Goal: Task Accomplishment & Management: Manage account settings

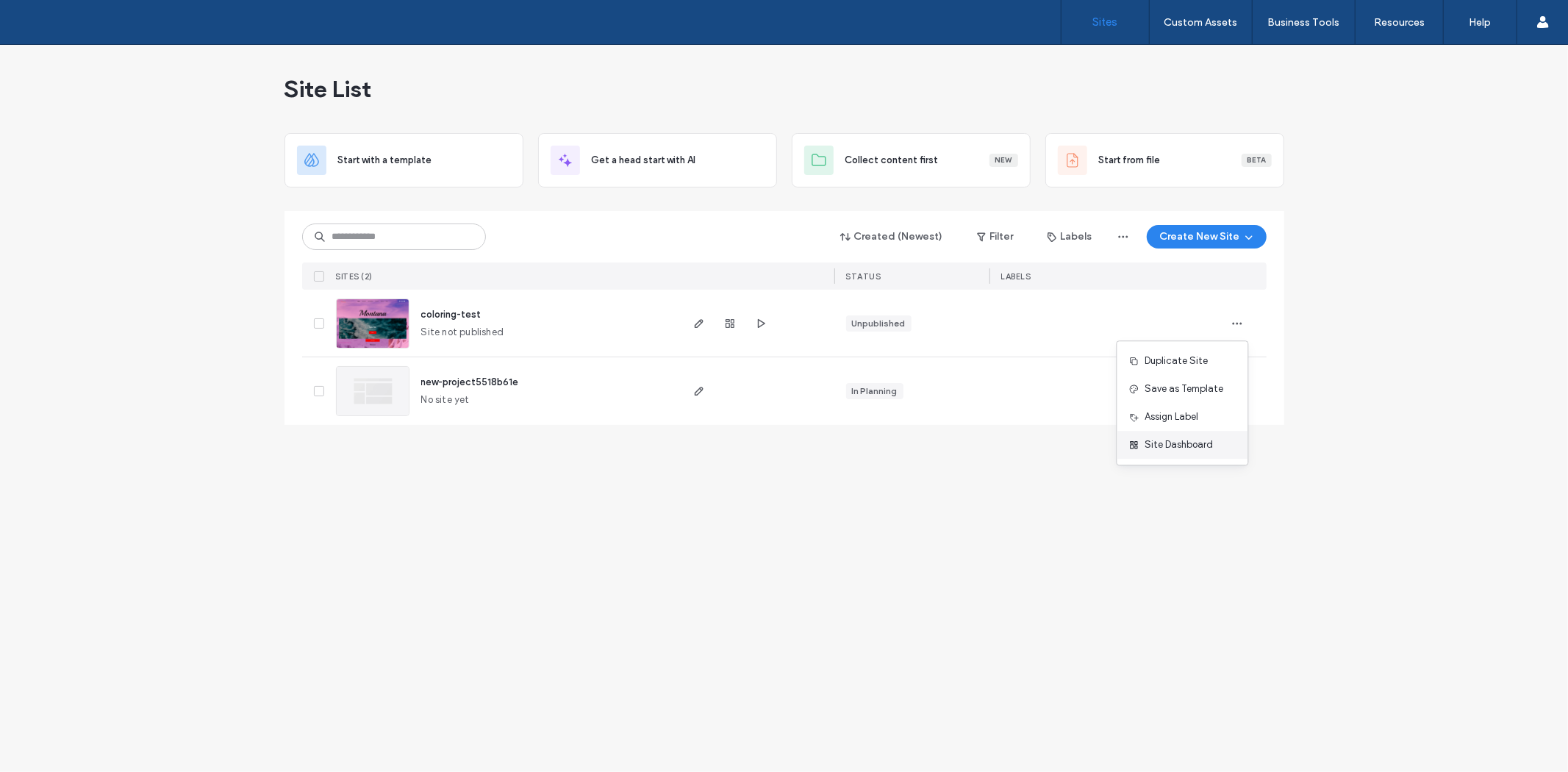
click at [1193, 449] on span "Site Dashboard" at bounding box center [1179, 445] width 69 height 15
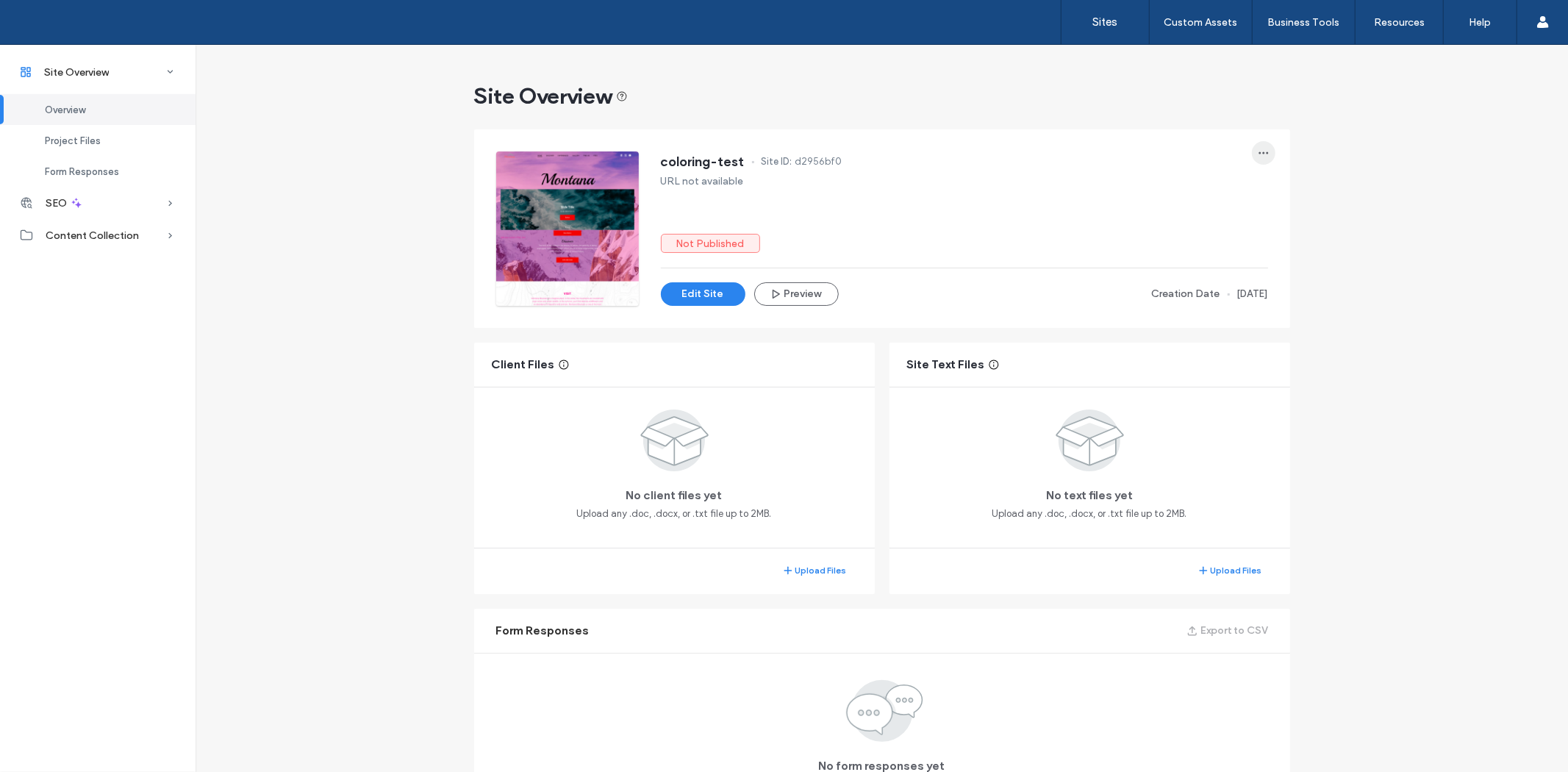
click at [1251, 155] on span "button" at bounding box center [1263, 153] width 23 height 23
drag, startPoint x: 1016, startPoint y: 213, endPoint x: 984, endPoint y: 222, distance: 33.2
click at [987, 222] on div "coloring-test Site ID: d2956bf0 URL not available Not Published Edit Site Previ…" at bounding box center [964, 228] width 607 height 155
drag, startPoint x: 677, startPoint y: 242, endPoint x: 780, endPoint y: 245, distance: 103.0
click at [780, 245] on div "coloring-test Site ID: d2956bf0 URL not available Not Published Edit Site Previ…" at bounding box center [882, 228] width 772 height 155
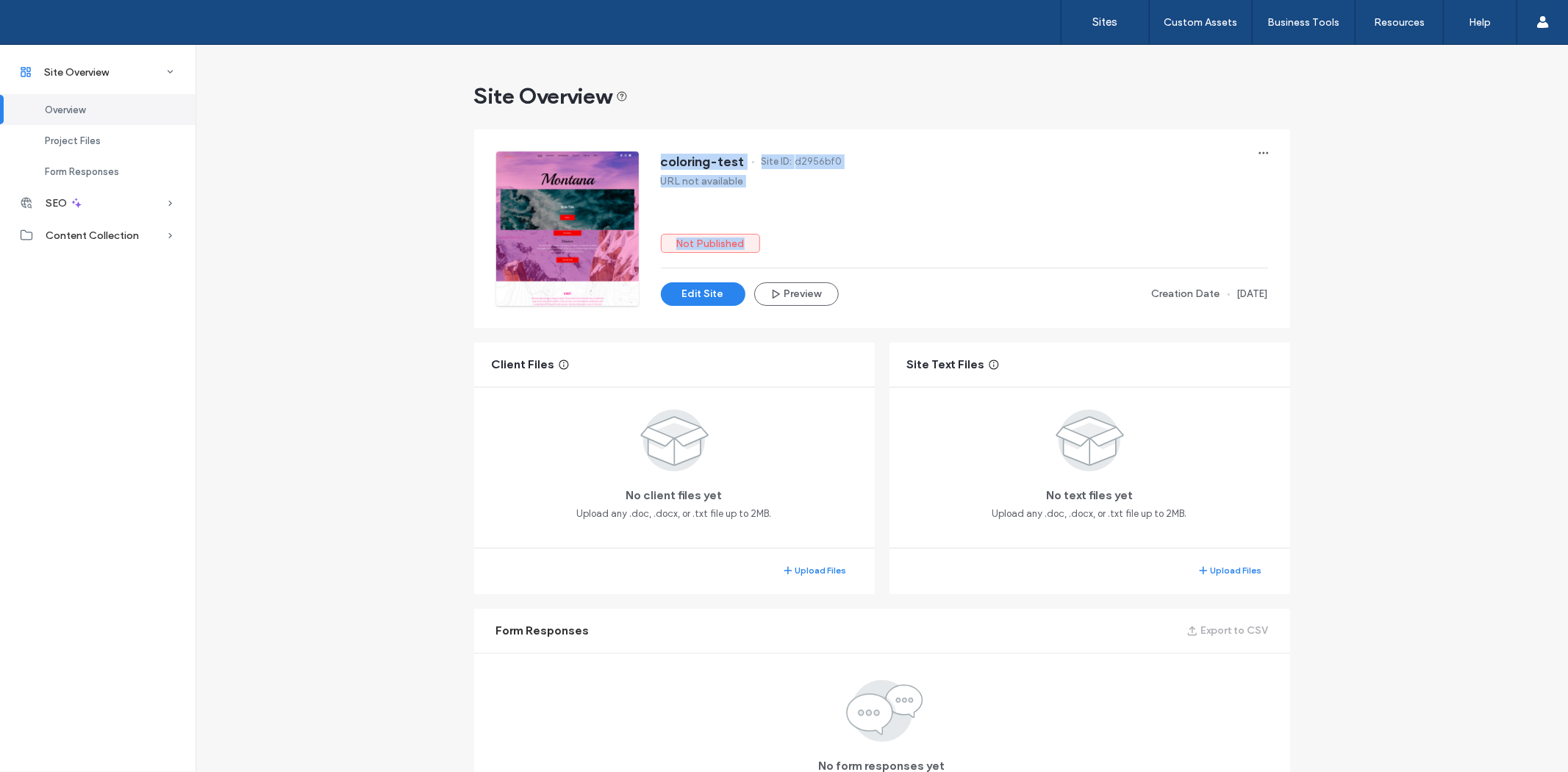
click at [780, 245] on div "Not Published" at bounding box center [964, 243] width 607 height 19
click at [684, 237] on label "Not Published" at bounding box center [710, 243] width 99 height 19
drag, startPoint x: 688, startPoint y: 106, endPoint x: 772, endPoint y: 116, distance: 84.6
click at [772, 116] on div "Site Overview coloring-test Site ID: d2956bf0 URL not available Not Published E…" at bounding box center [882, 449] width 1372 height 809
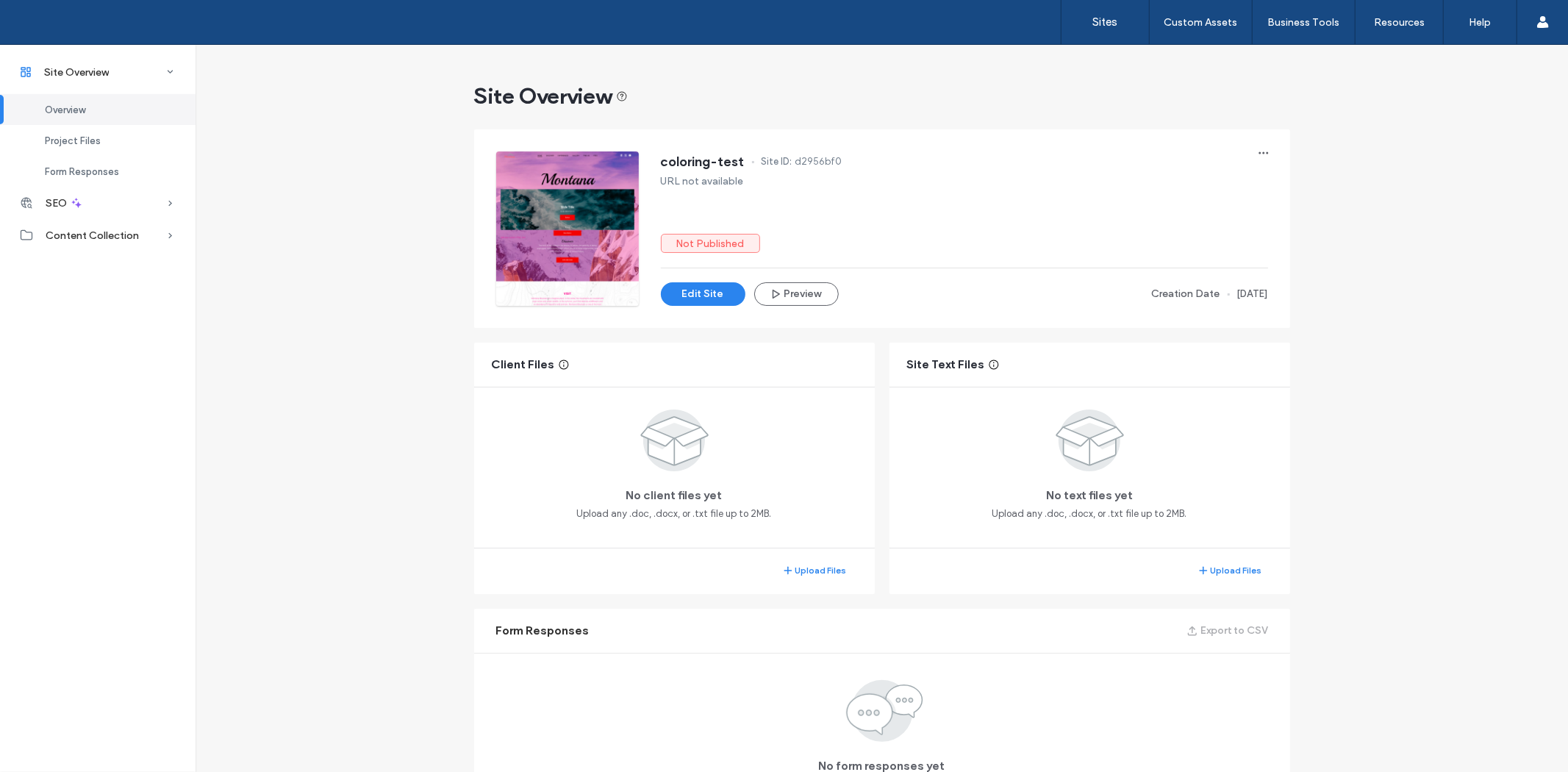
click at [803, 163] on span "d2956bf0" at bounding box center [818, 162] width 47 height 15
click at [141, 136] on div "Project Files" at bounding box center [98, 140] width 196 height 31
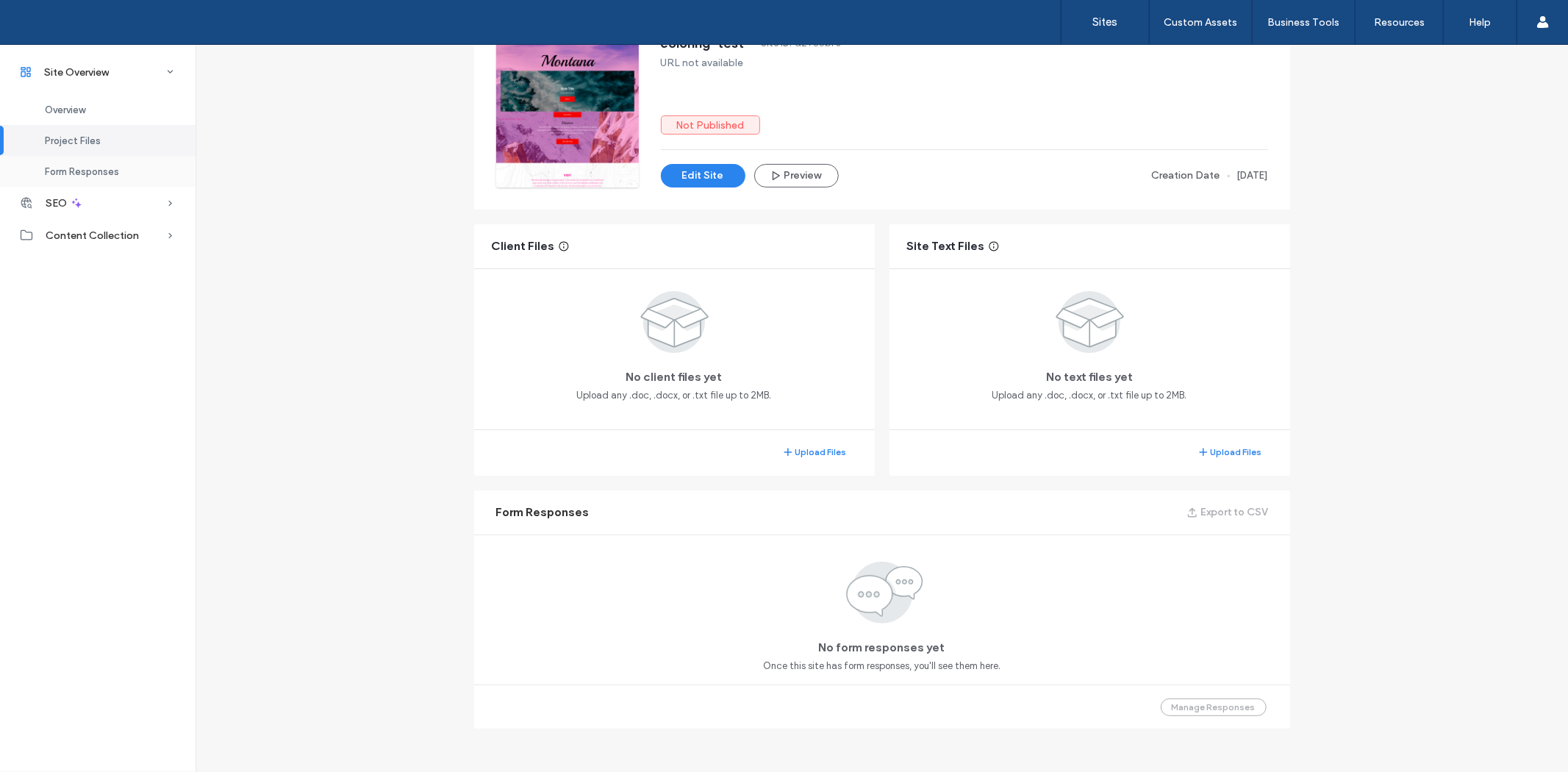
scroll to position [122, 0]
click at [122, 172] on div "Form Responses" at bounding box center [98, 171] width 196 height 31
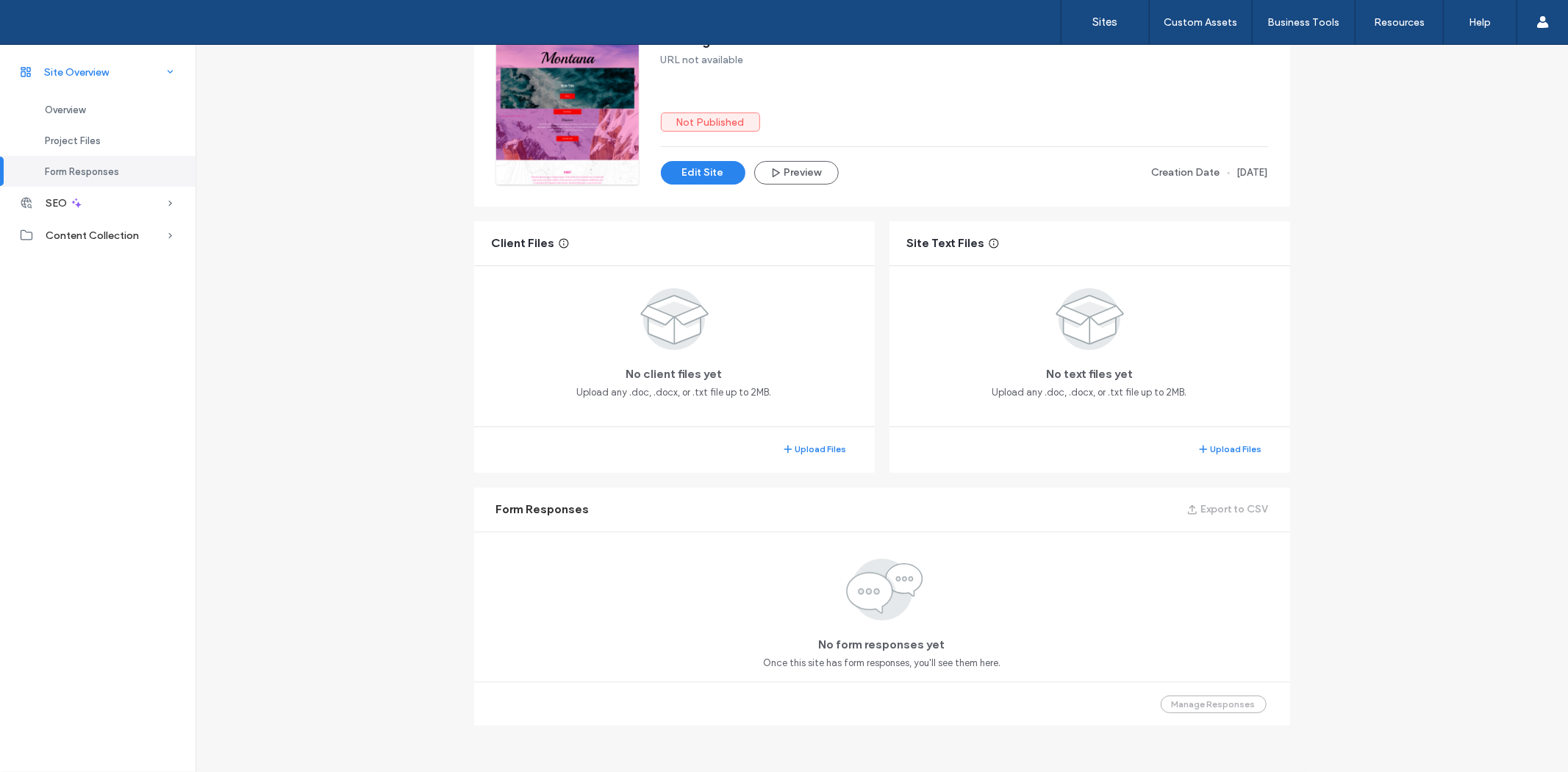
click at [102, 81] on div "Site Overview" at bounding box center [98, 72] width 196 height 32
click at [83, 140] on span "Content Collection" at bounding box center [92, 136] width 93 height 12
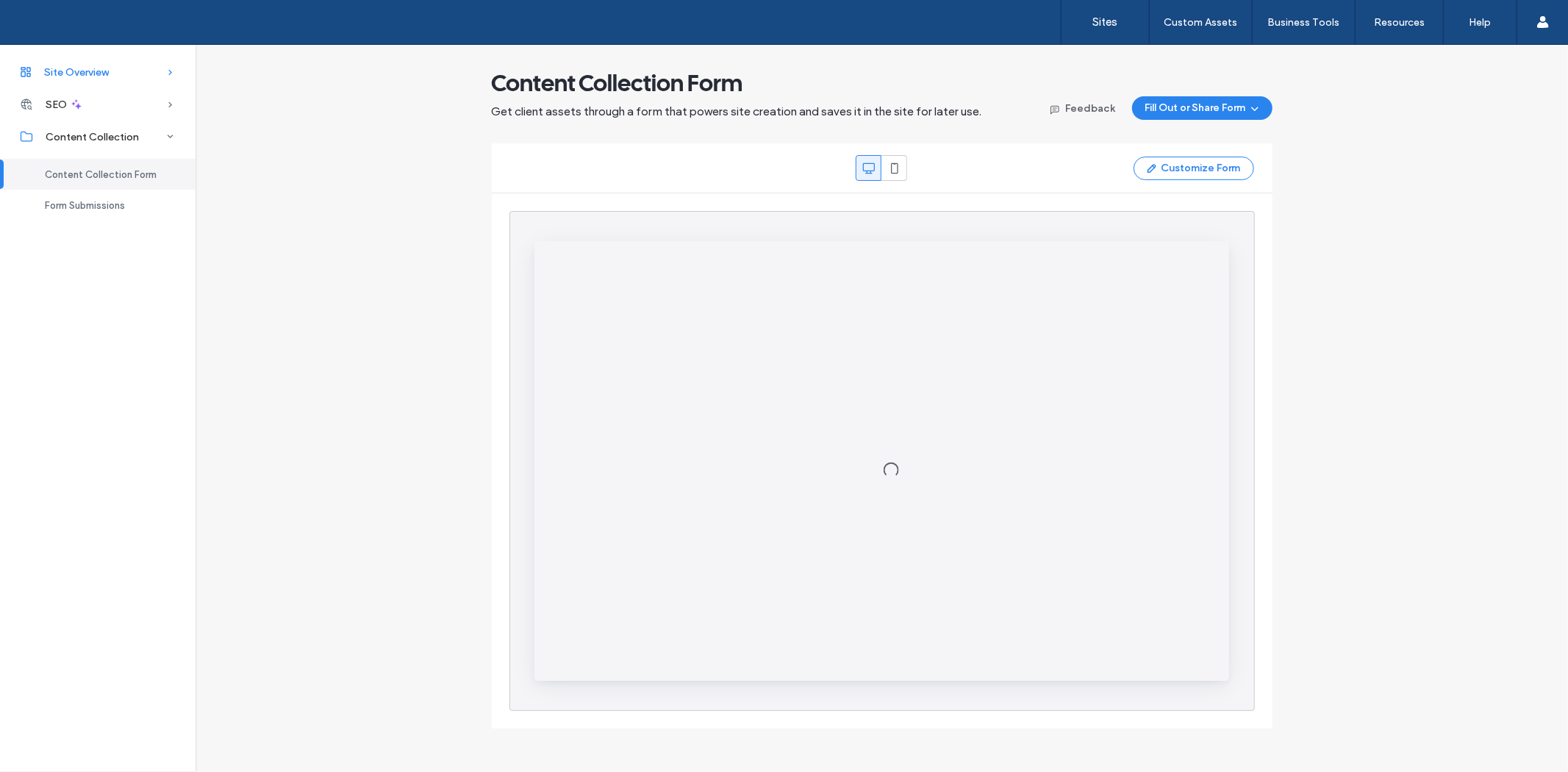
click at [89, 67] on span "Site Overview" at bounding box center [76, 72] width 64 height 12
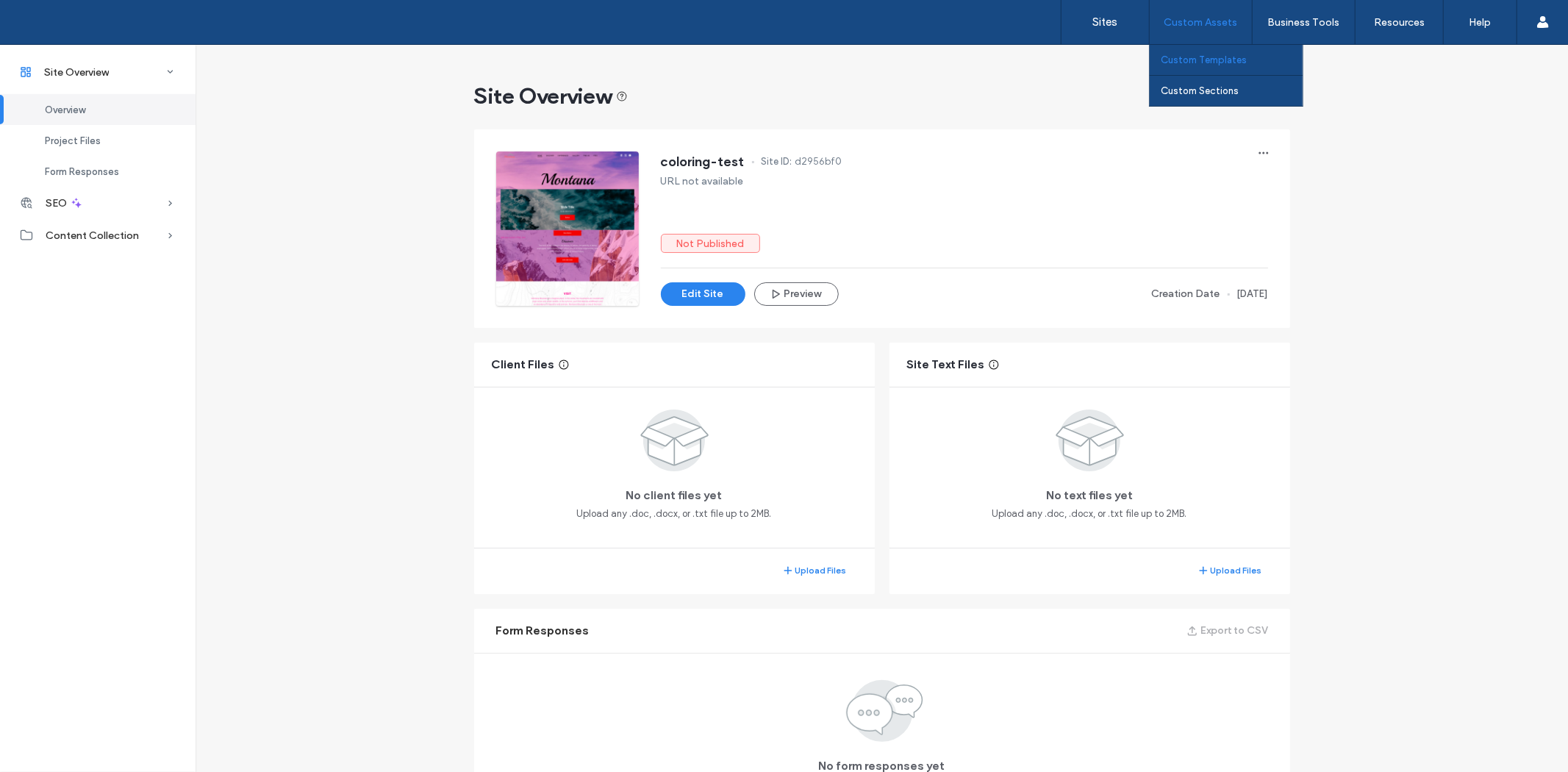
click at [1193, 57] on label "Custom Templates" at bounding box center [1203, 60] width 86 height 11
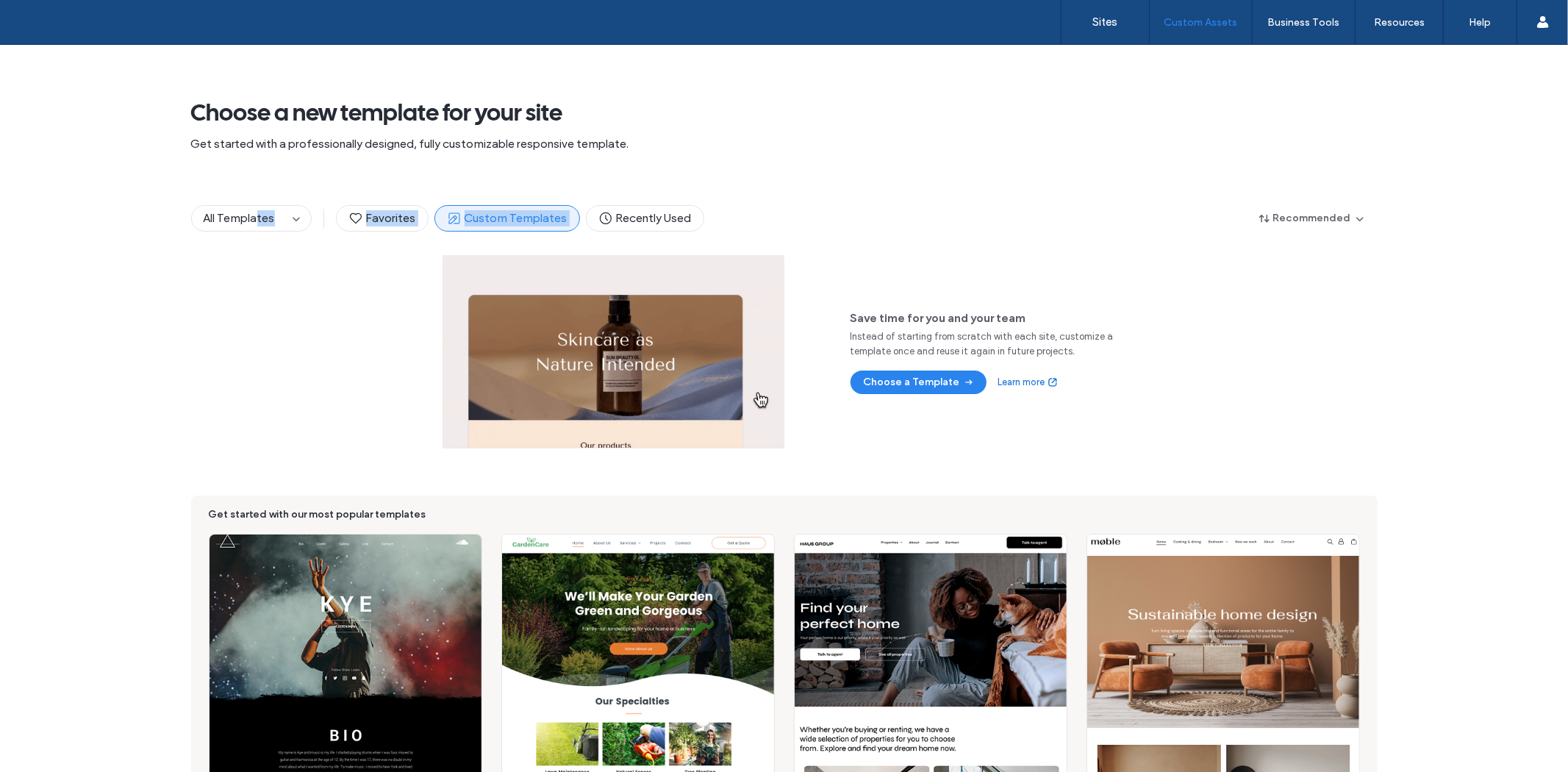
drag, startPoint x: 279, startPoint y: 196, endPoint x: 731, endPoint y: 196, distance: 452.0
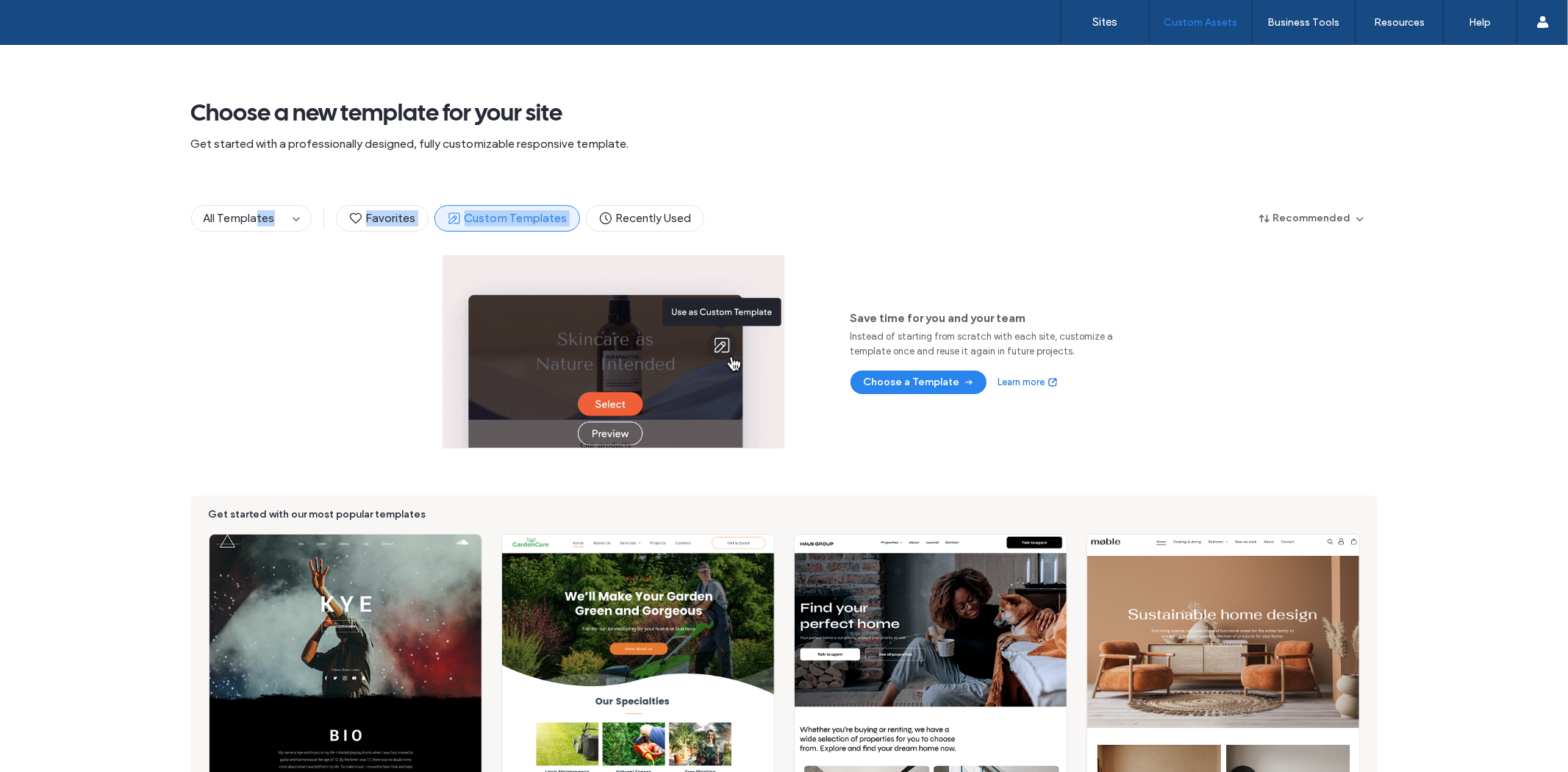
click at [731, 196] on div "All Templates Favorites Custom Templates Recently Used Recommended" at bounding box center [784, 218] width 1186 height 74
drag, startPoint x: 752, startPoint y: 196, endPoint x: 814, endPoint y: 268, distance: 95.0
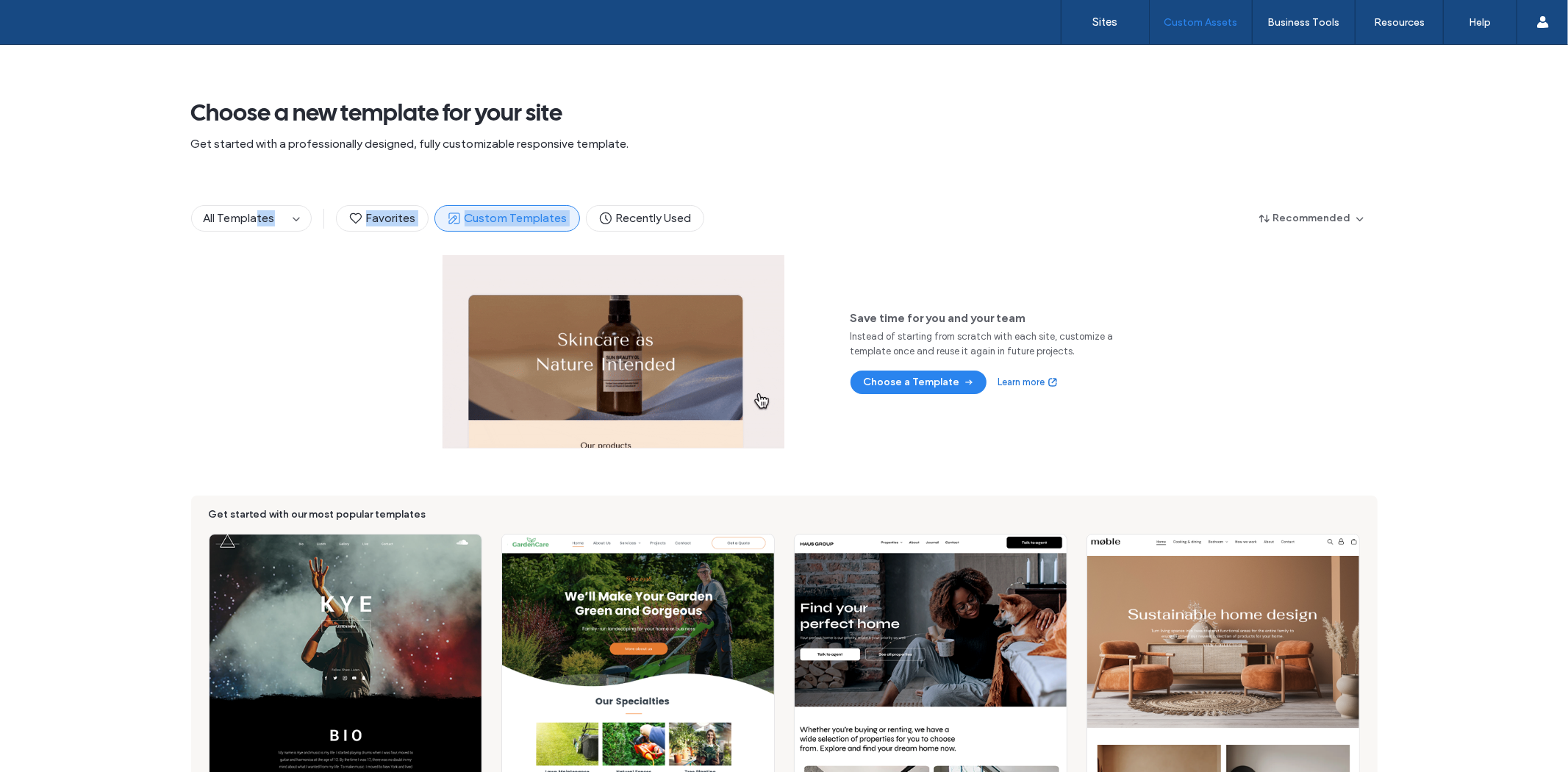
click at [754, 196] on div "All Templates Favorites Custom Templates Recently Used Recommended" at bounding box center [784, 218] width 1186 height 74
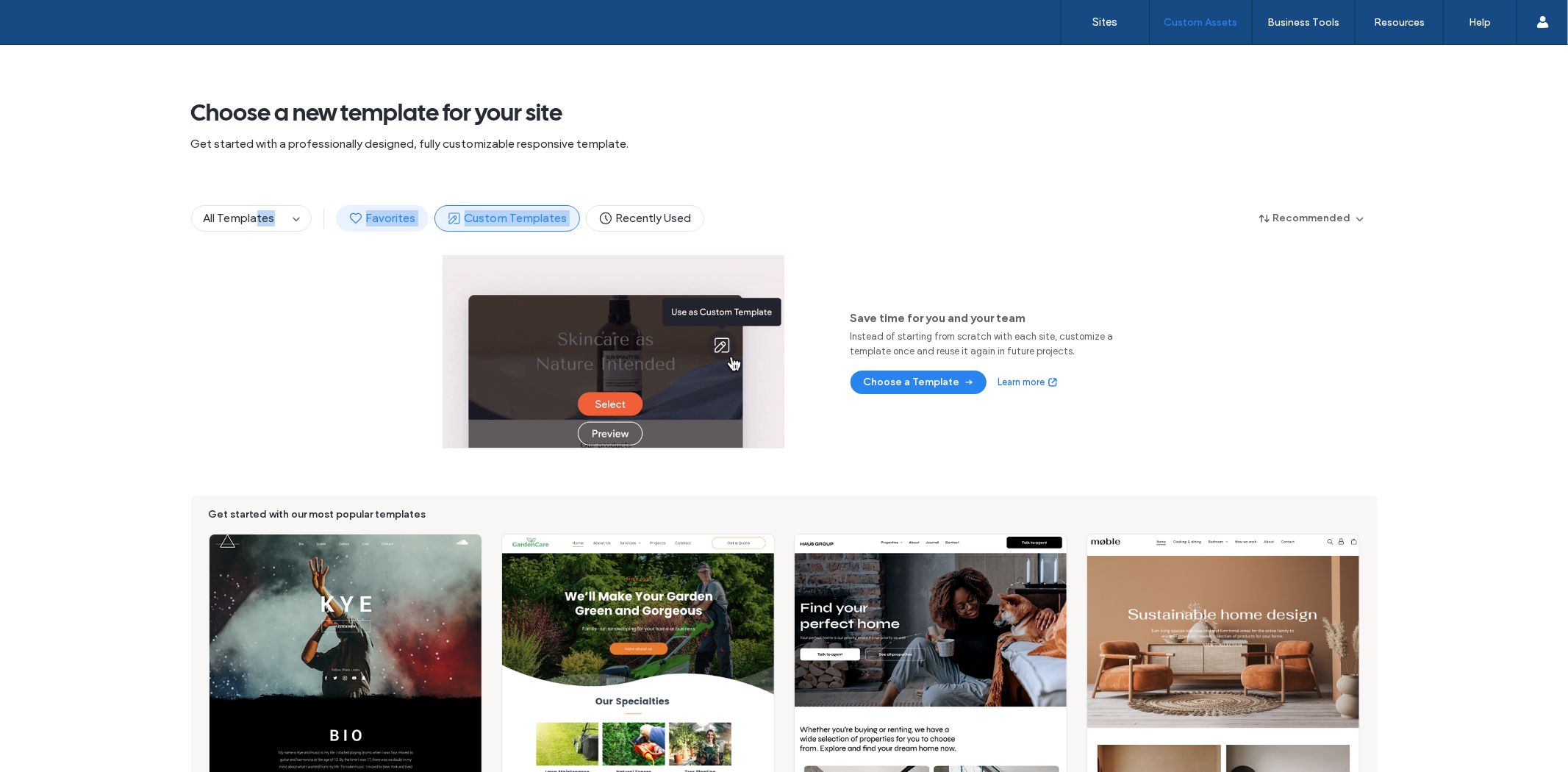
click at [340, 211] on button "Favorites" at bounding box center [382, 218] width 93 height 26
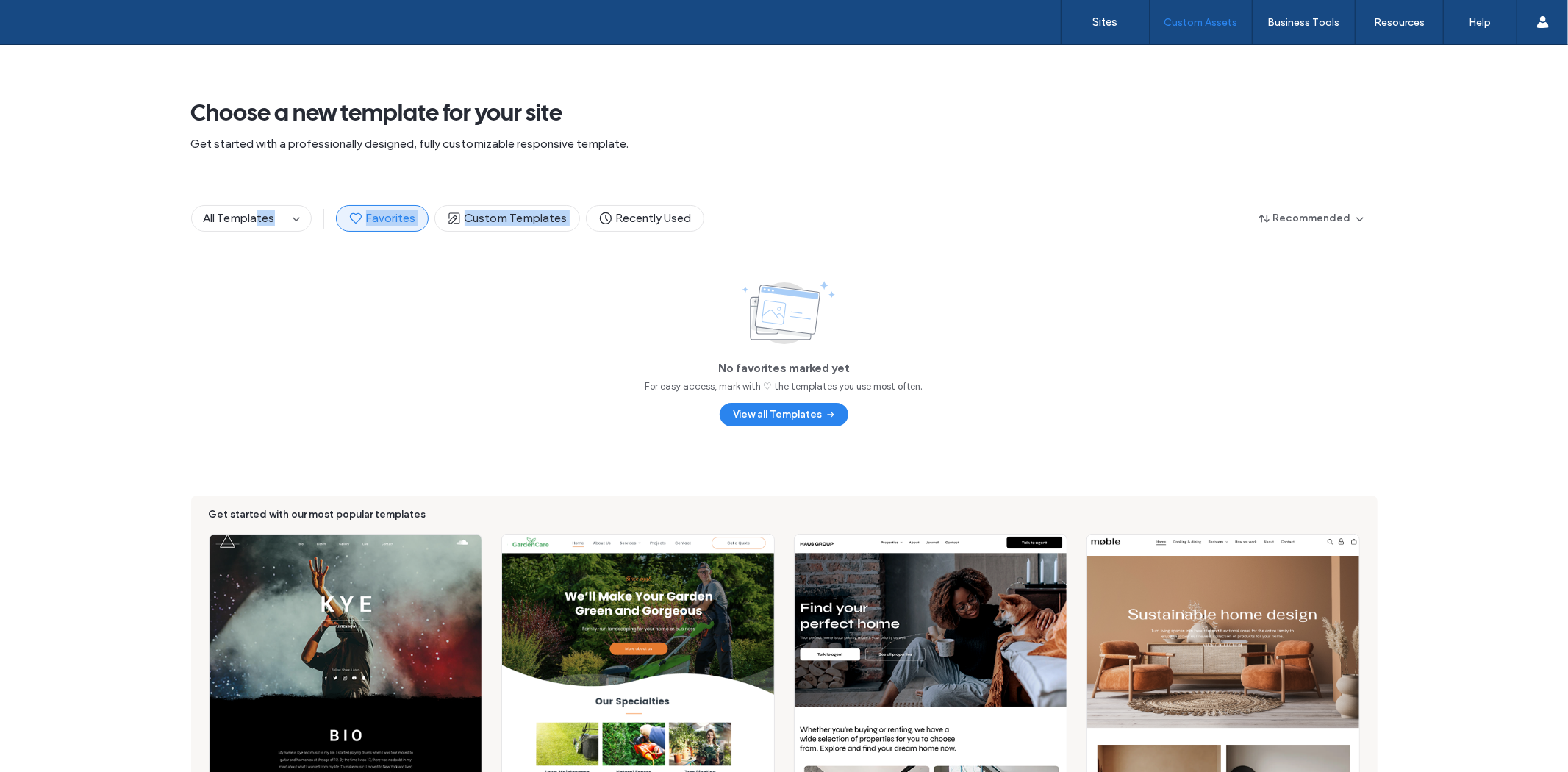
click at [660, 202] on div "All Templates Favorites Custom Templates Recently Used Recommended" at bounding box center [784, 218] width 1186 height 74
click at [633, 238] on div "All Templates Favorites Custom Templates Recently Used Recommended" at bounding box center [784, 218] width 1186 height 74
click at [606, 217] on span "Recently Used" at bounding box center [645, 218] width 93 height 17
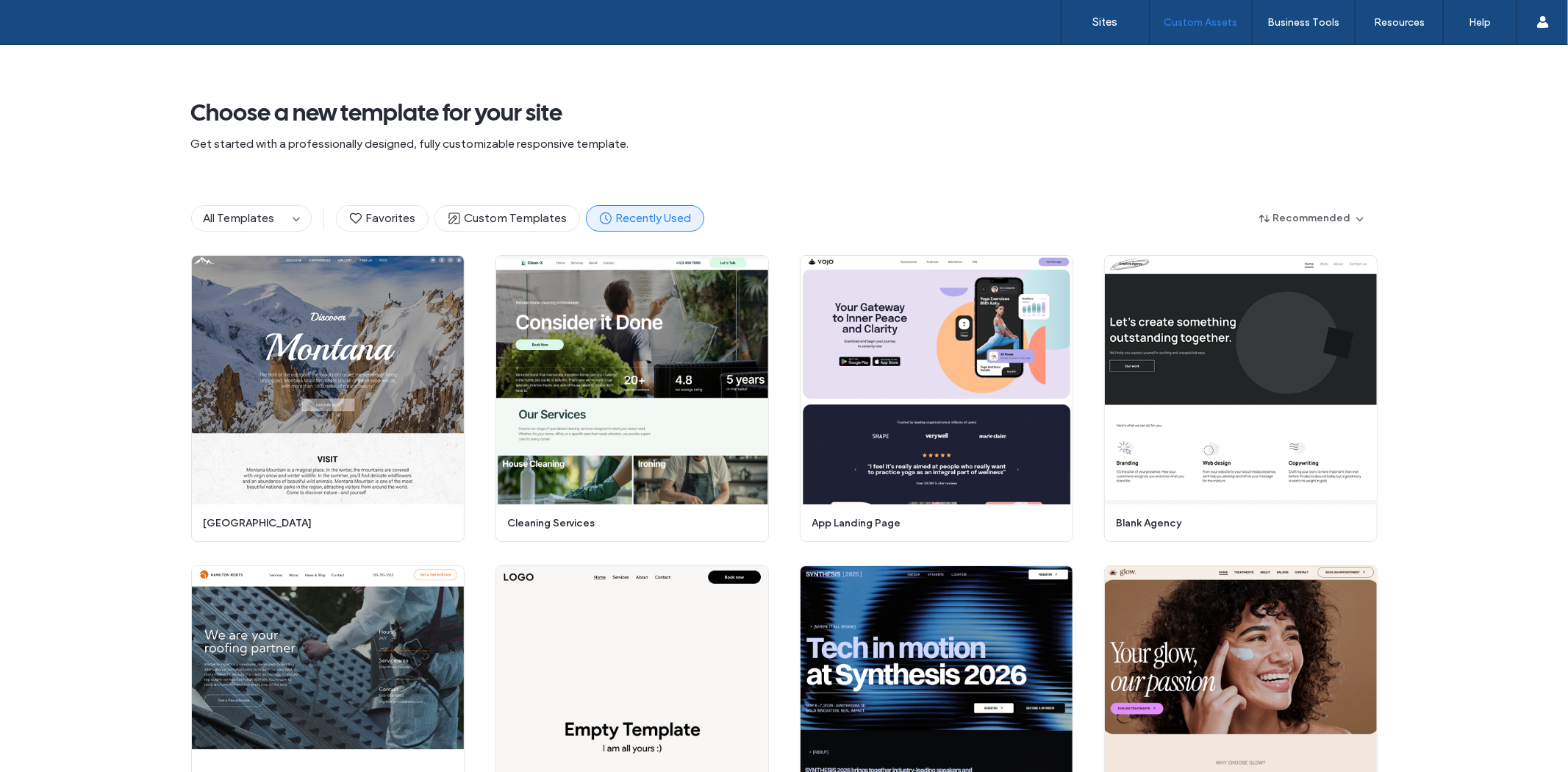
click at [600, 218] on icon at bounding box center [606, 218] width 15 height 15
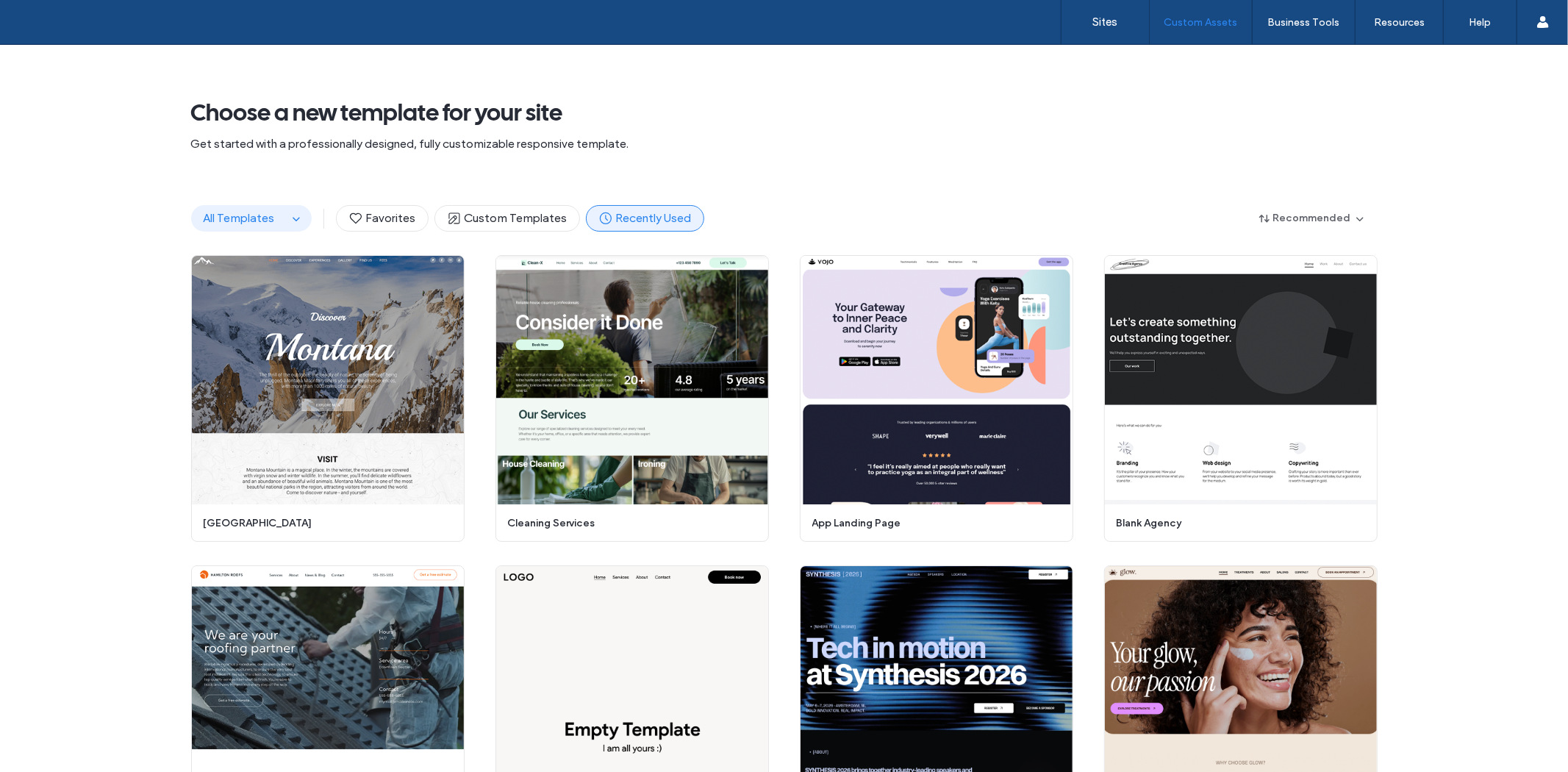
click at [240, 208] on button "All Templates" at bounding box center [240, 218] width 96 height 25
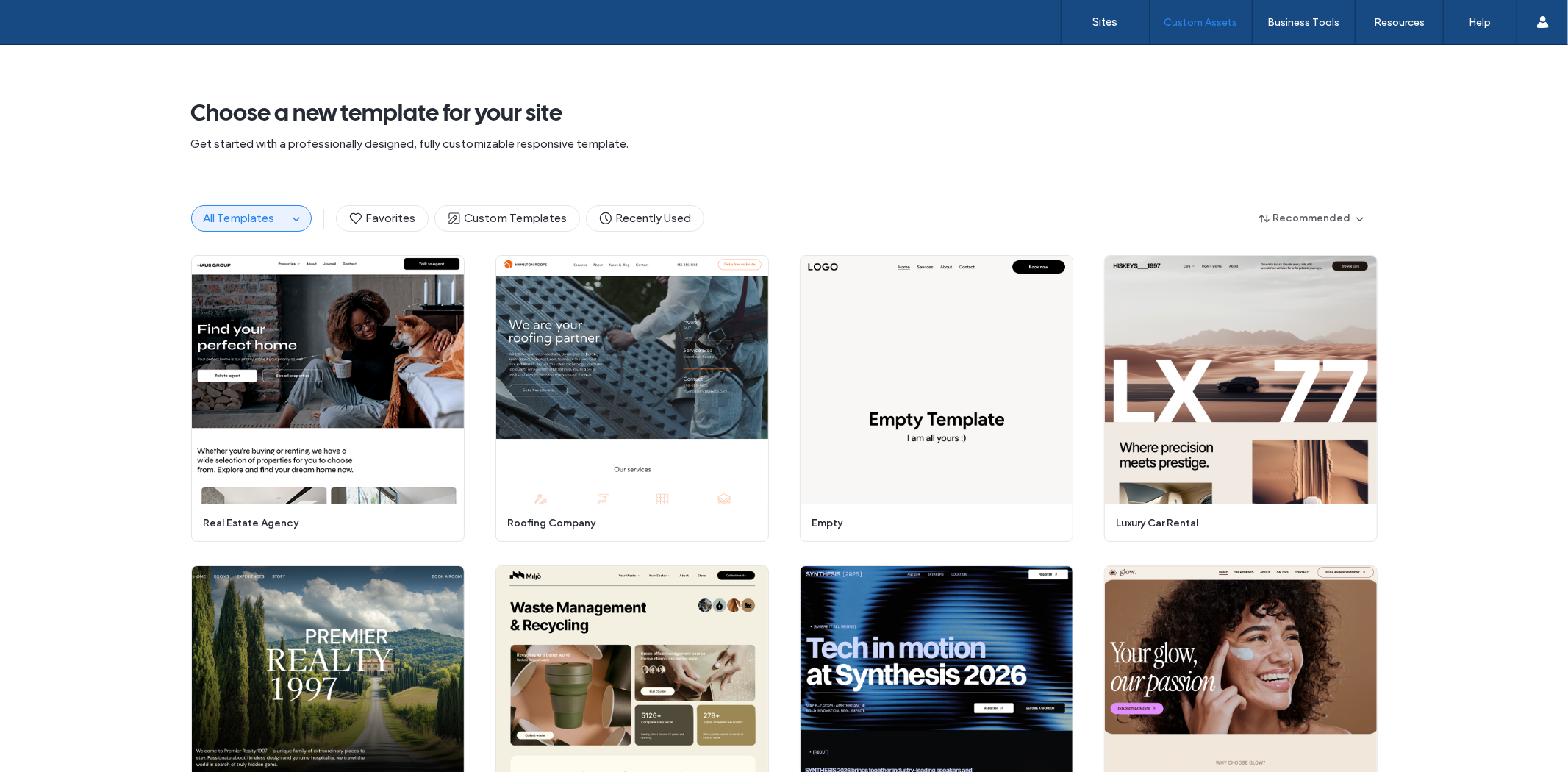
click at [302, 225] on div "All Templates" at bounding box center [251, 218] width 121 height 26
click at [295, 211] on span "button" at bounding box center [296, 217] width 17 height 17
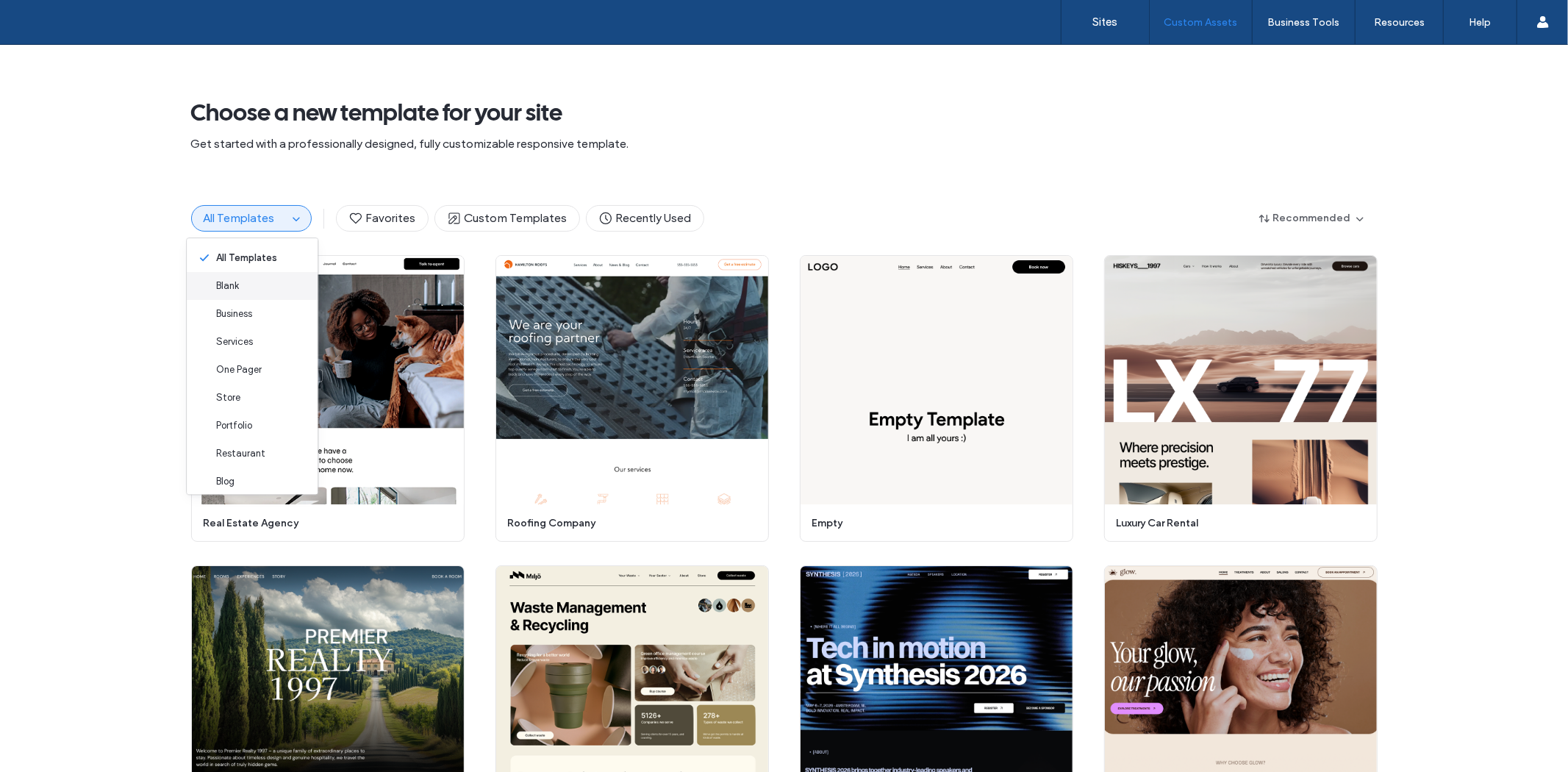
click at [249, 292] on div "Blank" at bounding box center [252, 286] width 131 height 28
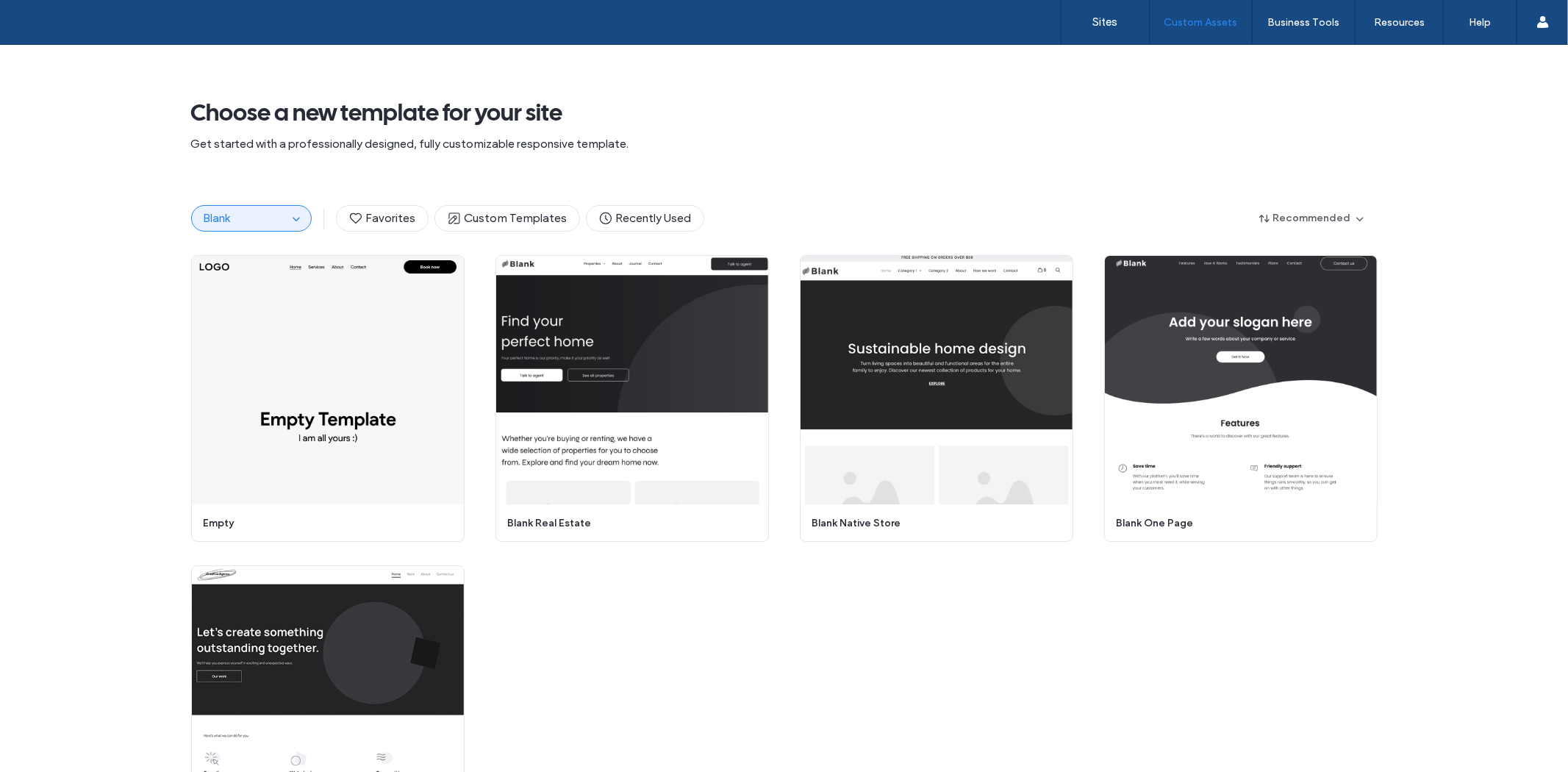
click at [289, 207] on div "Blank" at bounding box center [251, 218] width 121 height 26
click at [290, 215] on icon "button" at bounding box center [296, 218] width 12 height 12
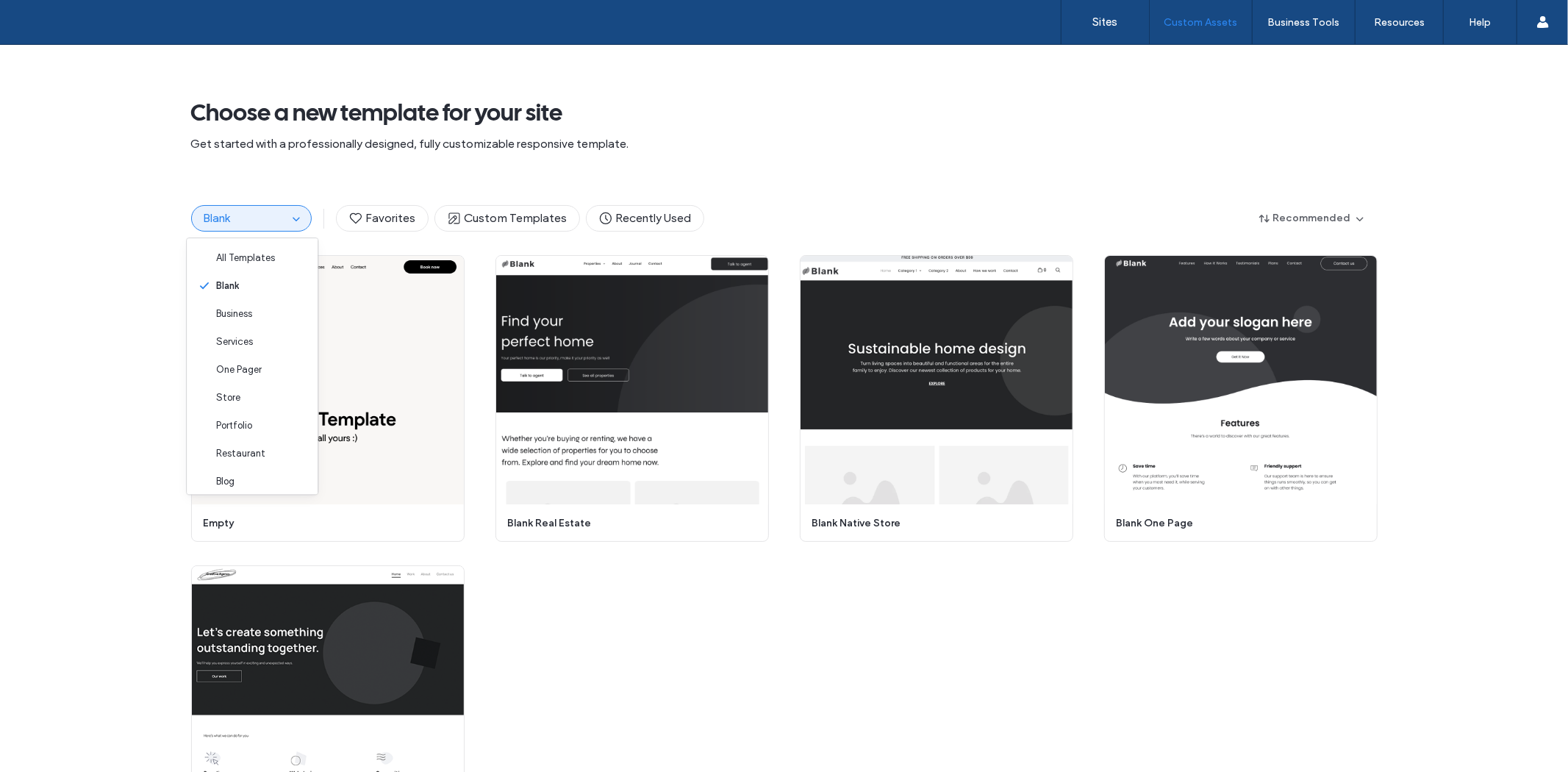
click at [649, 727] on div "Start Building Preview empty Start Building Preview blank real estate Start Bui…" at bounding box center [784, 554] width 1186 height 597
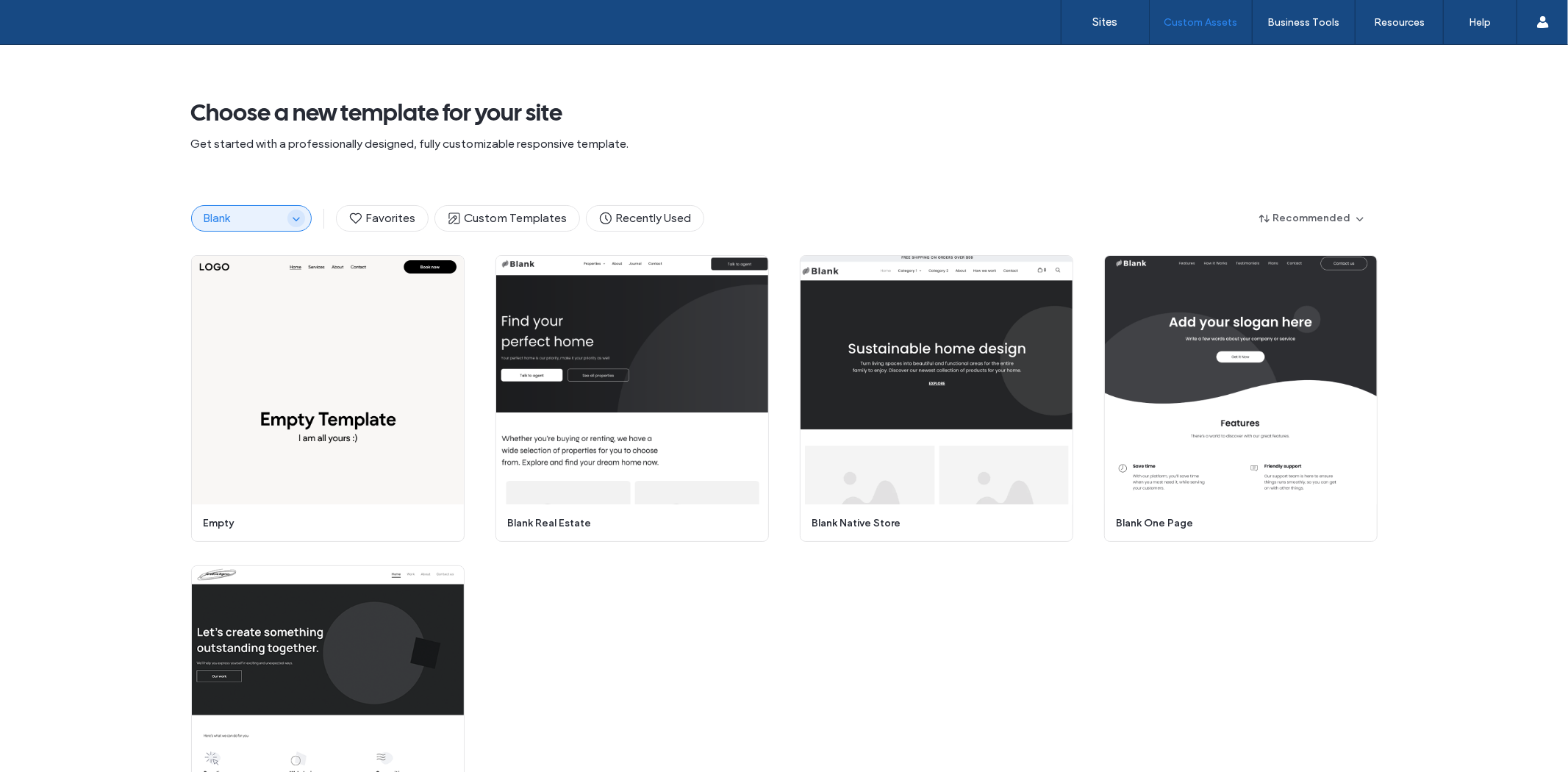
click at [294, 216] on icon "button" at bounding box center [296, 218] width 12 height 12
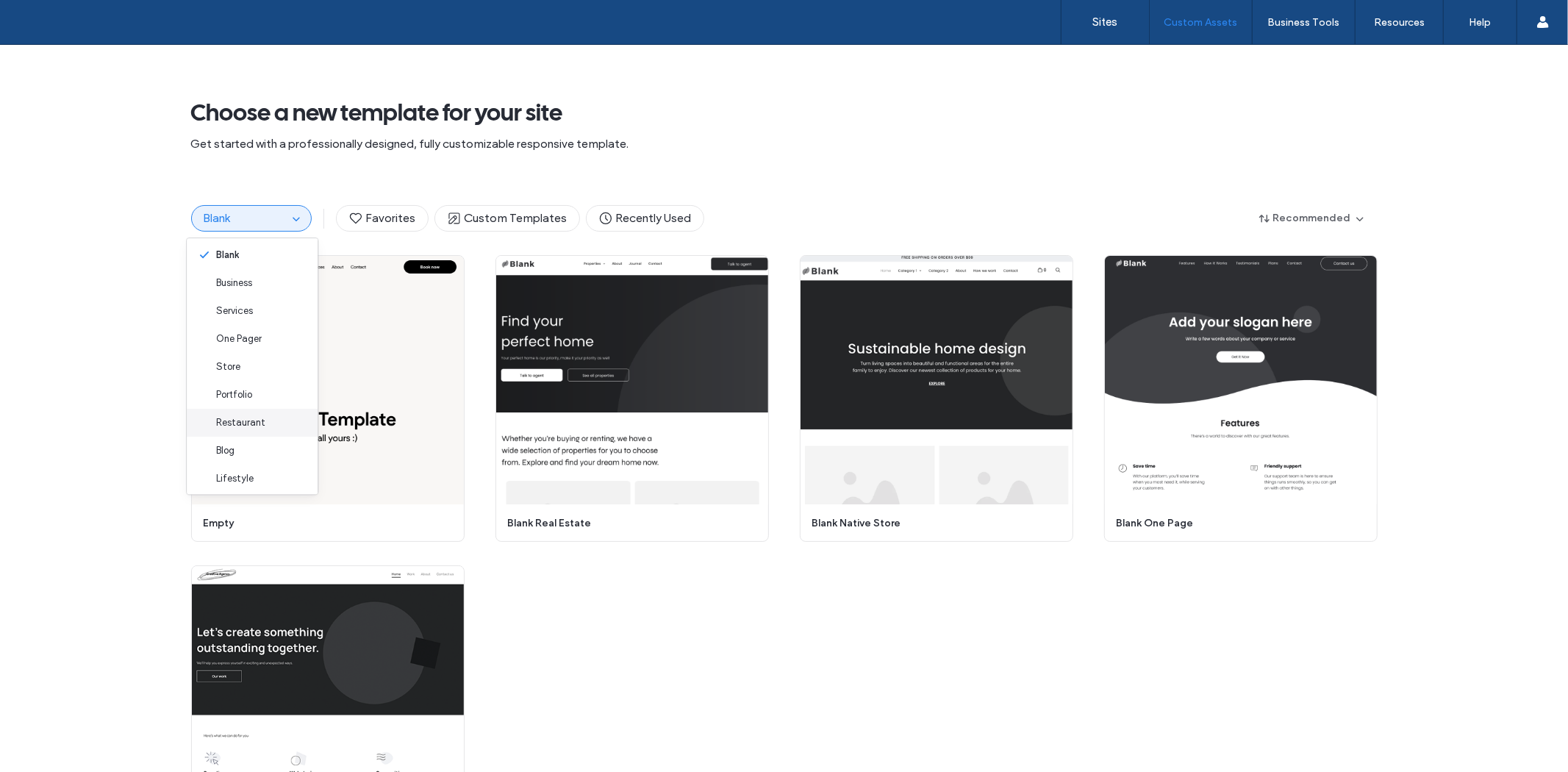
scroll to position [119, 0]
click at [272, 423] on div "Community" at bounding box center [252, 418] width 131 height 28
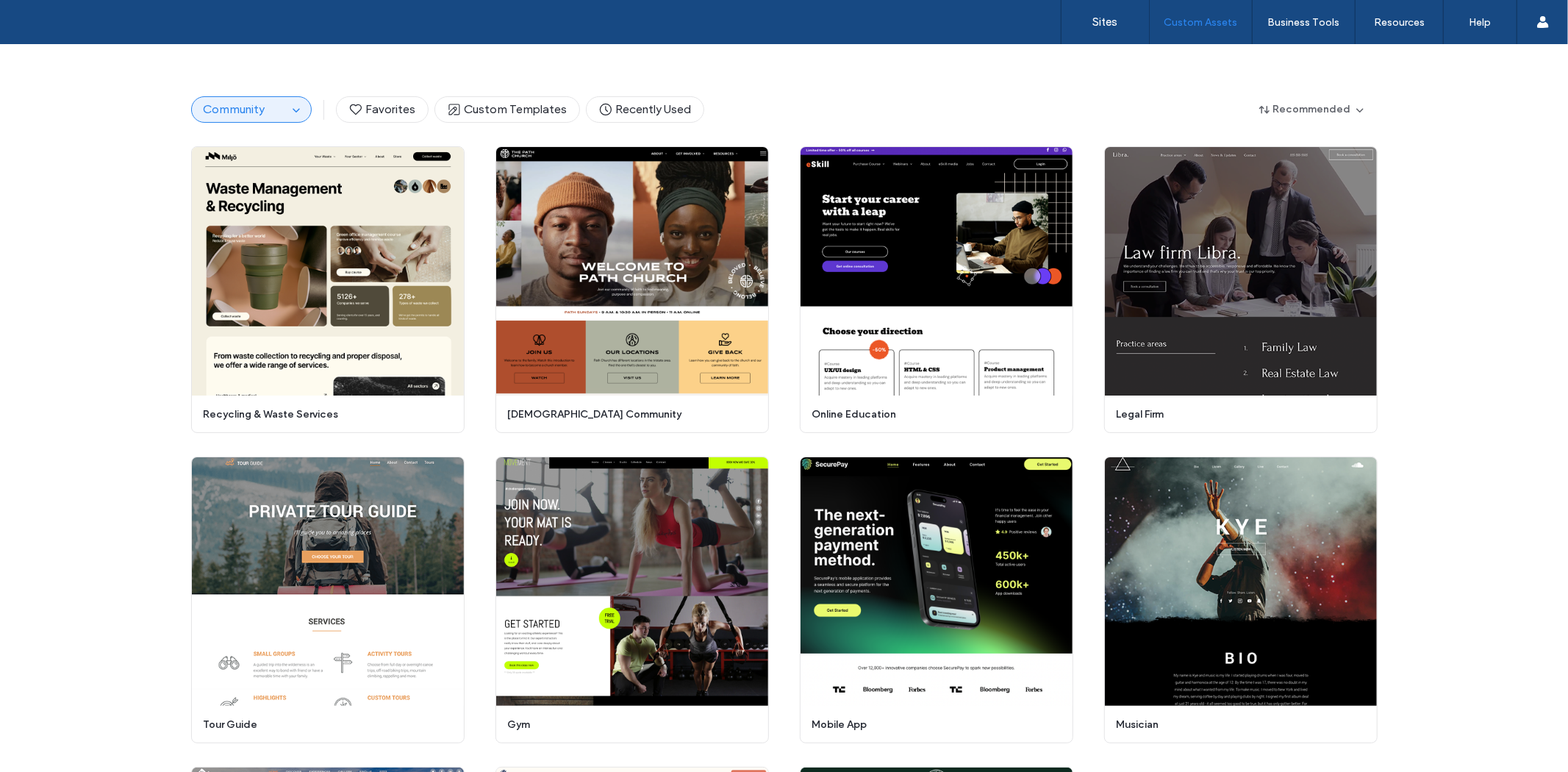
scroll to position [12, 0]
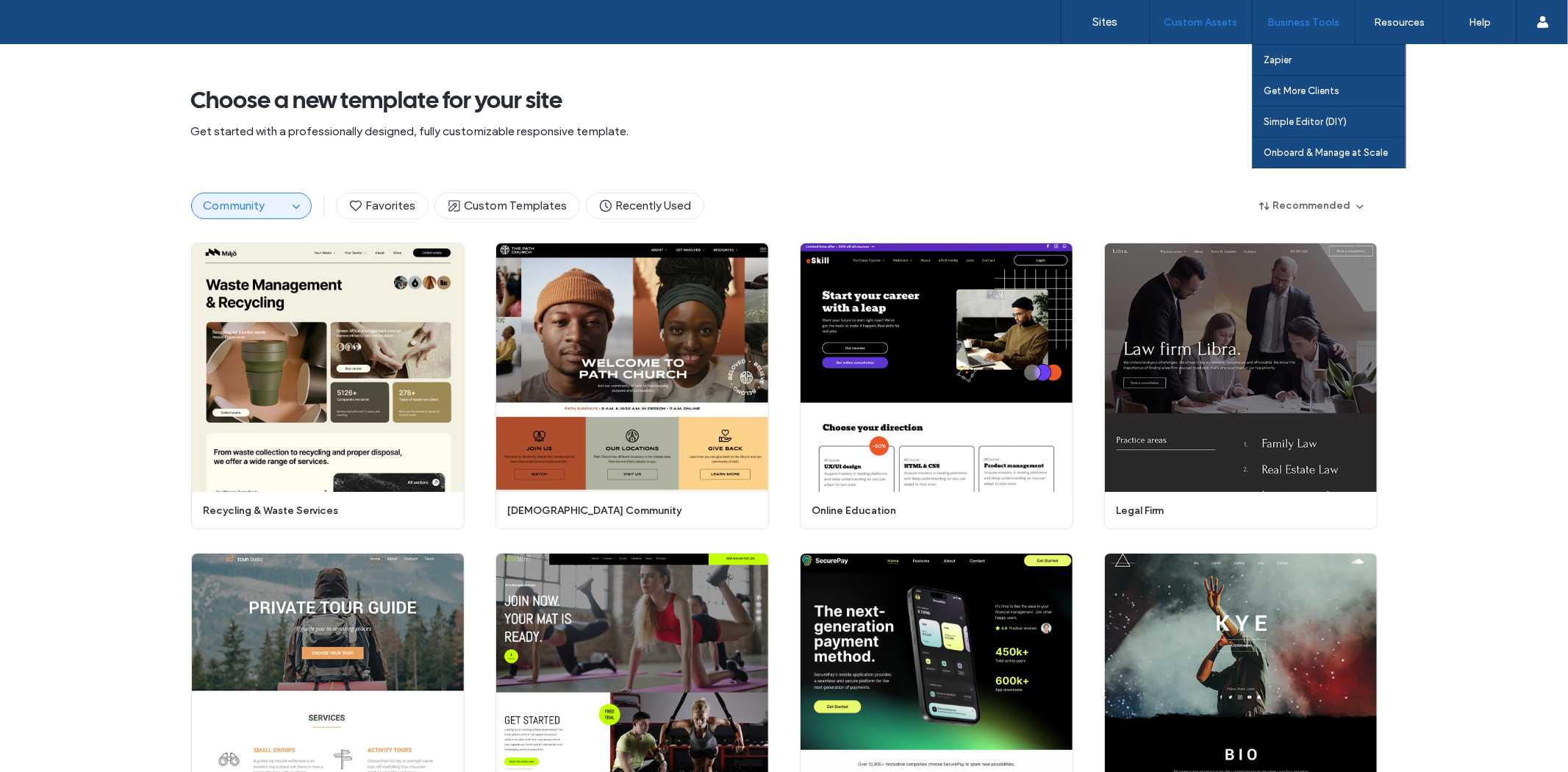
click at [1308, 34] on div "Business Tools" at bounding box center [1303, 21] width 102 height 44
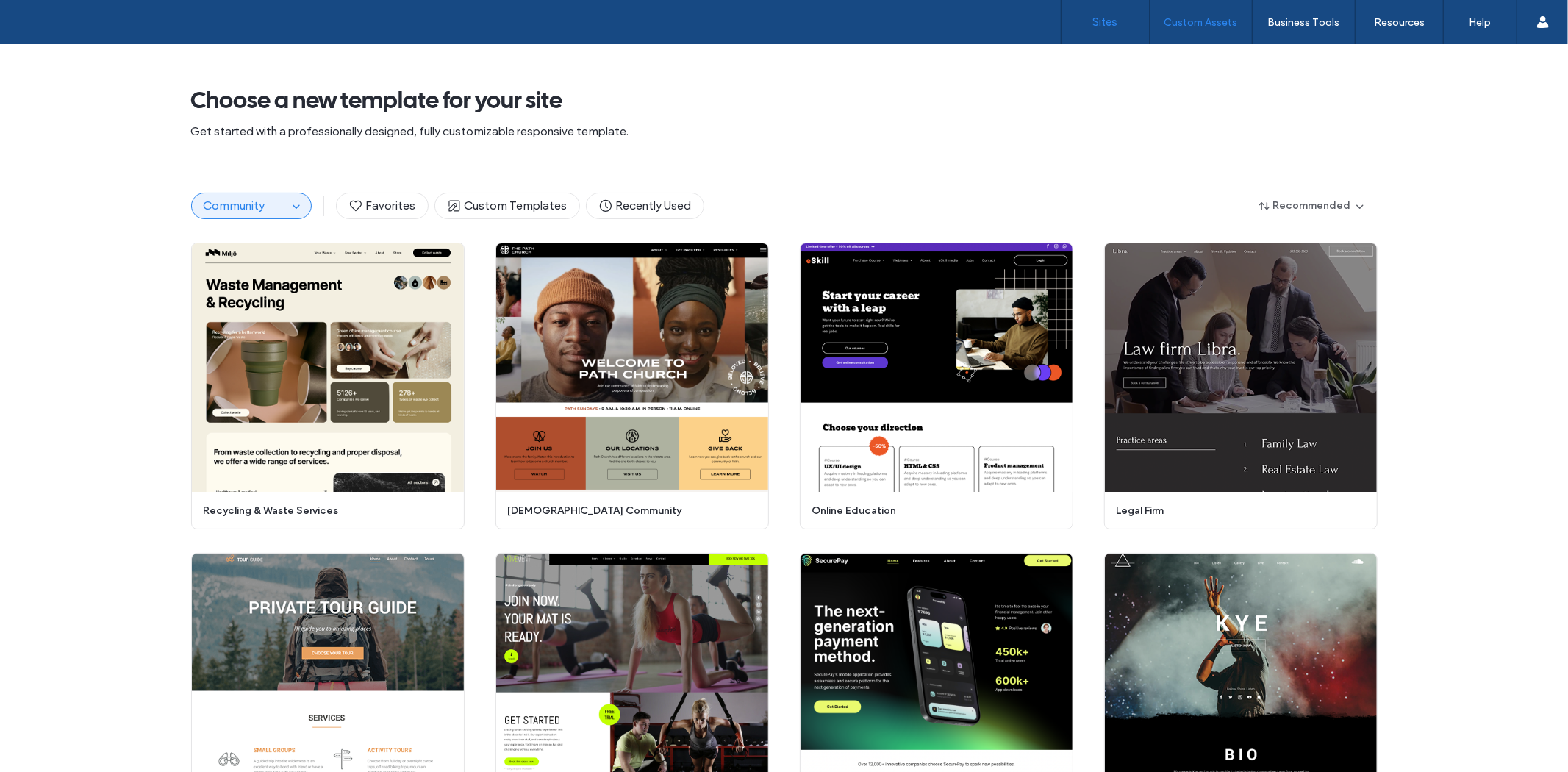
click at [1105, 23] on label "Sites" at bounding box center [1105, 22] width 25 height 13
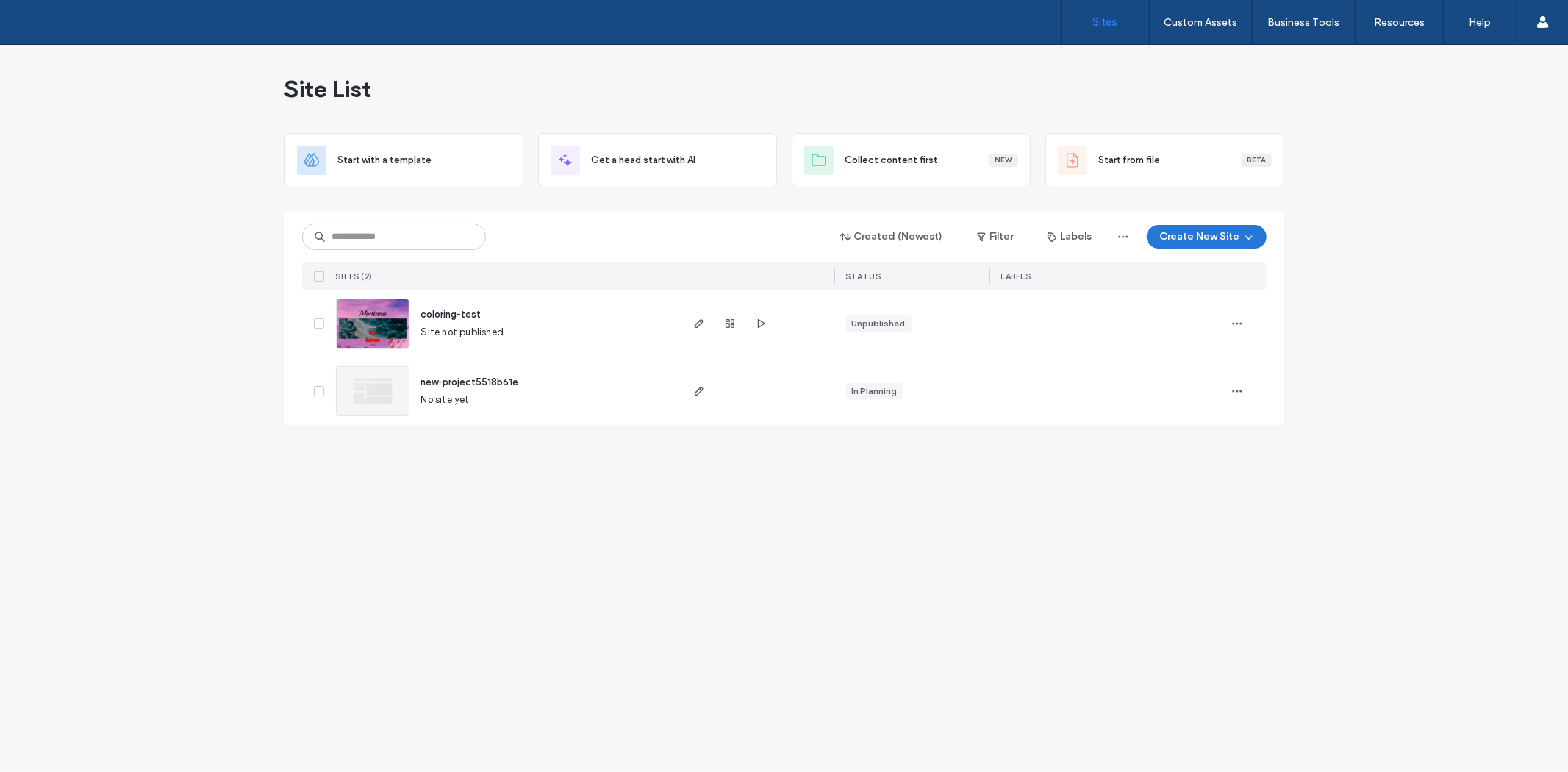
click at [1250, 236] on icon "button" at bounding box center [1249, 236] width 12 height 12
click at [1127, 240] on icon "button" at bounding box center [1123, 236] width 12 height 12
click at [1088, 240] on button "Labels" at bounding box center [1070, 236] width 71 height 23
click at [1174, 310] on icon at bounding box center [1170, 309] width 12 height 12
click at [1111, 339] on button "Cancel" at bounding box center [1110, 345] width 53 height 17
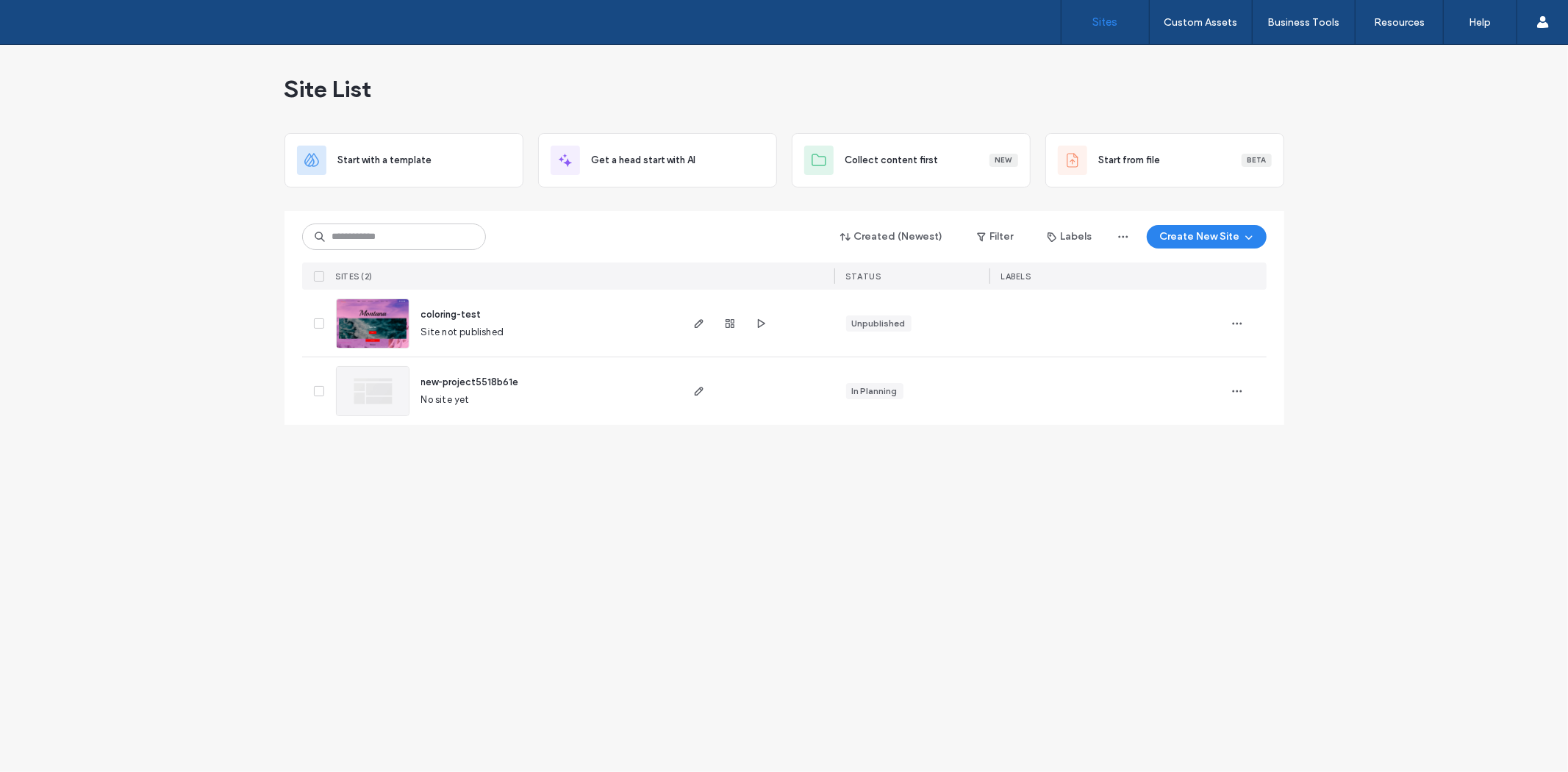
click at [1136, 488] on div "Site List Start with a template Get a head start with AI Collect content first …" at bounding box center [784, 407] width 1568 height 727
click at [312, 320] on div at bounding box center [316, 322] width 28 height 67
click at [321, 322] on icon at bounding box center [318, 323] width 6 height 4
click at [321, 322] on icon at bounding box center [318, 323] width 5 height 4
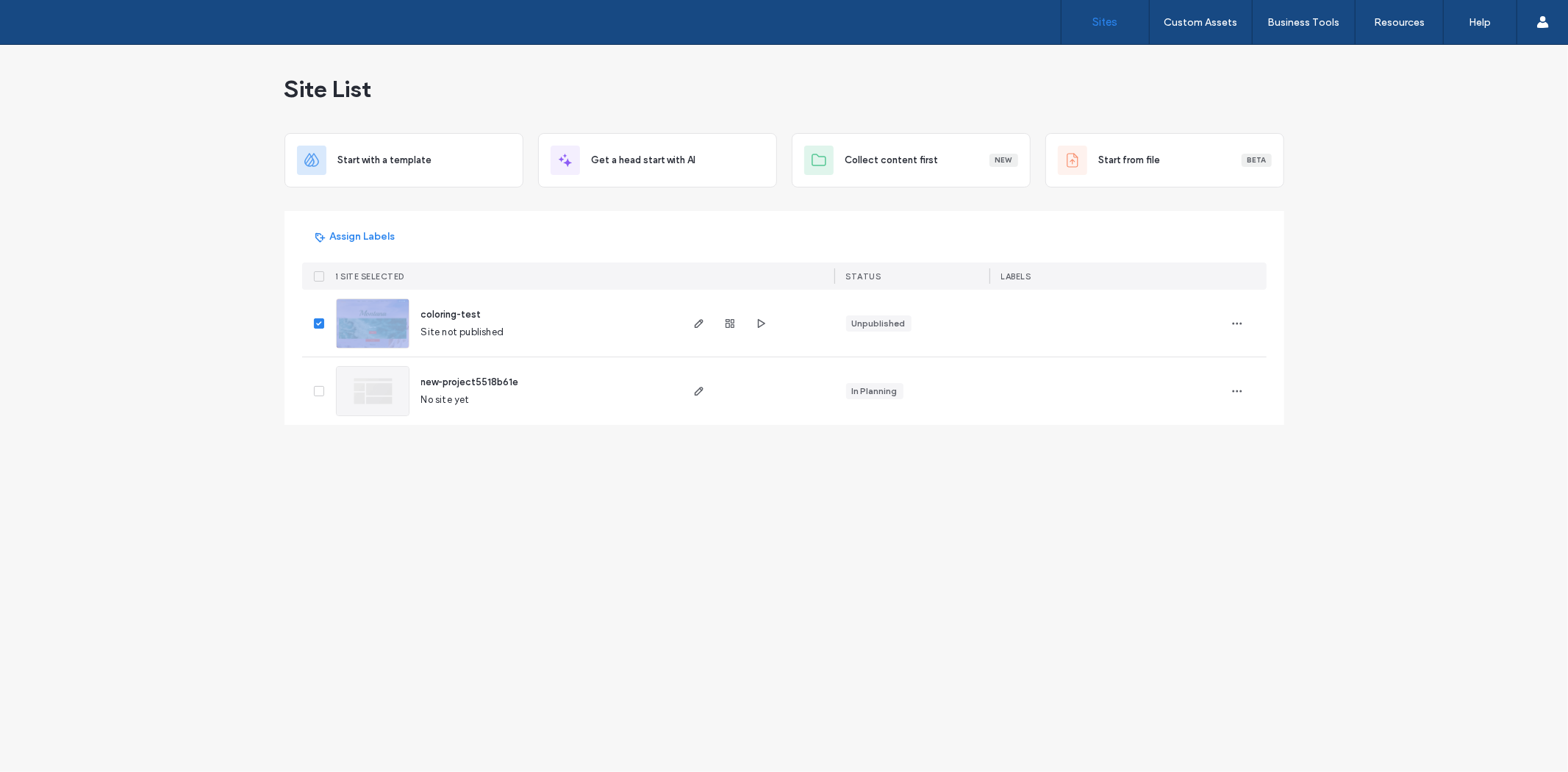
click at [321, 322] on icon at bounding box center [318, 323] width 5 height 4
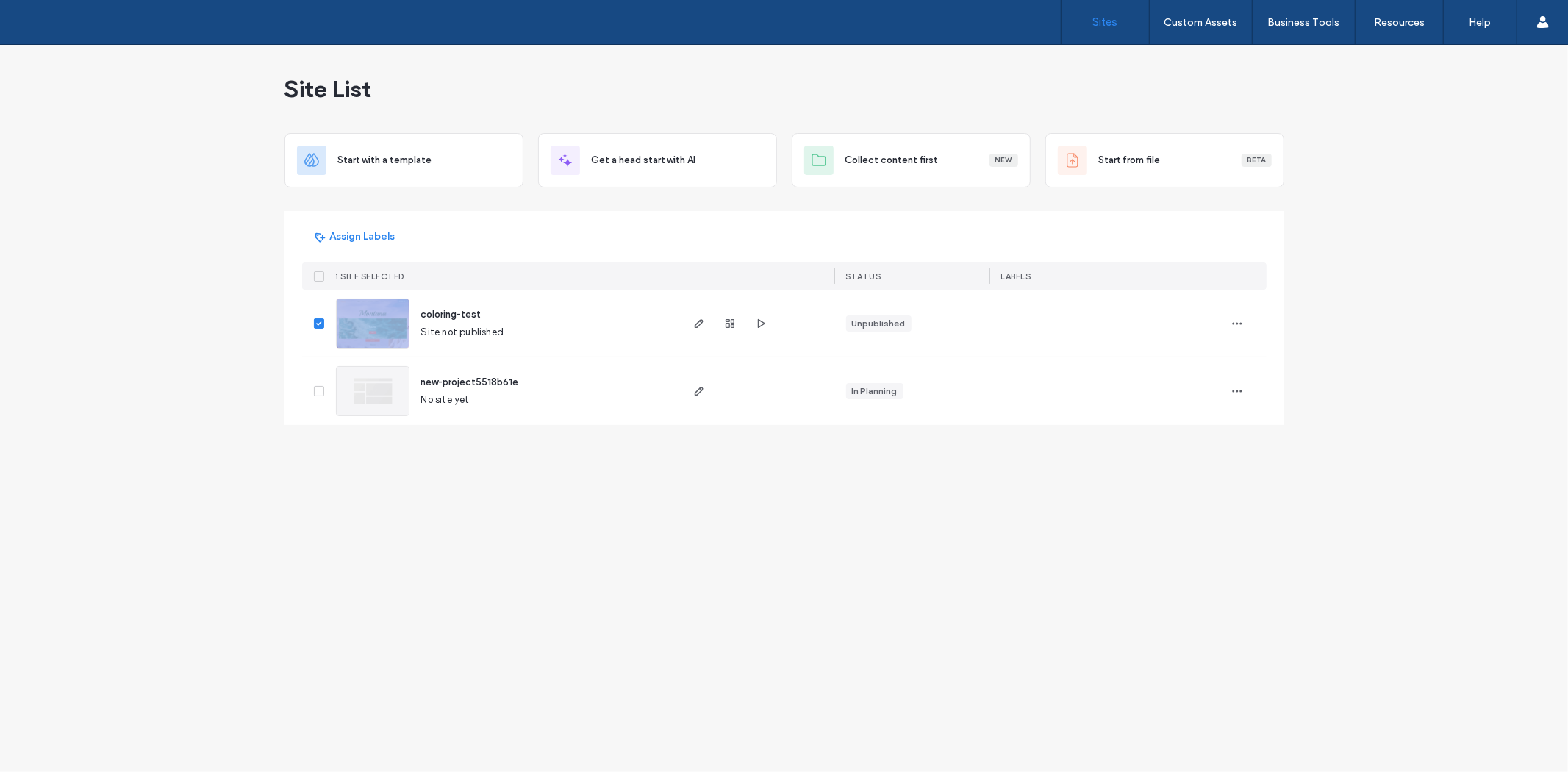
click at [321, 322] on icon at bounding box center [318, 323] width 5 height 4
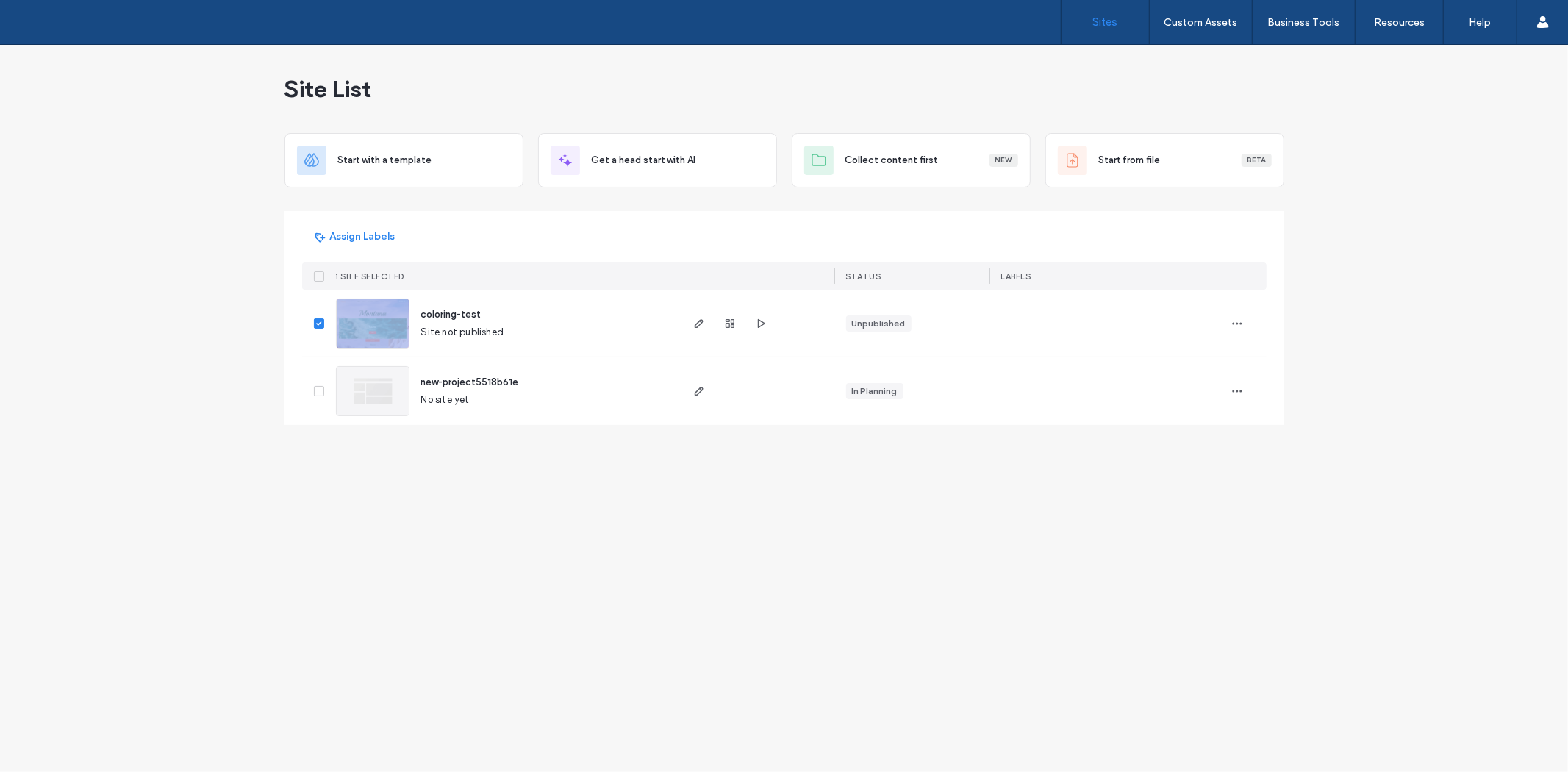
click at [321, 322] on icon at bounding box center [318, 323] width 5 height 4
click at [730, 323] on icon "button" at bounding box center [730, 323] width 12 height 12
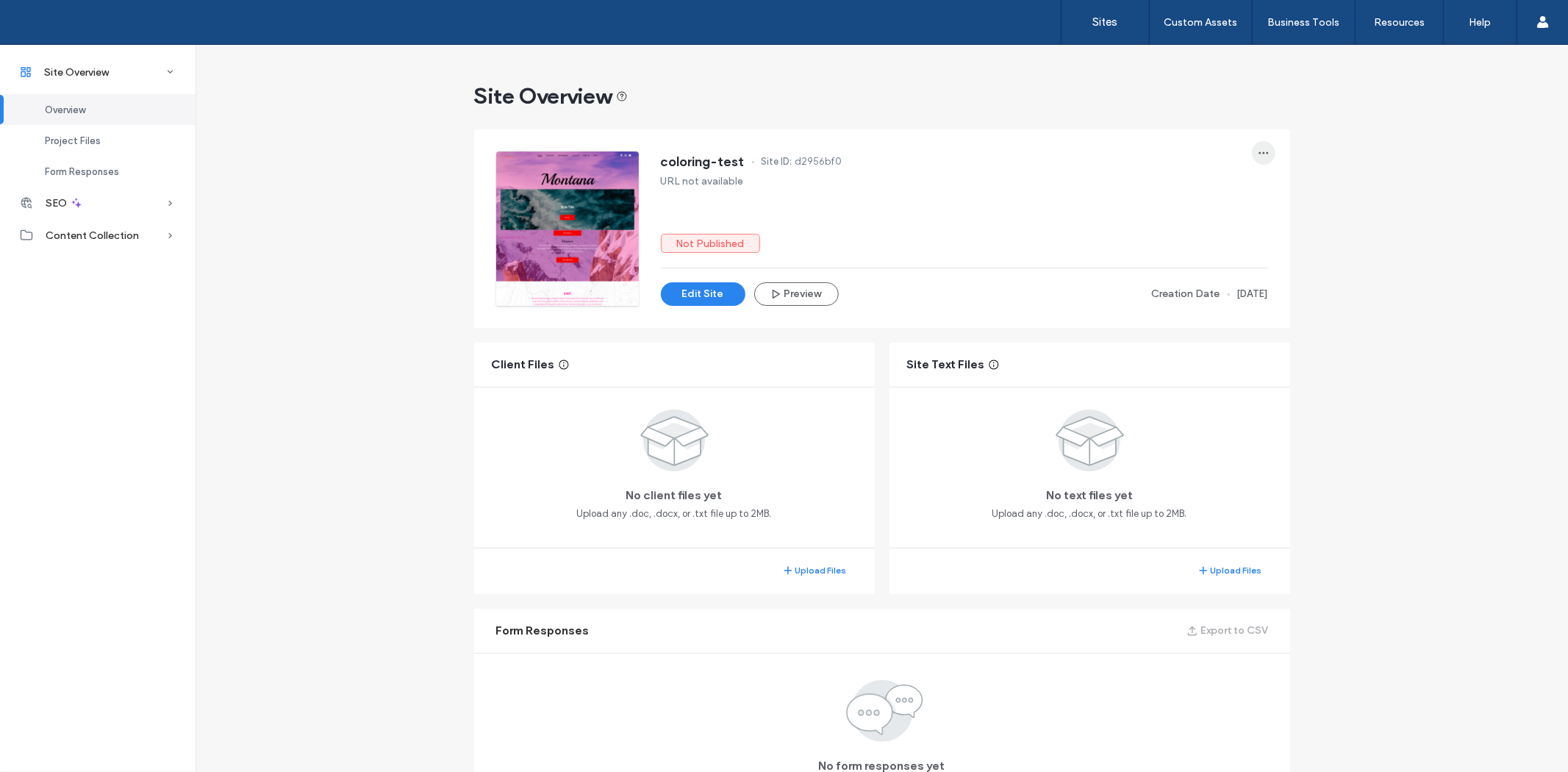
click at [1258, 148] on icon "button" at bounding box center [1263, 153] width 12 height 12
click at [1331, 237] on div "Site Overview coloring-test Site ID: d2956bf0 URL not available Not Published E…" at bounding box center [882, 449] width 1372 height 809
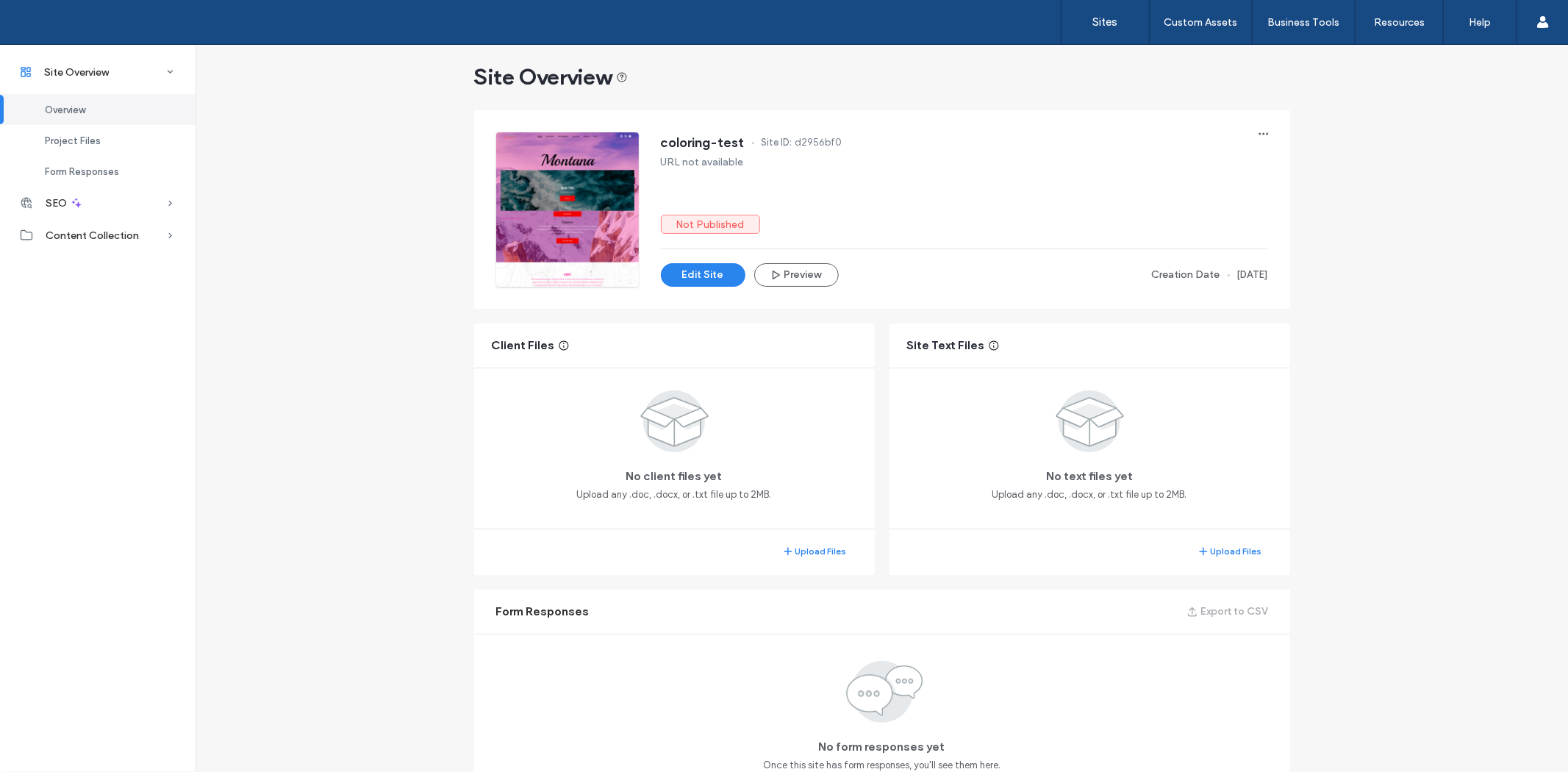
scroll to position [122, 0]
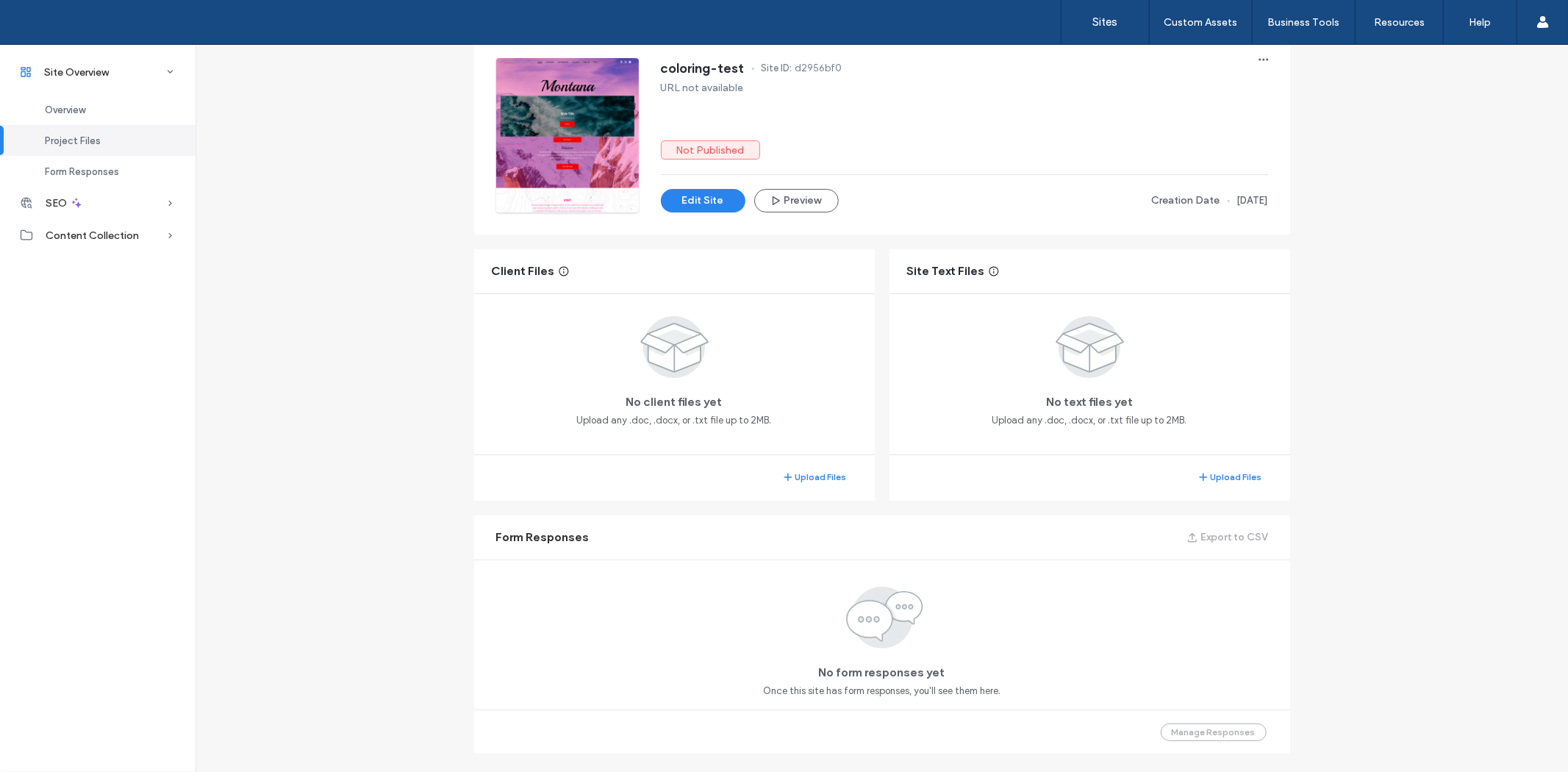
scroll to position [28, 0]
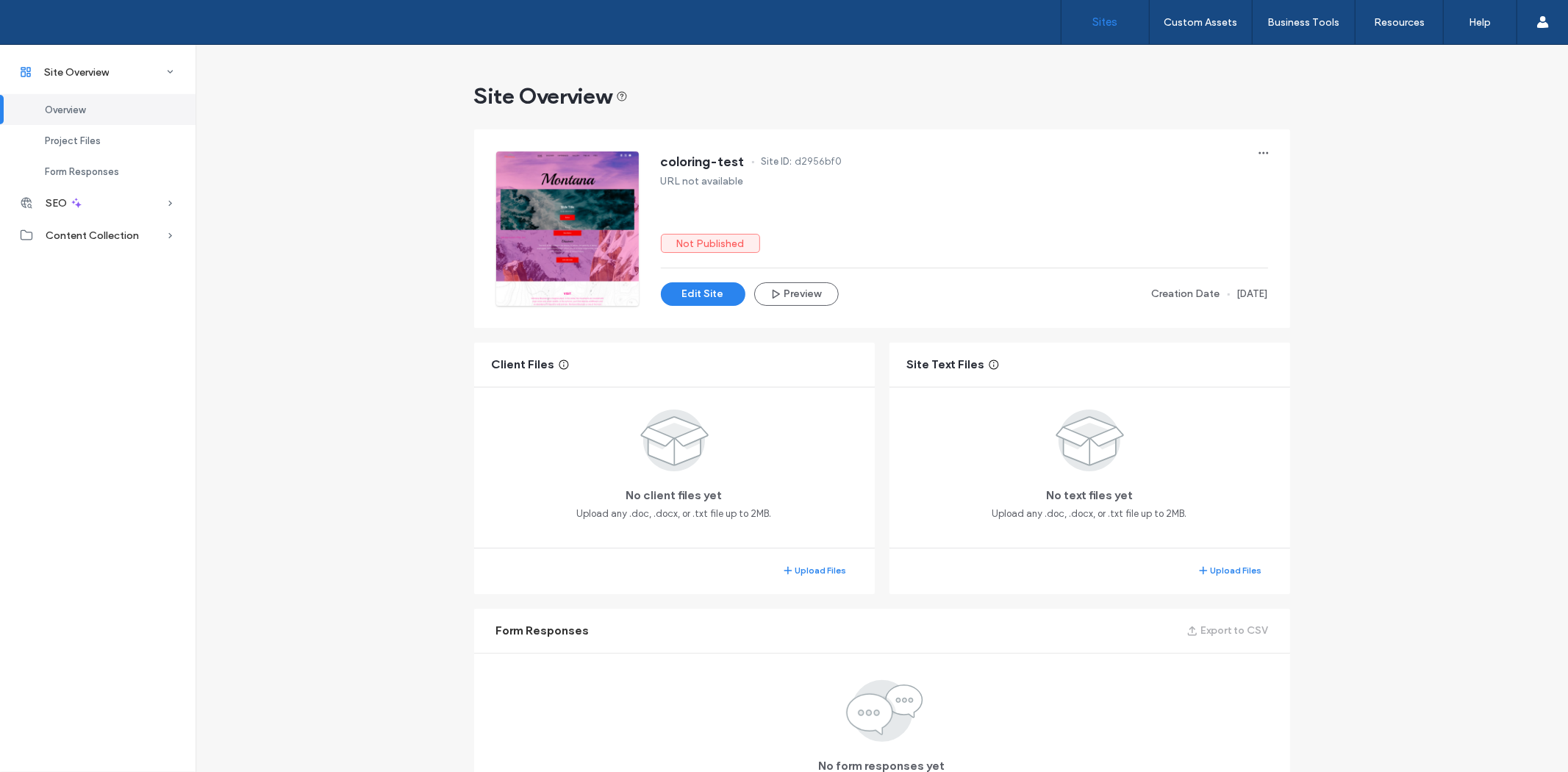
click at [1104, 17] on label "Sites" at bounding box center [1105, 22] width 25 height 13
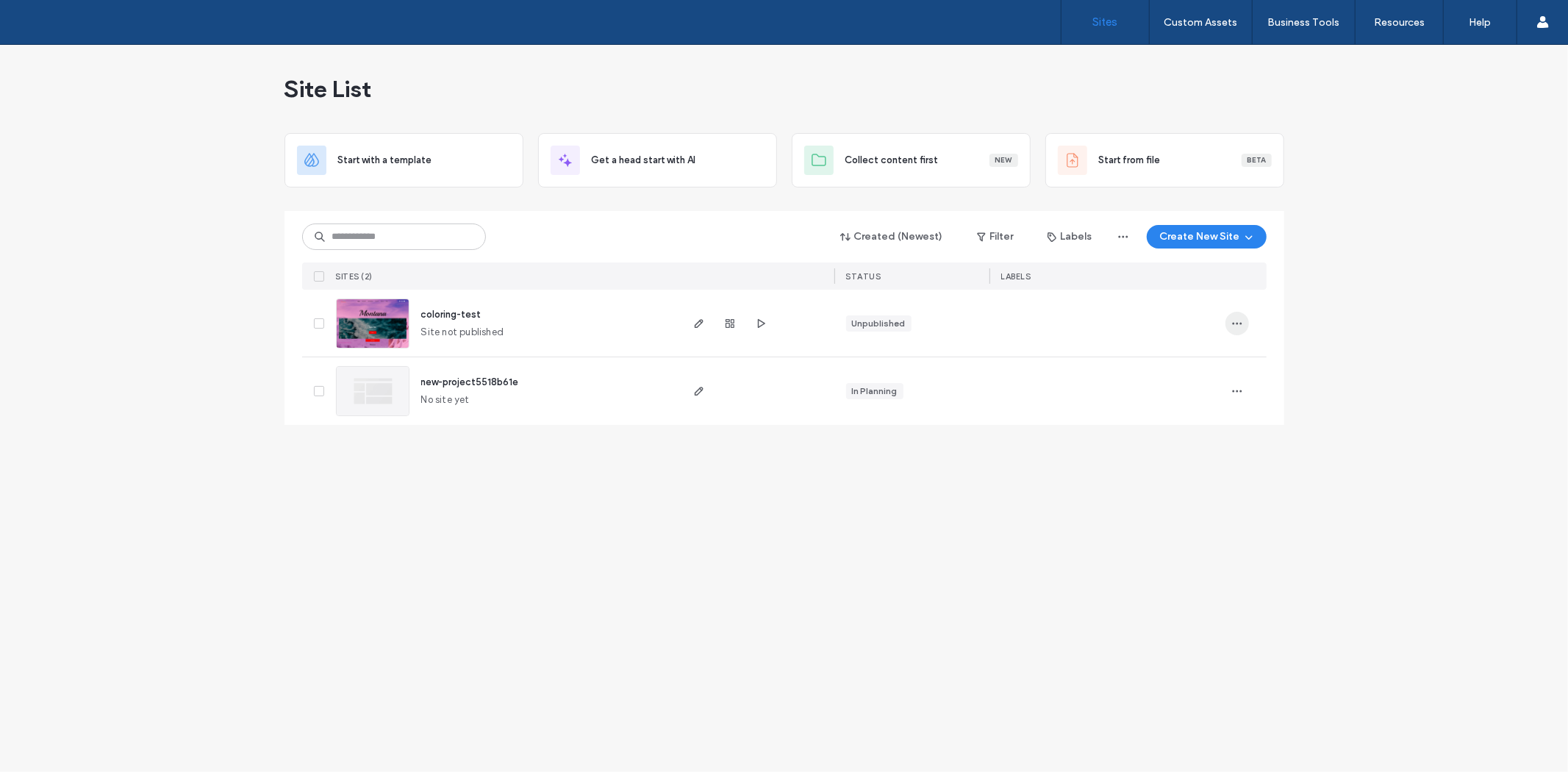
click at [1240, 318] on icon "button" at bounding box center [1237, 323] width 12 height 12
drag, startPoint x: 605, startPoint y: 501, endPoint x: 541, endPoint y: 465, distance: 73.4
click at [603, 497] on div "Site List Start with a template Get a head start with AI Collect content first …" at bounding box center [784, 407] width 1568 height 727
click at [362, 389] on img at bounding box center [372, 391] width 72 height 49
click at [1256, 325] on div at bounding box center [1246, 322] width 41 height 67
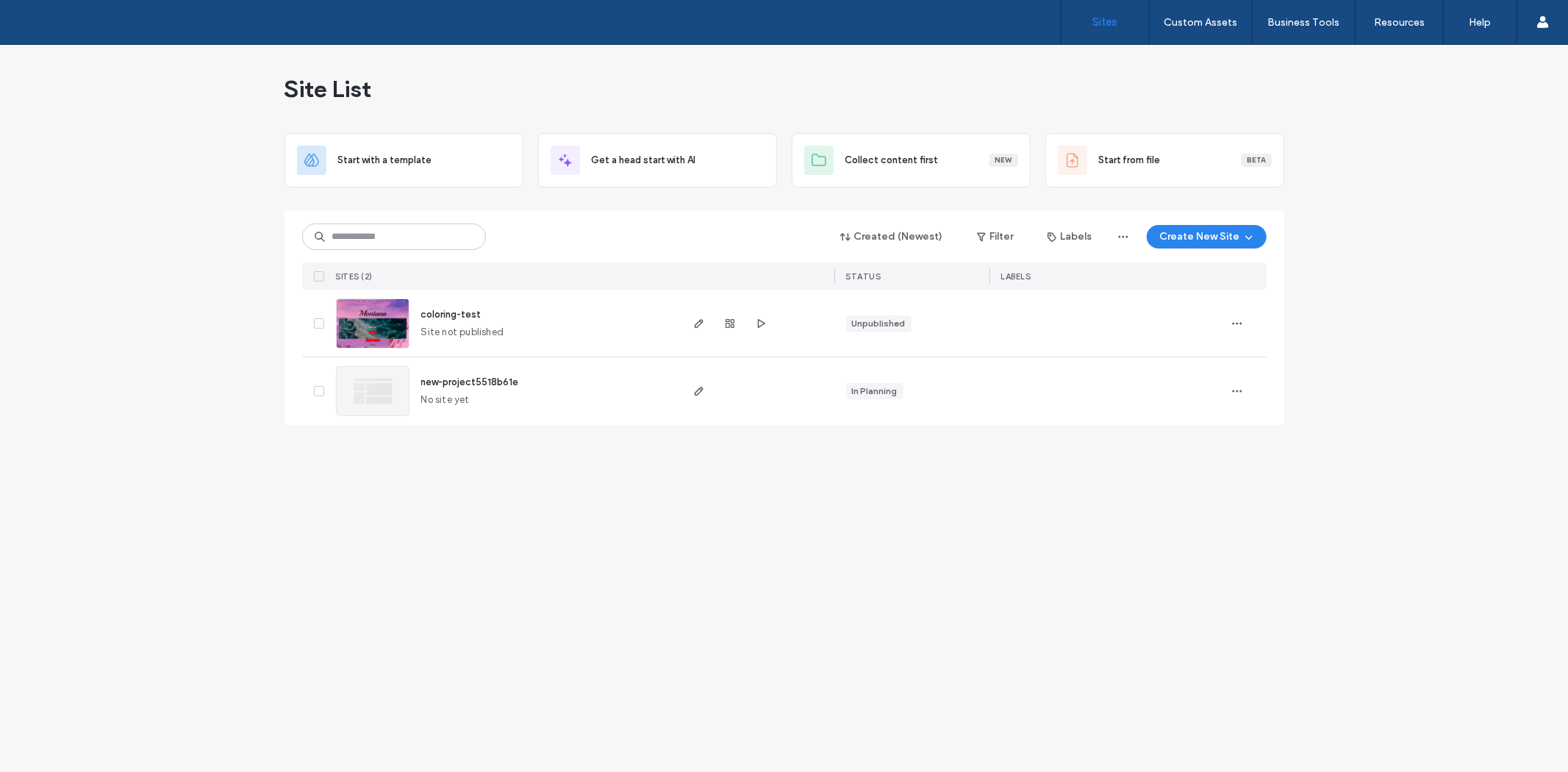
click at [1248, 321] on div at bounding box center [1246, 322] width 41 height 67
click at [1235, 323] on icon "button" at bounding box center [1237, 323] width 12 height 12
click at [740, 530] on div "Site List Start with a template Get a head start with AI Collect content first …" at bounding box center [784, 407] width 1568 height 727
click at [322, 328] on div at bounding box center [316, 322] width 28 height 67
click at [322, 323] on span at bounding box center [319, 323] width 10 height 10
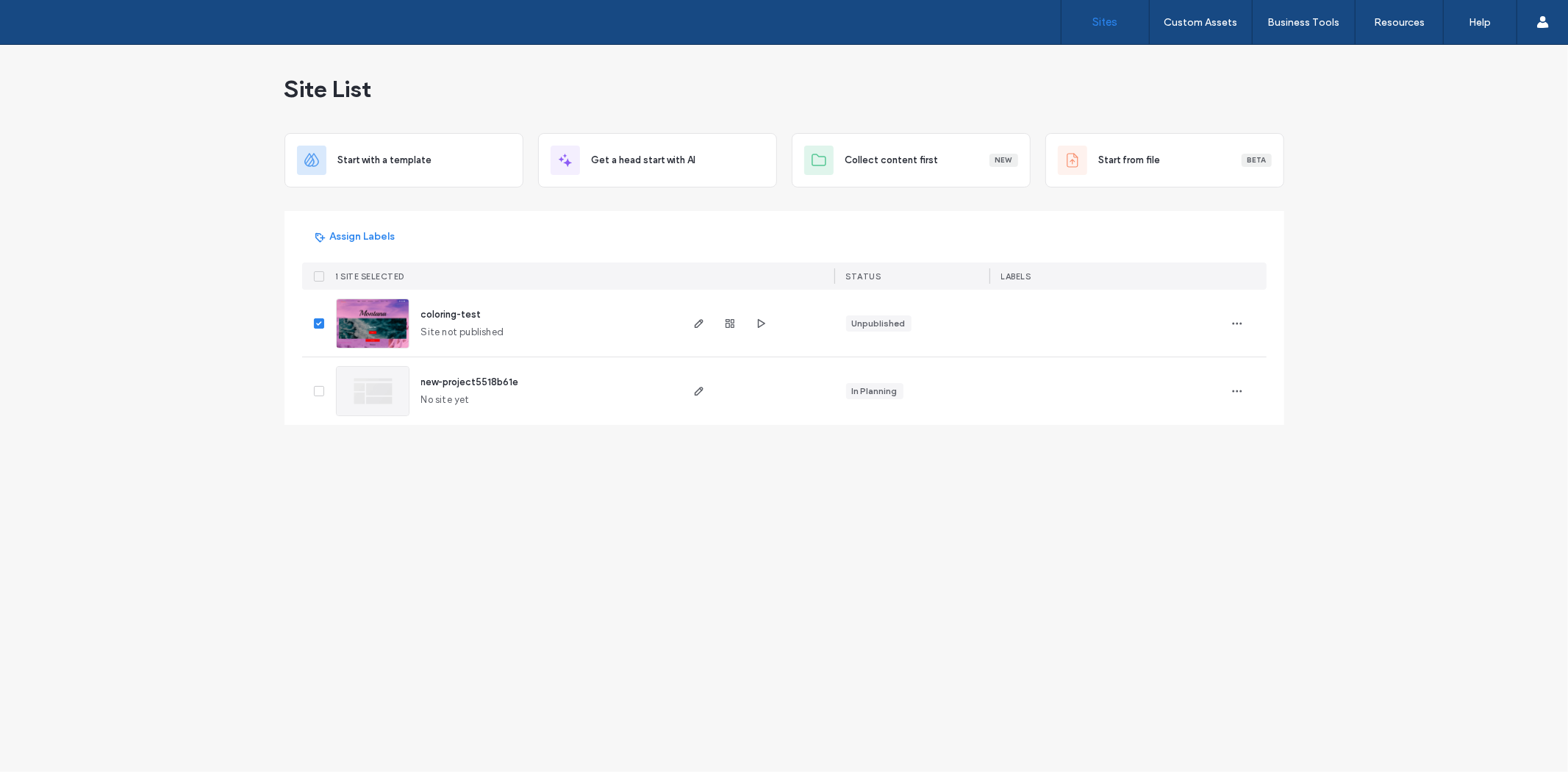
click at [318, 328] on div at bounding box center [316, 322] width 28 height 67
click at [318, 325] on icon at bounding box center [318, 323] width 6 height 4
click at [706, 328] on span "button" at bounding box center [698, 323] width 17 height 17
click at [1237, 331] on span "button" at bounding box center [1237, 323] width 23 height 23
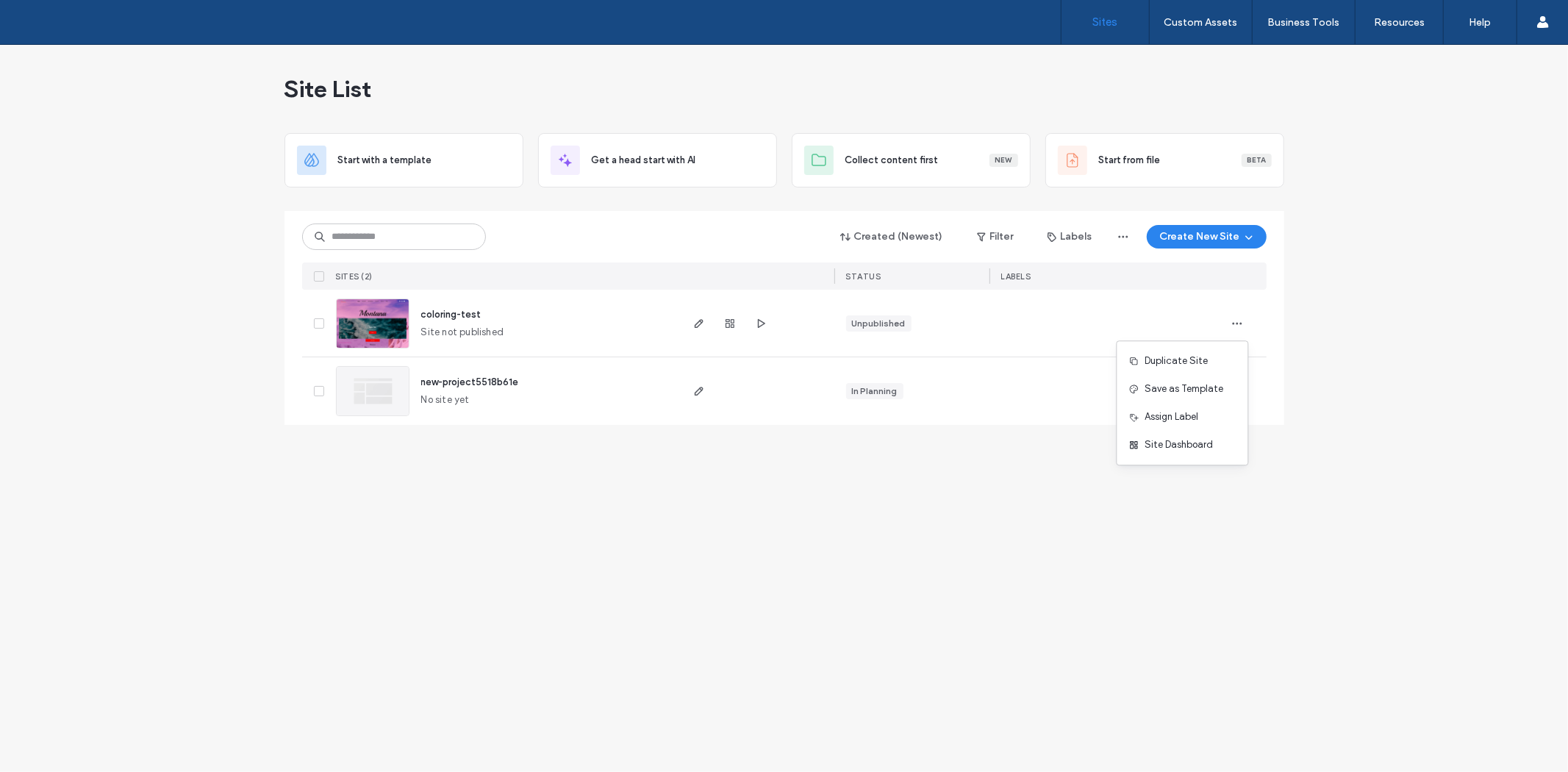
click at [1187, 527] on div "Site List Start with a template Get a head start with AI Collect content first …" at bounding box center [784, 407] width 1568 height 727
click at [703, 324] on icon "button" at bounding box center [699, 323] width 12 height 12
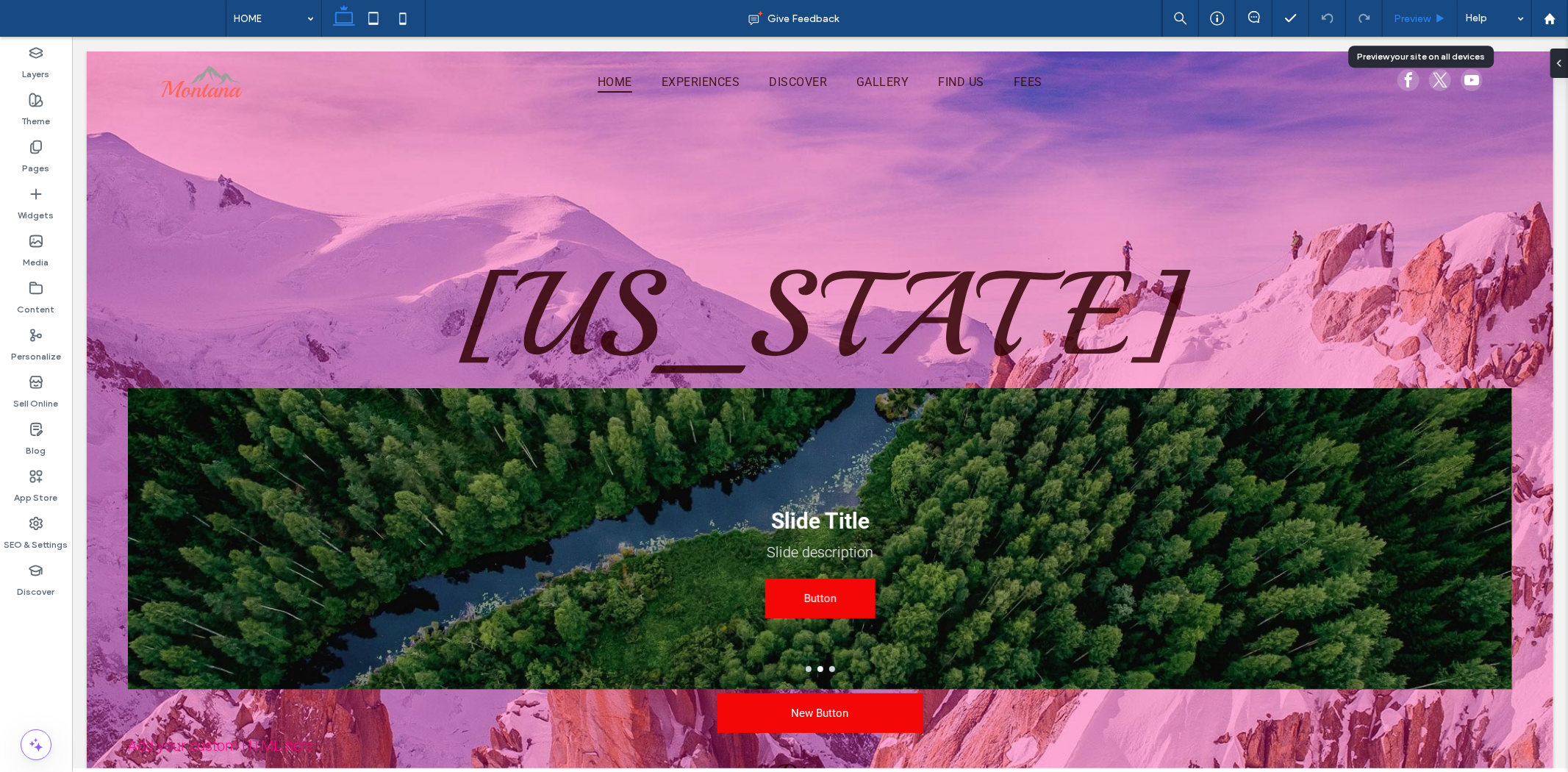
click at [1442, 22] on icon at bounding box center [1440, 18] width 11 height 11
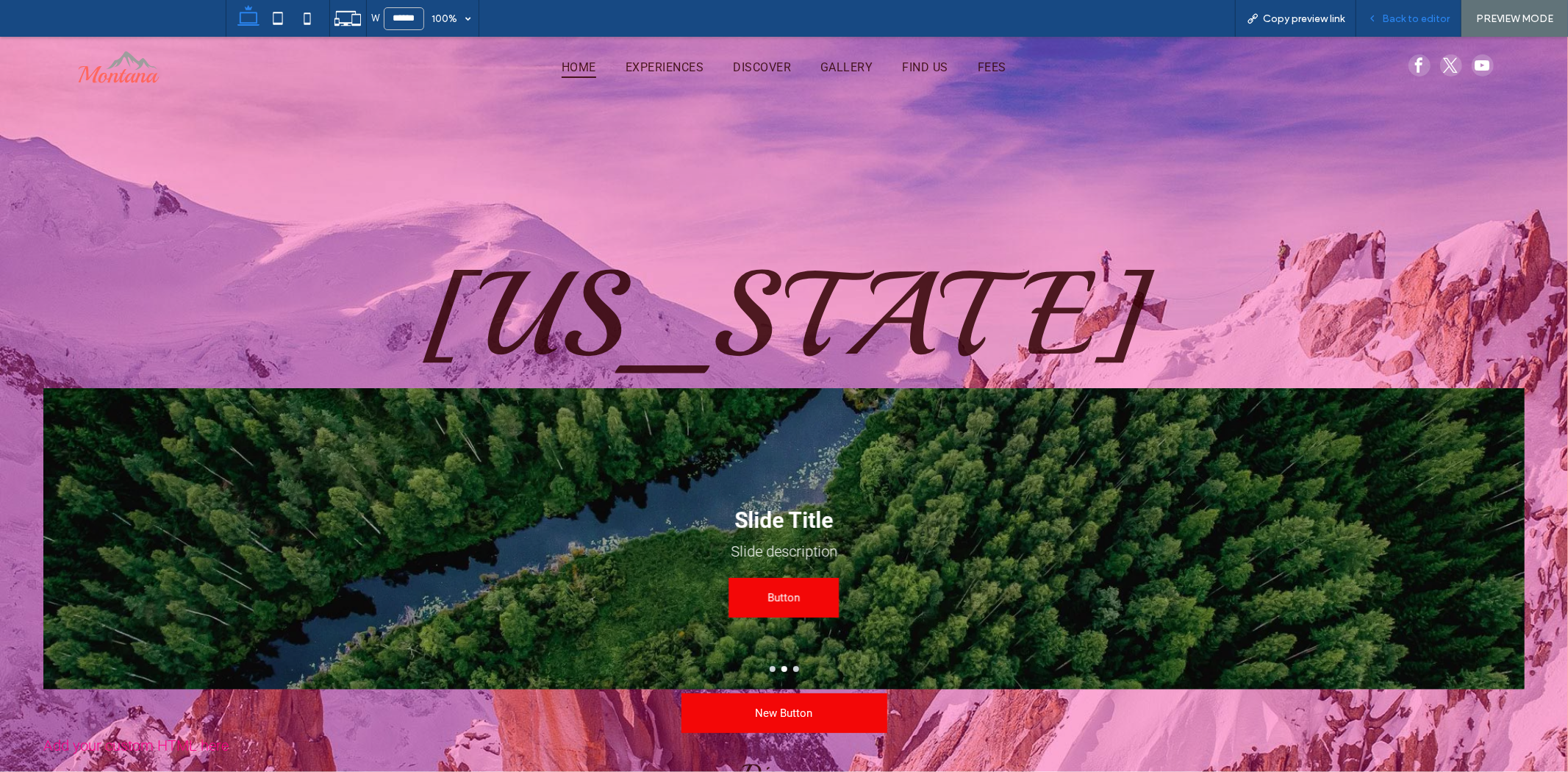
click at [1406, 17] on span "Back to editor" at bounding box center [1416, 18] width 68 height 12
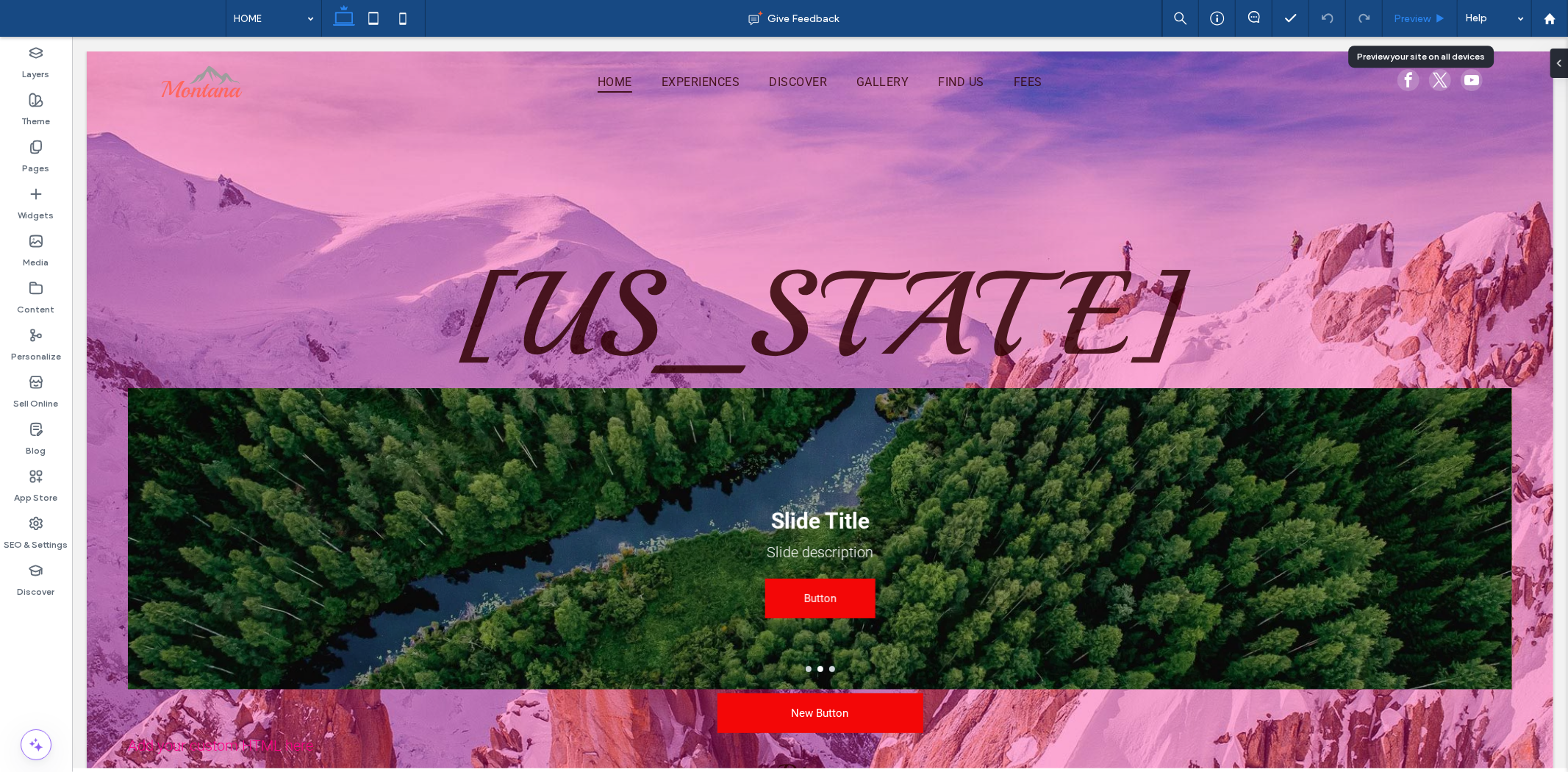
click at [1431, 17] on div "Preview" at bounding box center [1420, 18] width 74 height 12
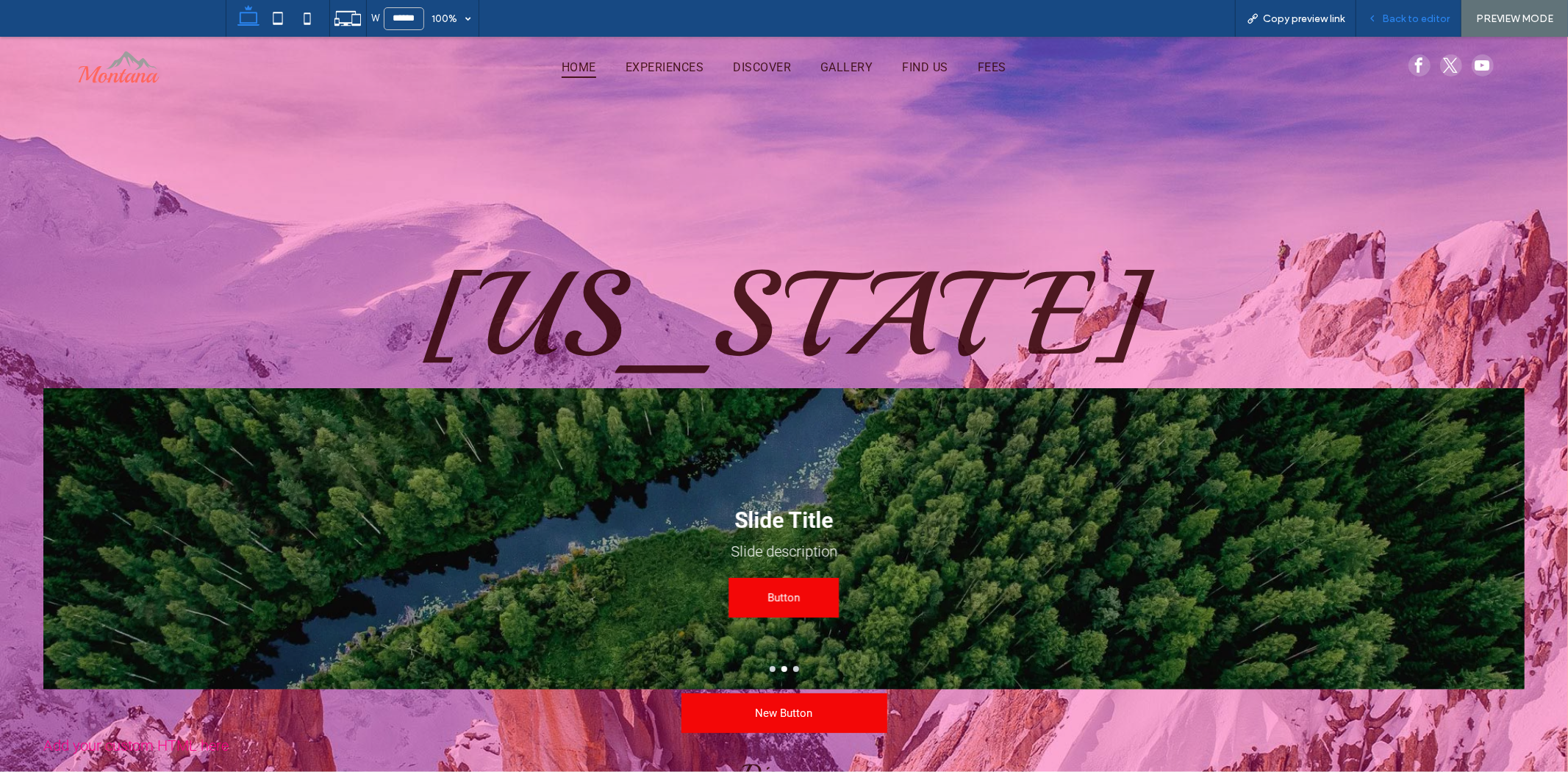
click at [1422, 20] on span "Back to editor" at bounding box center [1416, 18] width 68 height 12
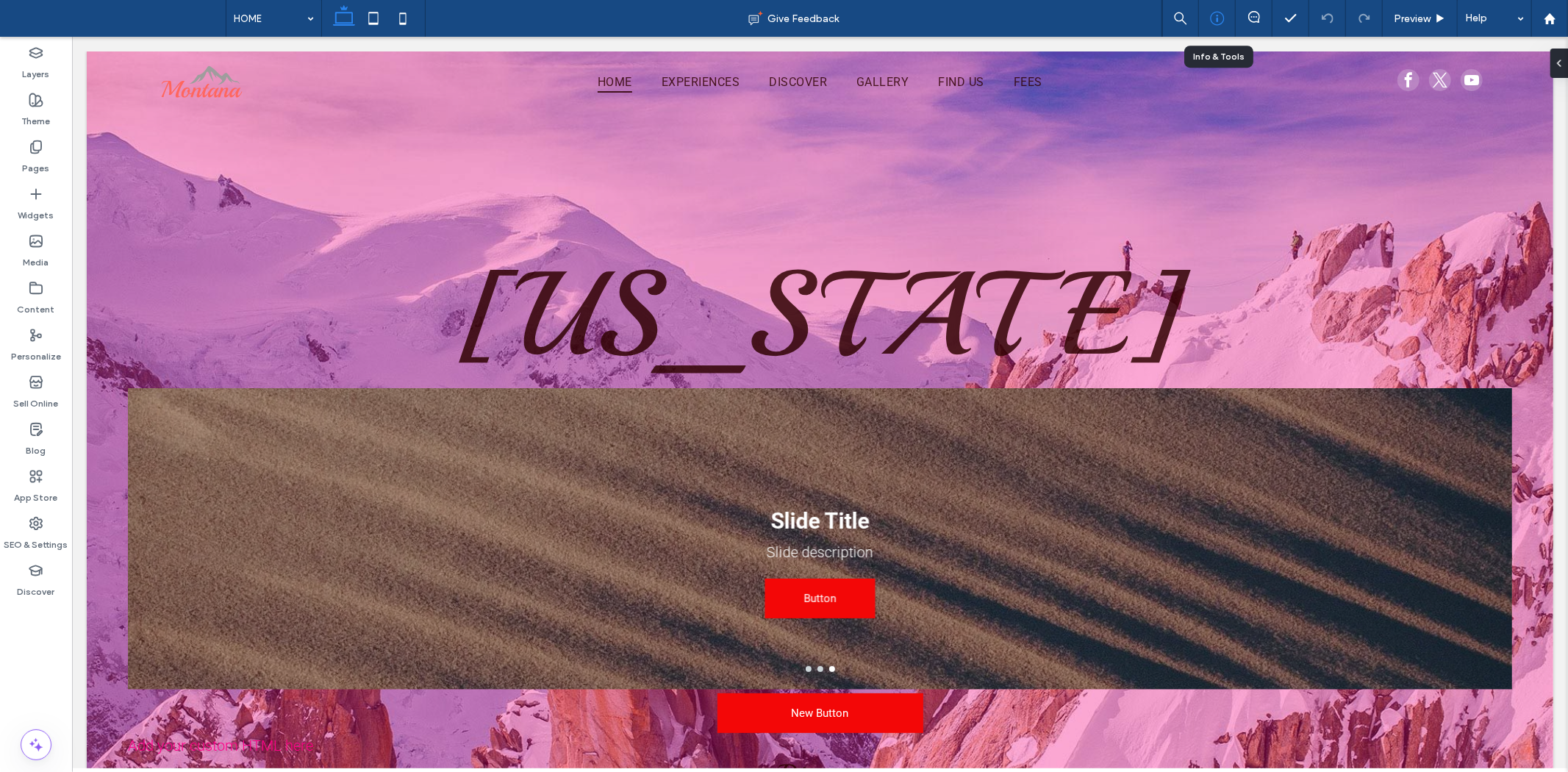
click at [1217, 20] on icon at bounding box center [1218, 18] width 15 height 15
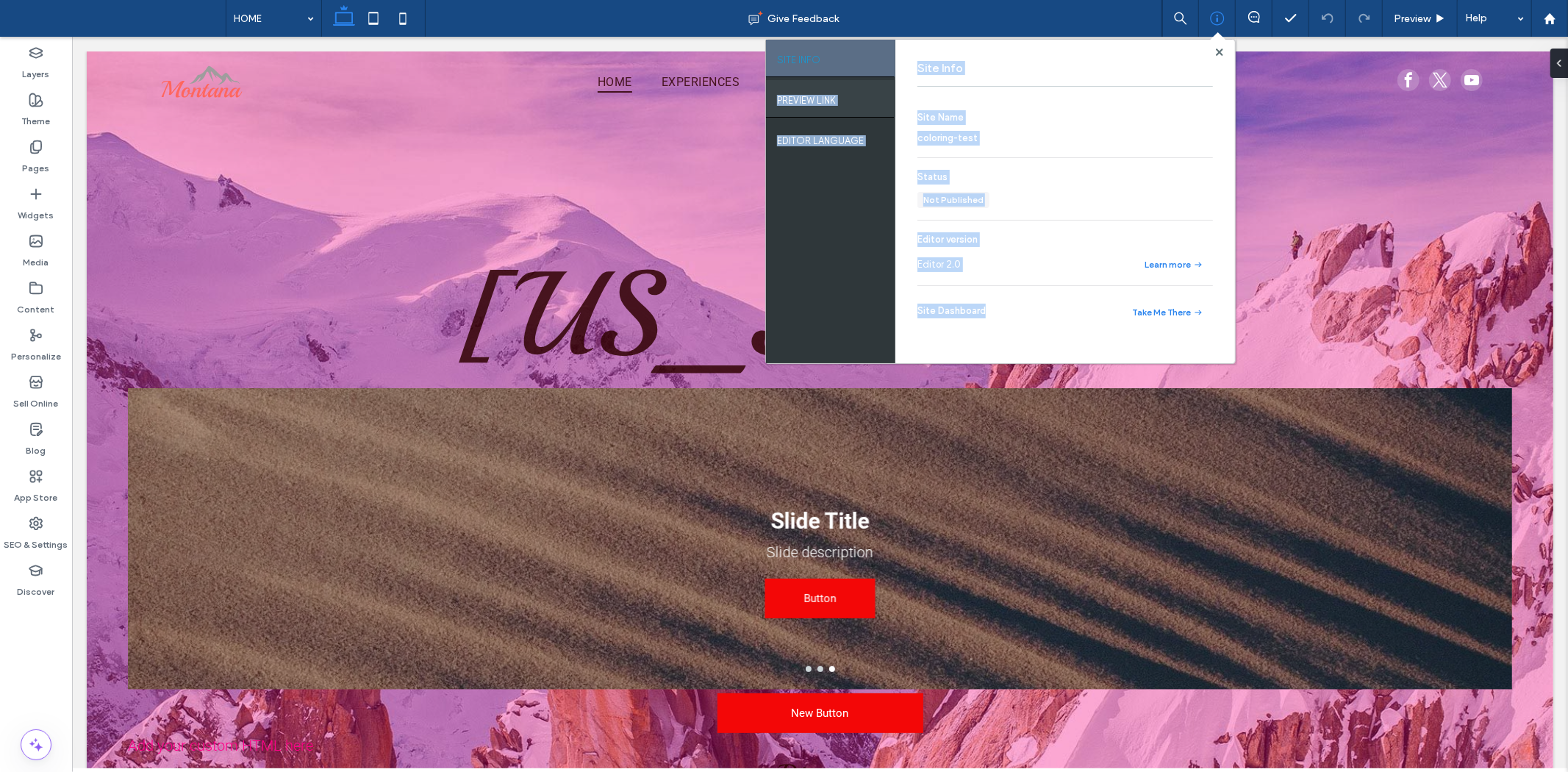
drag, startPoint x: 1024, startPoint y: 317, endPoint x: 856, endPoint y: 92, distance: 280.8
click at [884, 50] on div "SITE INFO PREVIEW LINK EDITOR LANGUAGE Site Info Site Name coloring-test Status…" at bounding box center [1000, 201] width 469 height 323
click at [804, 129] on label "EDITOR LANGUAGE" at bounding box center [820, 137] width 87 height 18
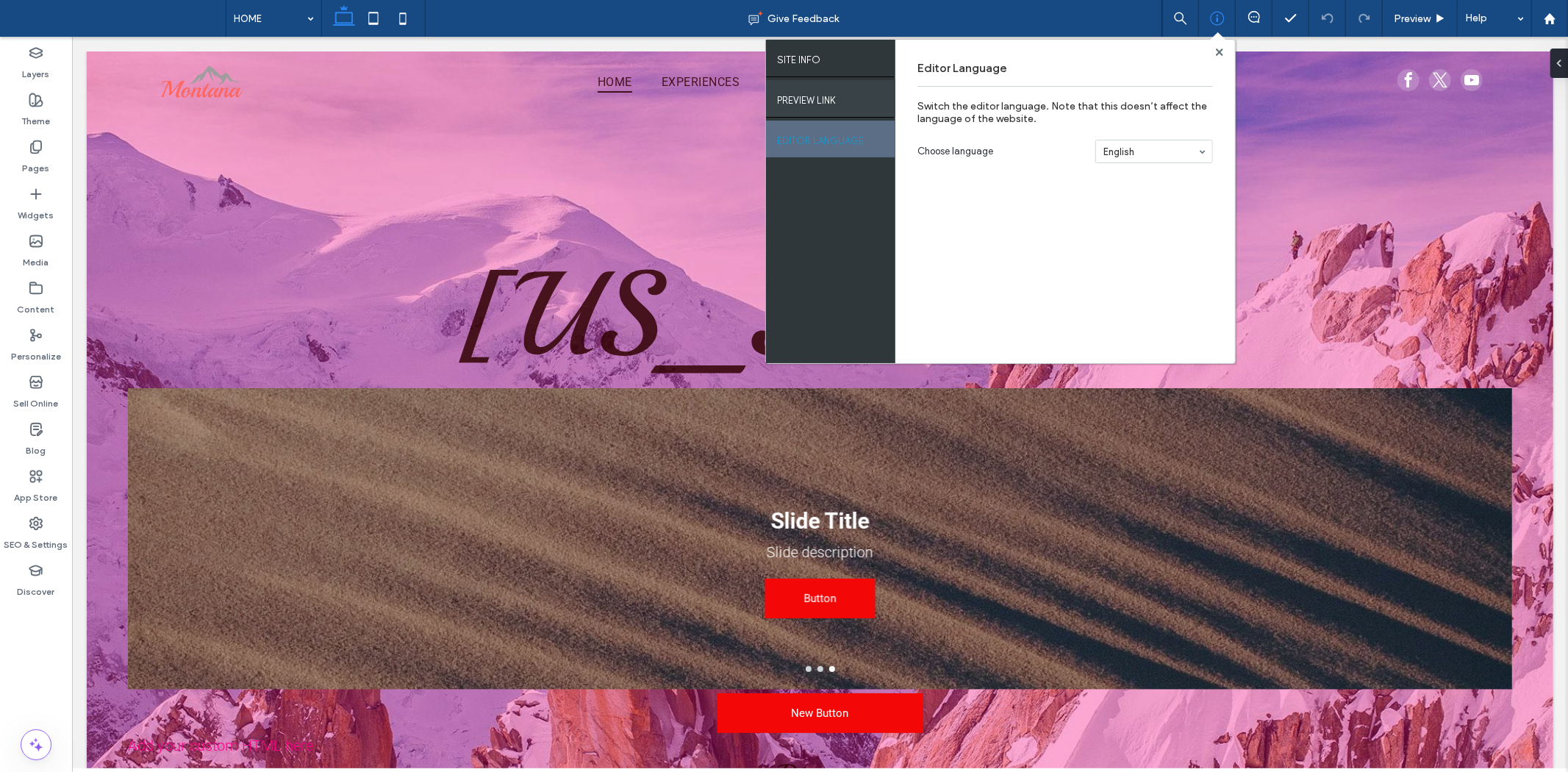
click at [803, 94] on label "PREVIEW LINK" at bounding box center [806, 97] width 59 height 18
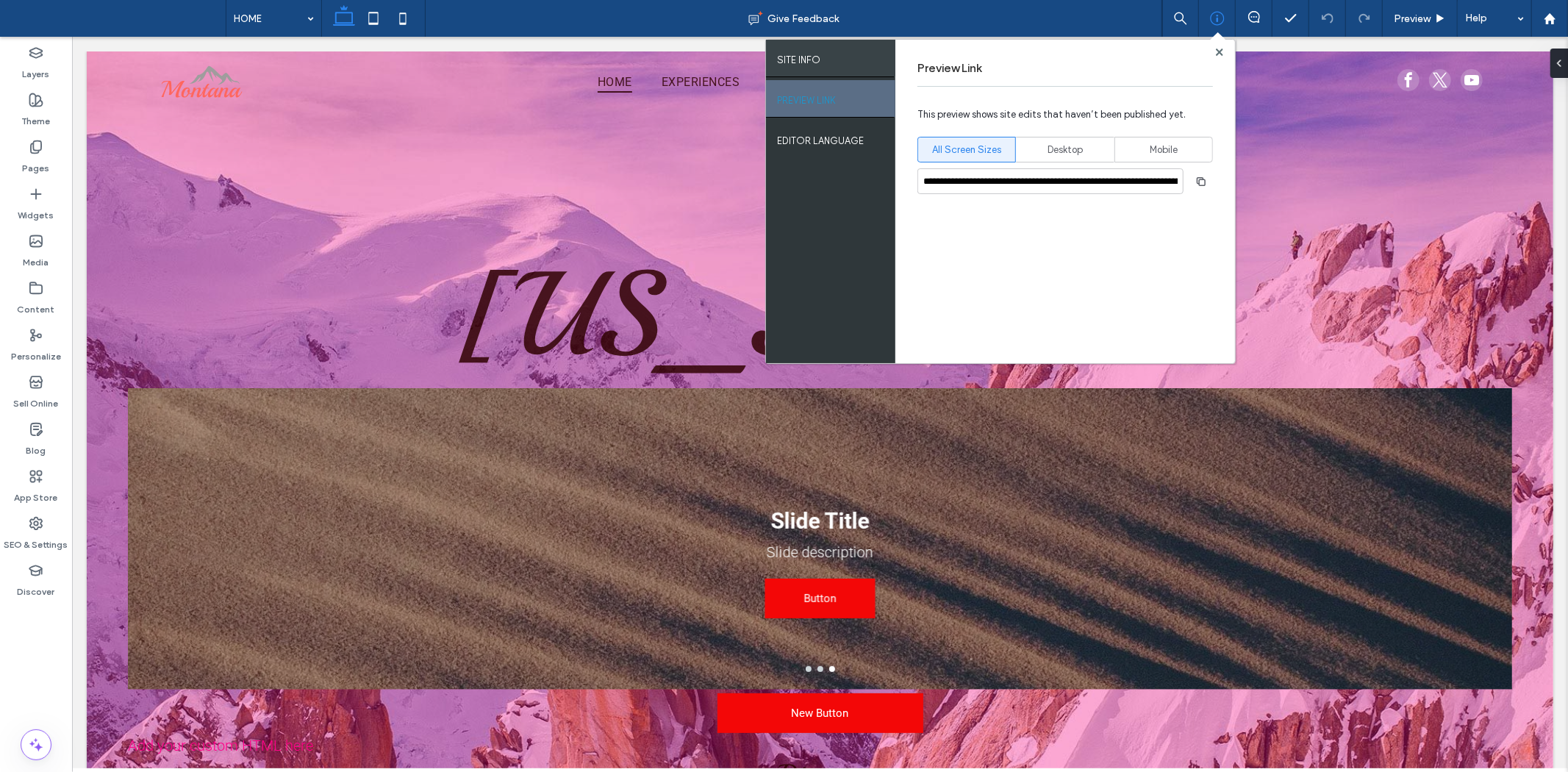
click at [799, 64] on label "SITE INFO" at bounding box center [798, 56] width 43 height 18
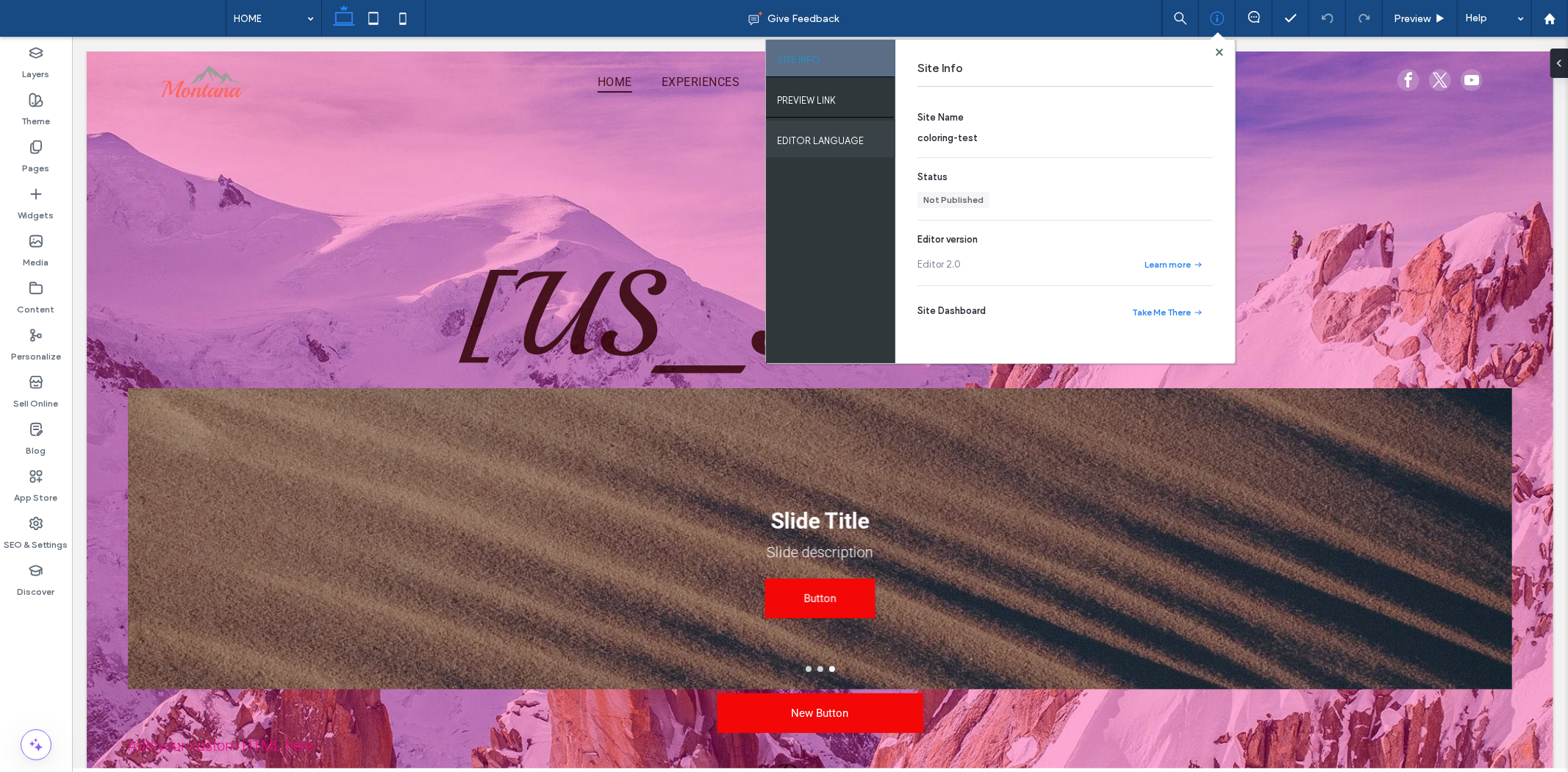
click at [819, 122] on div "EDITOR LANGUAGE" at bounding box center [831, 139] width 129 height 36
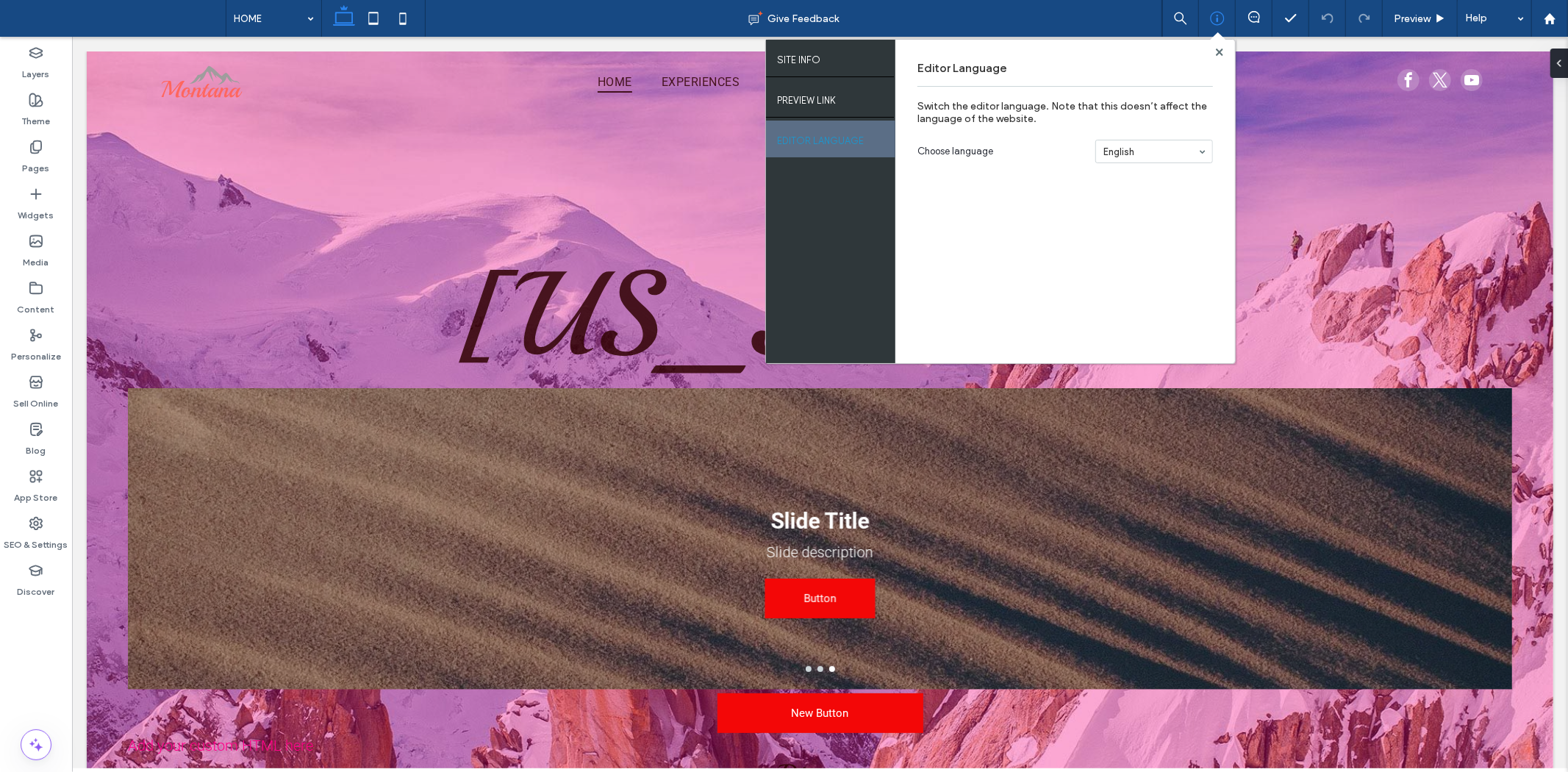
click at [1208, 47] on div "Editor Language Switch the editor language. Note that this doesn’t affect the l…" at bounding box center [1065, 201] width 340 height 323
click at [1214, 49] on div at bounding box center [1218, 51] width 11 height 11
click at [1203, 50] on div "Editor Language Switch the editor language. Note that this doesn’t affect the l…" at bounding box center [1065, 201] width 340 height 323
click at [1217, 50] on use at bounding box center [1218, 51] width 7 height 7
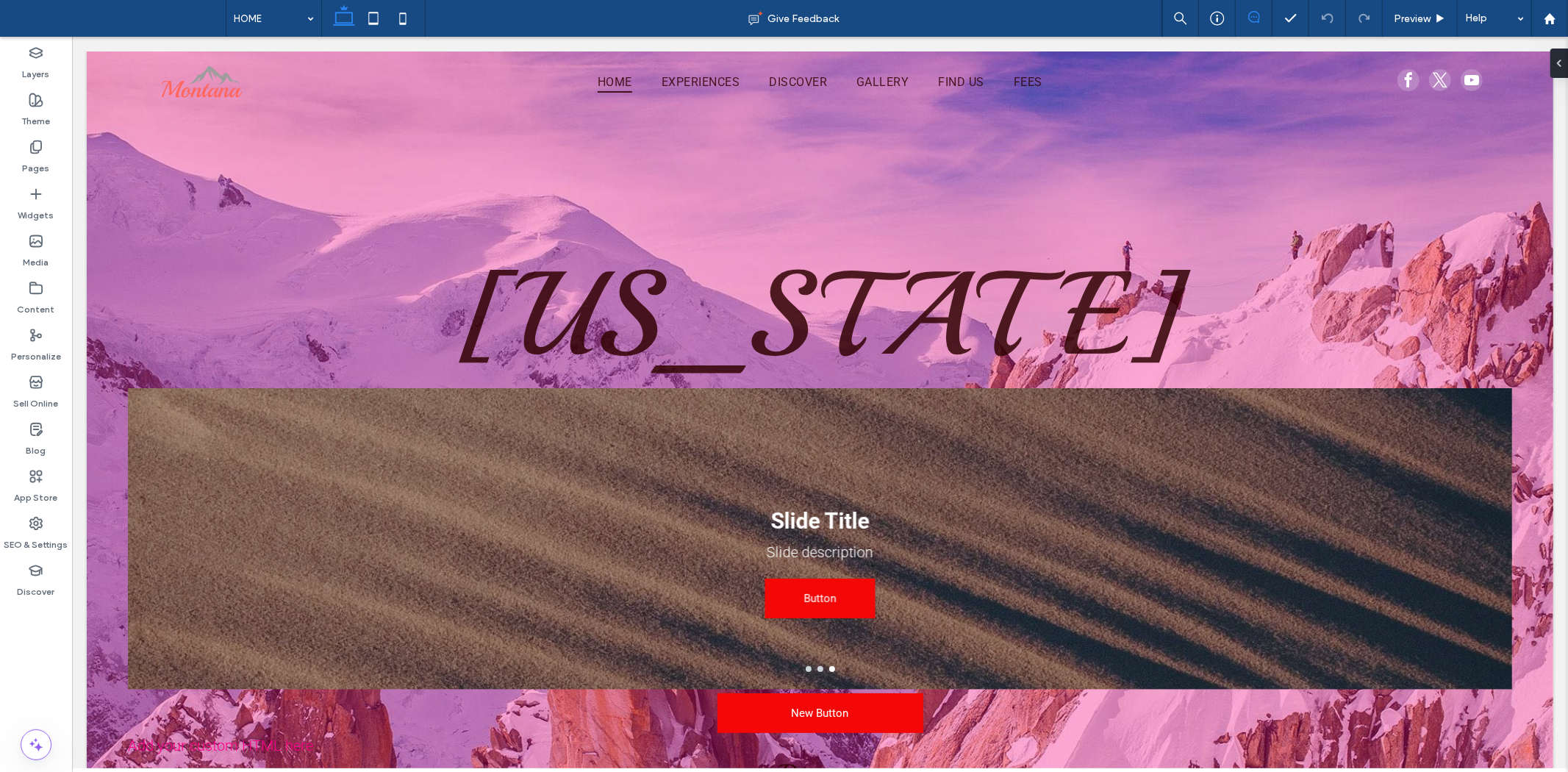
click at [1263, 17] on span at bounding box center [1254, 17] width 36 height 12
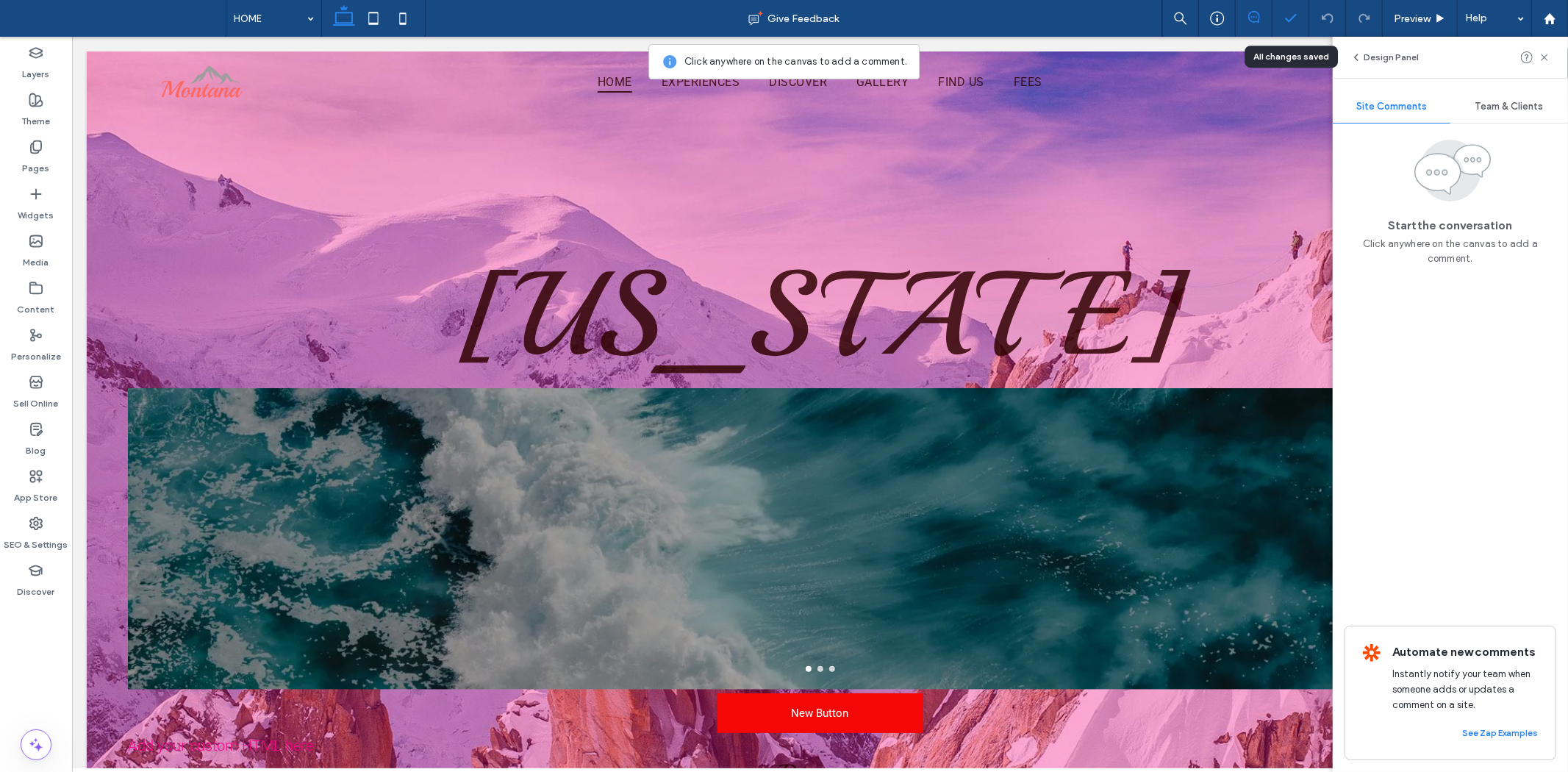
click at [1304, 12] on div at bounding box center [1290, 18] width 36 height 15
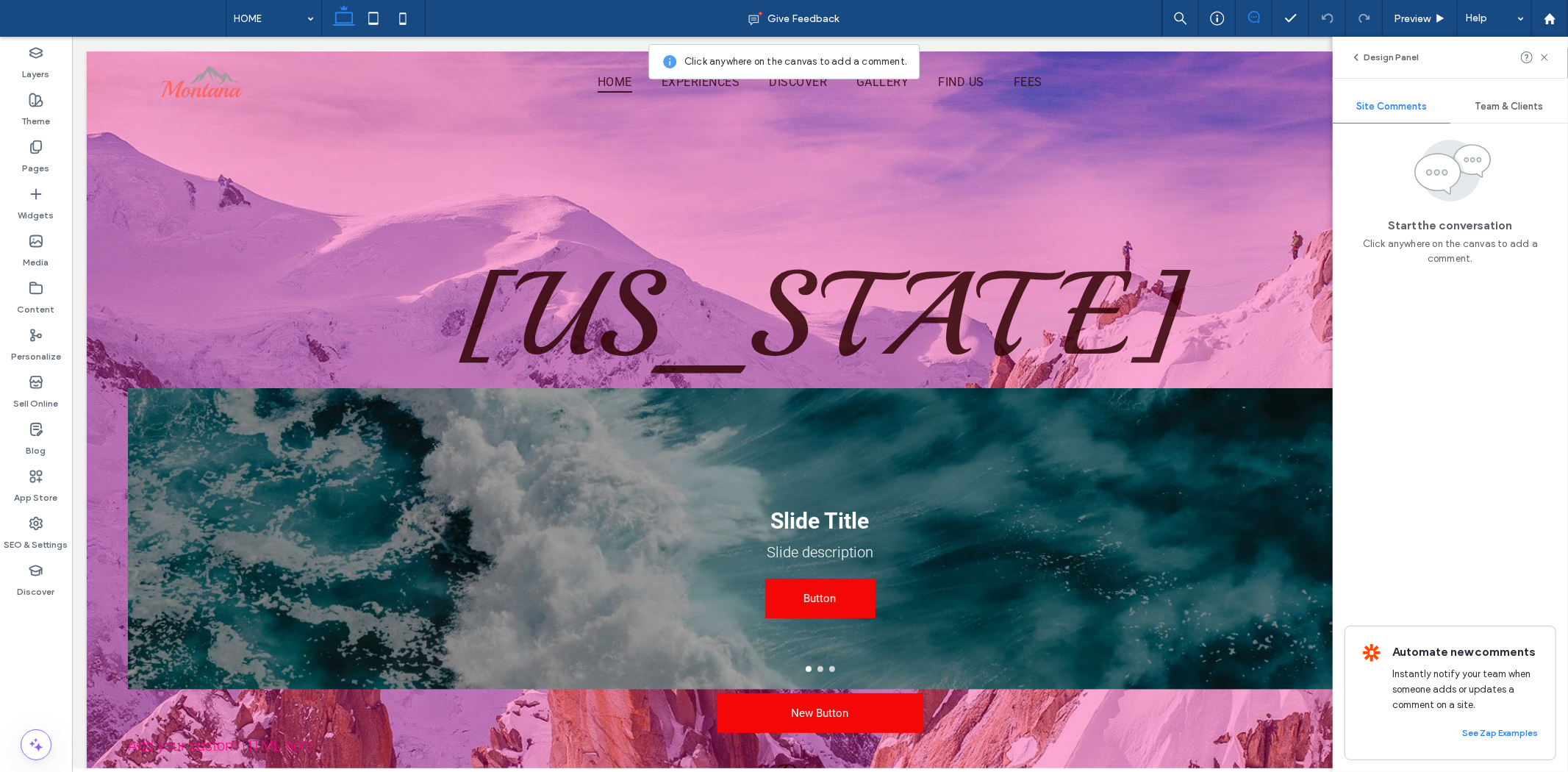
click at [1556, 63] on div "Design Panel" at bounding box center [1450, 57] width 236 height 41
click at [1544, 55] on icon at bounding box center [1544, 57] width 12 height 12
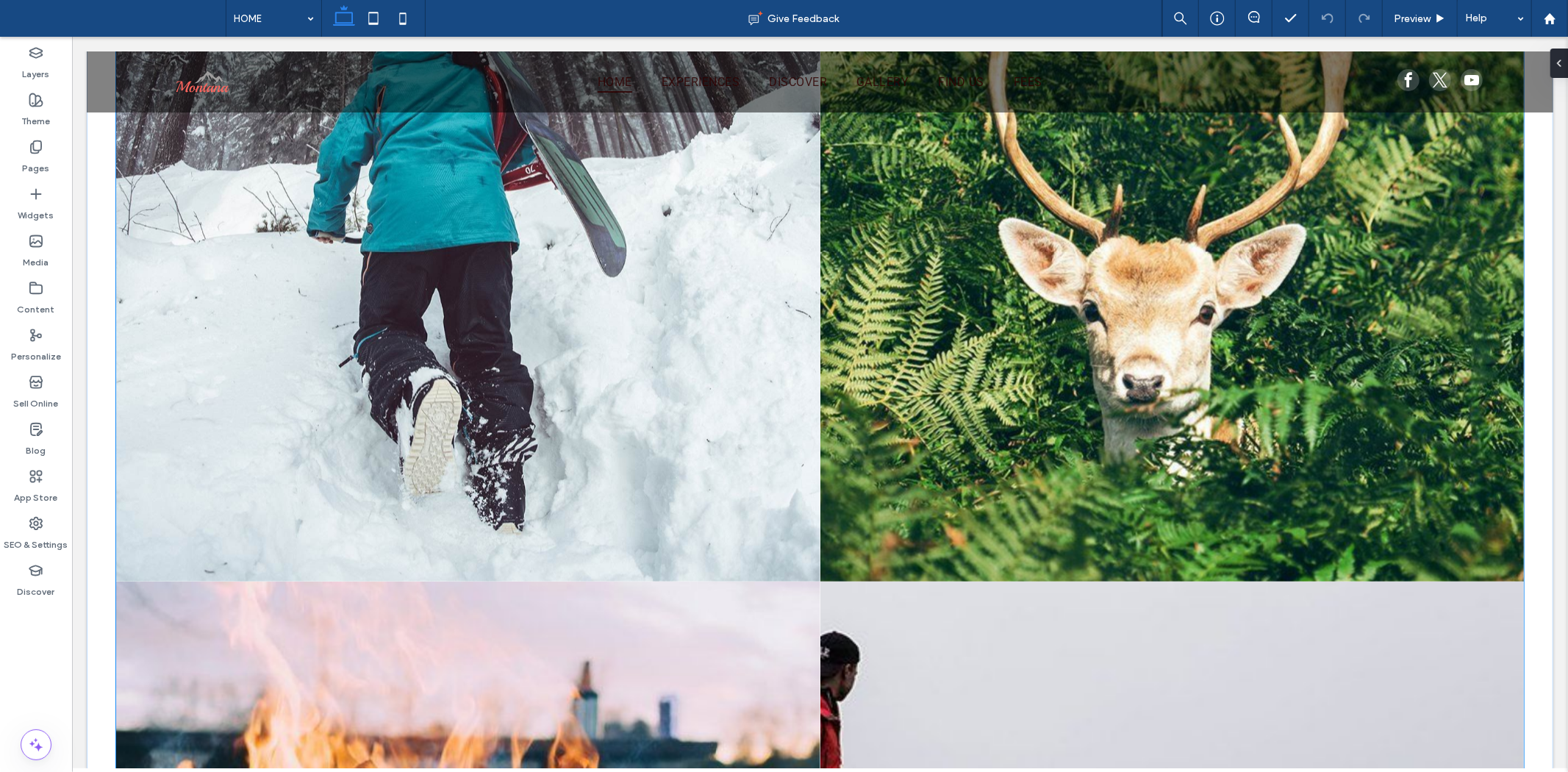
click at [911, 397] on link at bounding box center [1171, 229] width 746 height 746
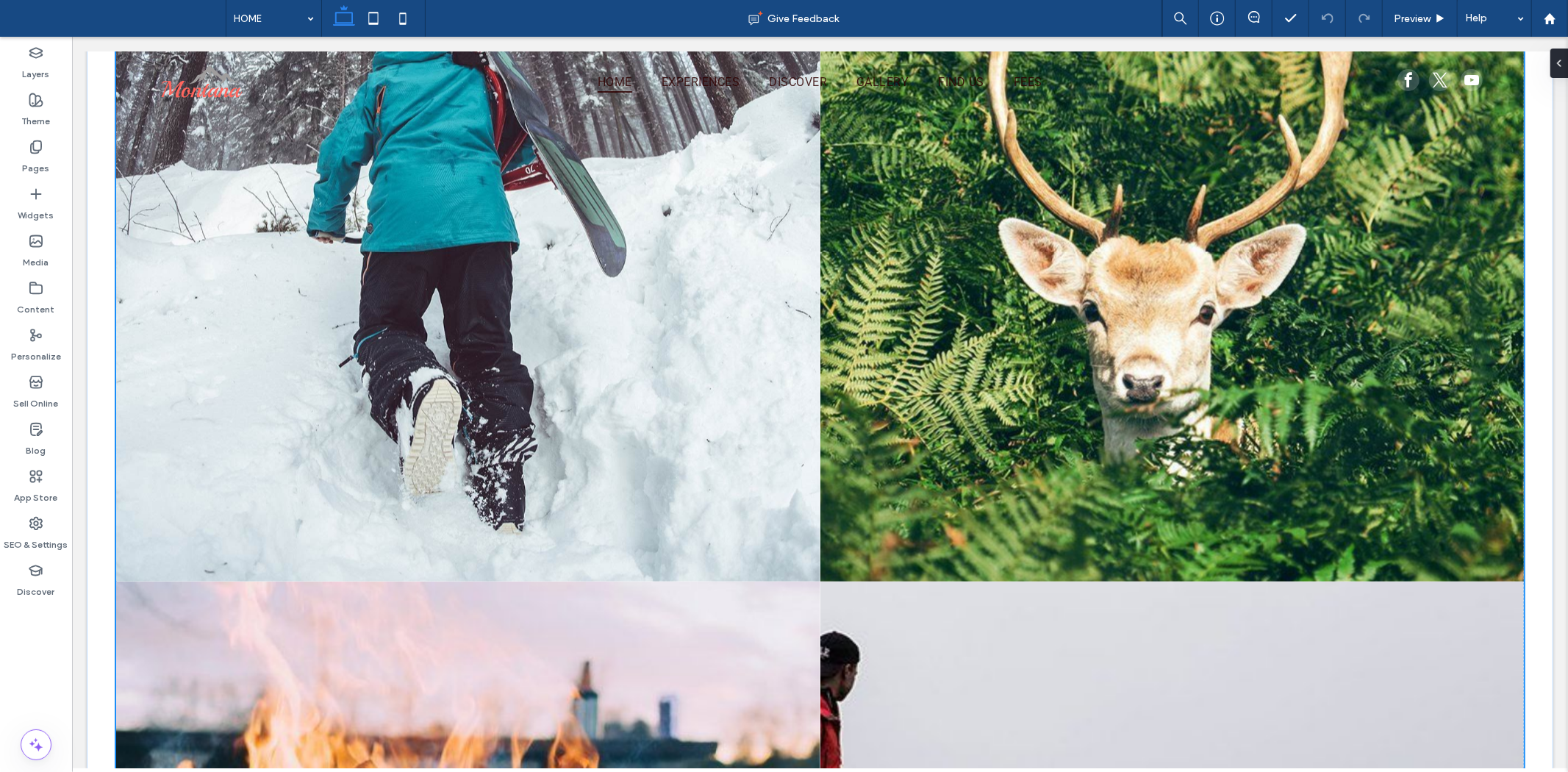
scroll to position [2578, 0]
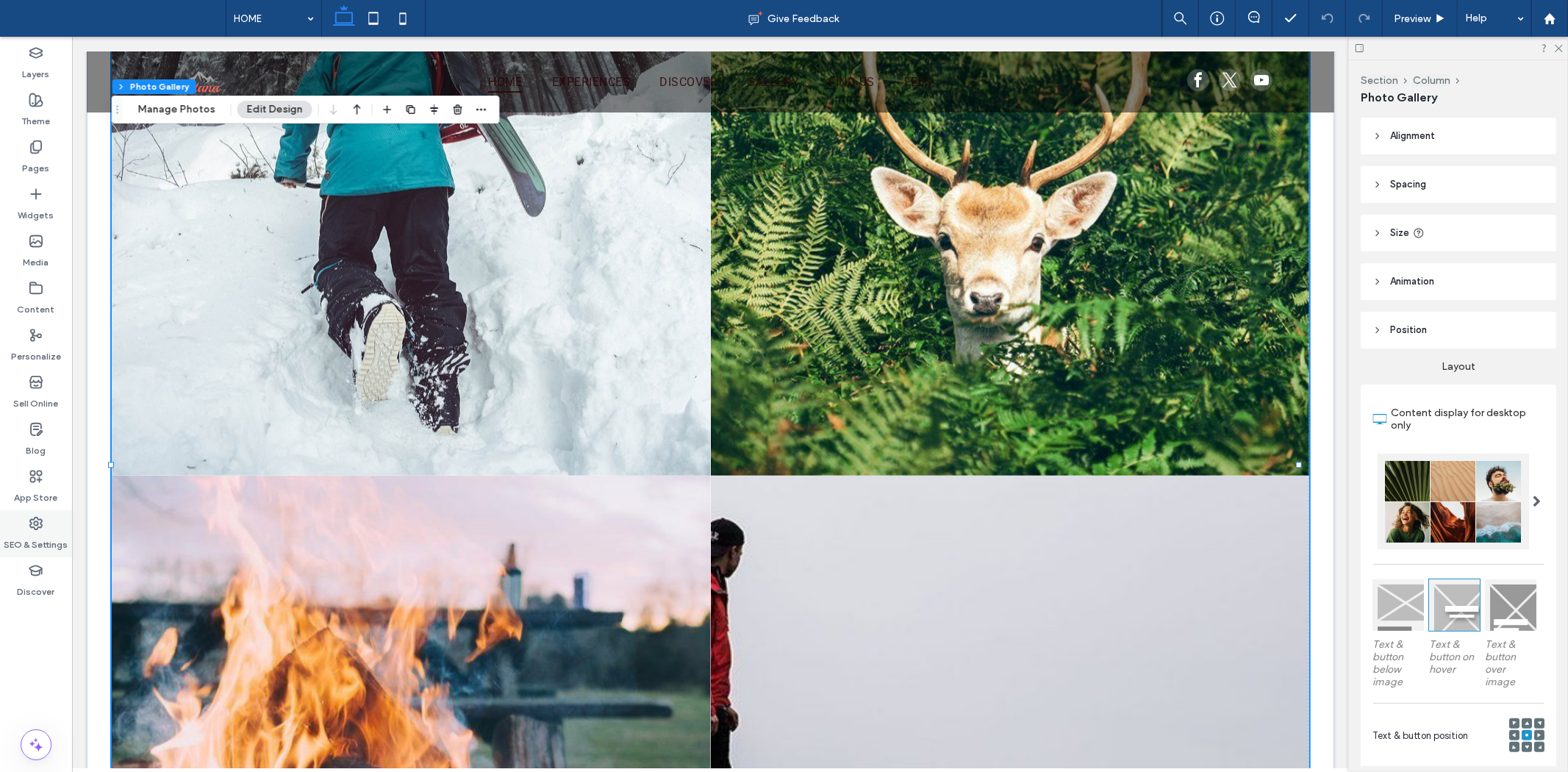
click at [47, 522] on div "SEO & Settings" at bounding box center [36, 533] width 72 height 47
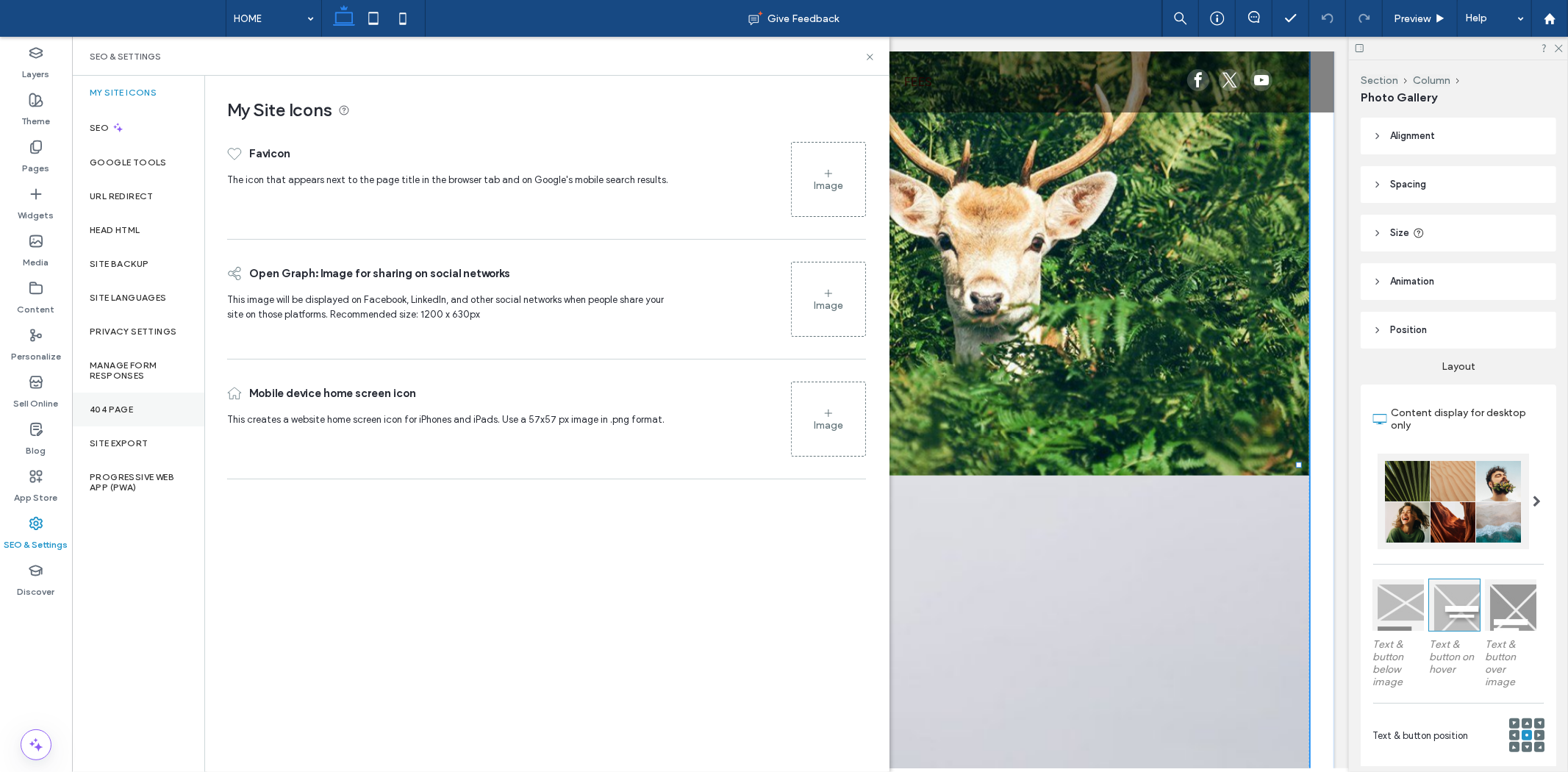
click at [145, 419] on div "404 Page" at bounding box center [138, 409] width 132 height 34
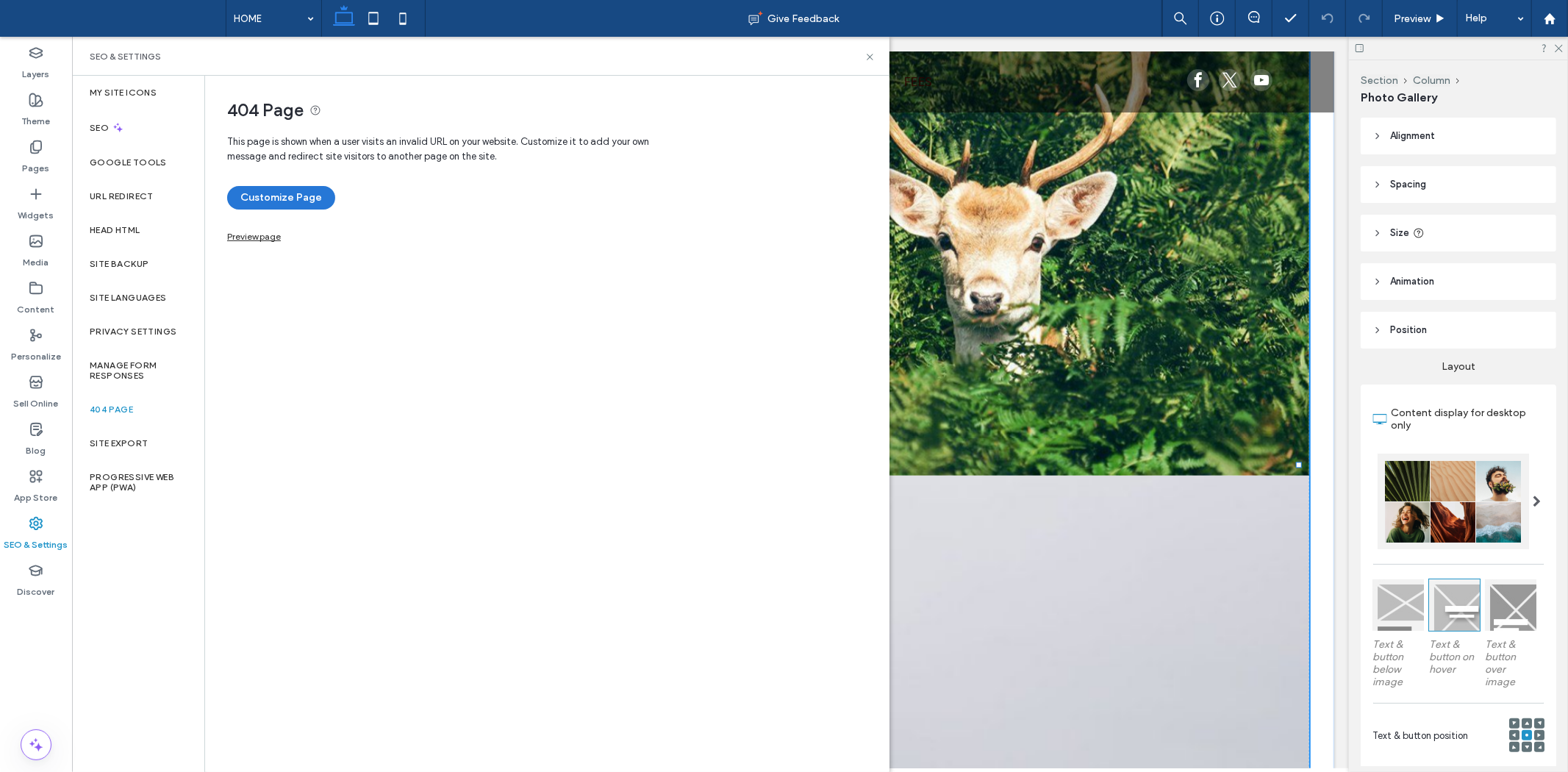
click at [269, 186] on button "Customize Page" at bounding box center [281, 198] width 108 height 23
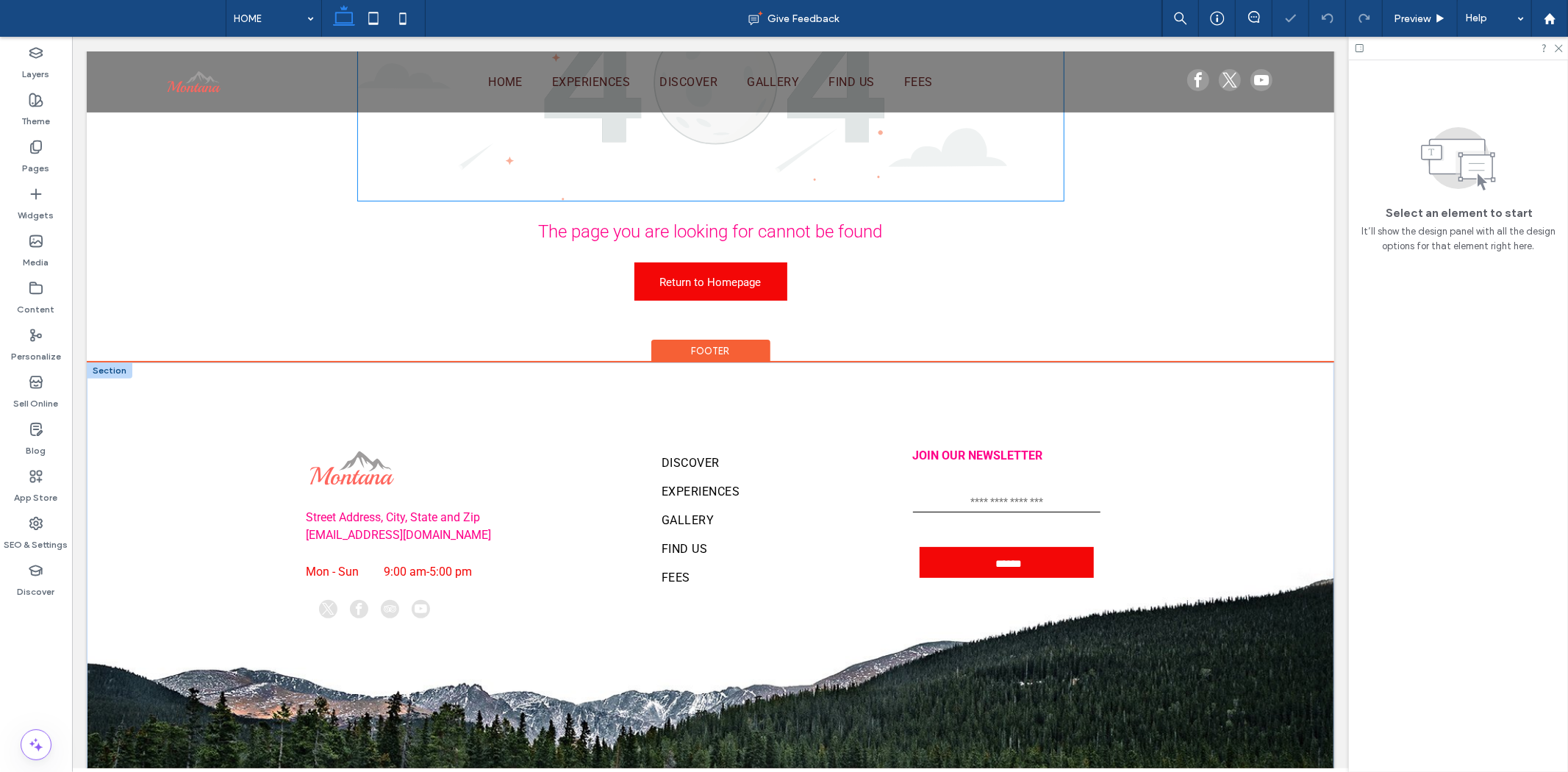
scroll to position [303, 0]
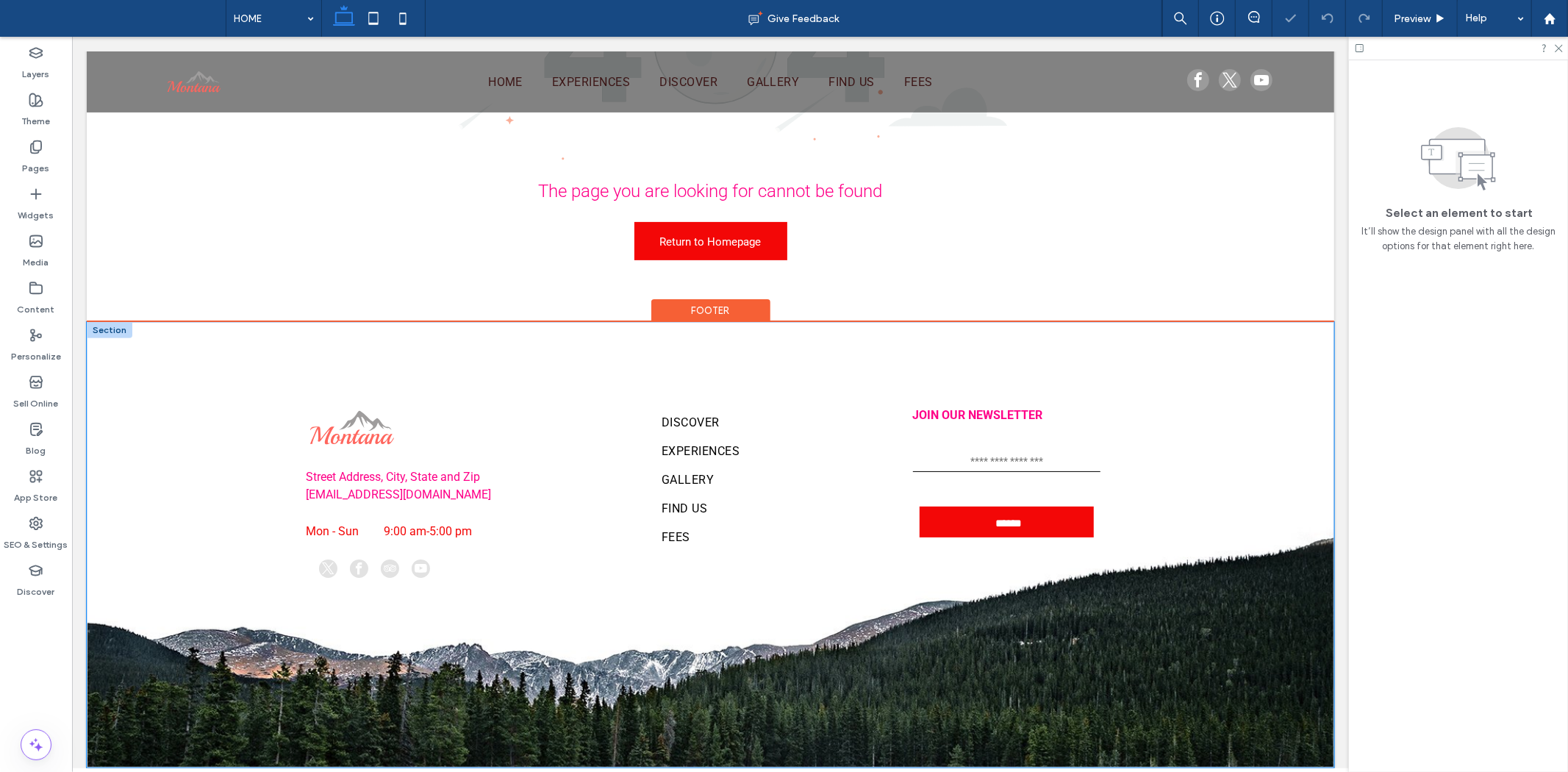
click at [836, 711] on div "Street Address, City, State and Zip example@mail.com Mon - Sun 9:00 am - 5:00 p…" at bounding box center [709, 545] width 882 height 446
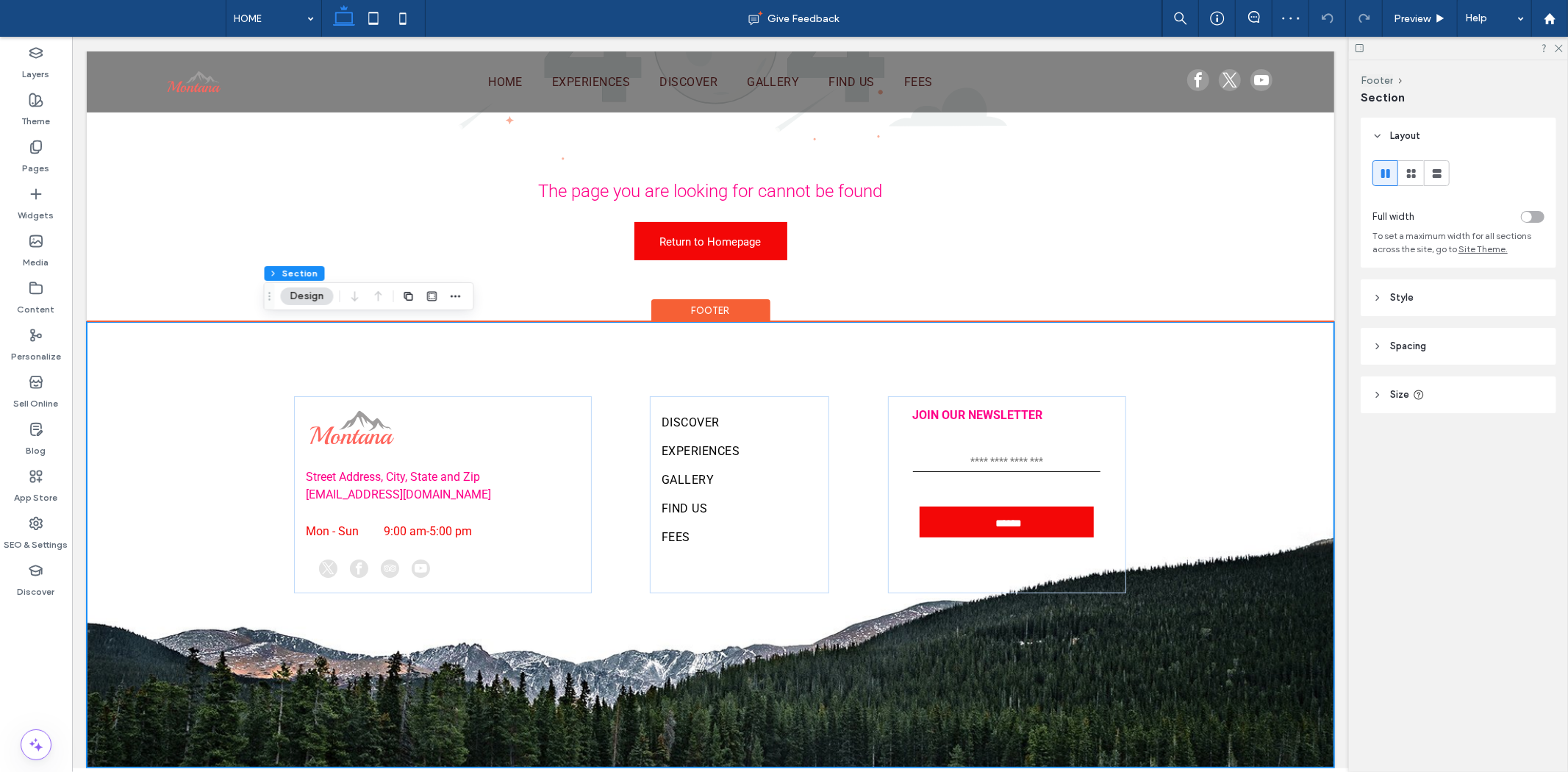
click at [1244, 574] on div "Street Address, City, State and Zip example@mail.com Mon - Sun 9:00 am - 5:00 p…" at bounding box center [709, 545] width 1247 height 446
click at [812, 433] on div "DISCOVER EXPERIENCES GALLERY FIND US FEES" at bounding box center [738, 493] width 179 height 196
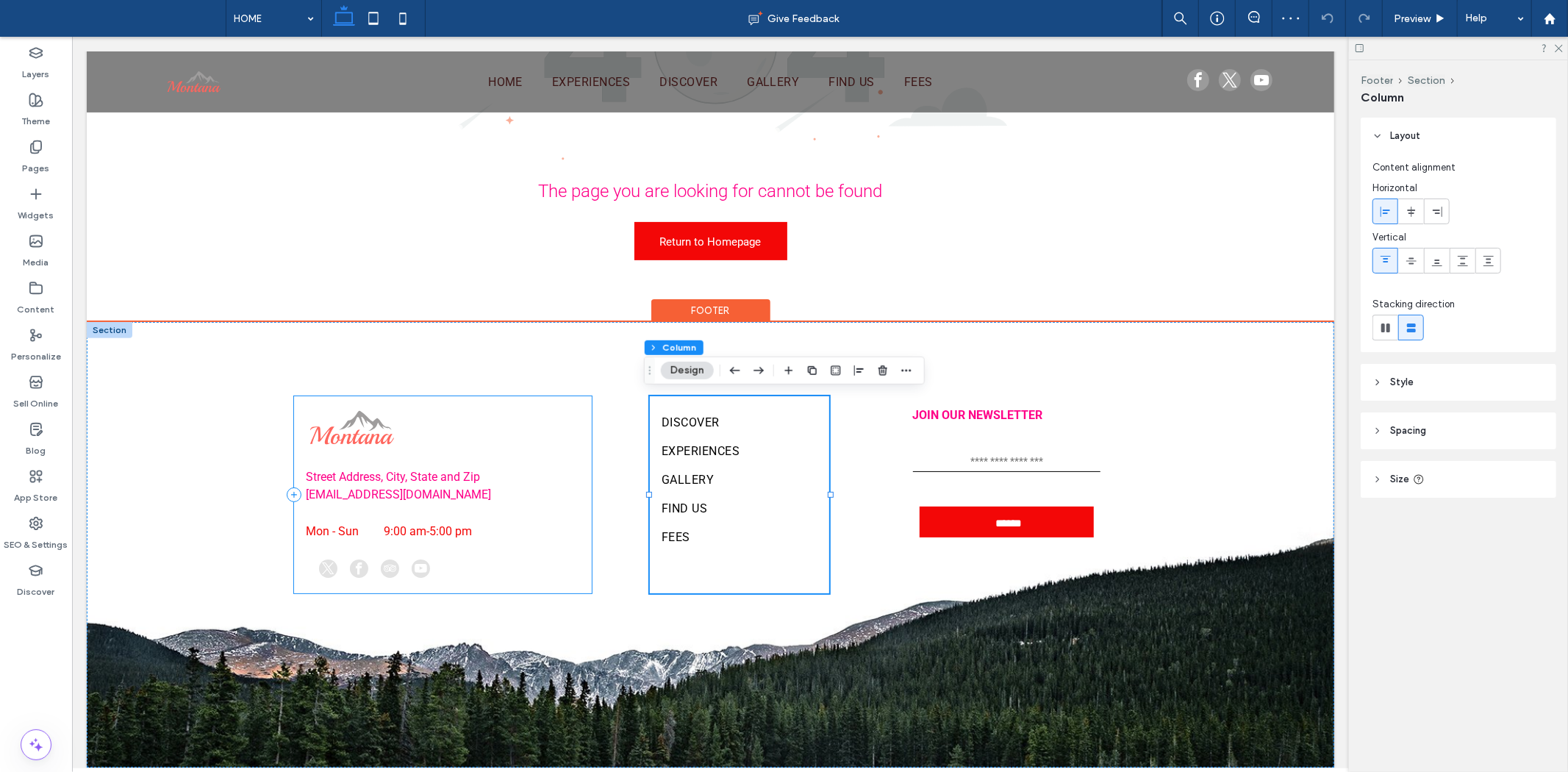
click at [463, 453] on div "Street Address, City, State and Zip example@mail.com Mon - Sun 9:00 am - 5:00 pm" at bounding box center [441, 493] width 297 height 196
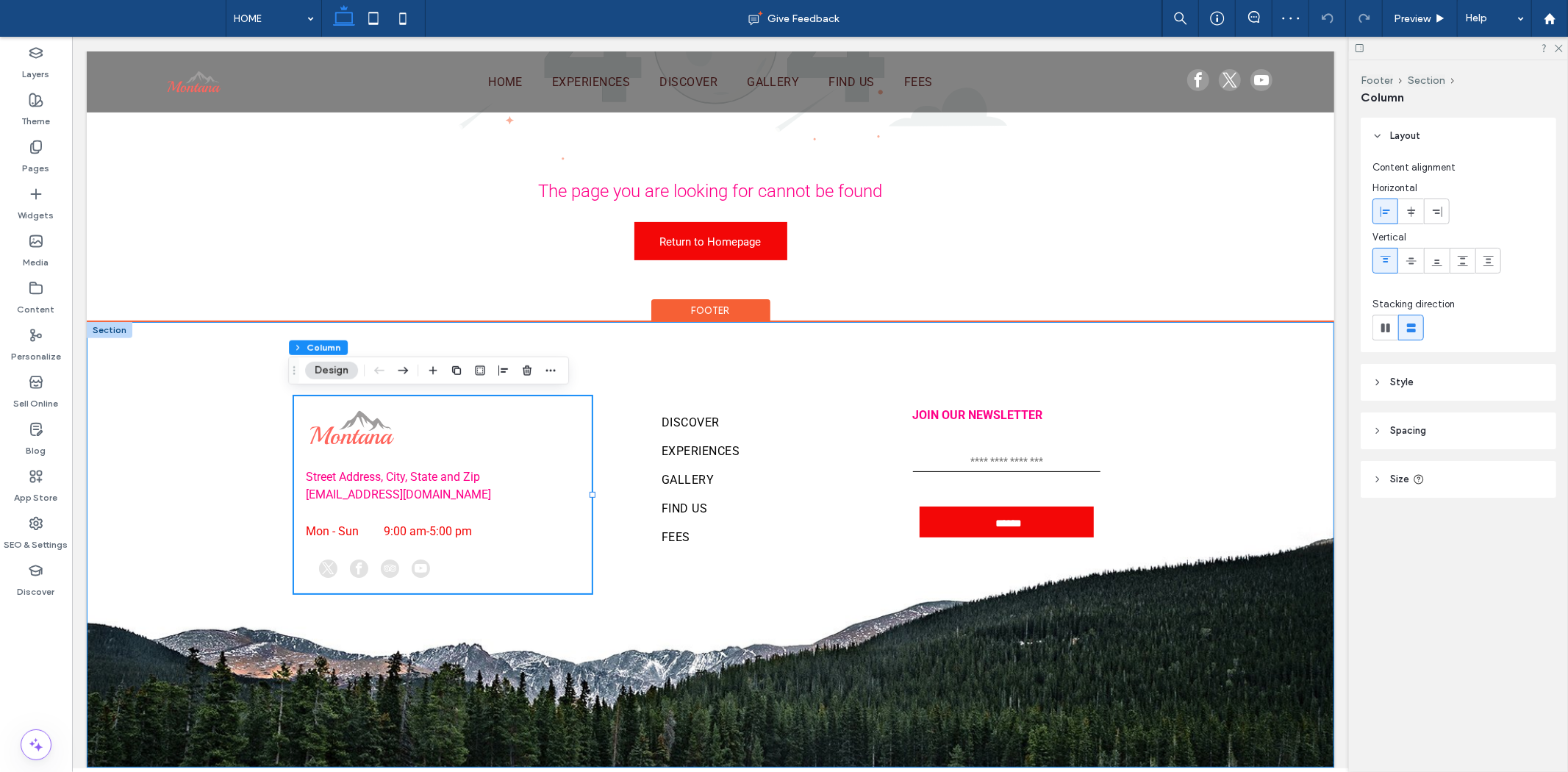
click at [736, 656] on div "Street Address, City, State and Zip example@mail.com Mon - Sun 9:00 am - 5:00 p…" at bounding box center [709, 545] width 882 height 446
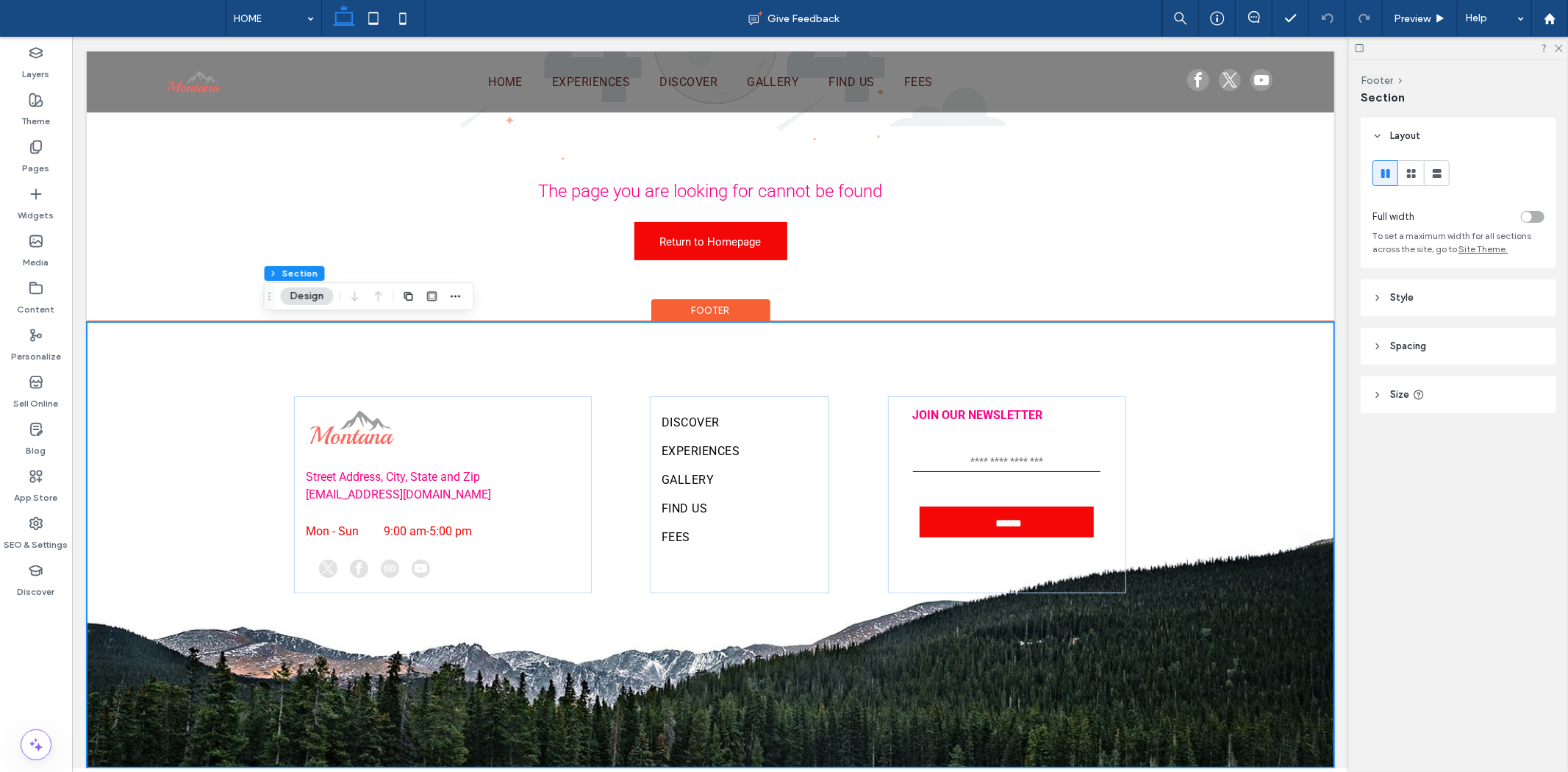
click at [766, 593] on div "Street Address, City, State and Zip example@mail.com Mon - Sun 9:00 am - 5:00 p…" at bounding box center [709, 545] width 882 height 446
click at [965, 564] on div "JOIN OUR NEWSLETTER Contact Us Email: ****** Thank you for contacting us. We wi…" at bounding box center [1006, 493] width 239 height 196
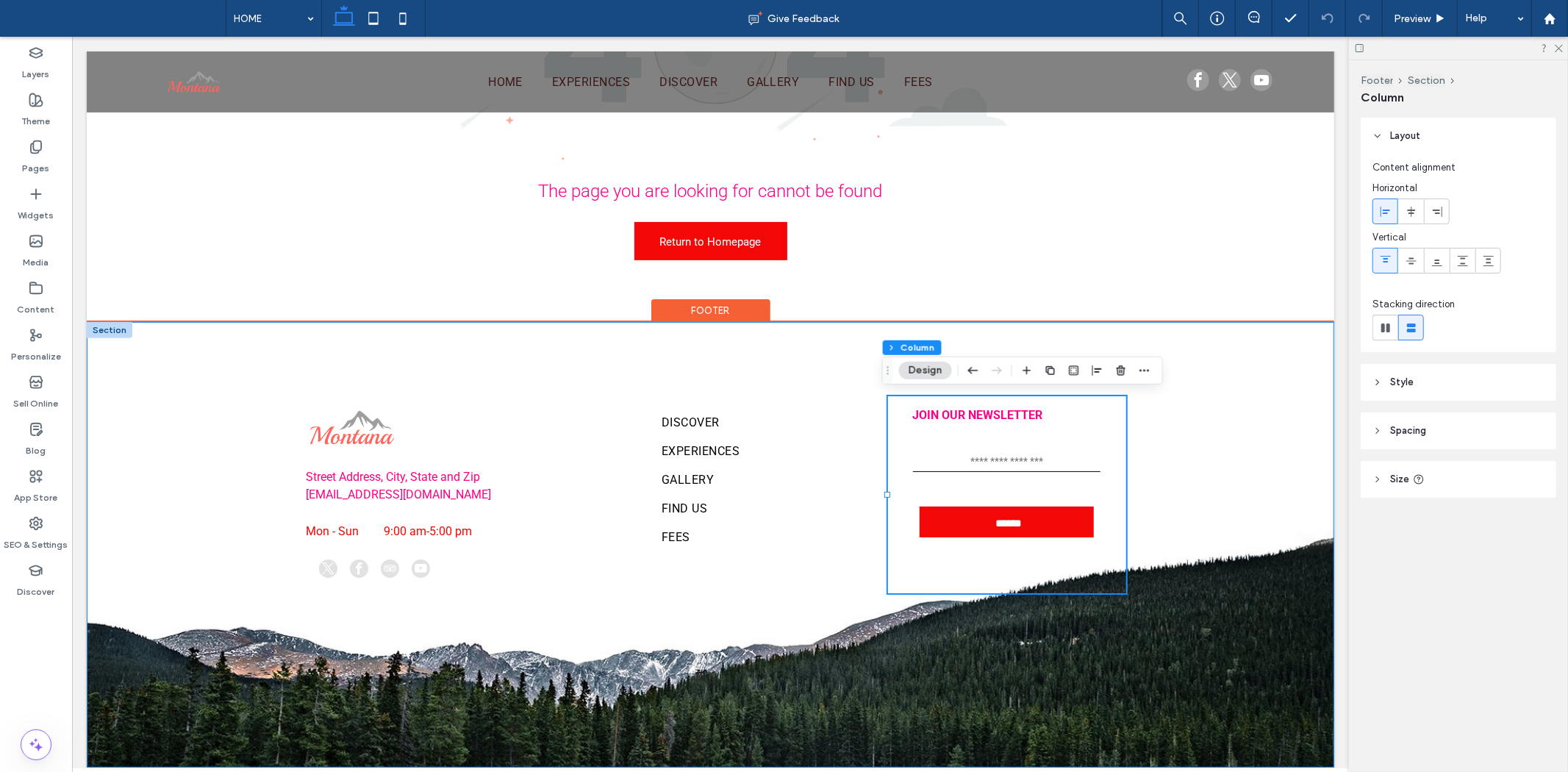
click at [1097, 702] on div "Street Address, City, State and Zip example@mail.com Mon - Sun 9:00 am - 5:00 p…" at bounding box center [709, 545] width 882 height 446
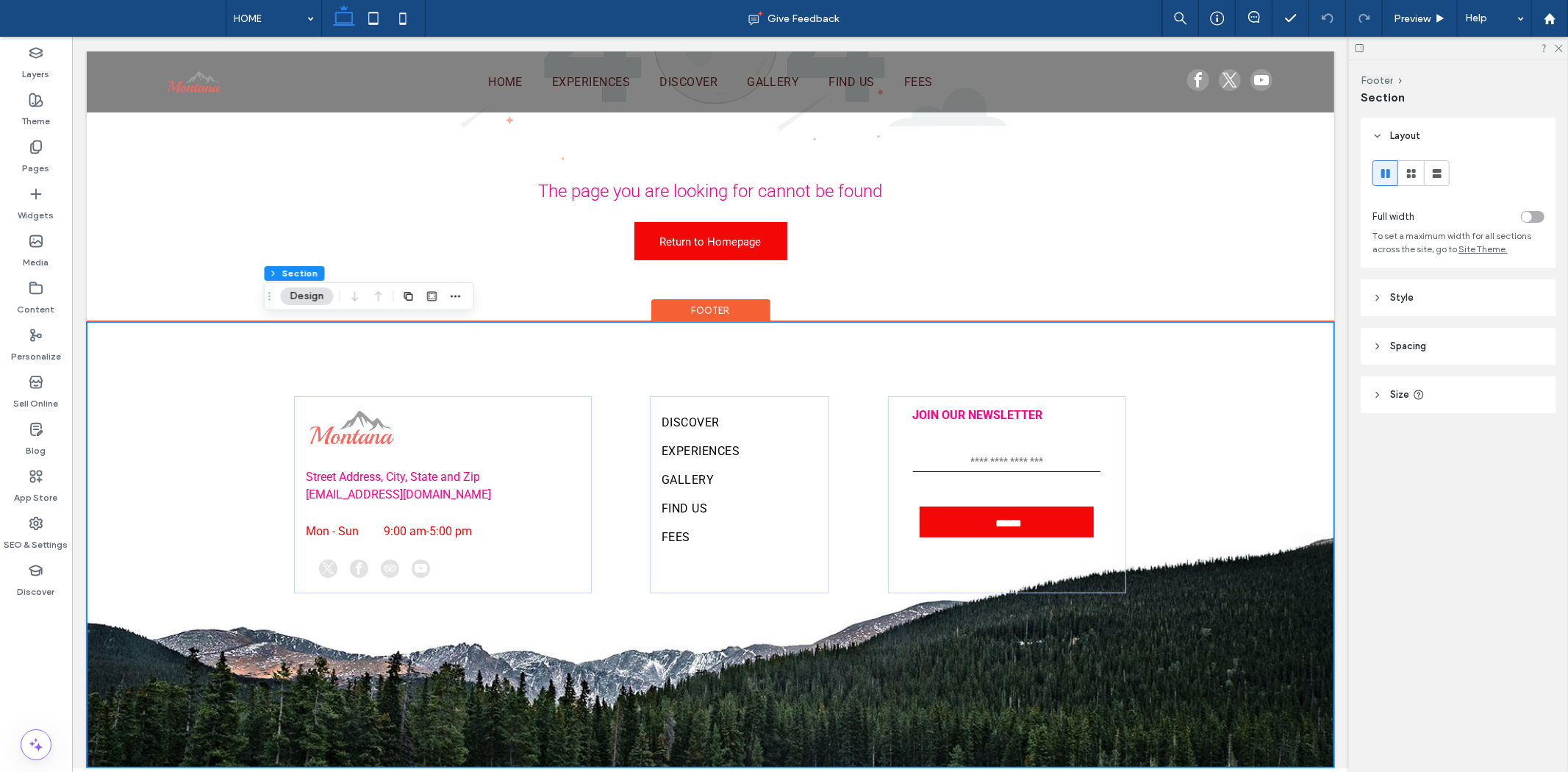
click at [1036, 735] on div "Street Address, City, State and Zip example@mail.com Mon - Sun 9:00 am - 5:00 p…" at bounding box center [709, 545] width 882 height 446
drag, startPoint x: 919, startPoint y: 734, endPoint x: 747, endPoint y: 727, distance: 172.1
click at [905, 734] on div "Street Address, City, State and Zip example@mail.com Mon - Sun 9:00 am - 5:00 p…" at bounding box center [709, 545] width 882 height 446
drag, startPoint x: 747, startPoint y: 727, endPoint x: 397, endPoint y: 655, distance: 357.3
click at [397, 655] on div "Street Address, City, State and Zip example@mail.com Mon - Sun 9:00 am - 5:00 p…" at bounding box center [709, 545] width 882 height 446
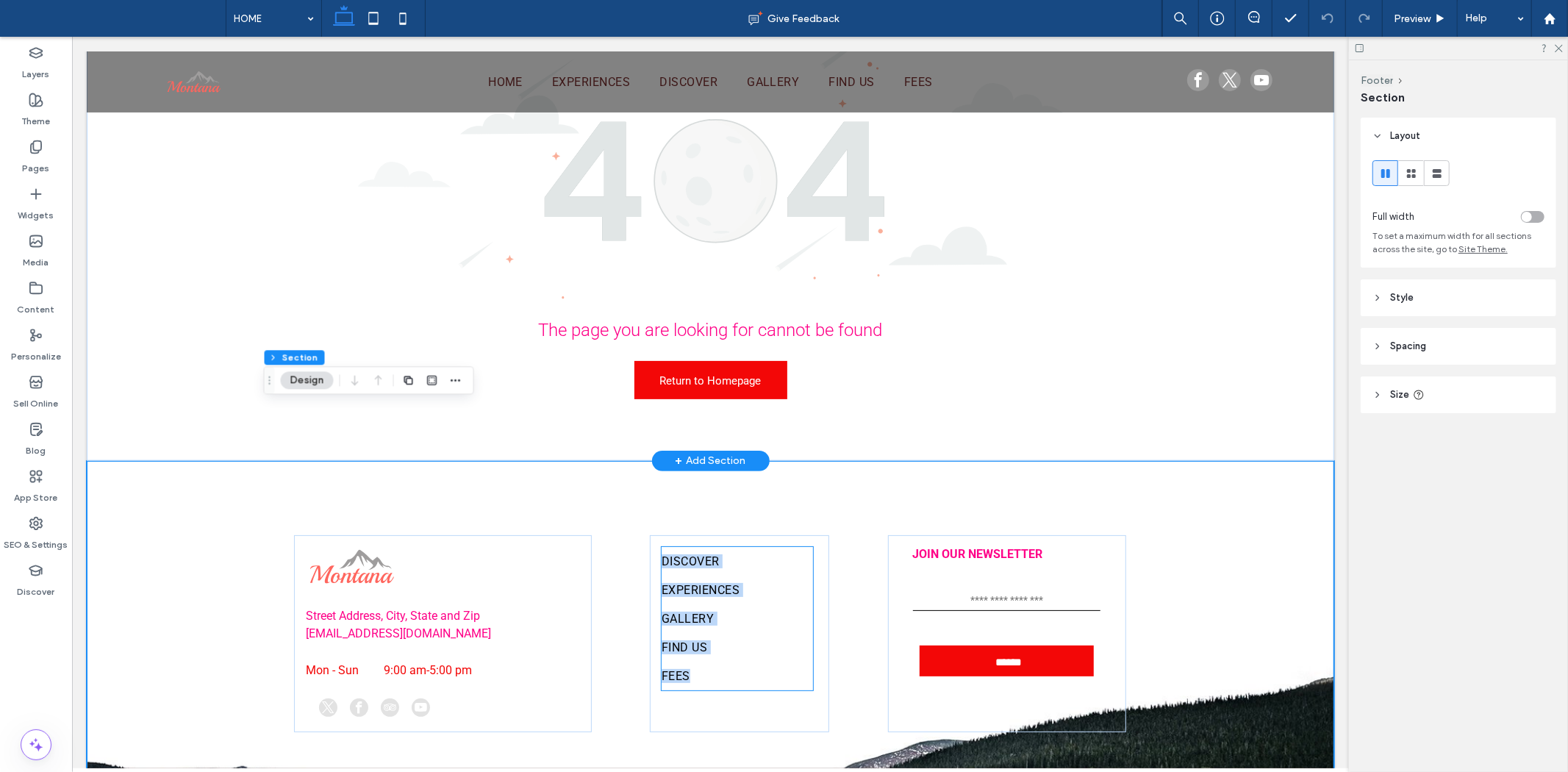
scroll to position [0, 0]
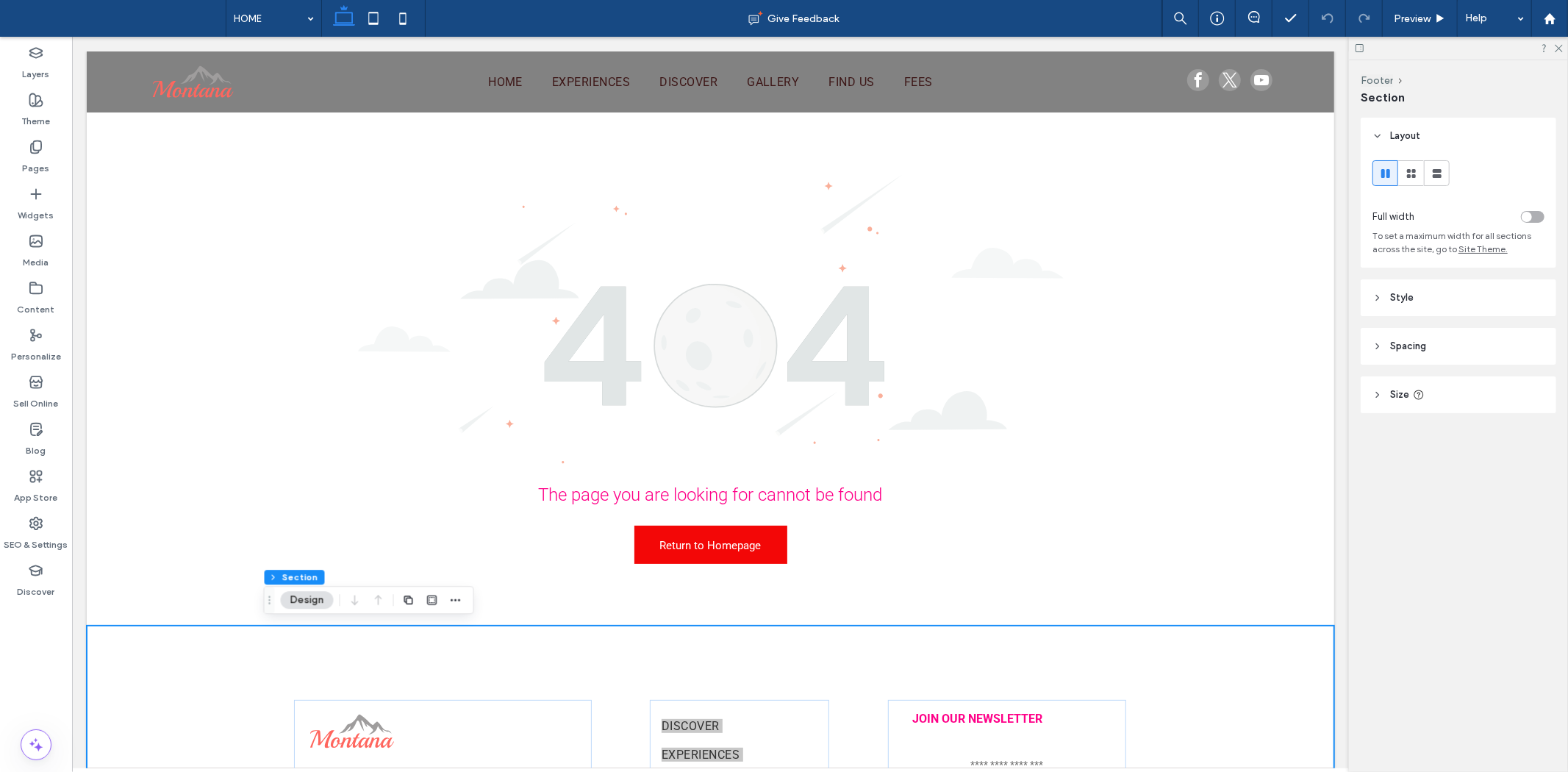
click at [336, 22] on icon at bounding box center [344, 18] width 30 height 30
click at [373, 15] on icon at bounding box center [374, 18] width 30 height 30
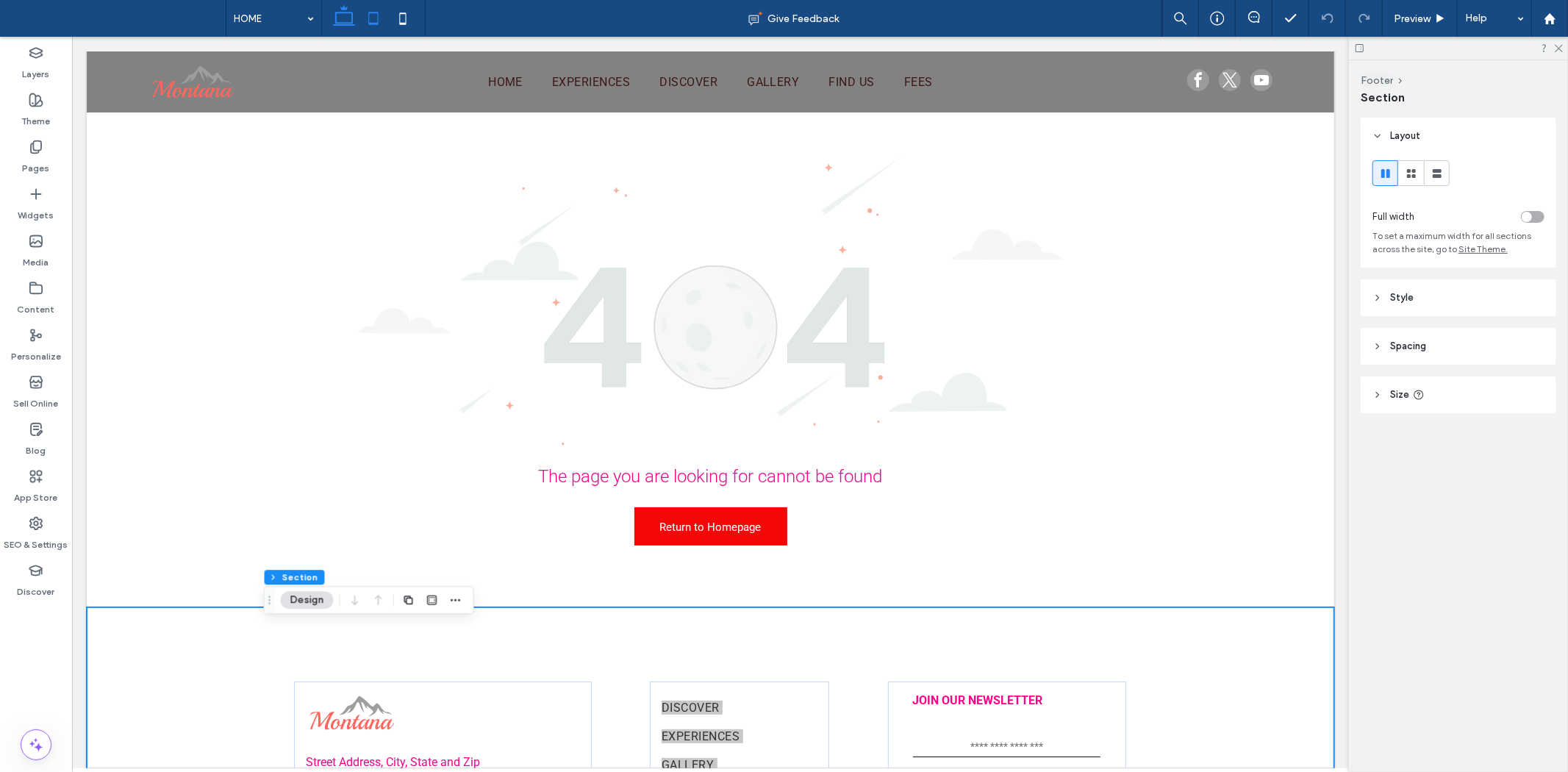
type input "*"
type input "**"
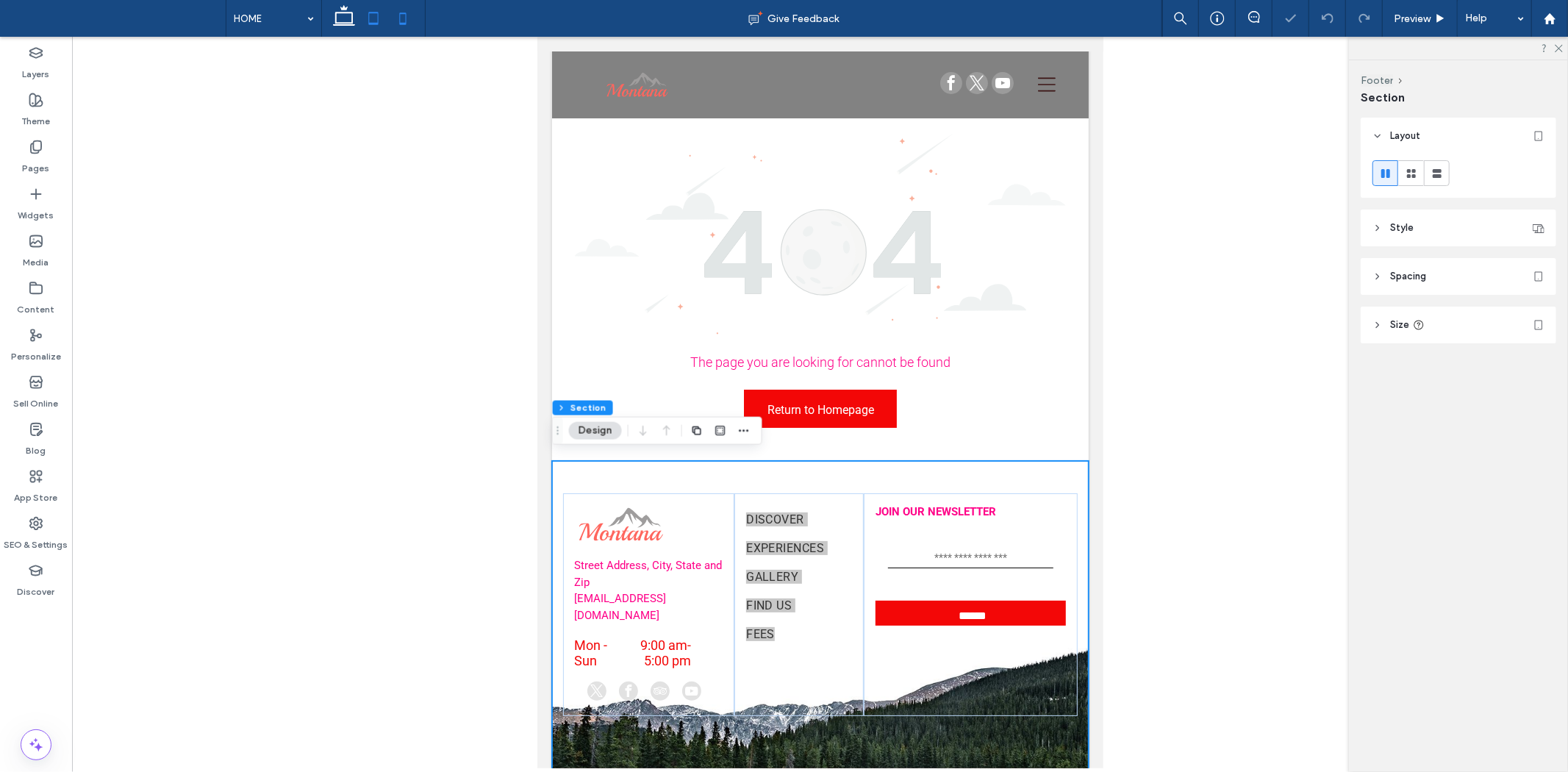
click at [407, 12] on icon at bounding box center [403, 18] width 30 height 30
type input "*"
type input "**"
type input "*"
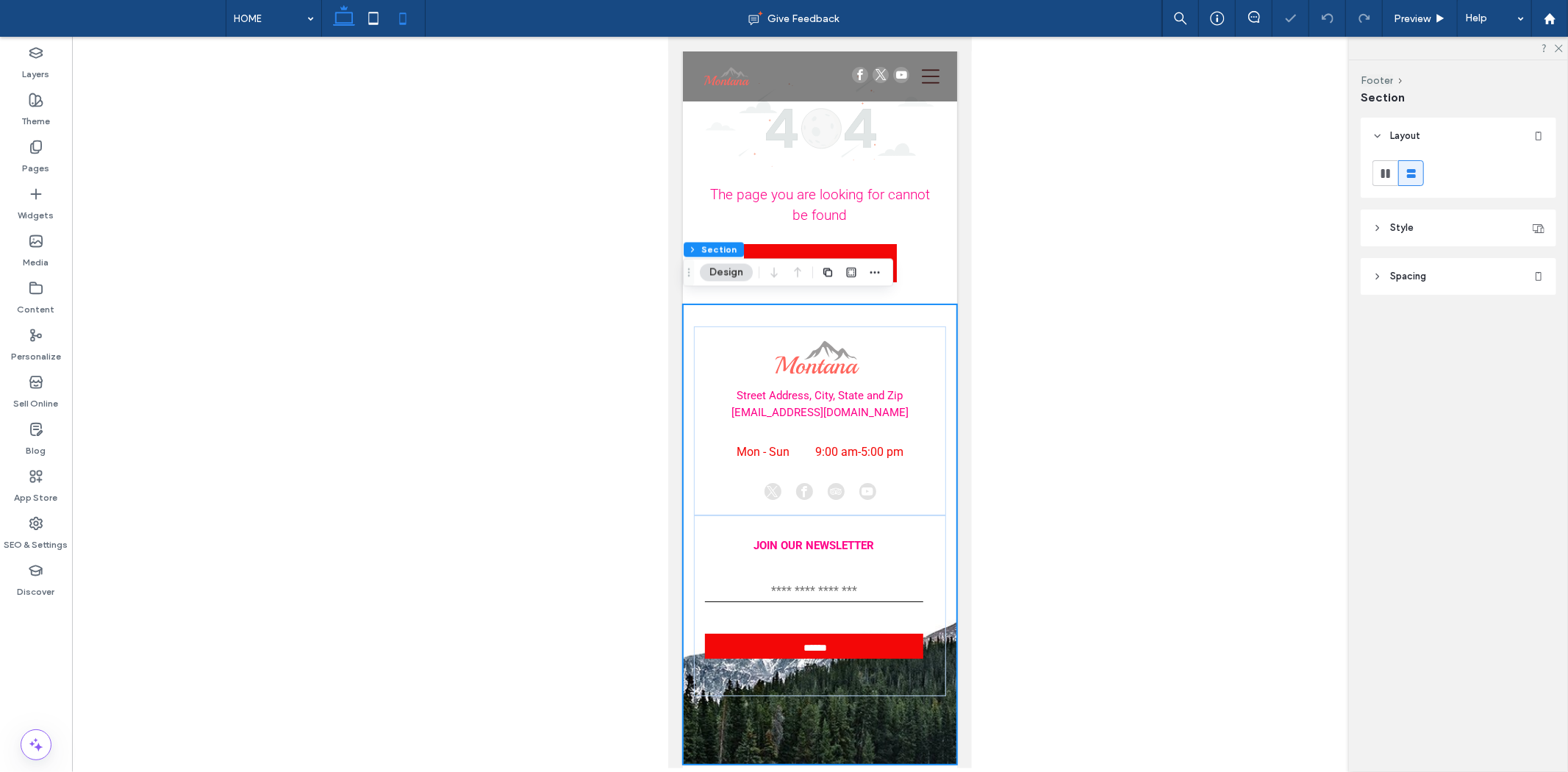
click at [357, 12] on icon at bounding box center [344, 18] width 30 height 30
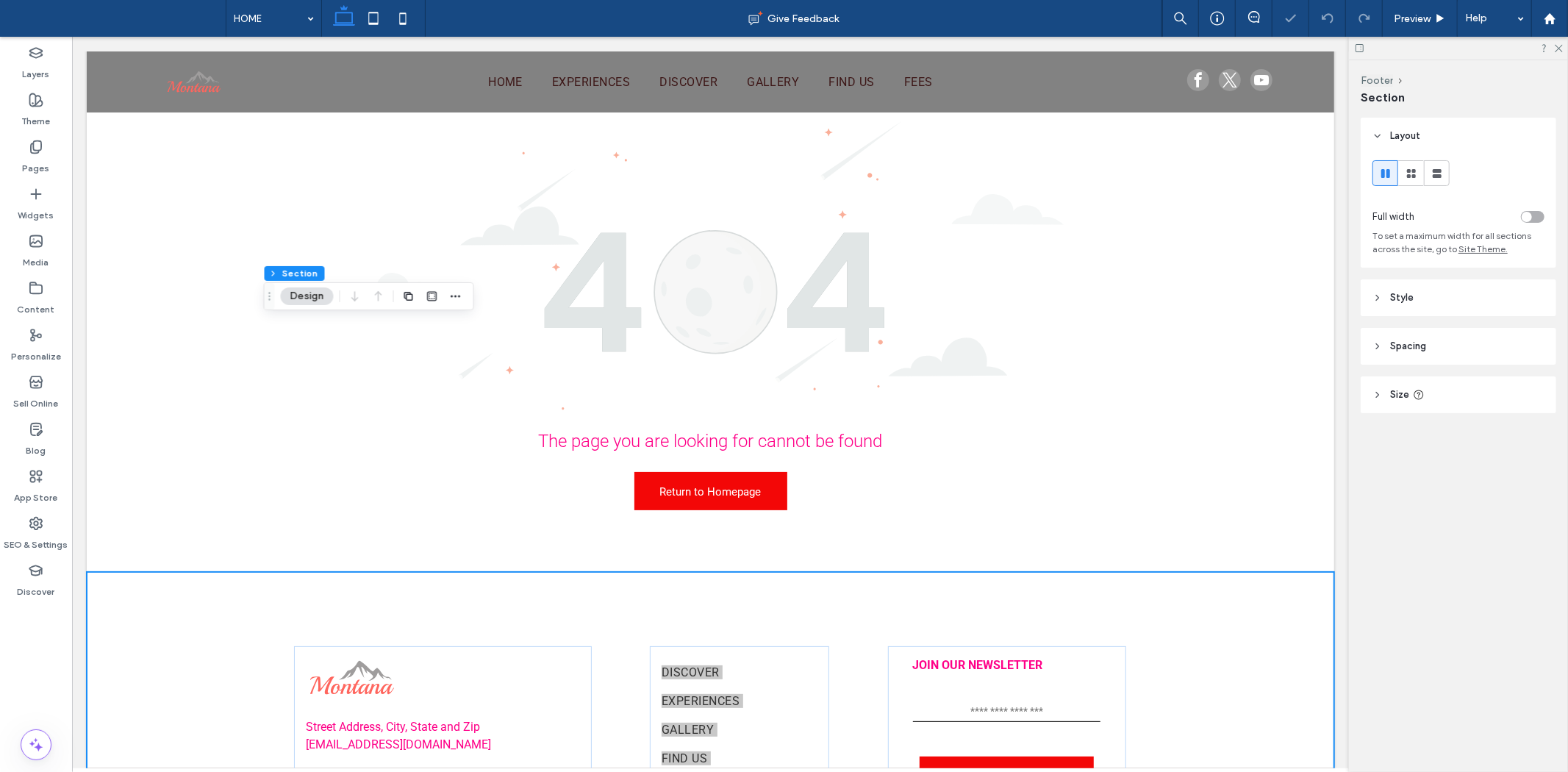
type input "*"
type input "**"
type input "*"
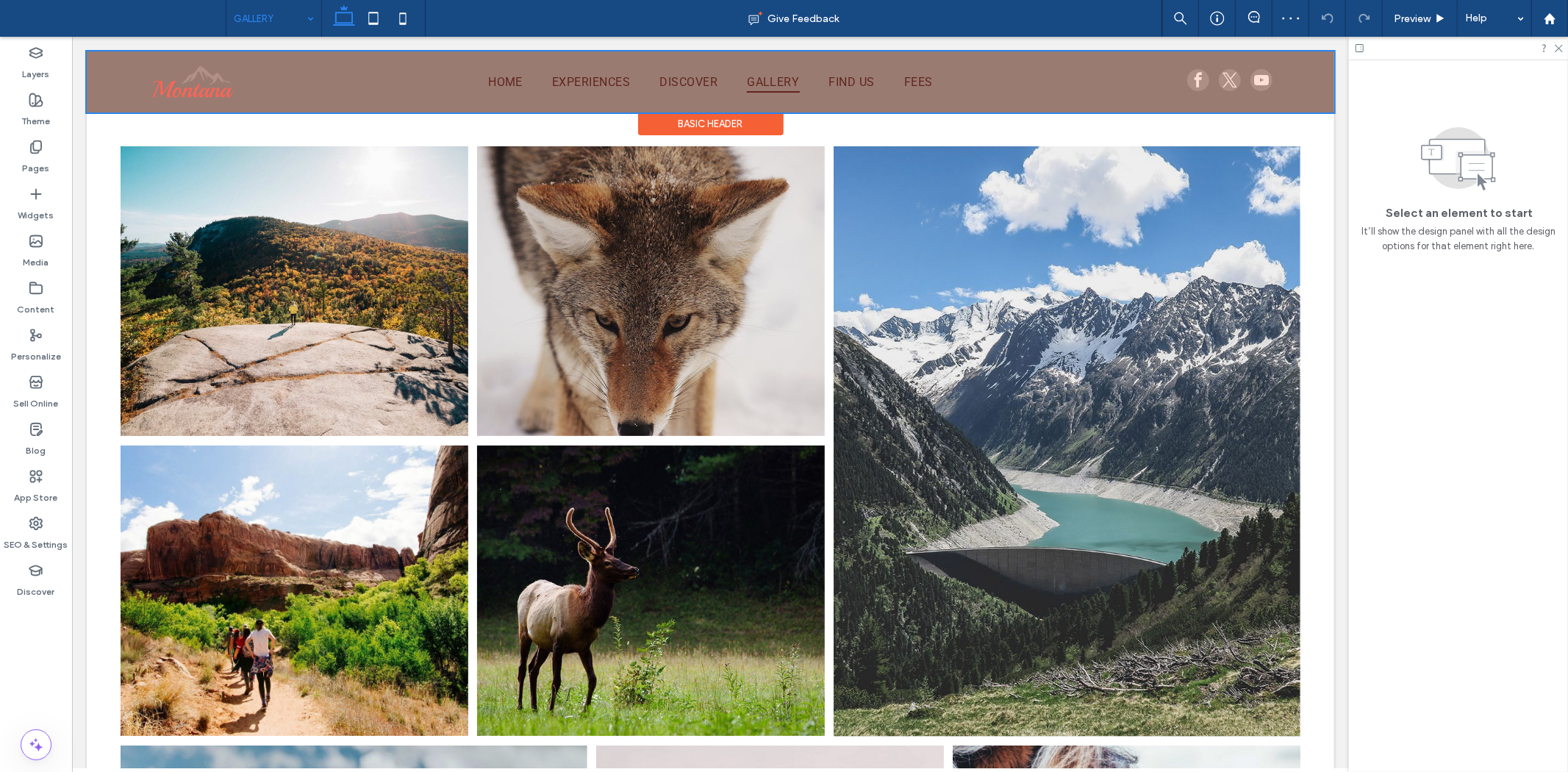
click at [851, 76] on div at bounding box center [709, 81] width 1247 height 61
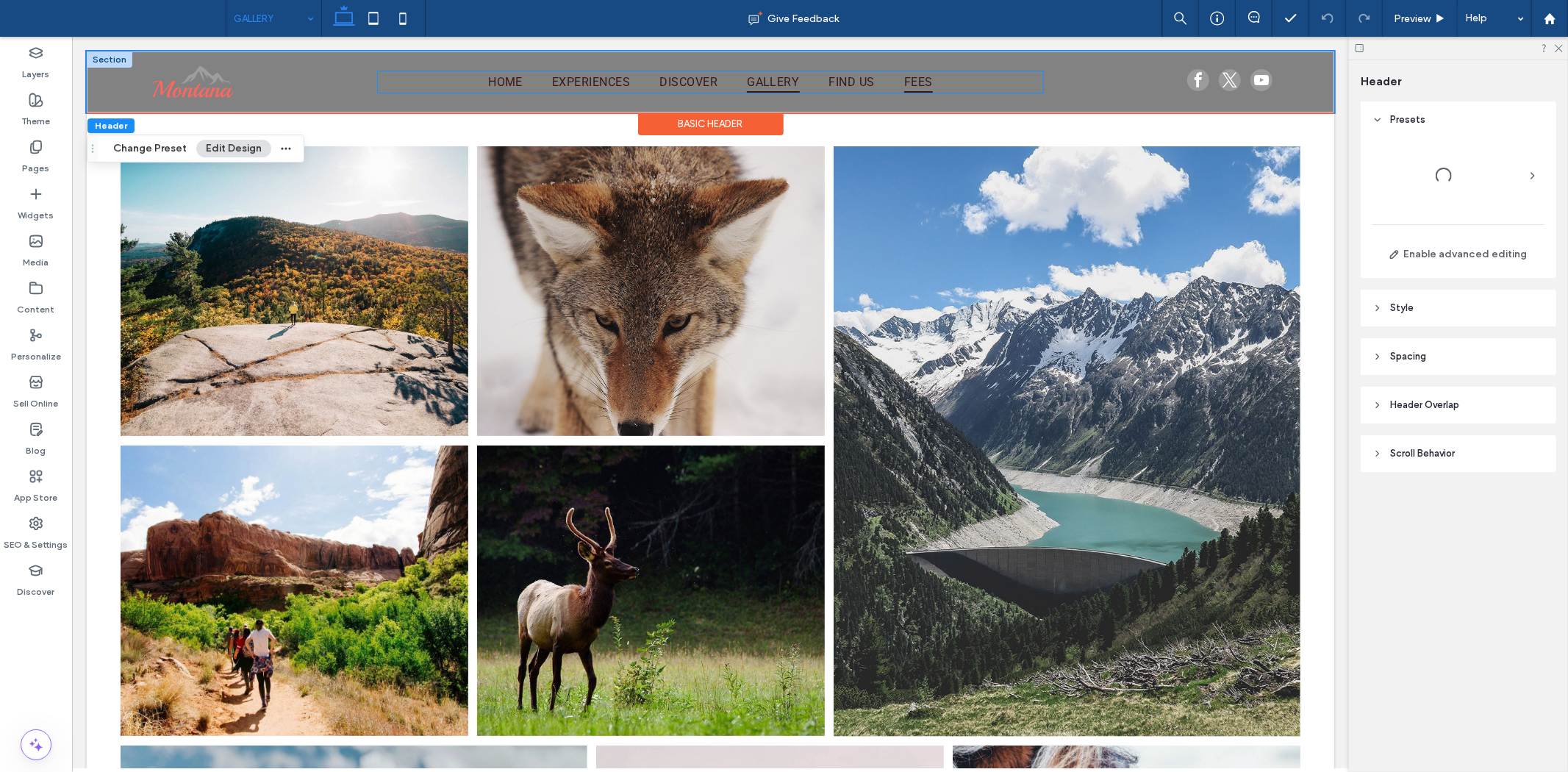
click at [938, 82] on link "FEES" at bounding box center [917, 81] width 58 height 21
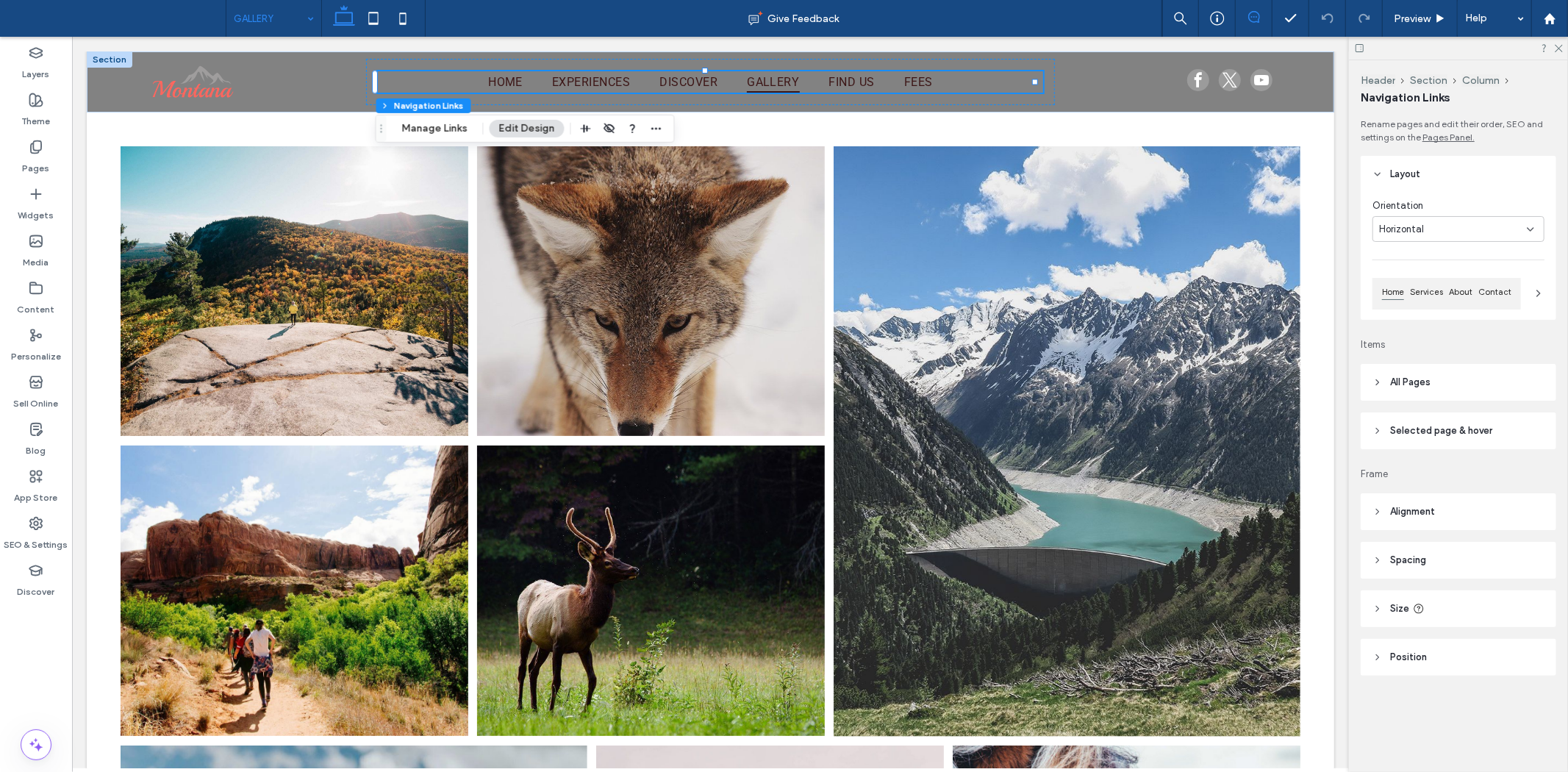
click at [1270, 20] on span at bounding box center [1254, 17] width 36 height 12
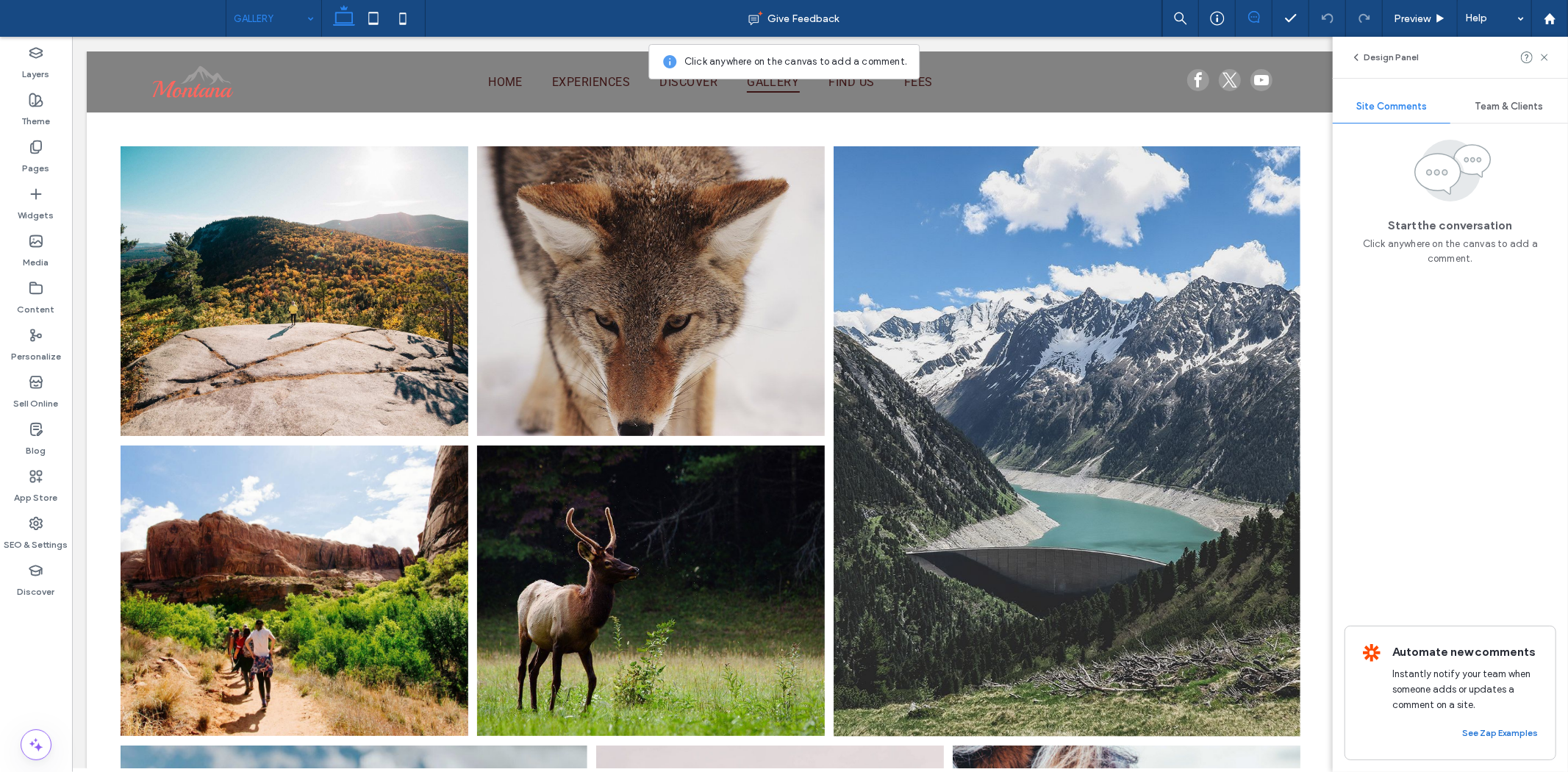
drag, startPoint x: 1435, startPoint y: 733, endPoint x: 1531, endPoint y: 733, distance: 96.0
click at [1531, 733] on div "See Zap Examples" at bounding box center [1465, 727] width 145 height 30
click at [1452, 432] on div "Start the conversation Click anywhere on the canvas to add a comment. Automate …" at bounding box center [1450, 447] width 236 height 648
click at [1552, 56] on div "Design Panel" at bounding box center [1450, 57] width 236 height 41
click at [1408, 13] on span "Preview" at bounding box center [1412, 18] width 36 height 12
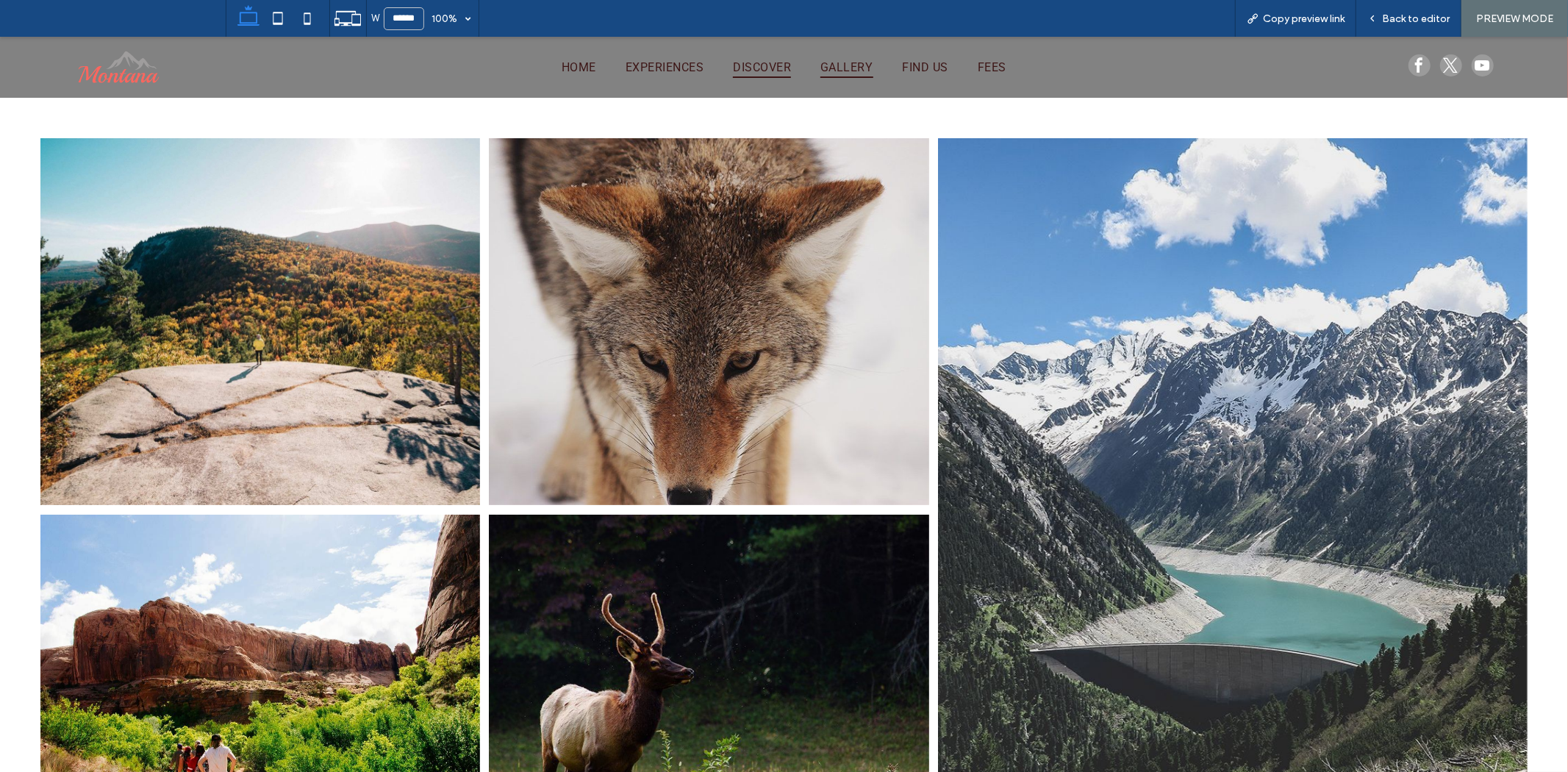
click at [733, 69] on span "DISCOVER" at bounding box center [762, 67] width 58 height 21
click at [696, 66] on div at bounding box center [784, 386] width 1568 height 772
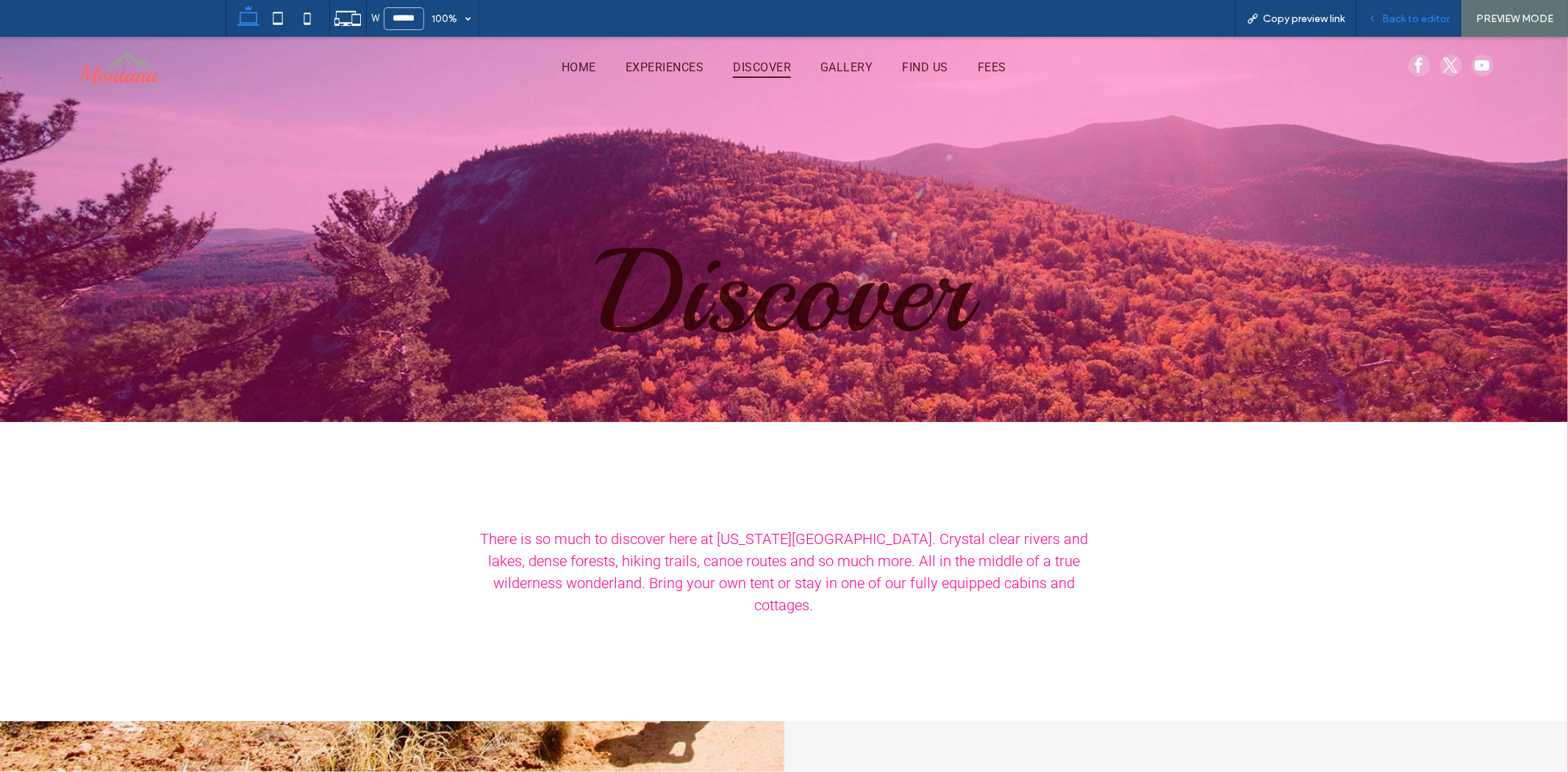
click at [1423, 25] on div "Back to editor" at bounding box center [1408, 18] width 105 height 36
click at [1420, 20] on span "Back to editor" at bounding box center [1416, 18] width 68 height 12
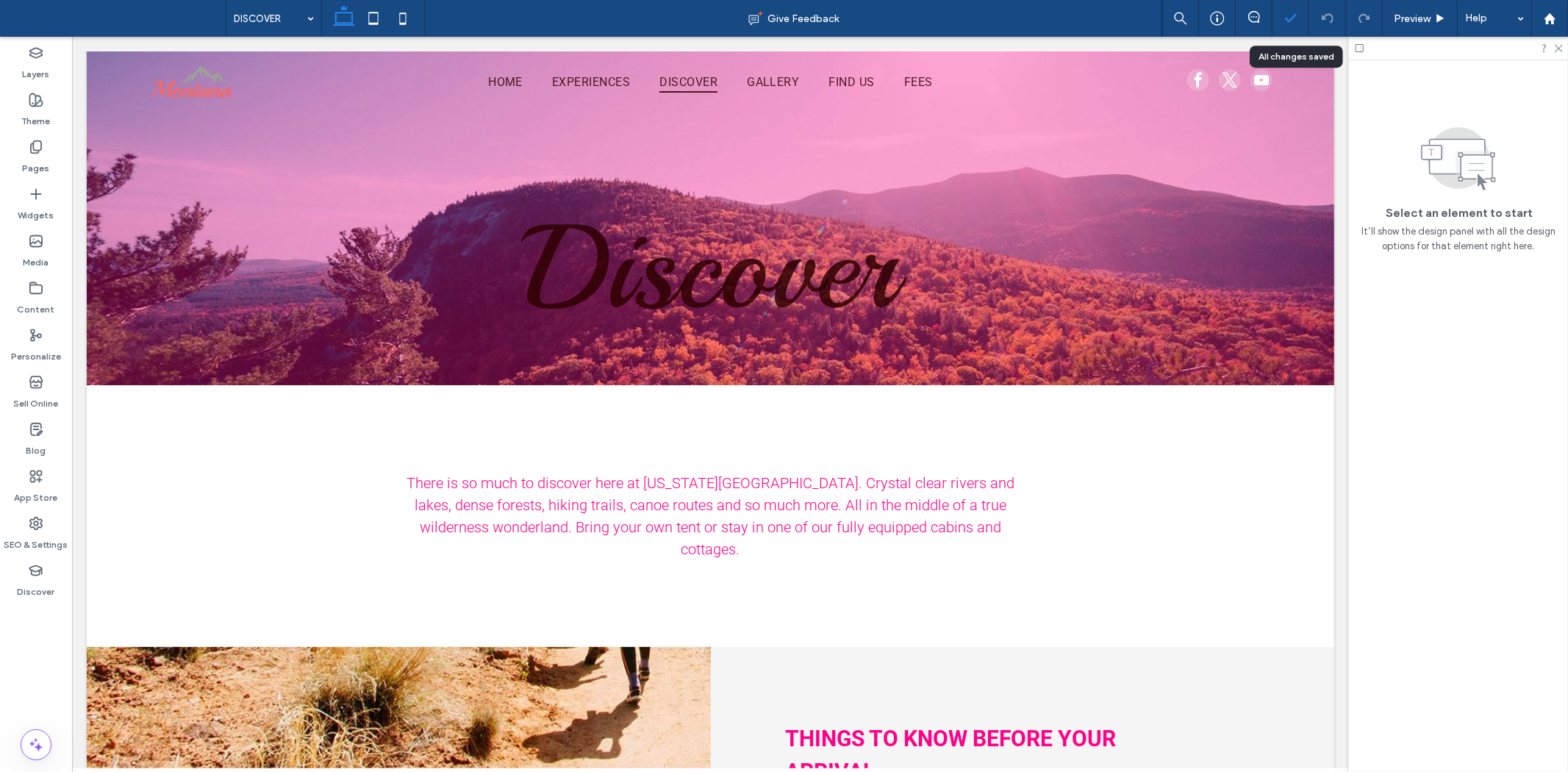
click at [1289, 17] on icon at bounding box center [1291, 18] width 15 height 15
click at [1208, 17] on div at bounding box center [1217, 18] width 36 height 15
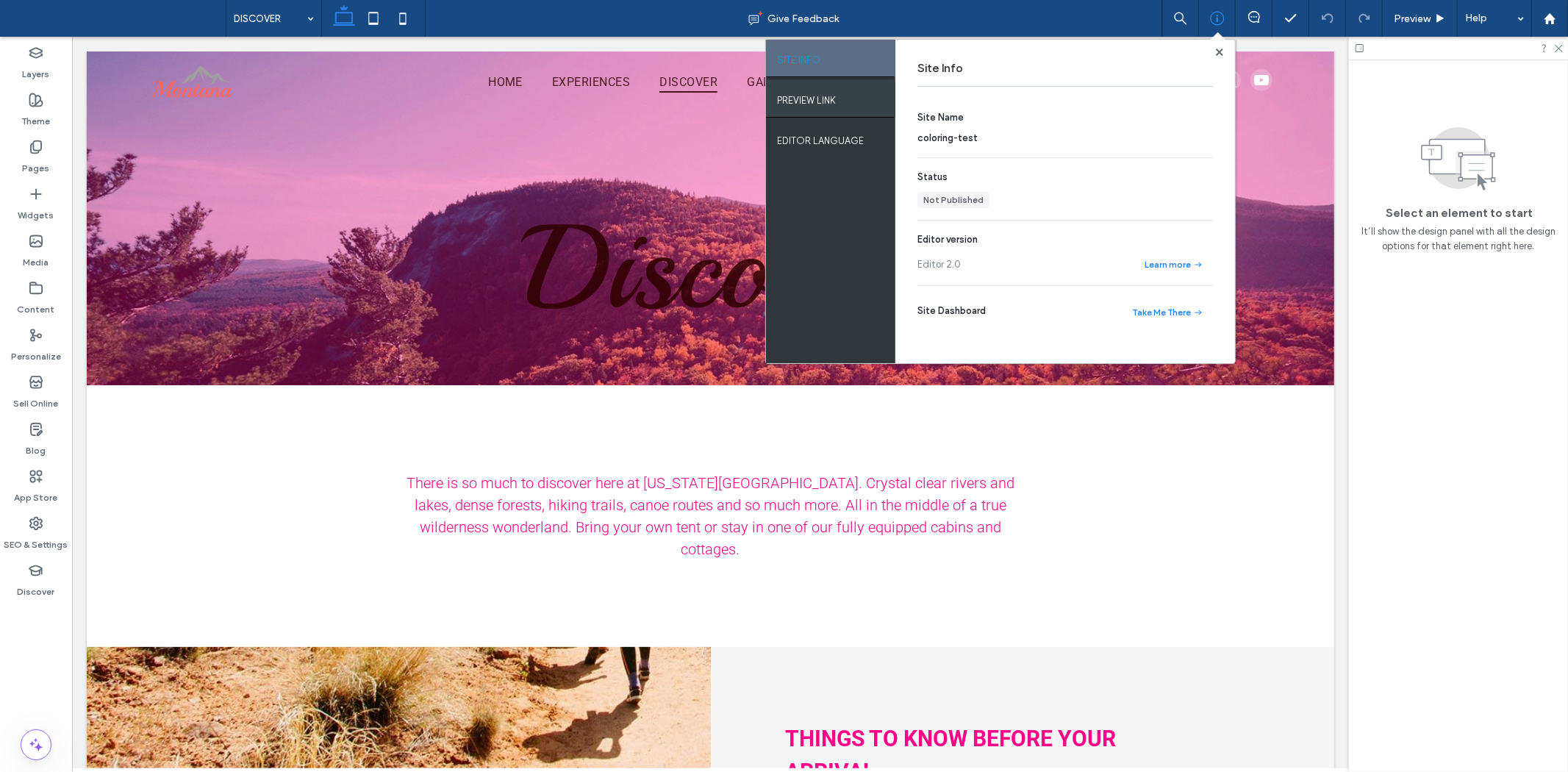
click at [812, 91] on label "PREVIEW LINK" at bounding box center [806, 97] width 59 height 18
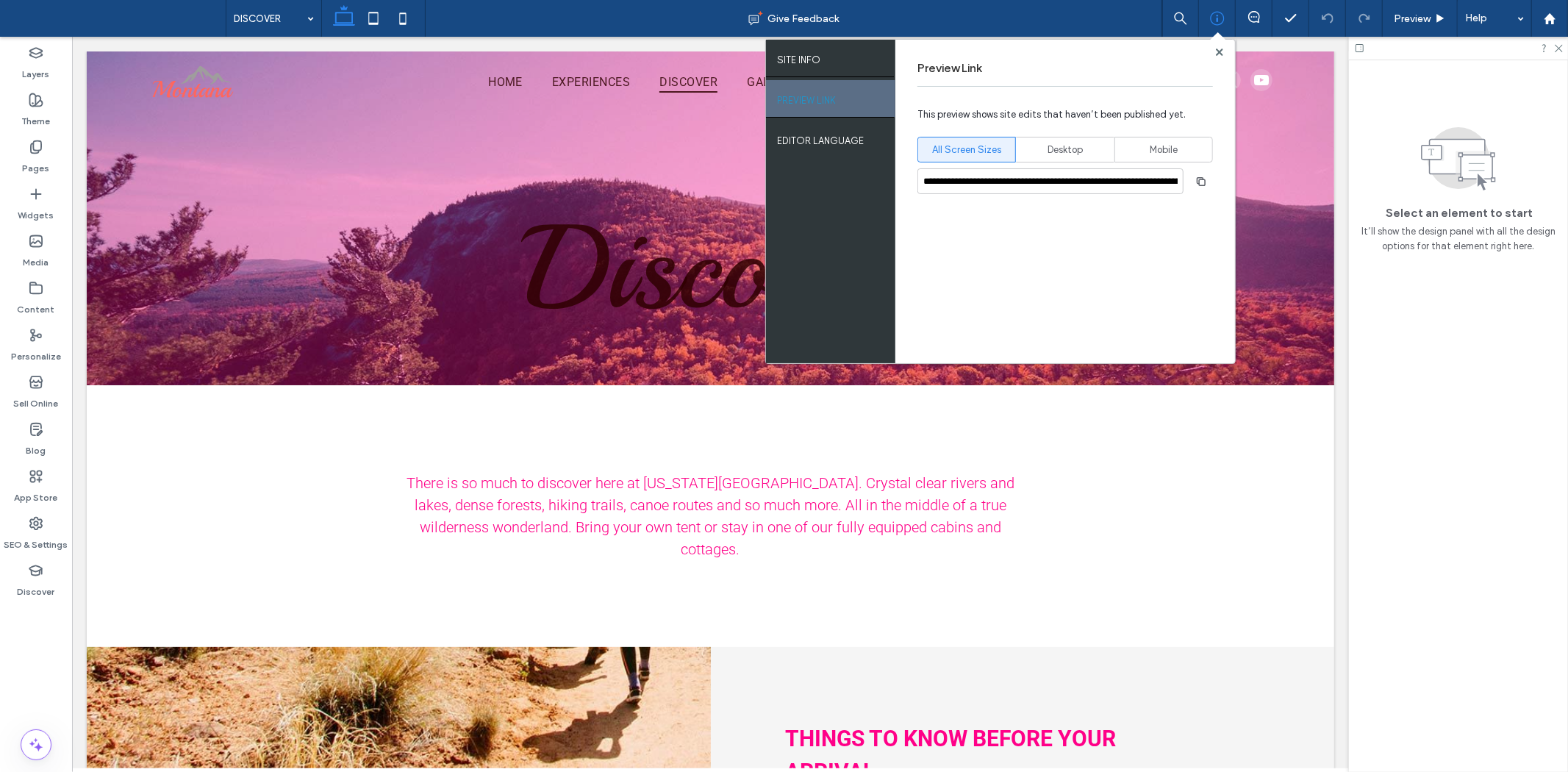
click at [801, 106] on label "PREVIEW LINK" at bounding box center [806, 97] width 59 height 18
drag, startPoint x: 799, startPoint y: 55, endPoint x: 832, endPoint y: 143, distance: 94.0
click at [799, 59] on label "SITE INFO" at bounding box center [798, 56] width 43 height 18
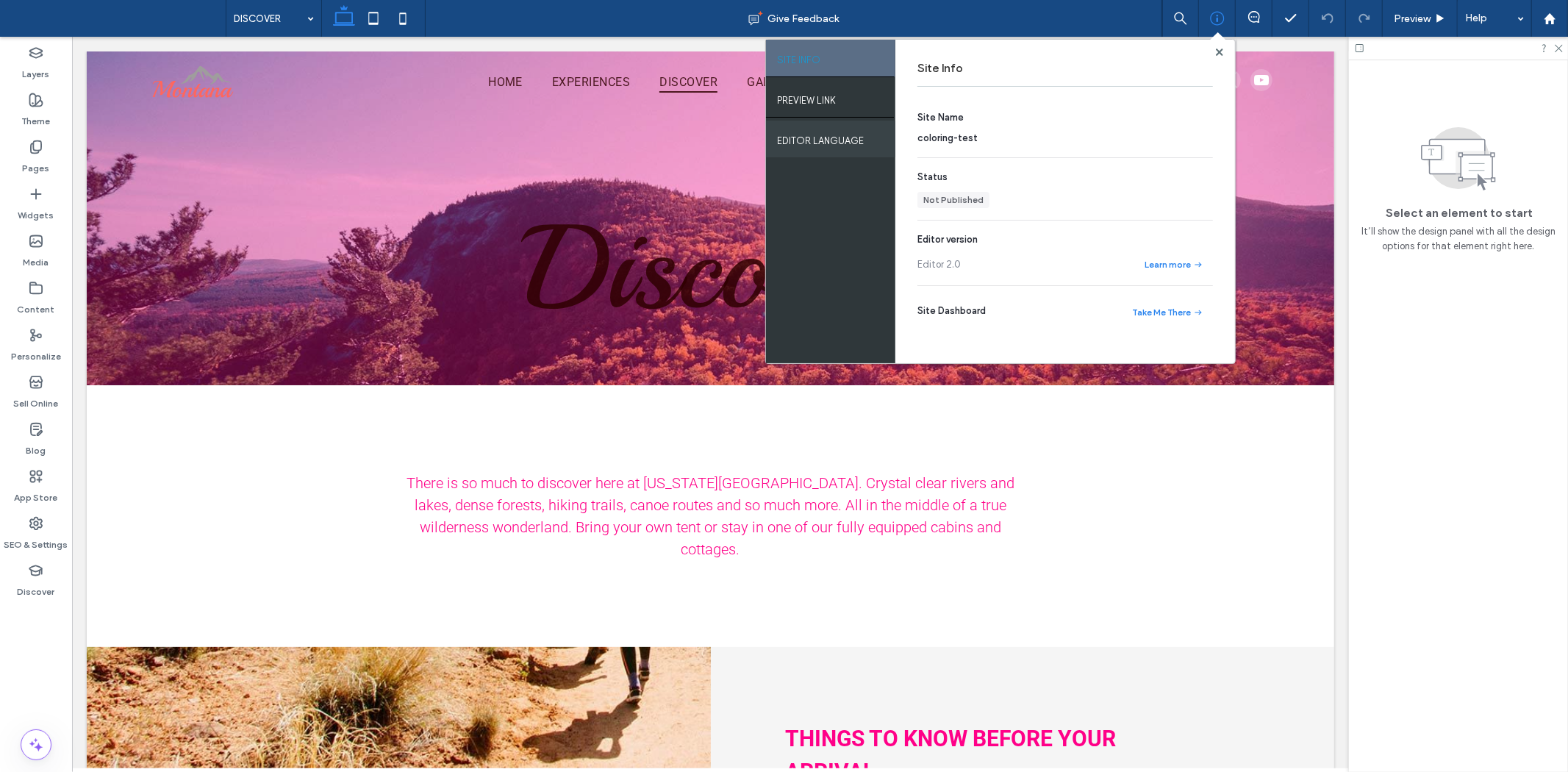
click at [832, 143] on label "EDITOR LANGUAGE" at bounding box center [820, 137] width 87 height 18
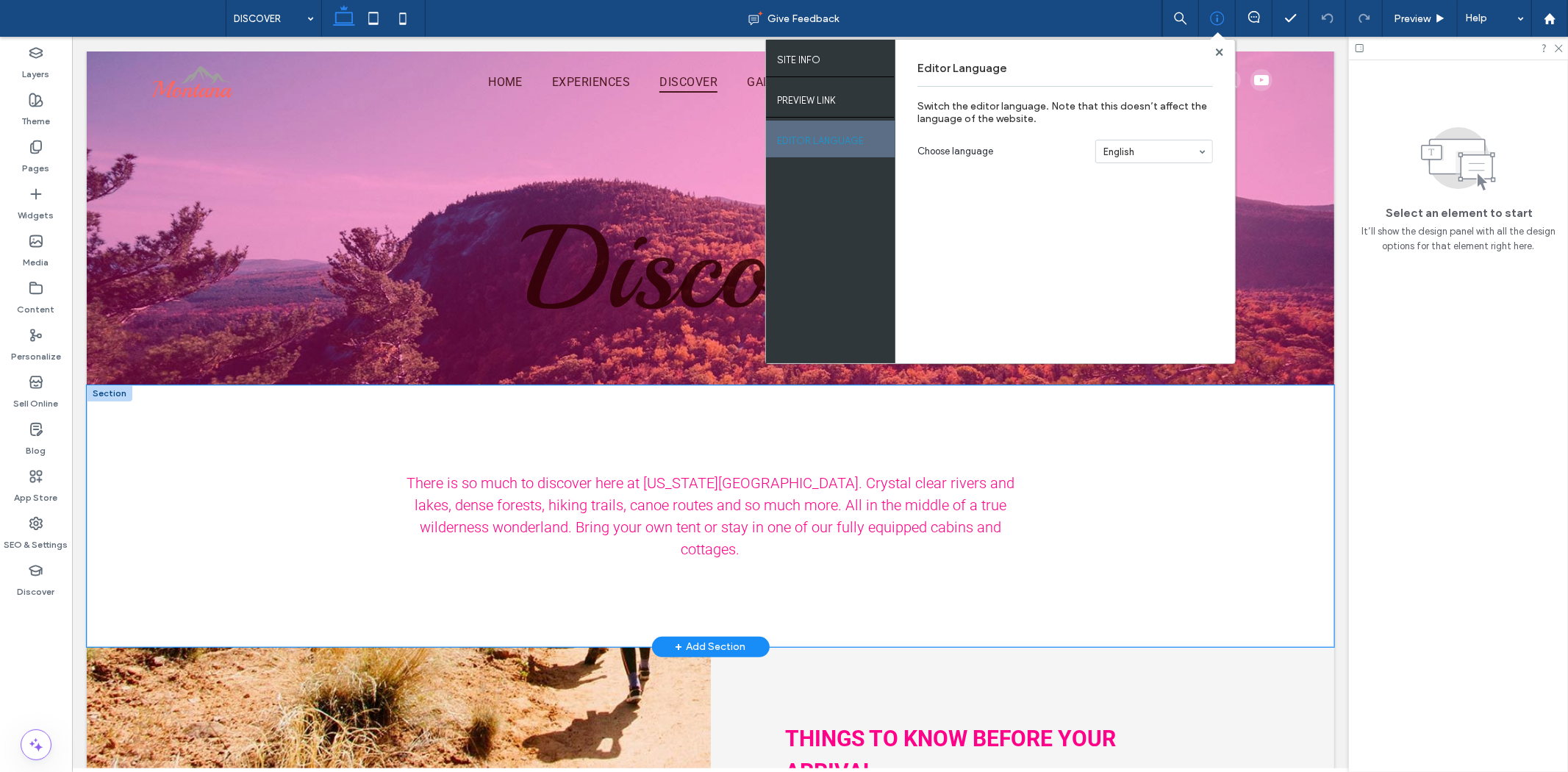
click at [1227, 419] on div "There is so much to discover here at Montana Mountain. Crystal clear rivers and…" at bounding box center [709, 515] width 1247 height 262
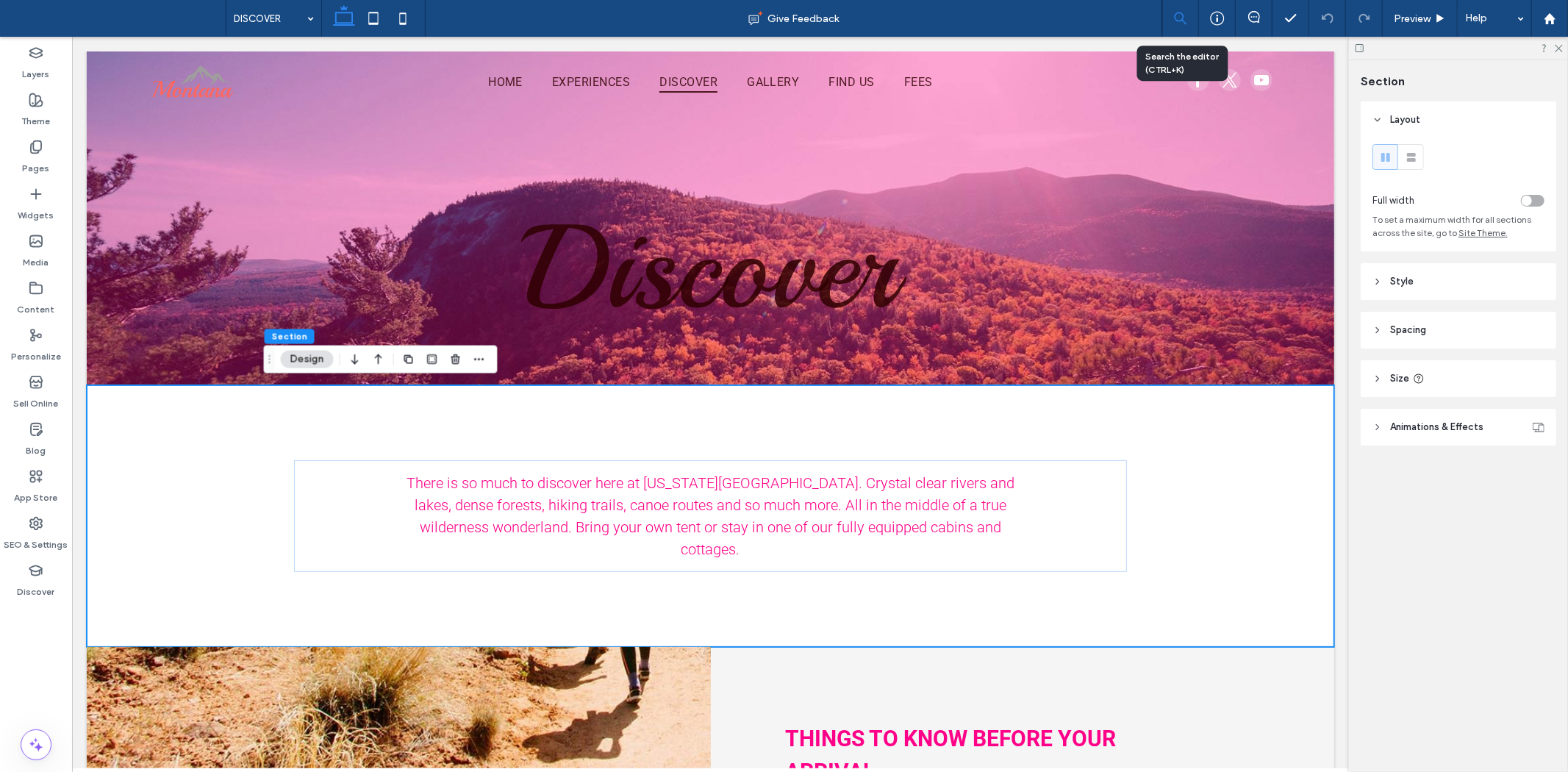
click at [1189, 22] on div at bounding box center [1180, 18] width 36 height 13
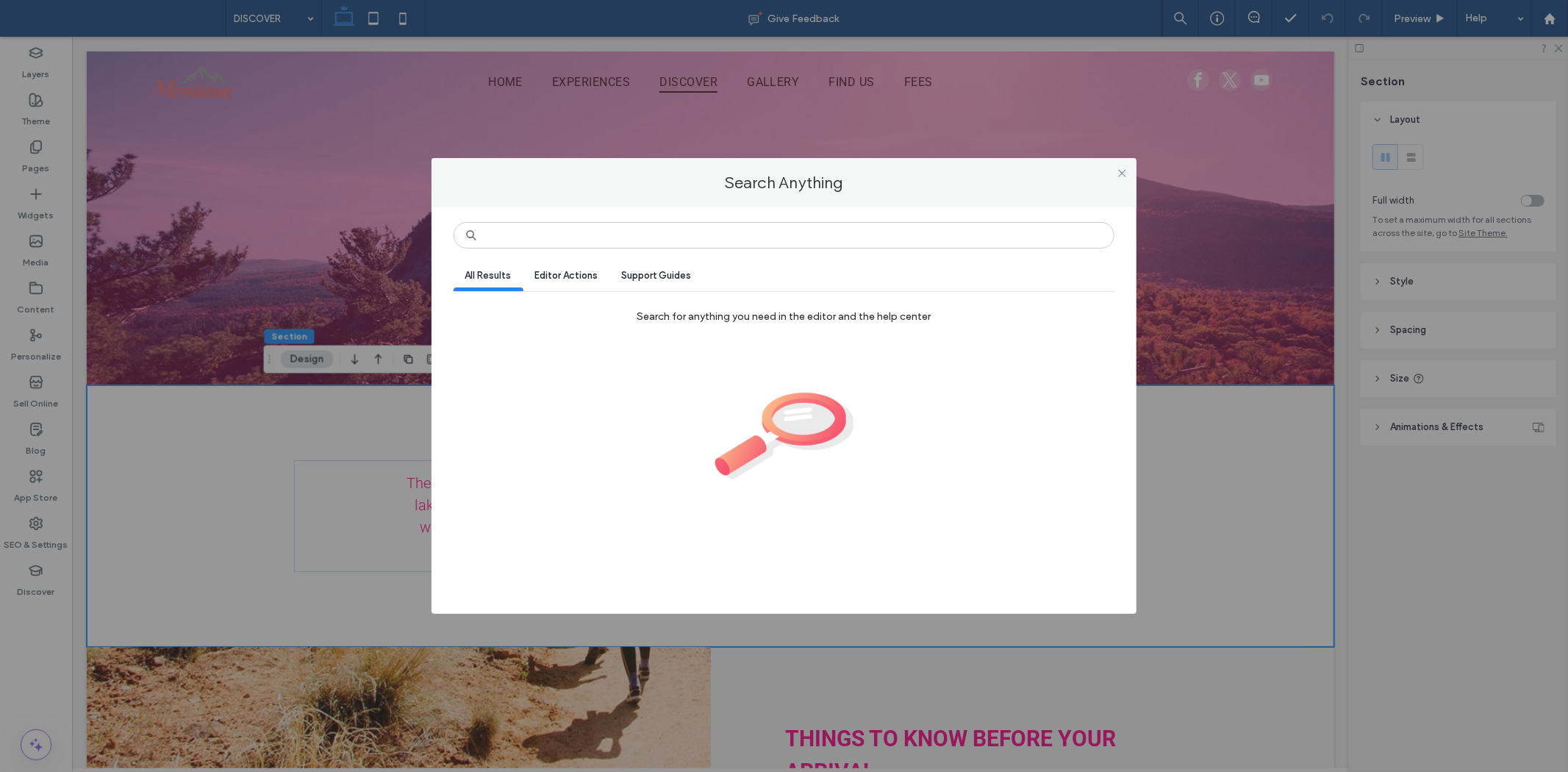
click at [534, 303] on div "Search for anything you need in the editor and the help center" at bounding box center [784, 390] width 661 height 176
click at [574, 273] on span "Editor Actions" at bounding box center [566, 274] width 63 height 11
click at [682, 279] on span "Support Guides" at bounding box center [656, 274] width 69 height 11
click at [570, 287] on div "Editor Actions" at bounding box center [566, 277] width 87 height 28
drag, startPoint x: 532, startPoint y: 282, endPoint x: 515, endPoint y: 284, distance: 17.1
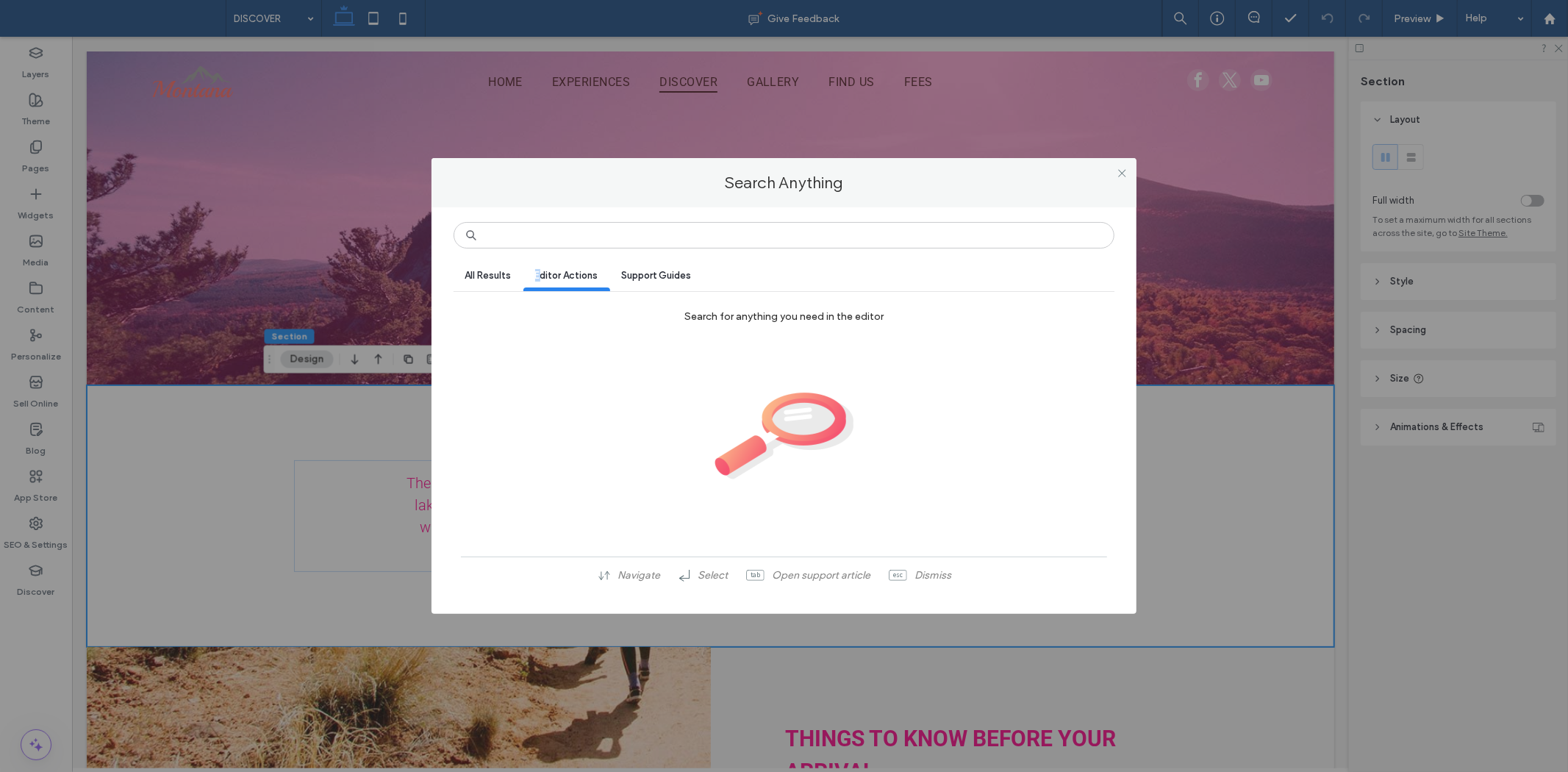
click at [529, 282] on div "Editor Actions" at bounding box center [566, 277] width 87 height 28
click at [473, 283] on div "All Results" at bounding box center [489, 277] width 69 height 28
drag, startPoint x: 1083, startPoint y: 171, endPoint x: 1096, endPoint y: 172, distance: 13.0
click at [1088, 171] on div "Search Anything" at bounding box center [784, 183] width 706 height 50
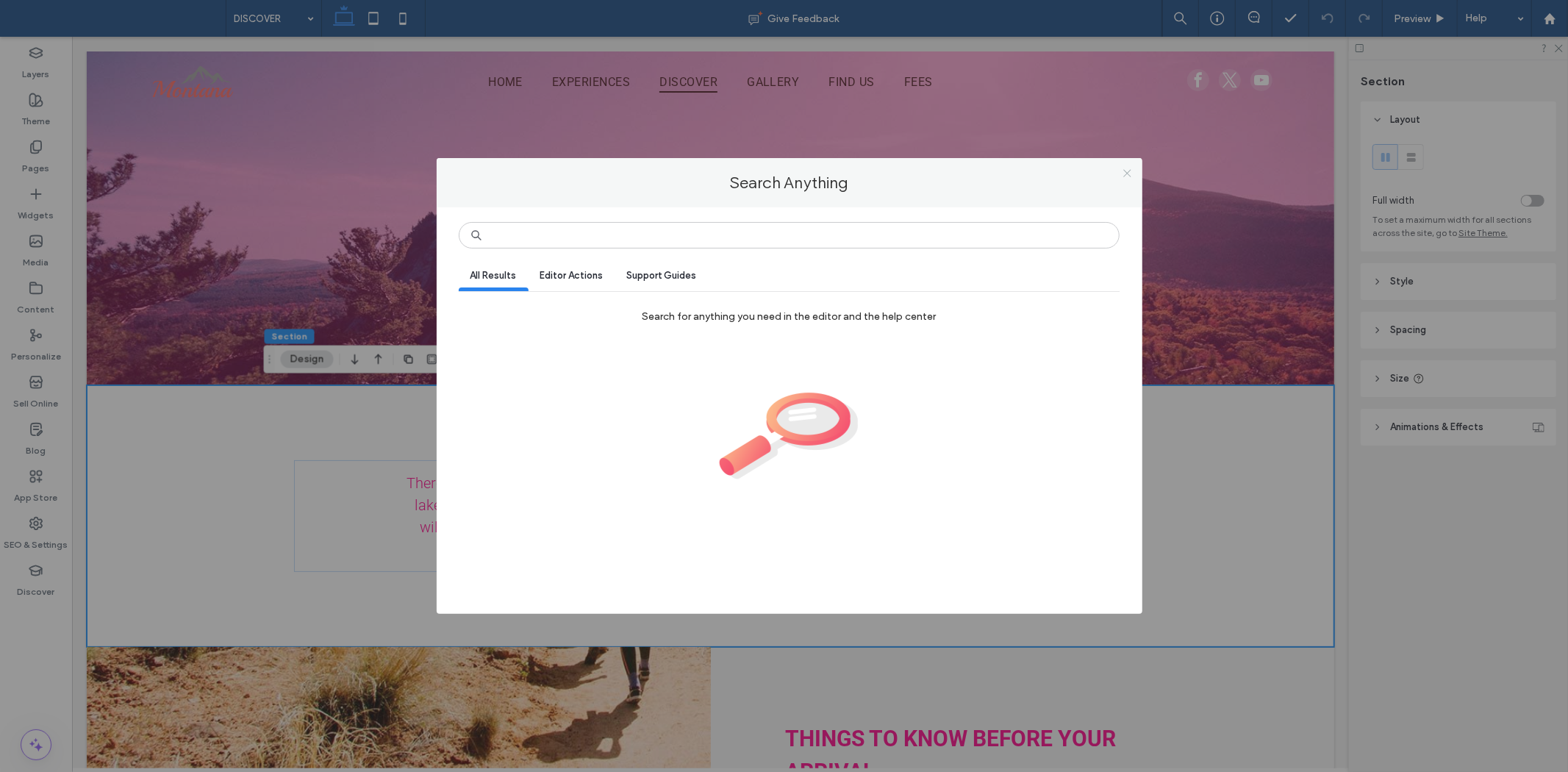
click at [1123, 171] on icon at bounding box center [1127, 173] width 11 height 11
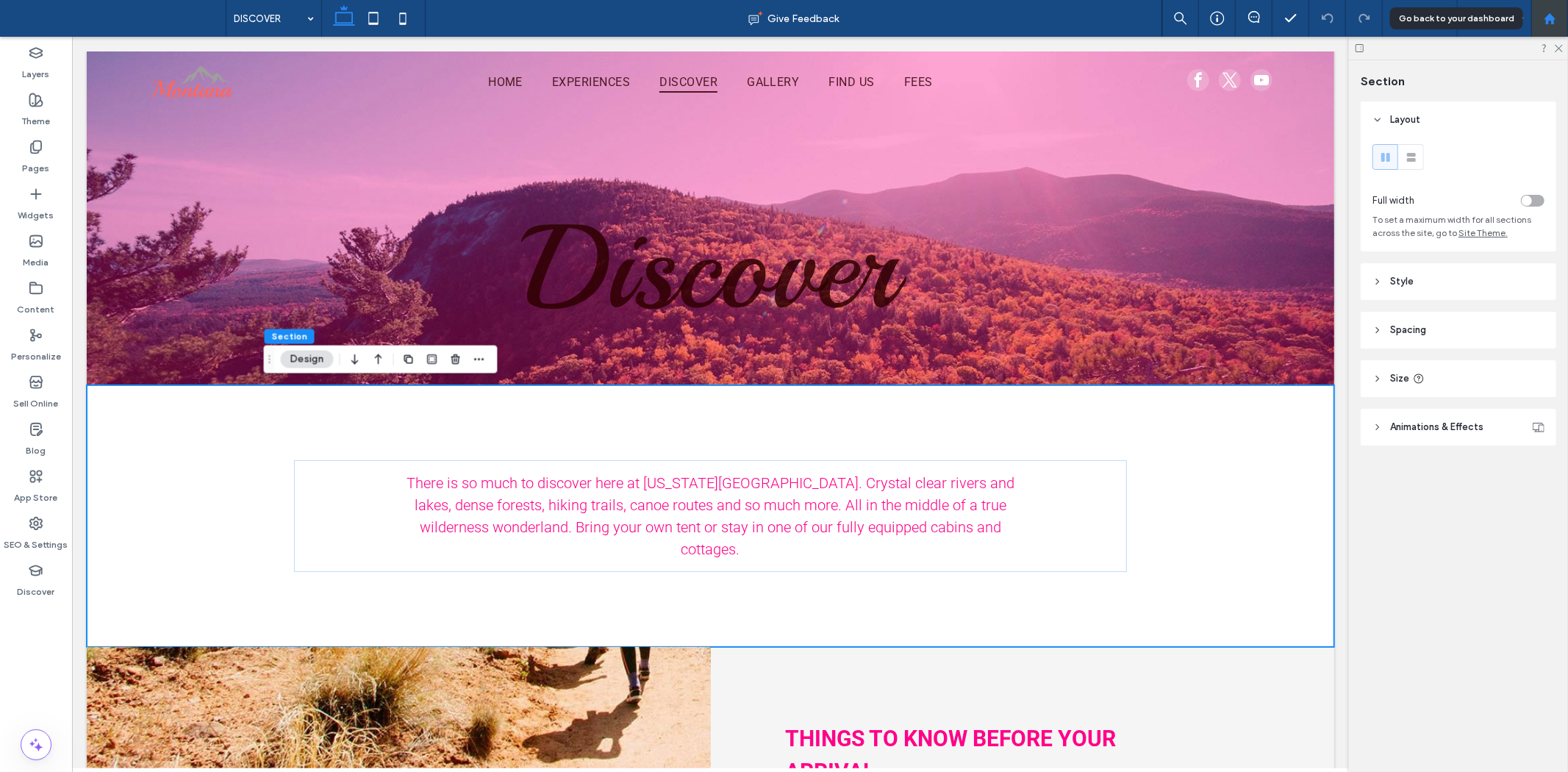
click at [1551, 13] on icon at bounding box center [1549, 18] width 12 height 12
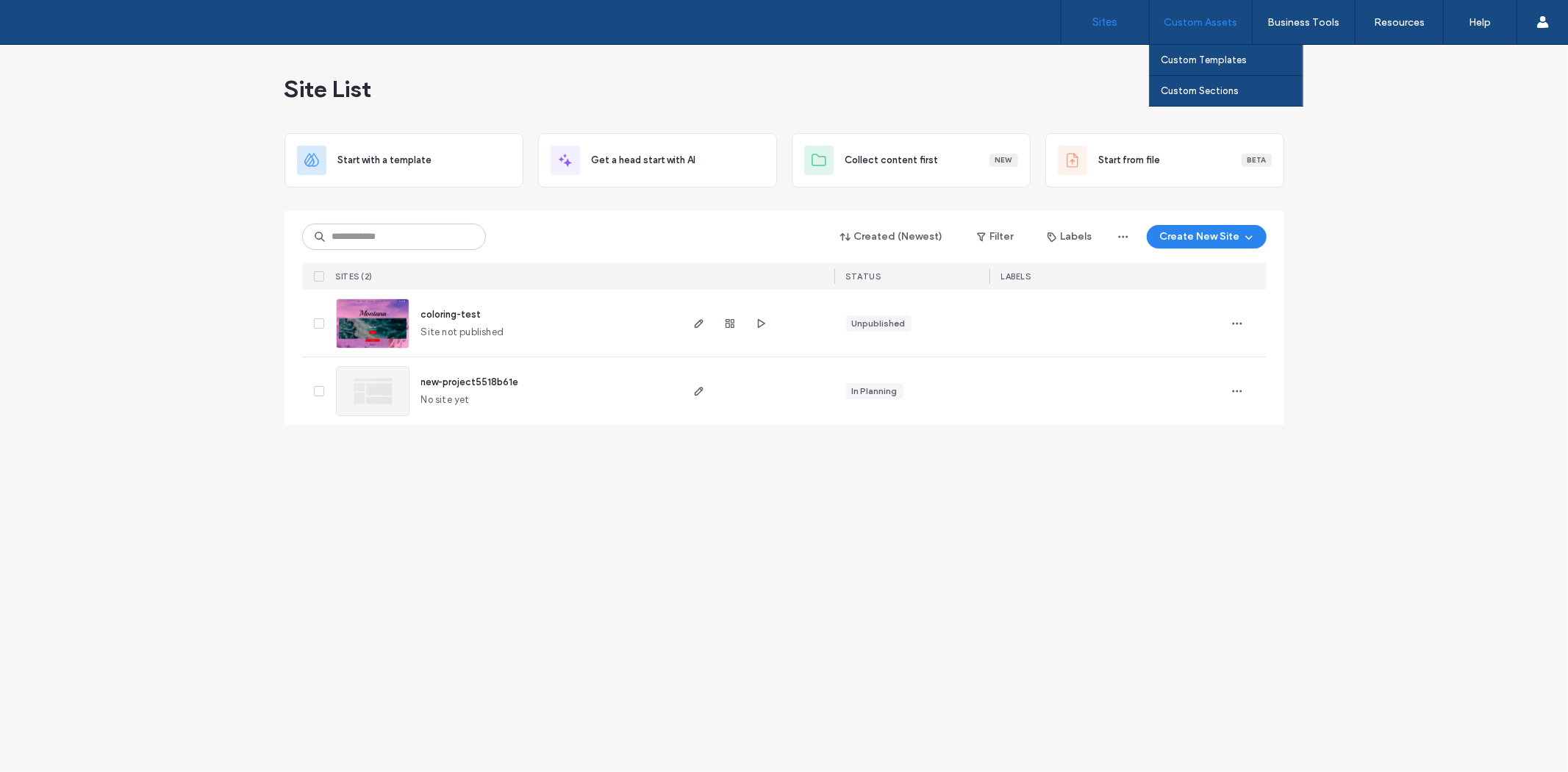
drag, startPoint x: 1144, startPoint y: 36, endPoint x: 1221, endPoint y: 30, distance: 77.2
click at [1146, 34] on link "Sites" at bounding box center [1105, 21] width 88 height 44
click at [1222, 30] on div "Custom Assets" at bounding box center [1201, 21] width 102 height 44
drag, startPoint x: 1312, startPoint y: 151, endPoint x: 1203, endPoint y: 156, distance: 109.1
click at [1203, 156] on div "Start from file Beta" at bounding box center [1184, 160] width 173 height 15
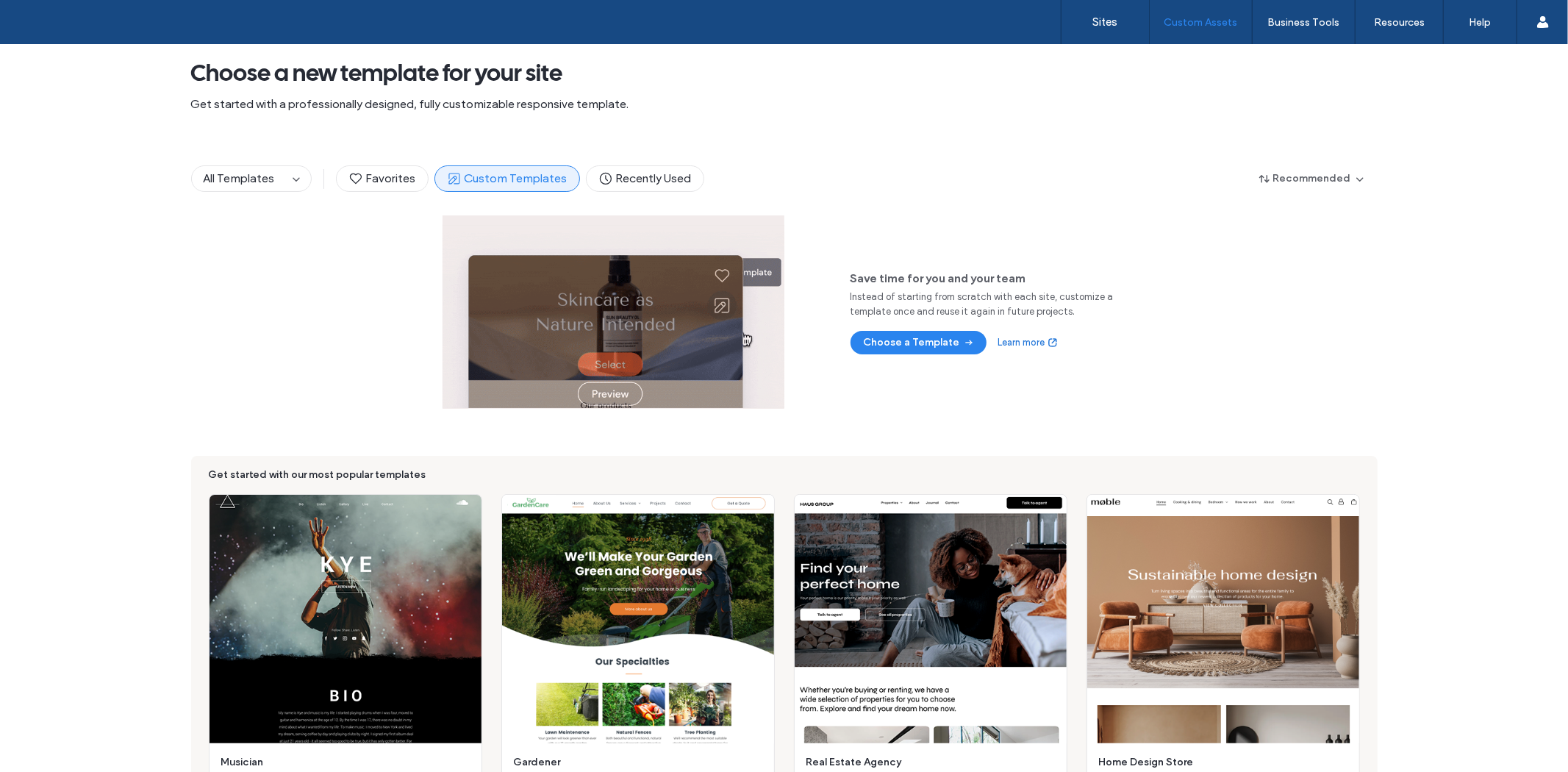
scroll to position [39, 0]
click at [1326, 156] on div "All Templates Favorites Custom Templates Recently Used Recommended" at bounding box center [784, 179] width 1186 height 74
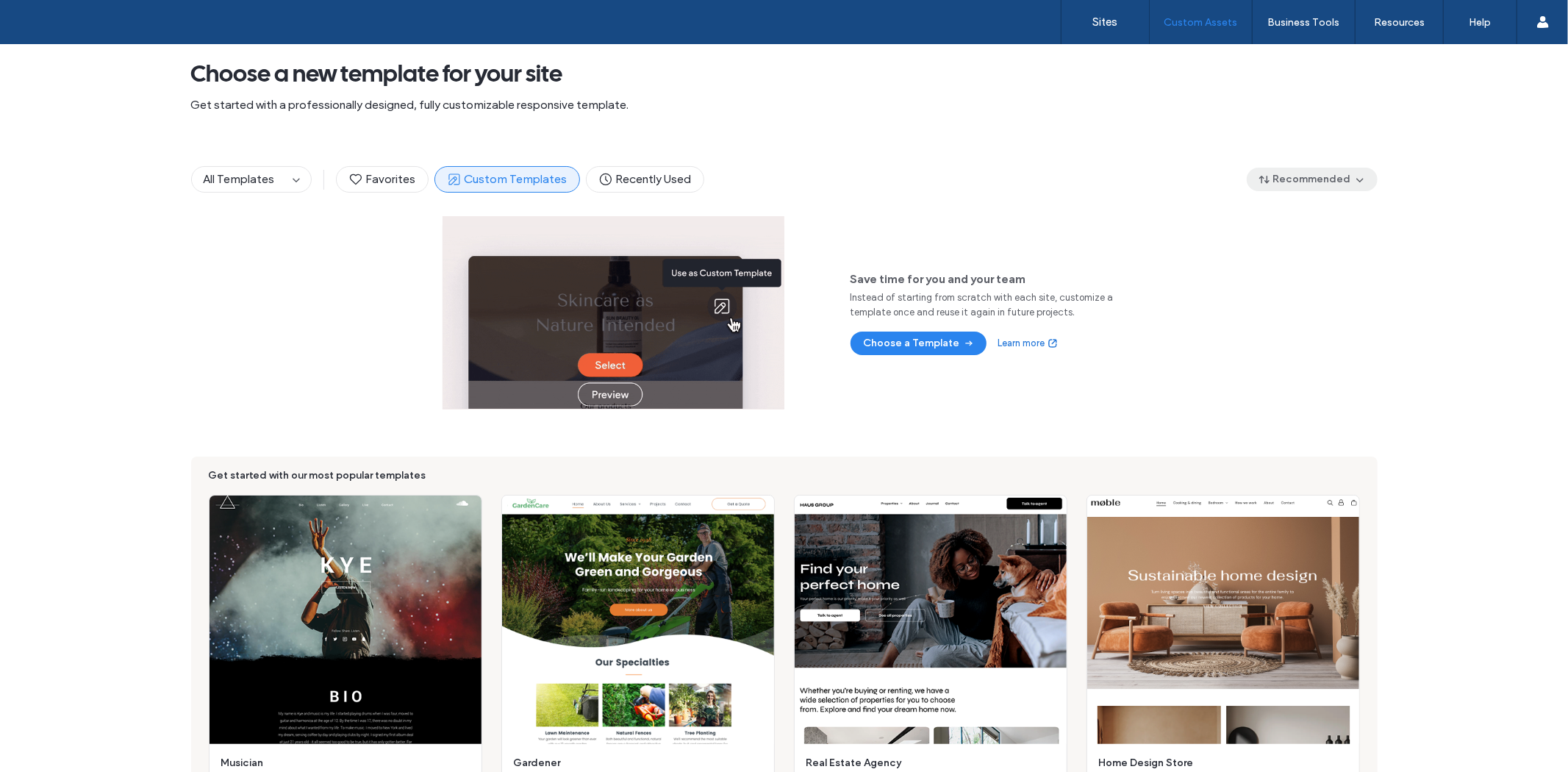
click at [1326, 174] on button "Recommended" at bounding box center [1312, 179] width 131 height 23
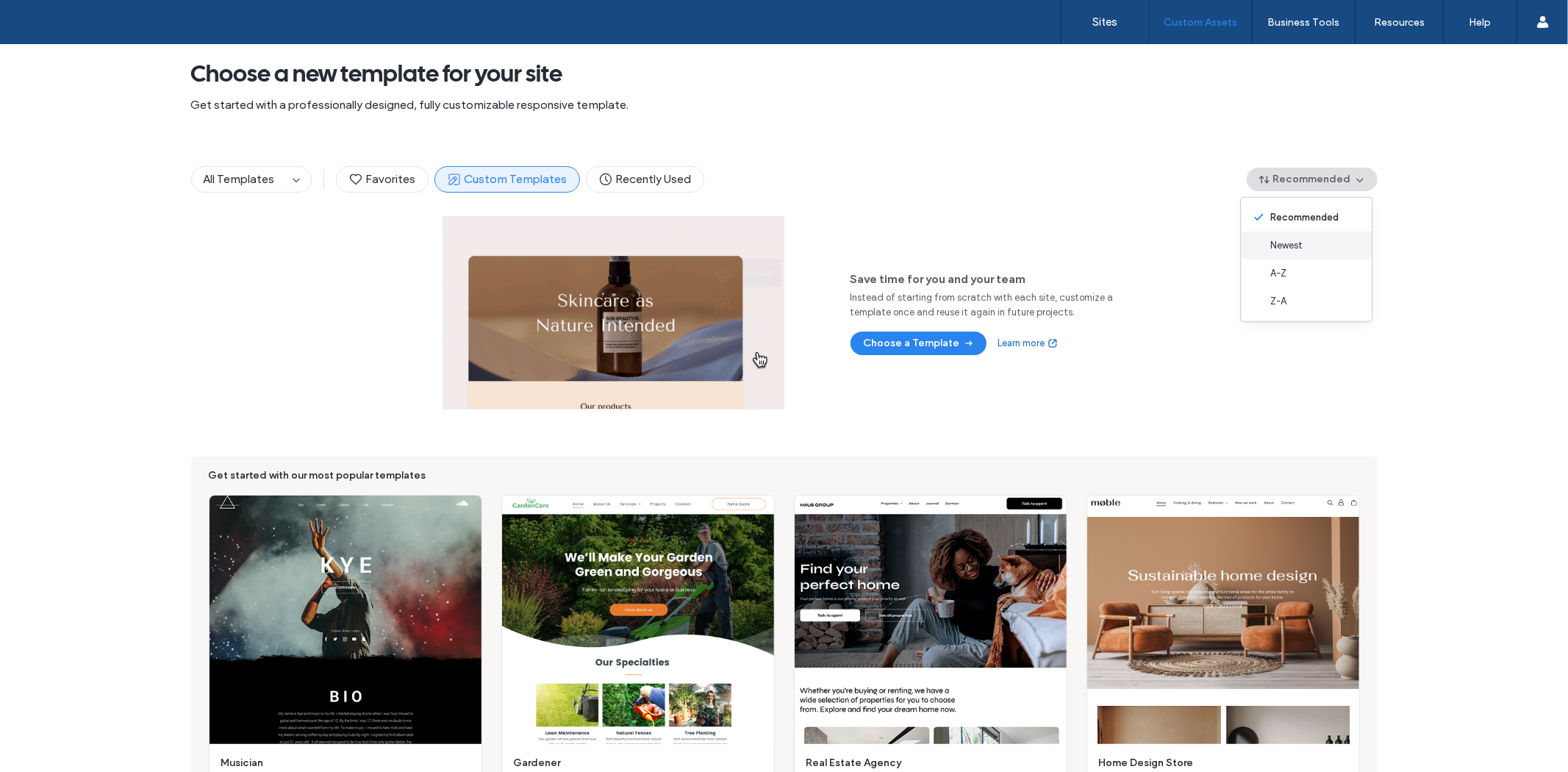
click at [1296, 249] on span "Newest" at bounding box center [1286, 245] width 32 height 15
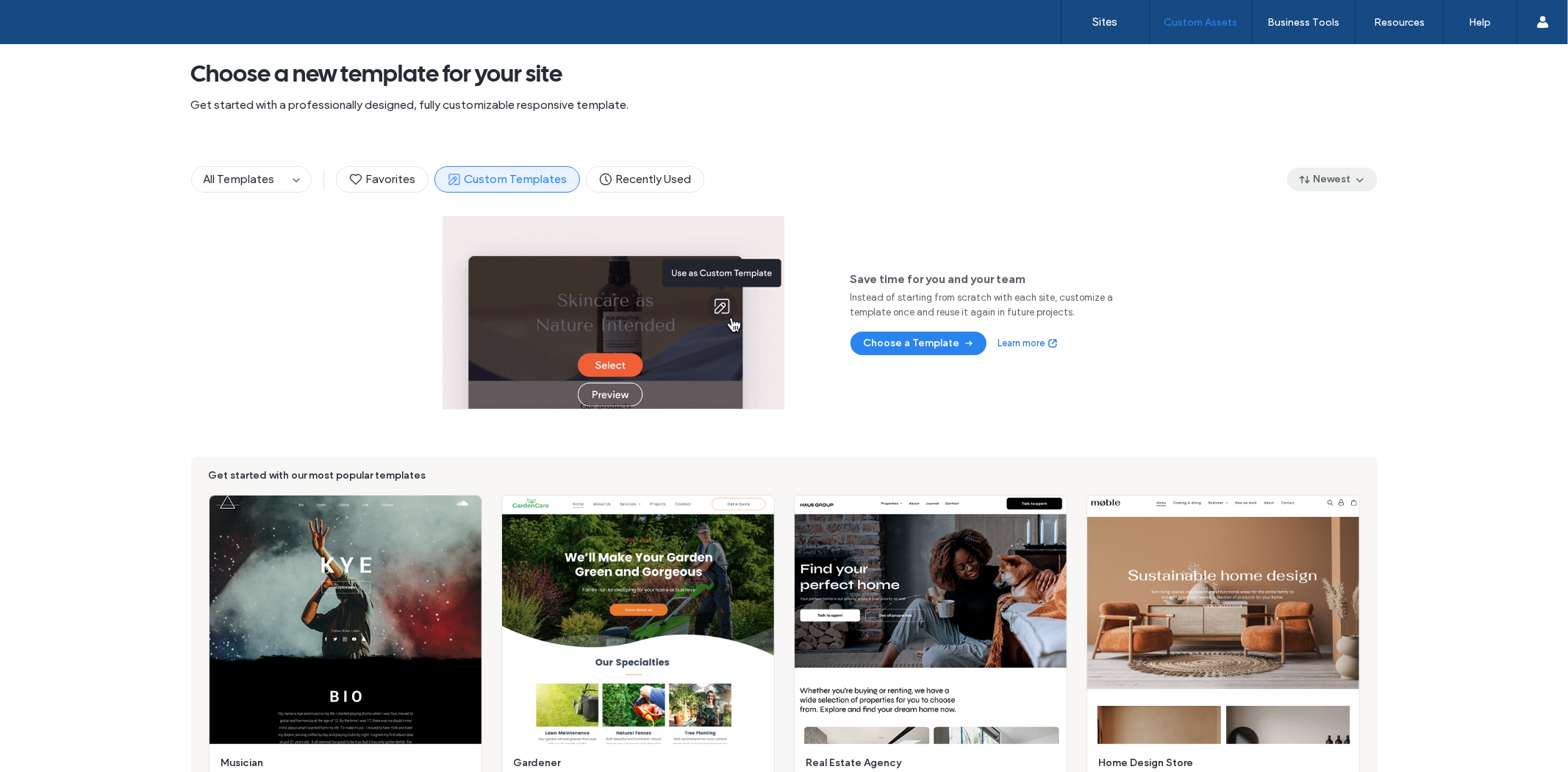
click at [1327, 177] on button "Newest" at bounding box center [1332, 179] width 90 height 23
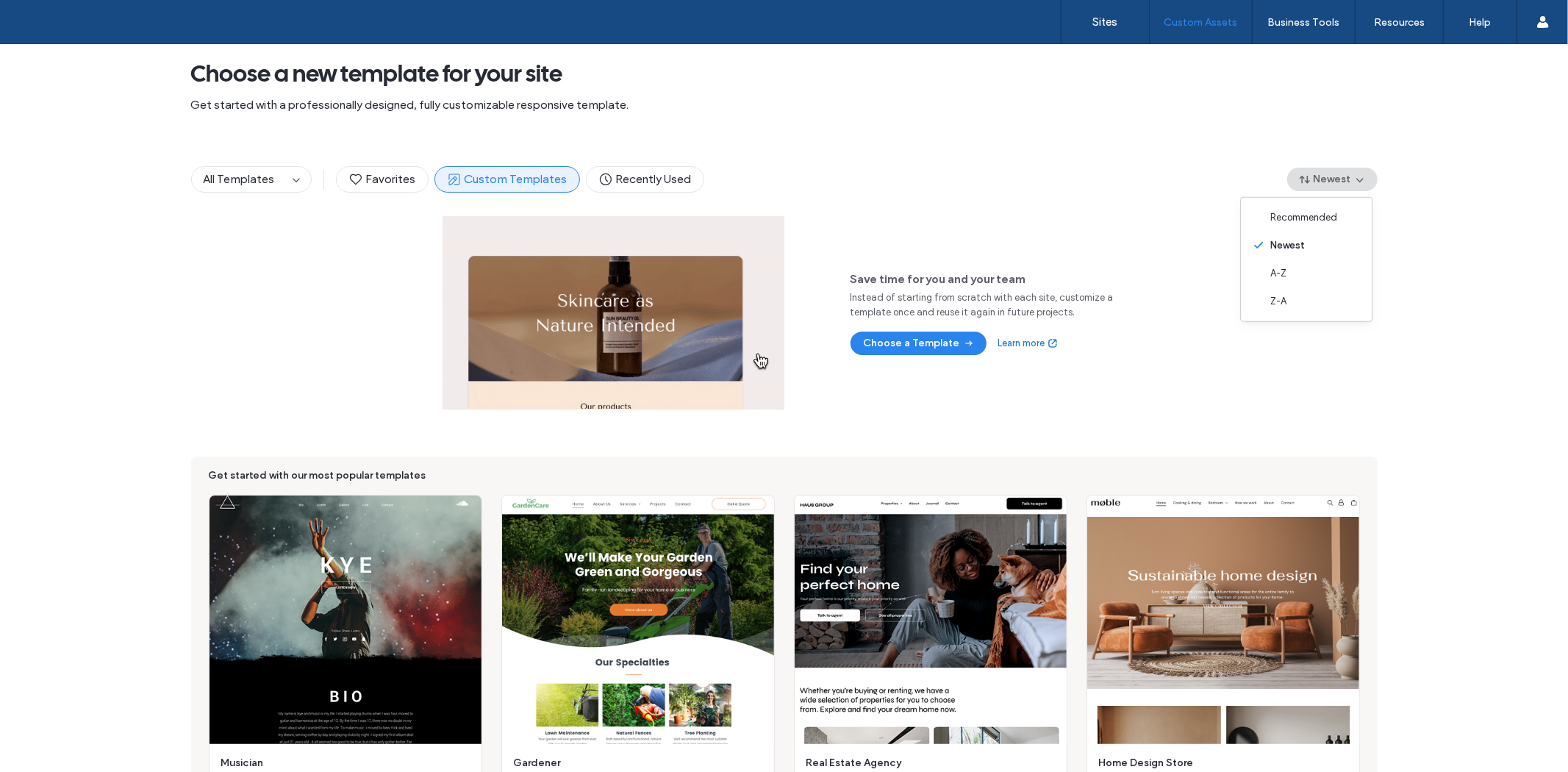
click at [1456, 379] on div "Save time for you and your team Instead of starting from scratch with each site…" at bounding box center [784, 512] width 1568 height 594
click at [634, 187] on span "Recently Used" at bounding box center [645, 179] width 93 height 17
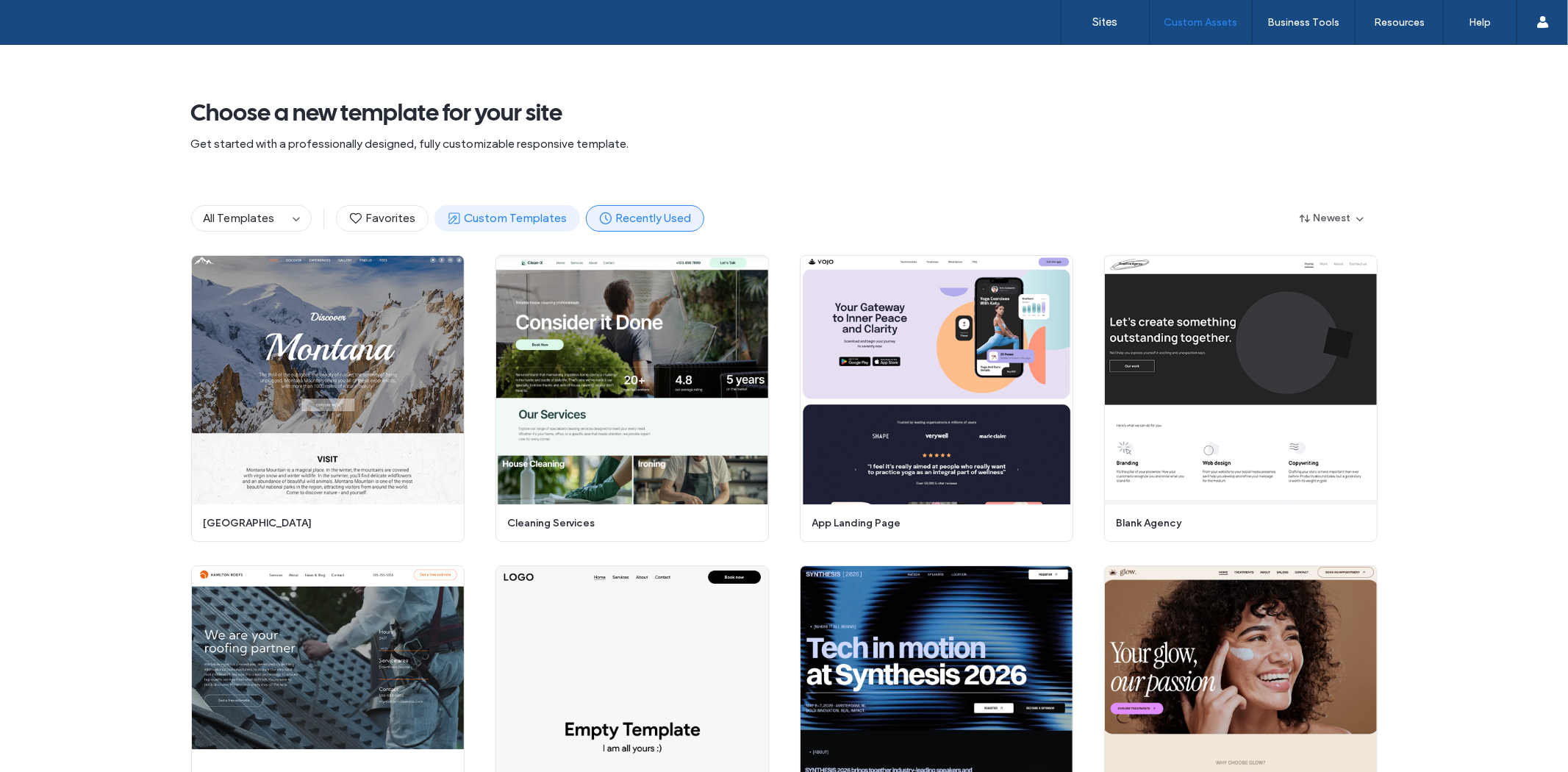
click at [510, 222] on span "Custom Templates" at bounding box center [508, 218] width 121 height 17
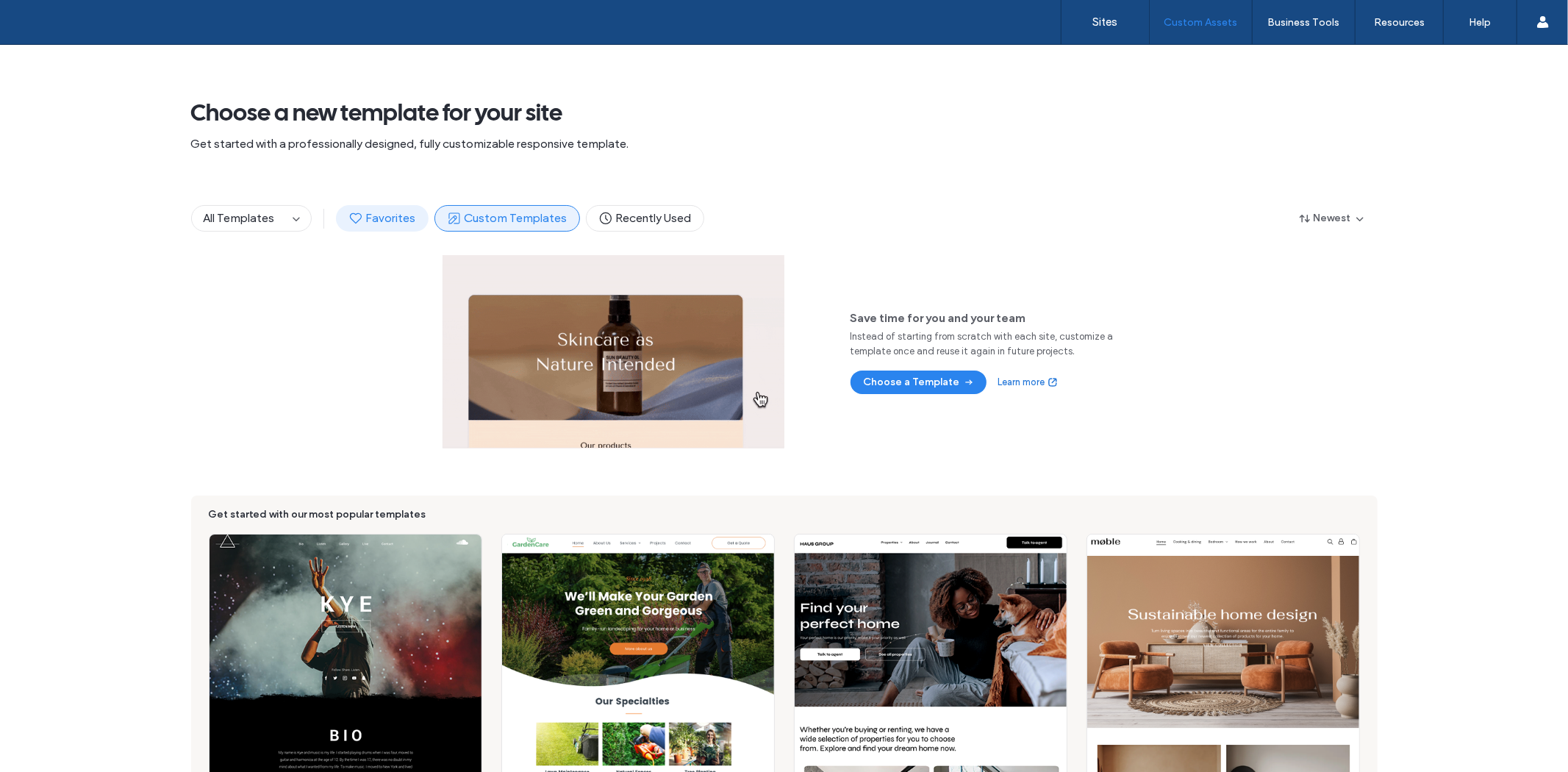
click at [362, 219] on span "Favorites" at bounding box center [382, 218] width 68 height 17
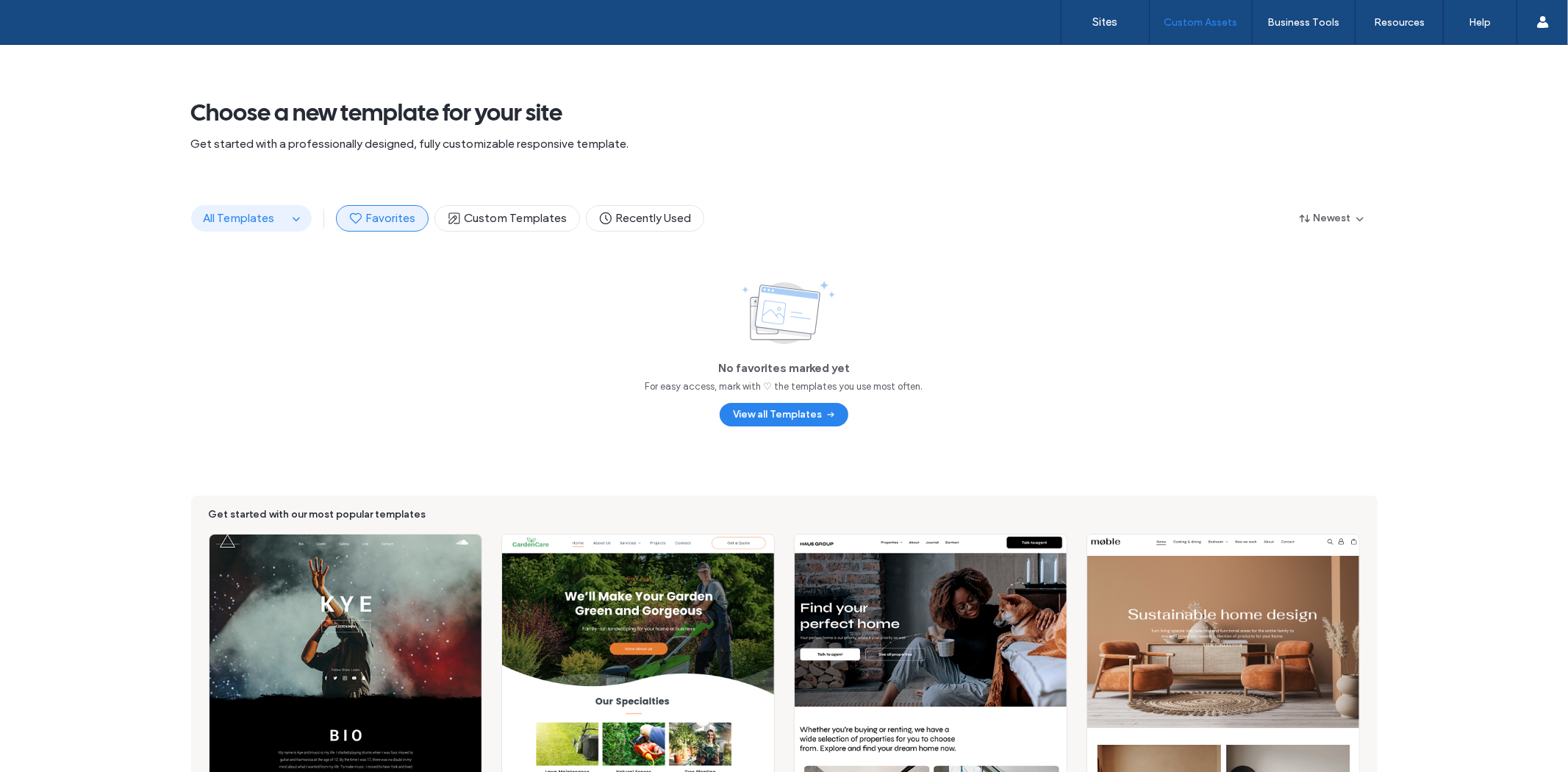
click at [245, 222] on span "All Templates" at bounding box center [239, 217] width 71 height 14
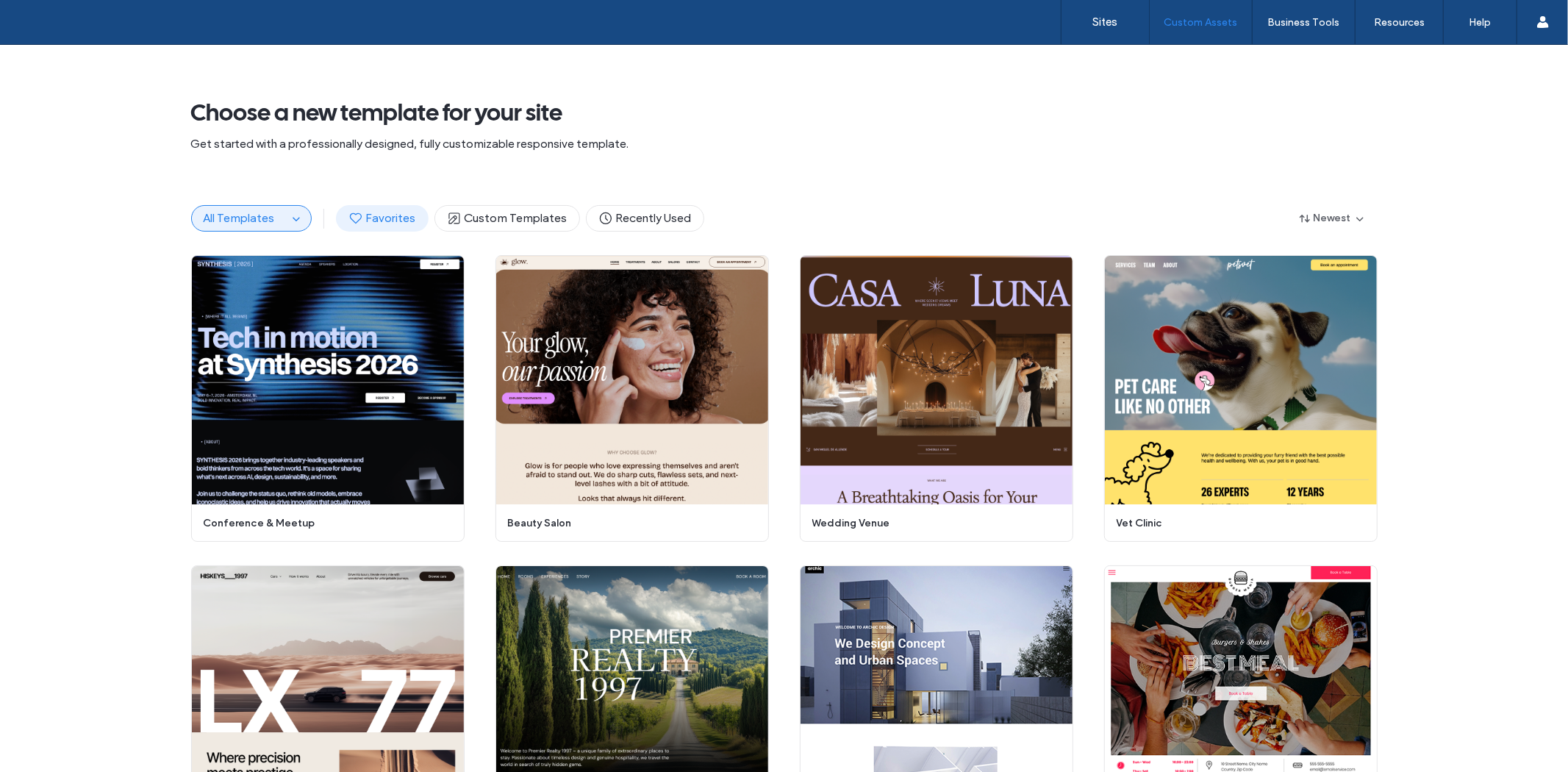
click at [407, 226] on button "Favorites" at bounding box center [382, 218] width 93 height 26
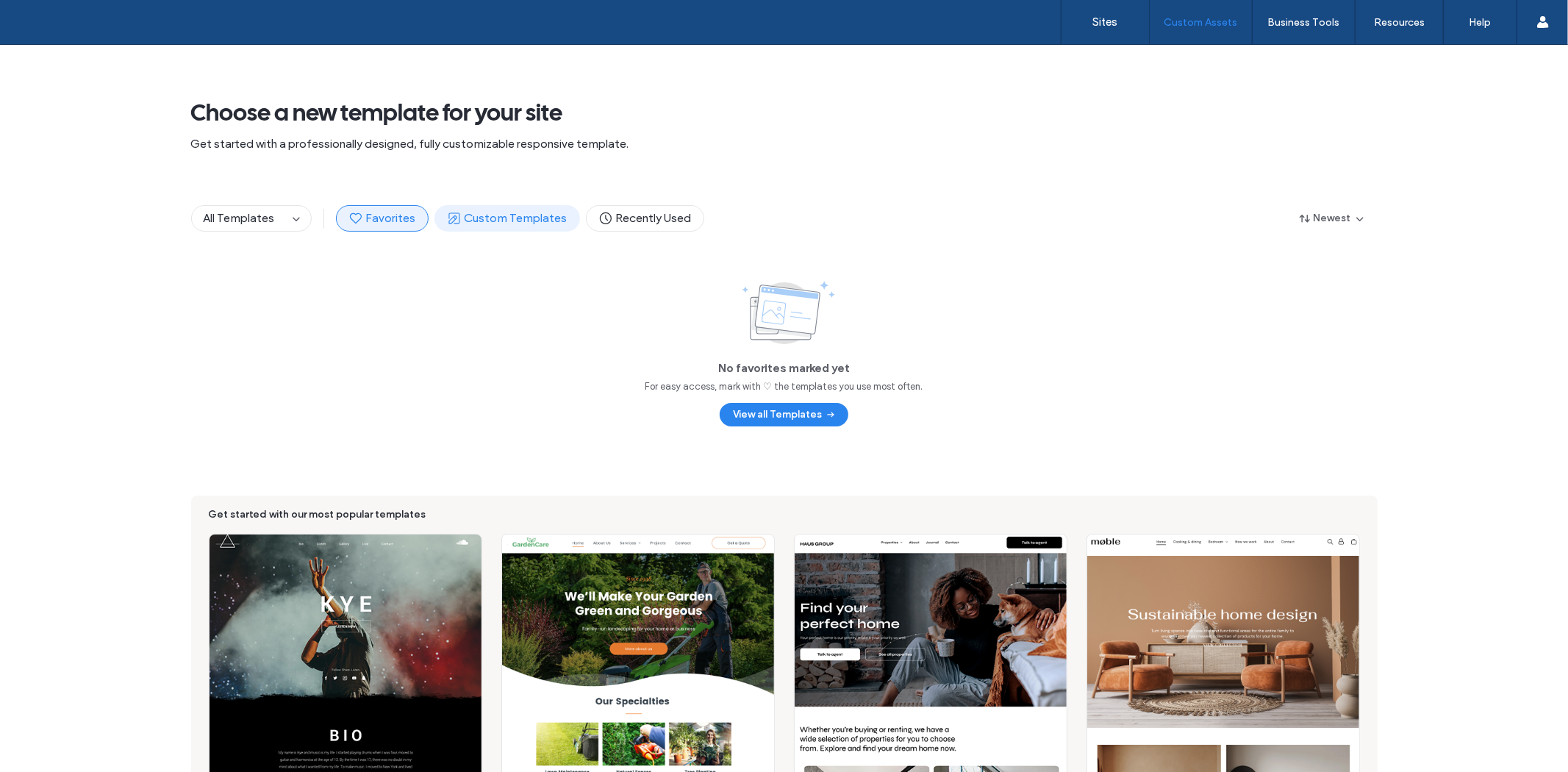
drag, startPoint x: 482, startPoint y: 228, endPoint x: 560, endPoint y: 228, distance: 78.0
click at [484, 228] on button "Custom Templates" at bounding box center [508, 218] width 145 height 26
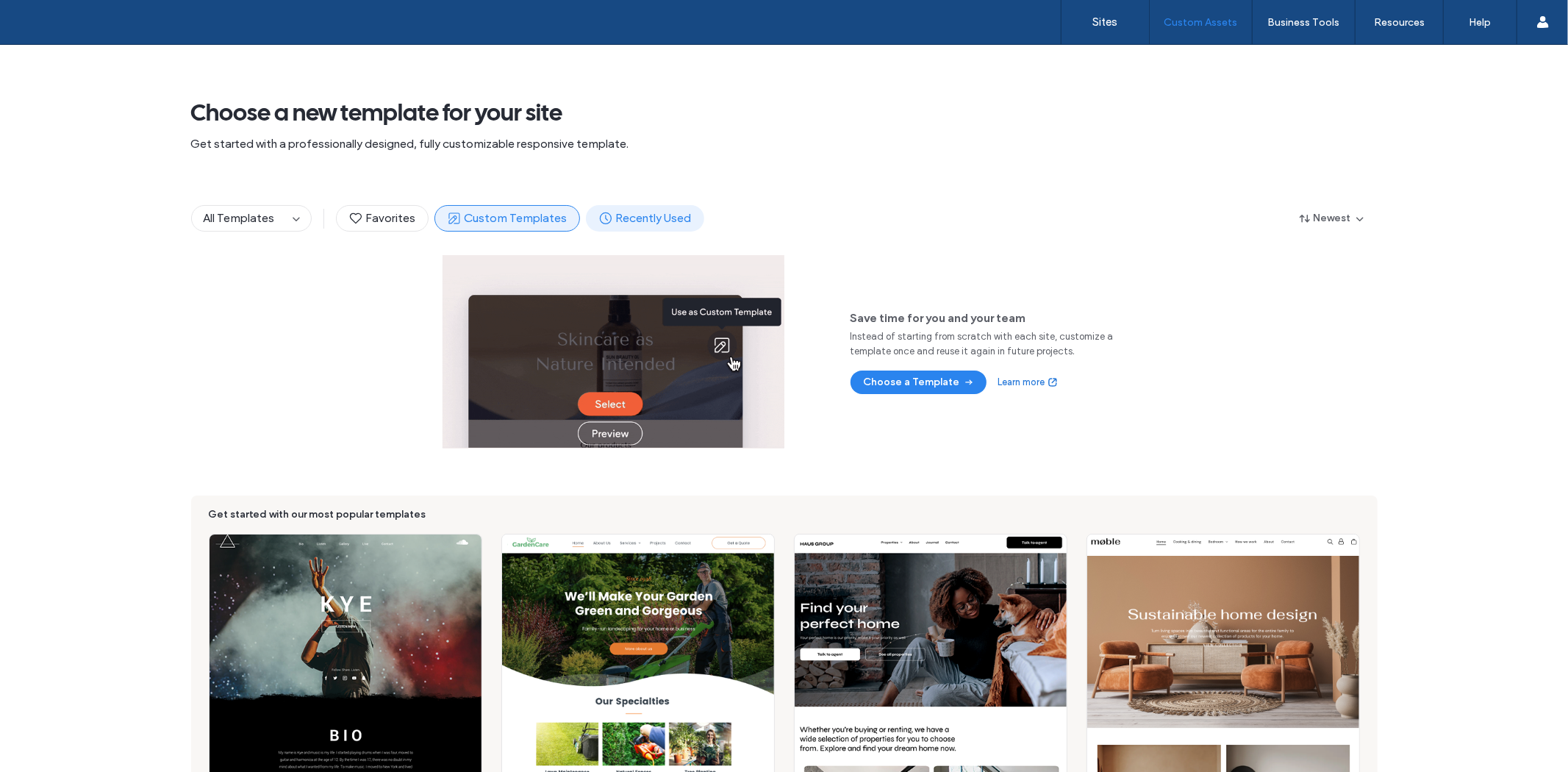
click at [649, 226] on span "Recently Used" at bounding box center [645, 218] width 93 height 17
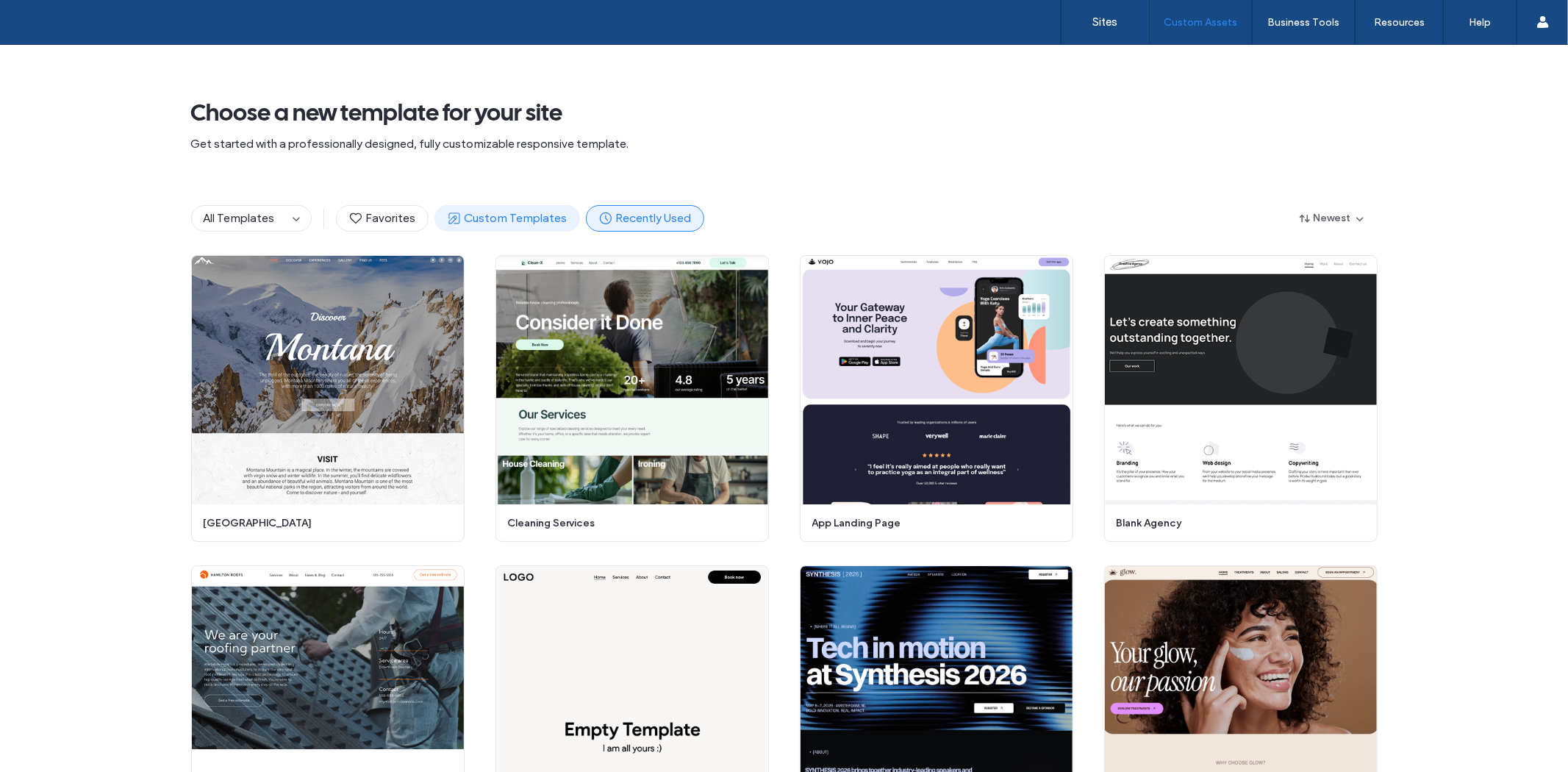
click at [509, 223] on span "Custom Templates" at bounding box center [508, 218] width 121 height 17
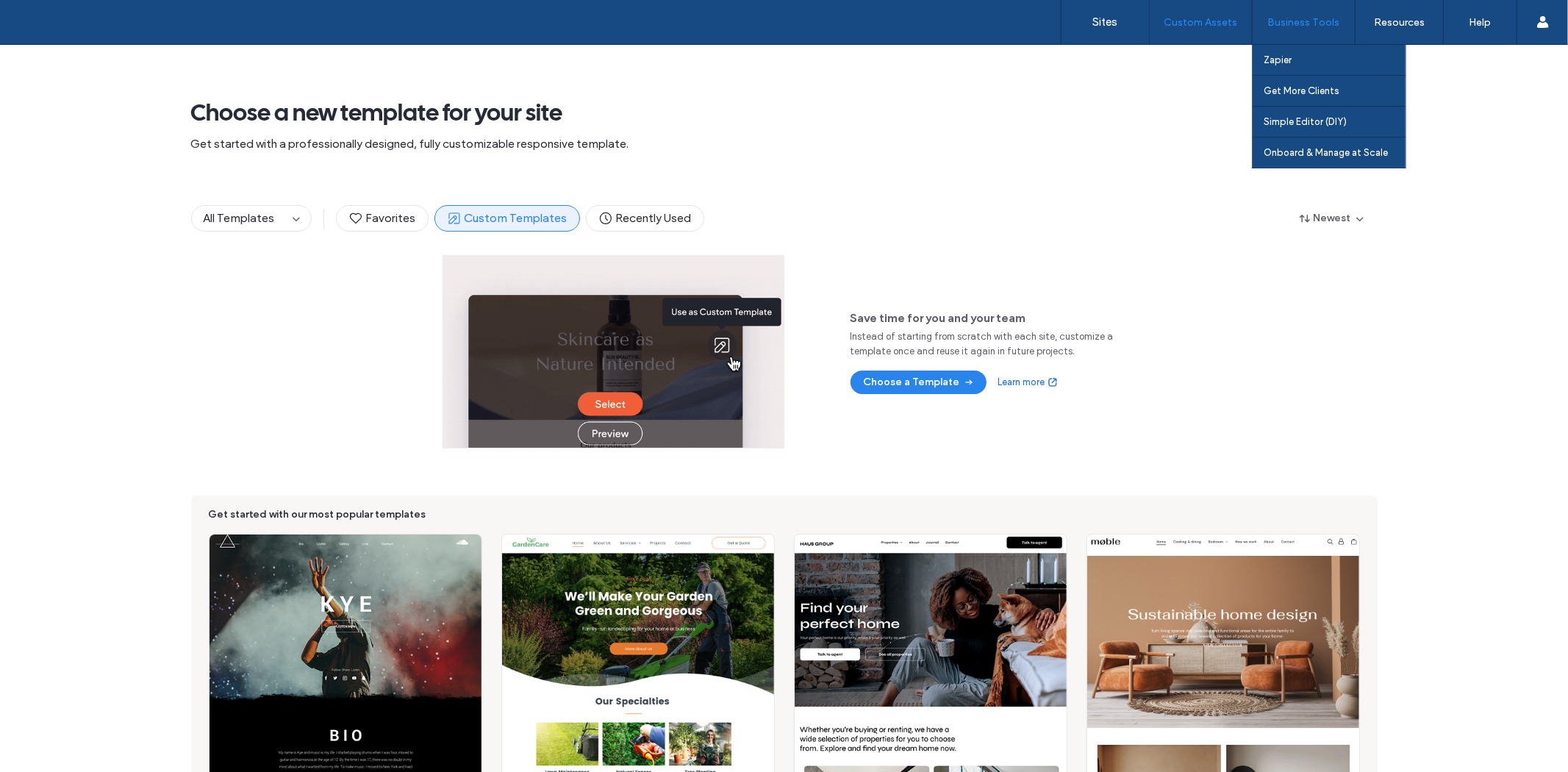
click at [1284, 40] on div "Business Tools" at bounding box center [1303, 21] width 102 height 44
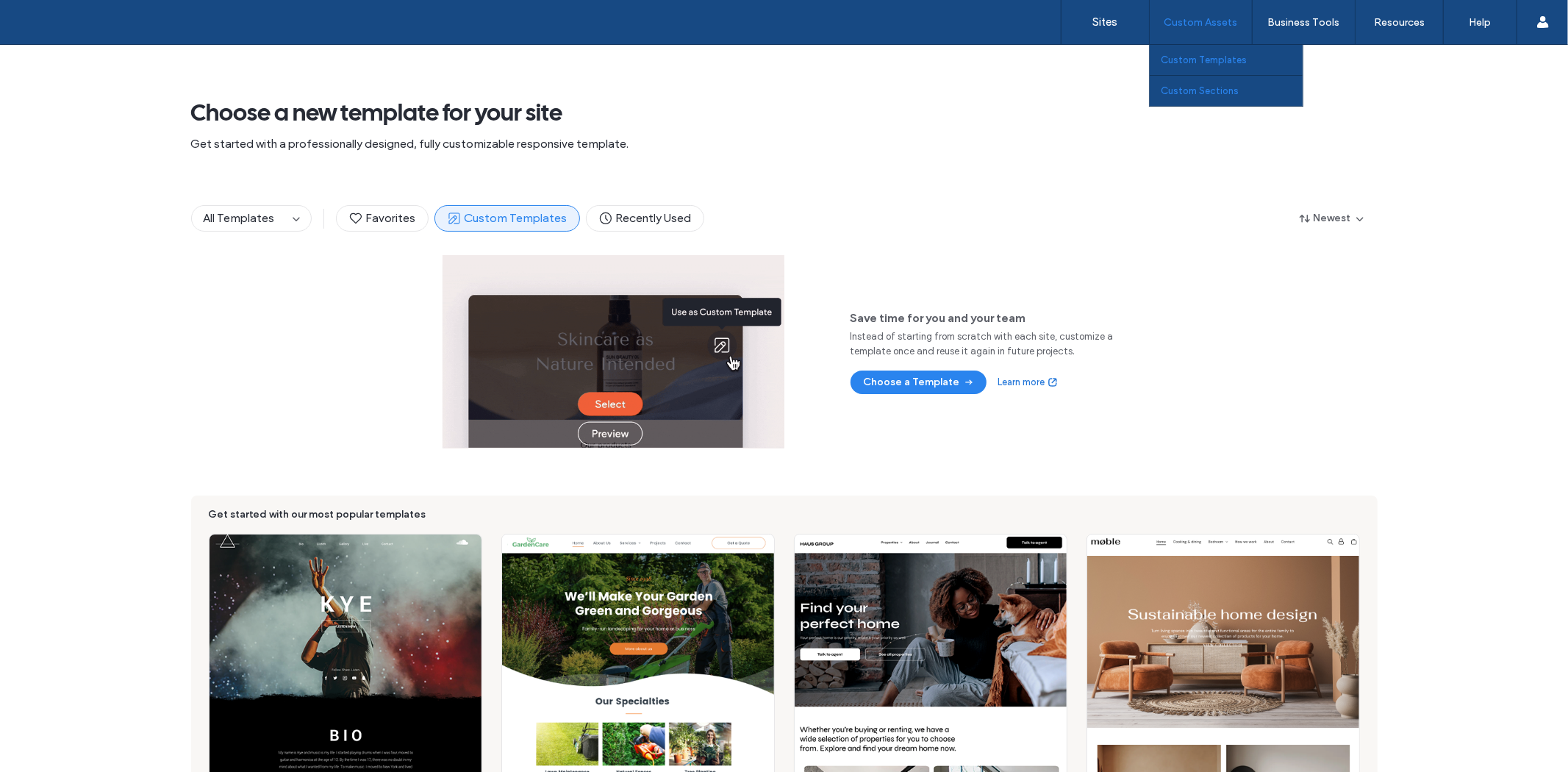
click at [1198, 81] on link "Custom Sections" at bounding box center [1232, 91] width 142 height 30
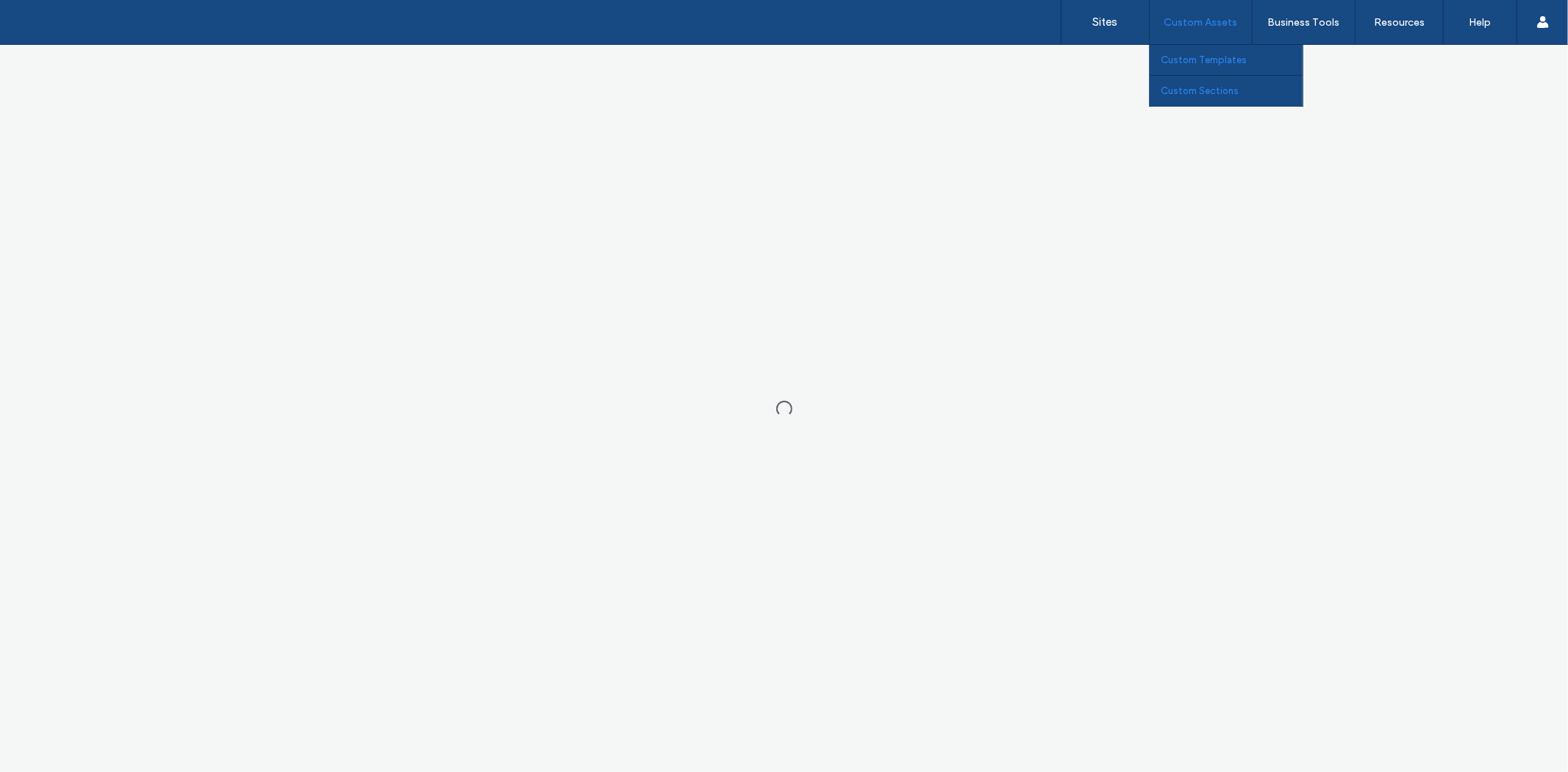
click at [1194, 67] on link "Custom Templates" at bounding box center [1232, 60] width 142 height 30
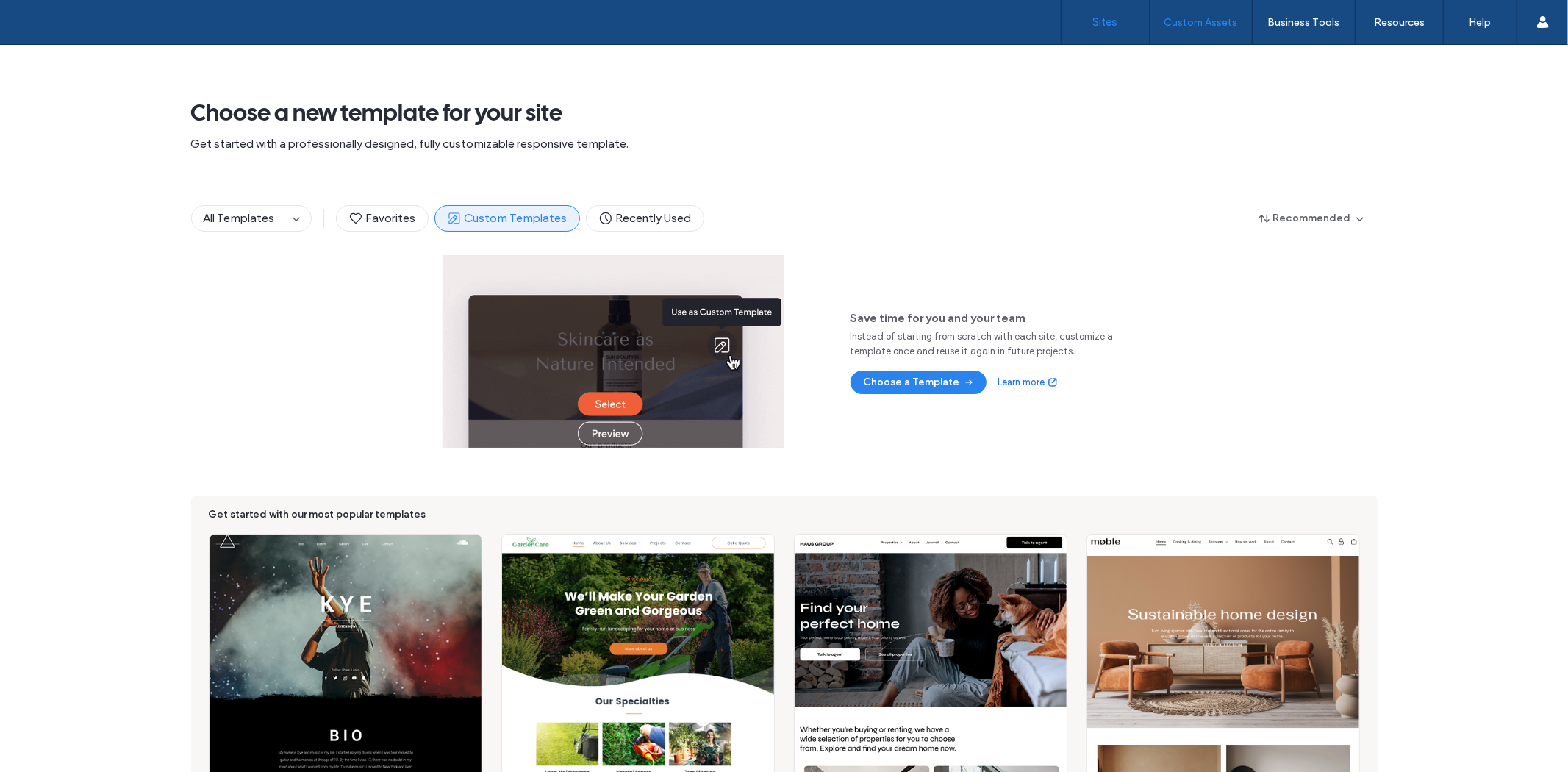
click at [1115, 36] on link "Sites" at bounding box center [1105, 21] width 88 height 44
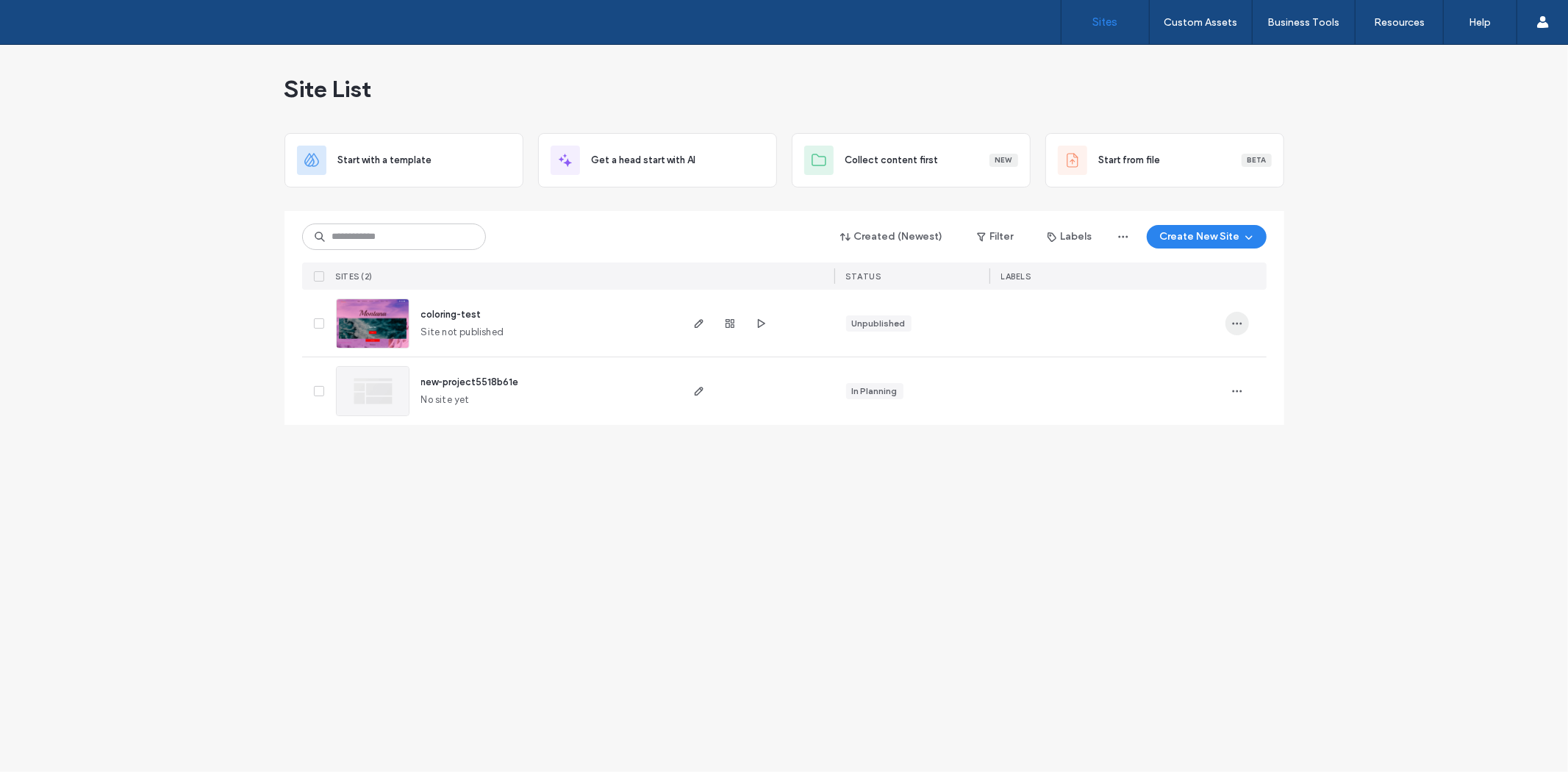
click at [1246, 326] on span "button" at bounding box center [1237, 323] width 23 height 23
click at [1192, 503] on div "Site List Start with a template Get a head start with AI Collect content first …" at bounding box center [784, 407] width 1568 height 727
click at [693, 328] on span "button" at bounding box center [698, 323] width 17 height 17
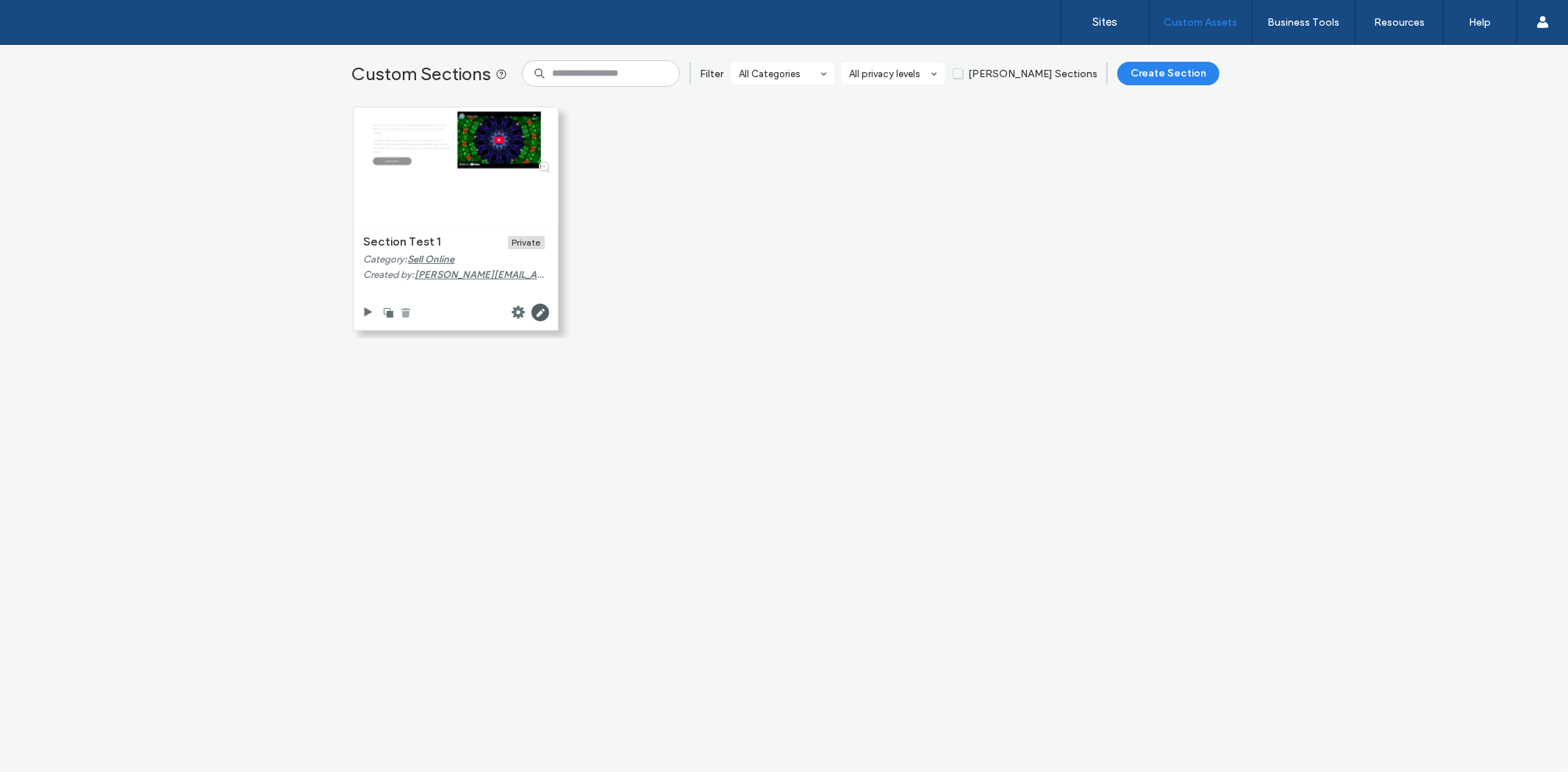
click at [400, 314] on icon at bounding box center [406, 312] width 12 height 12
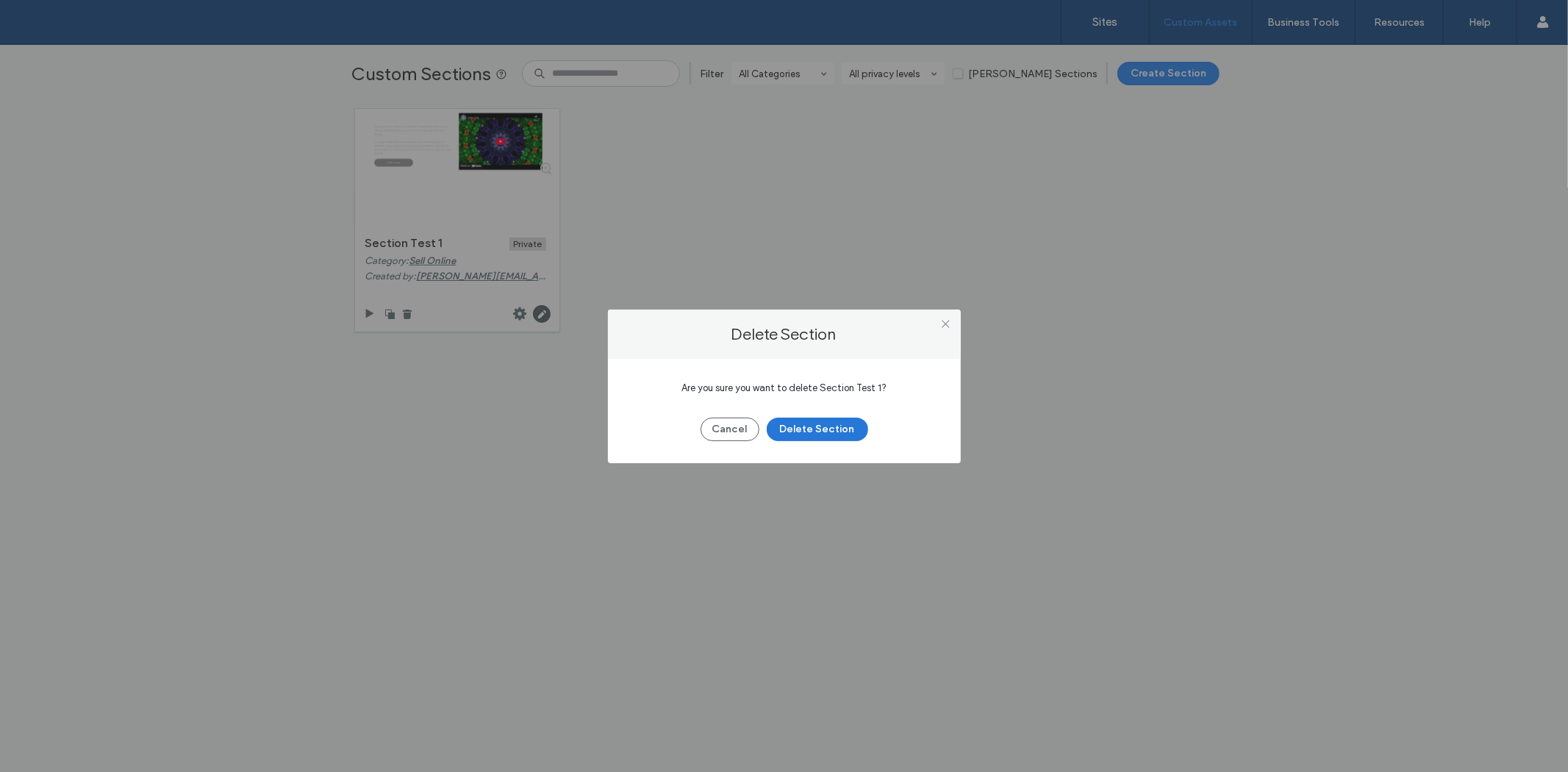
click at [835, 421] on button "Delete Section" at bounding box center [817, 429] width 102 height 23
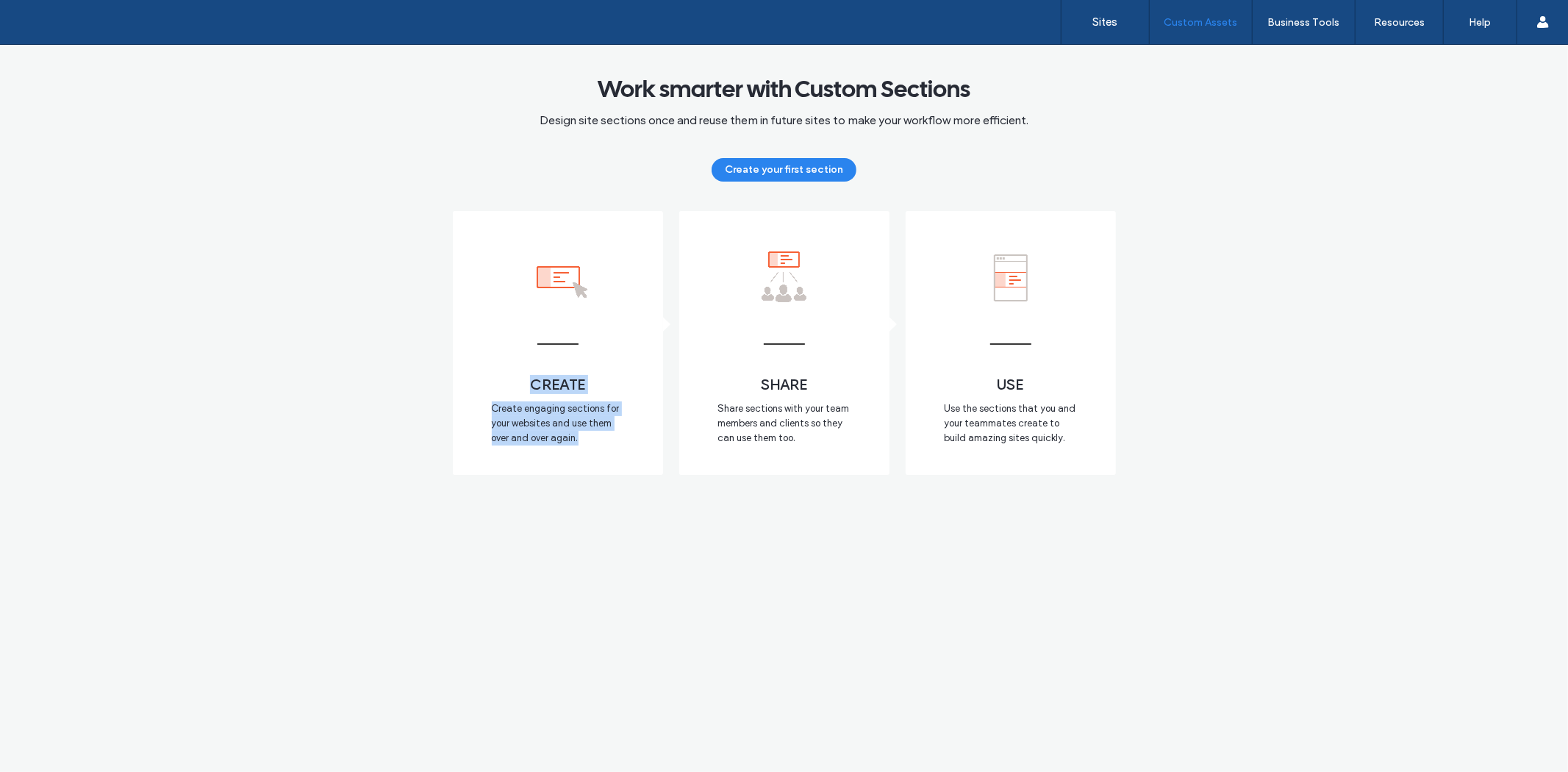
drag, startPoint x: 544, startPoint y: 393, endPoint x: 369, endPoint y: 102, distance: 339.6
click at [422, 198] on div "Work smarter with Custom Sections Design site sections once and reuse them in f…" at bounding box center [784, 407] width 1568 height 727
click at [1075, 30] on link "Sites" at bounding box center [1105, 21] width 88 height 44
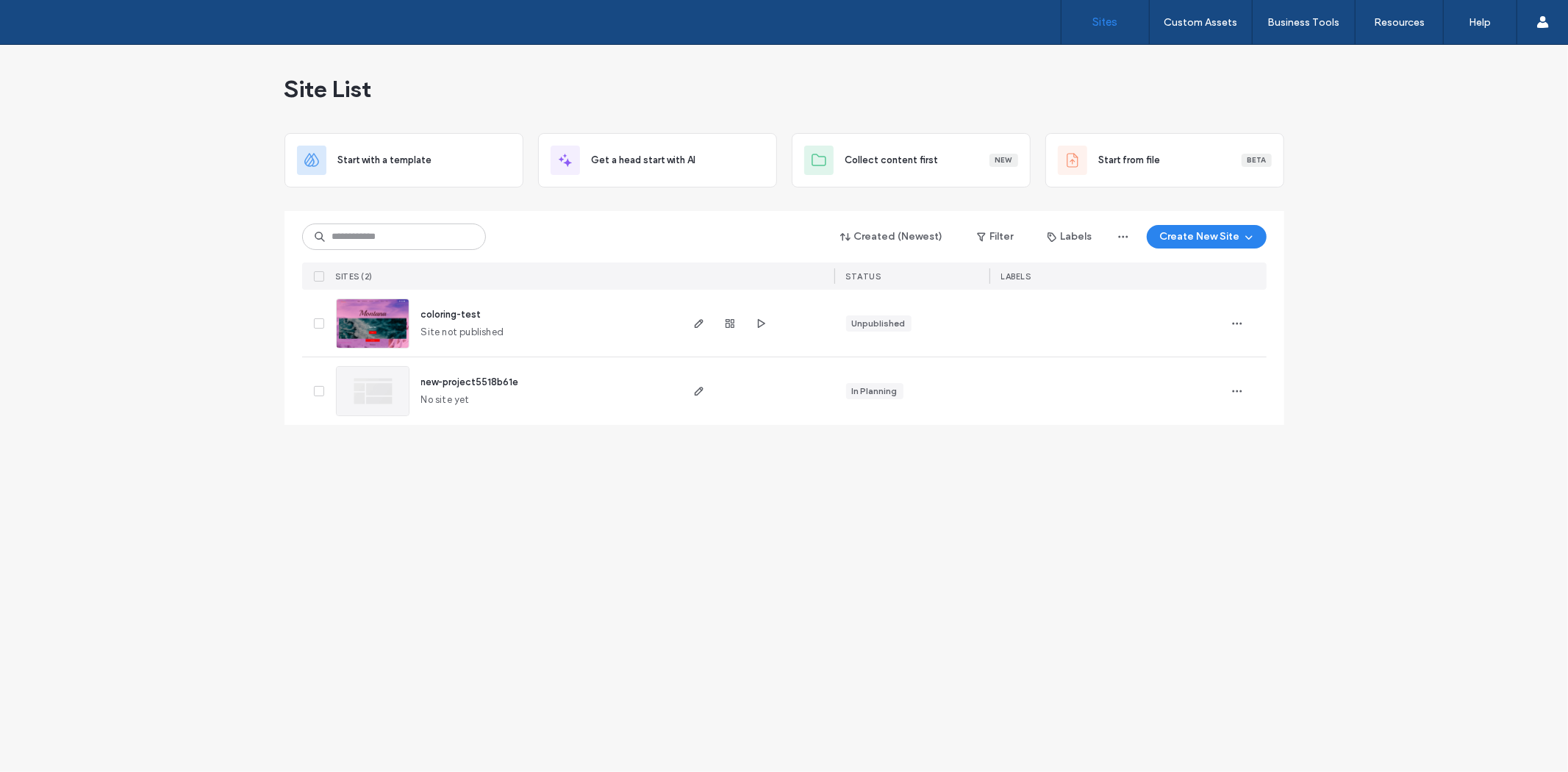
click at [320, 318] on span at bounding box center [319, 323] width 10 height 10
click at [1245, 325] on span "button" at bounding box center [1237, 323] width 23 height 23
click at [1175, 446] on span "Site Dashboard" at bounding box center [1179, 445] width 69 height 15
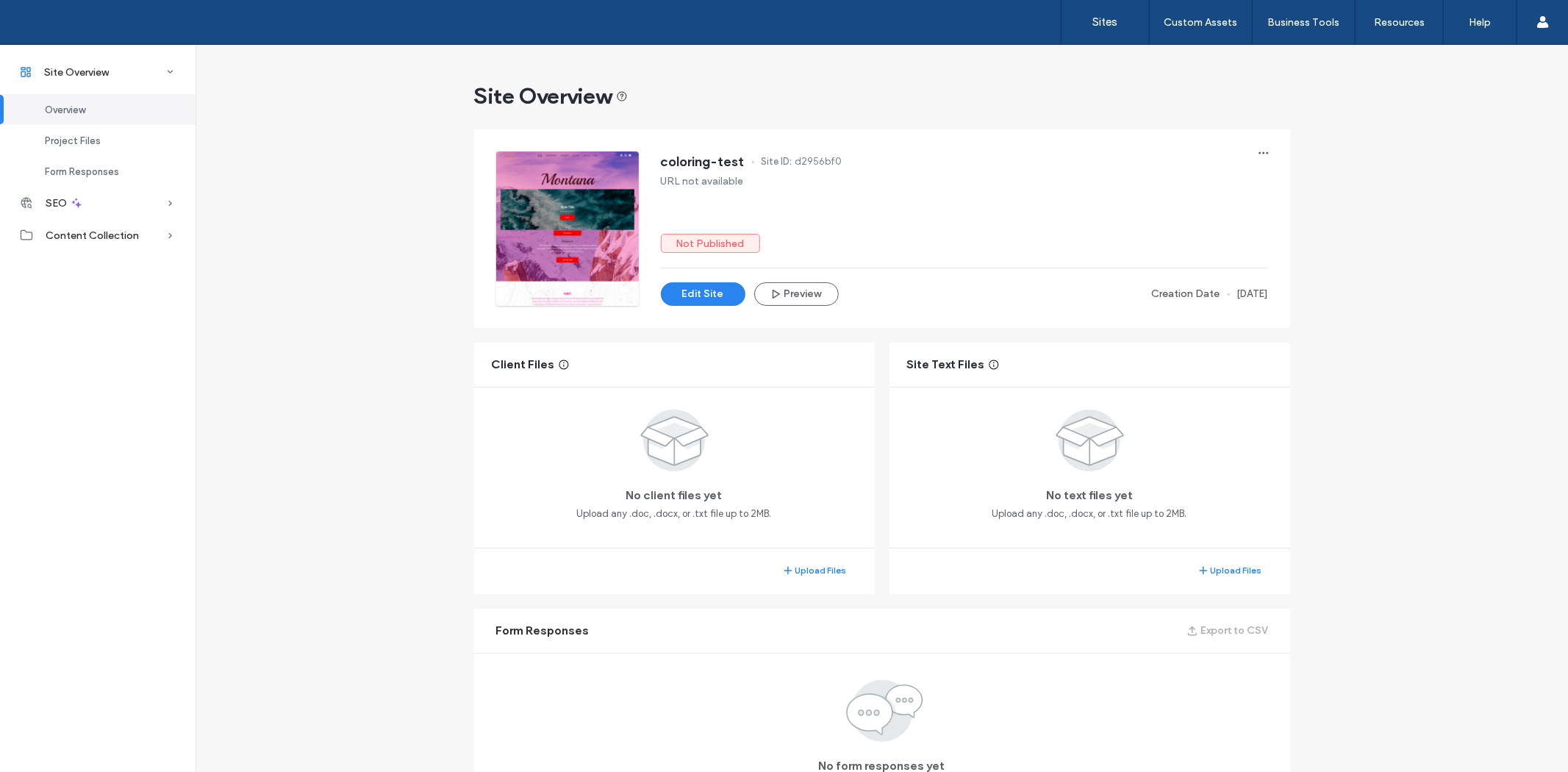
click at [1245, 156] on div "coloring-test Site ID: d2956bf0" at bounding box center [964, 163] width 607 height 23
click at [1259, 150] on icon "button" at bounding box center [1263, 153] width 12 height 12
drag, startPoint x: 684, startPoint y: 250, endPoint x: 894, endPoint y: 260, distance: 210.2
click at [806, 250] on div "Not Published" at bounding box center [964, 243] width 607 height 19
click at [898, 261] on div "coloring-test Site ID: d2956bf0 URL not available Not Published Edit Site Previ…" at bounding box center [964, 228] width 607 height 155
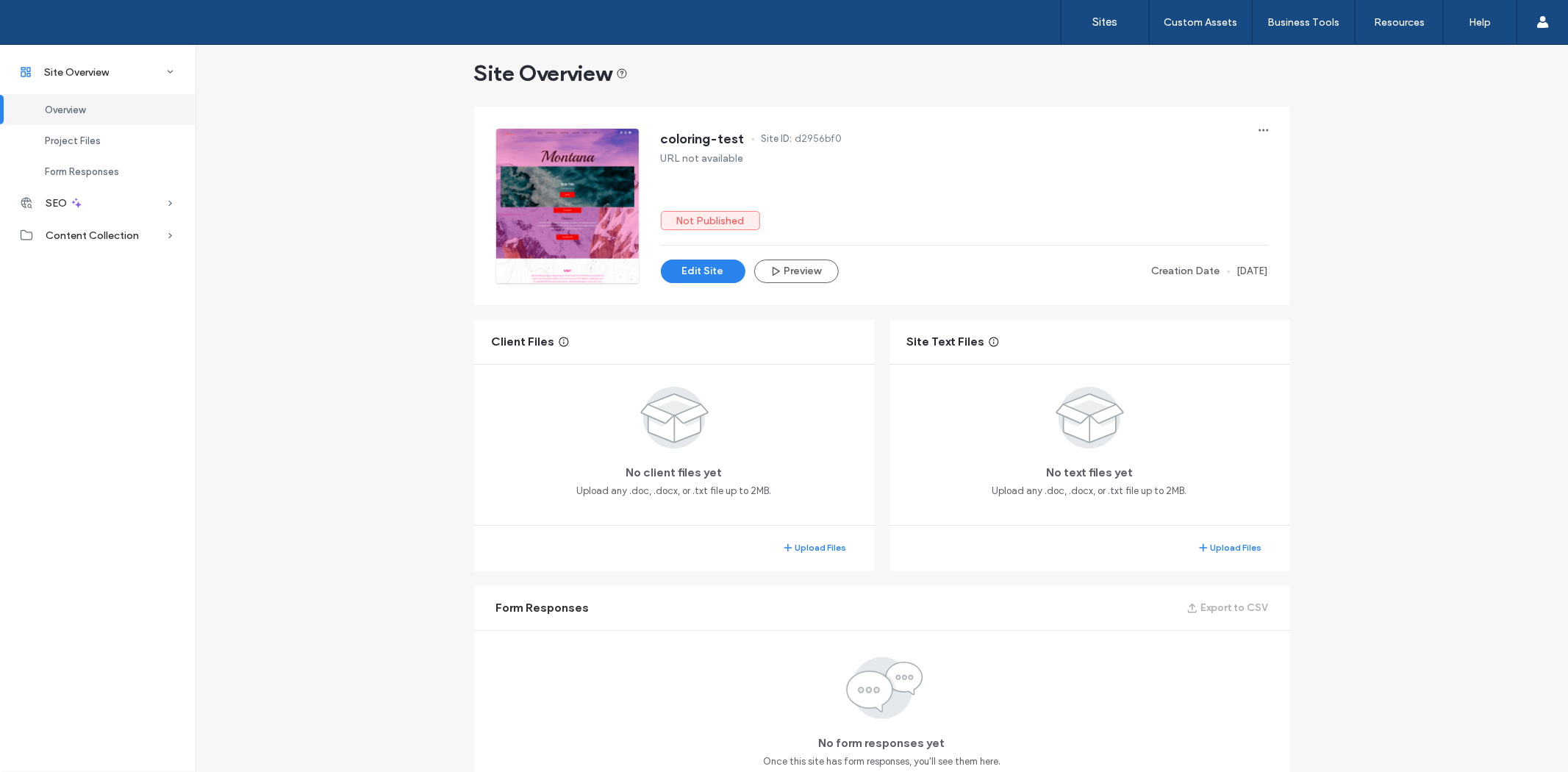
scroll to position [122, 0]
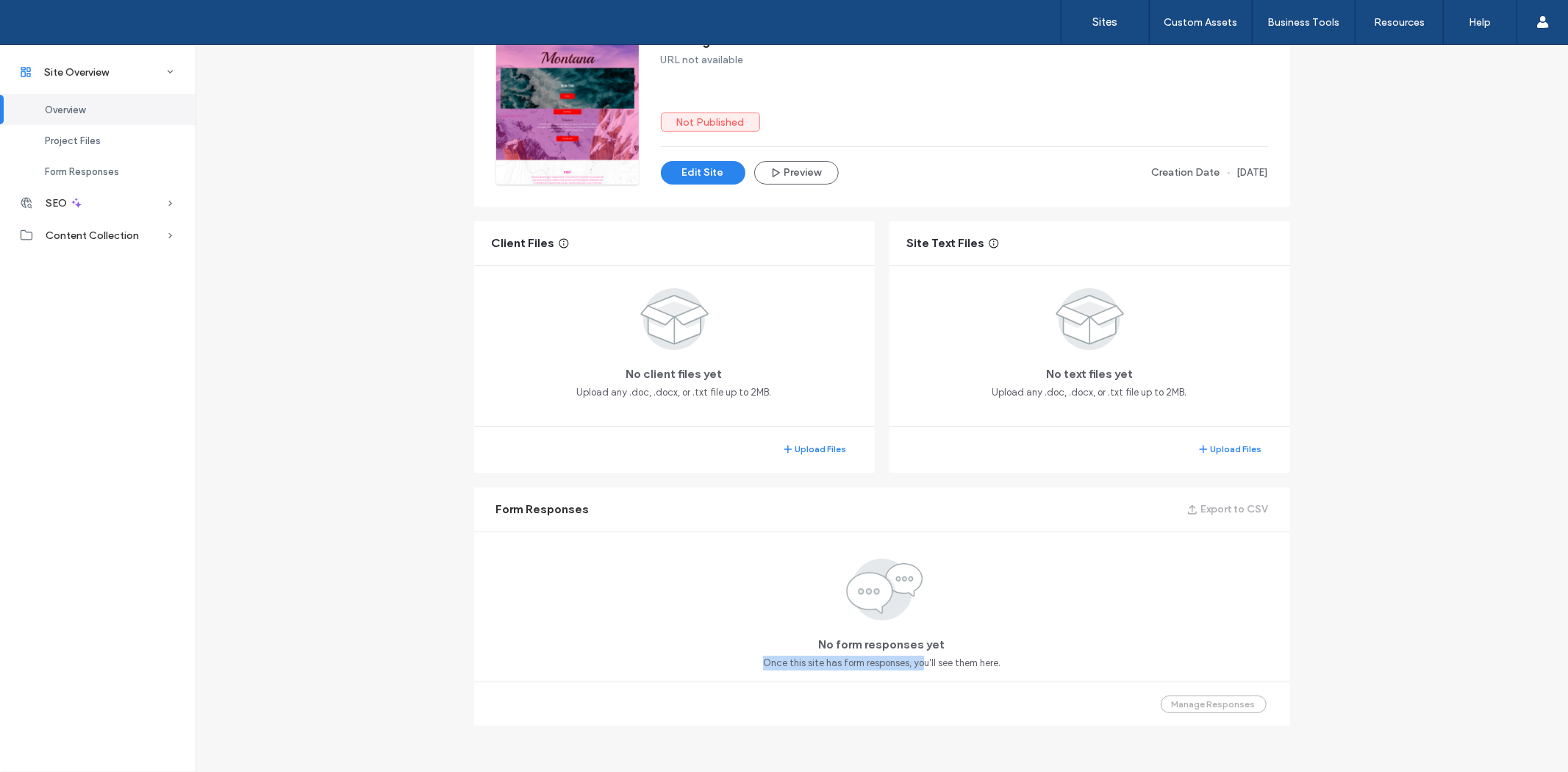
drag, startPoint x: 811, startPoint y: 612, endPoint x: 665, endPoint y: 552, distance: 157.8
click at [665, 552] on div "No form responses yet Once this site has form responses, you'll see them here." at bounding box center [882, 606] width 816 height 150
click at [670, 559] on div "No form responses yet Once this site has form responses, you'll see them here." at bounding box center [882, 606] width 816 height 150
drag, startPoint x: 847, startPoint y: 608, endPoint x: 1205, endPoint y: 707, distance: 371.4
click at [1189, 704] on div "Form Responses Export to CSV No form responses yet Once this site has form resp…" at bounding box center [882, 607] width 816 height 238
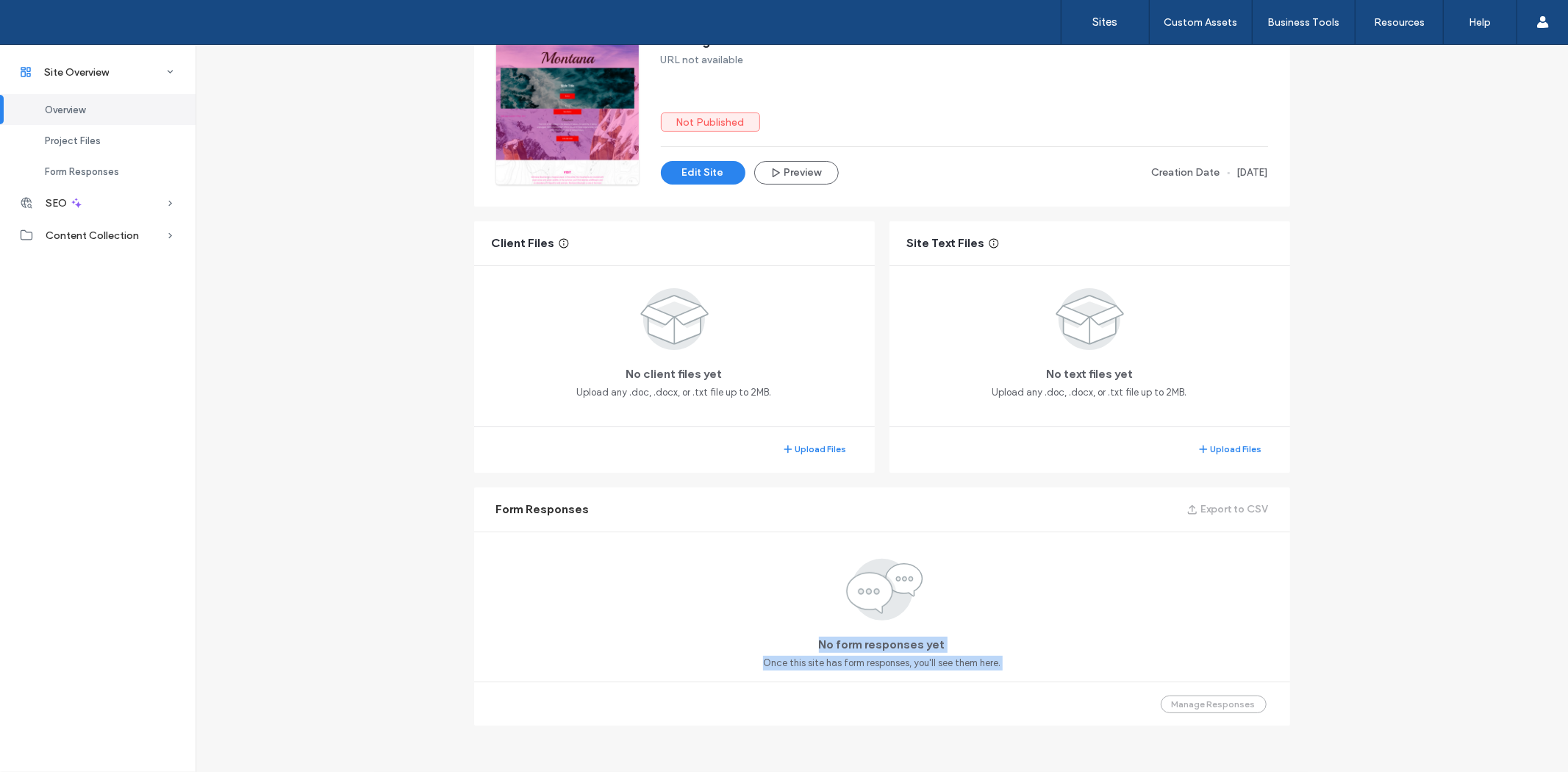
drag, startPoint x: 1205, startPoint y: 707, endPoint x: 1240, endPoint y: 598, distance: 114.5
click at [1205, 706] on div "Manage Responses" at bounding box center [882, 703] width 816 height 44
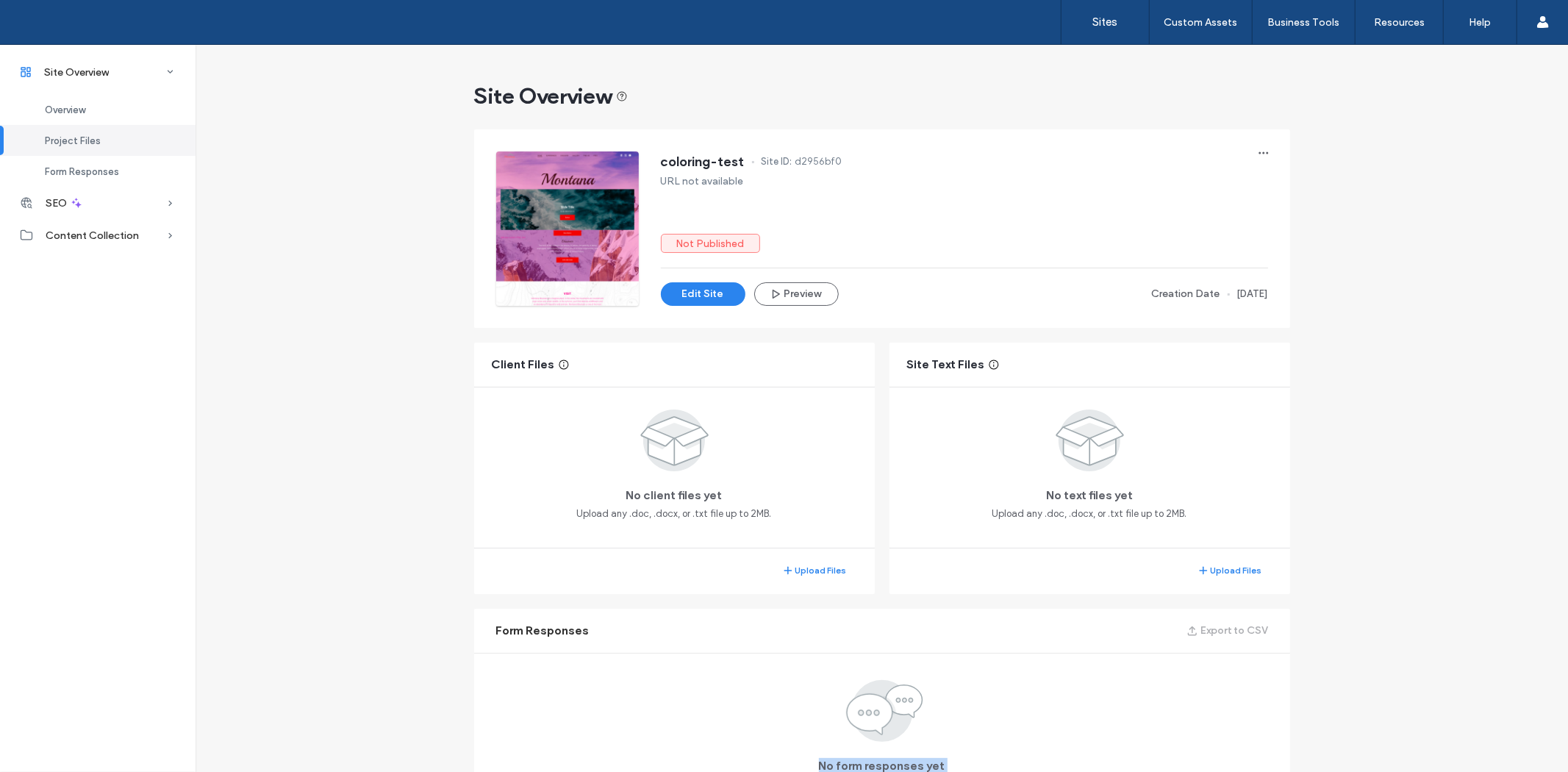
drag, startPoint x: 1088, startPoint y: 299, endPoint x: 1483, endPoint y: 310, distance: 395.2
click at [1475, 303] on div "Site Overview coloring-test Site ID: d2956bf0 URL not available Not Published E…" at bounding box center [882, 449] width 1372 height 809
click at [1483, 310] on div "Site Overview coloring-test Site ID: d2956bf0 URL not available Not Published E…" at bounding box center [882, 449] width 1372 height 809
click at [122, 245] on div "Content Collection" at bounding box center [98, 235] width 196 height 32
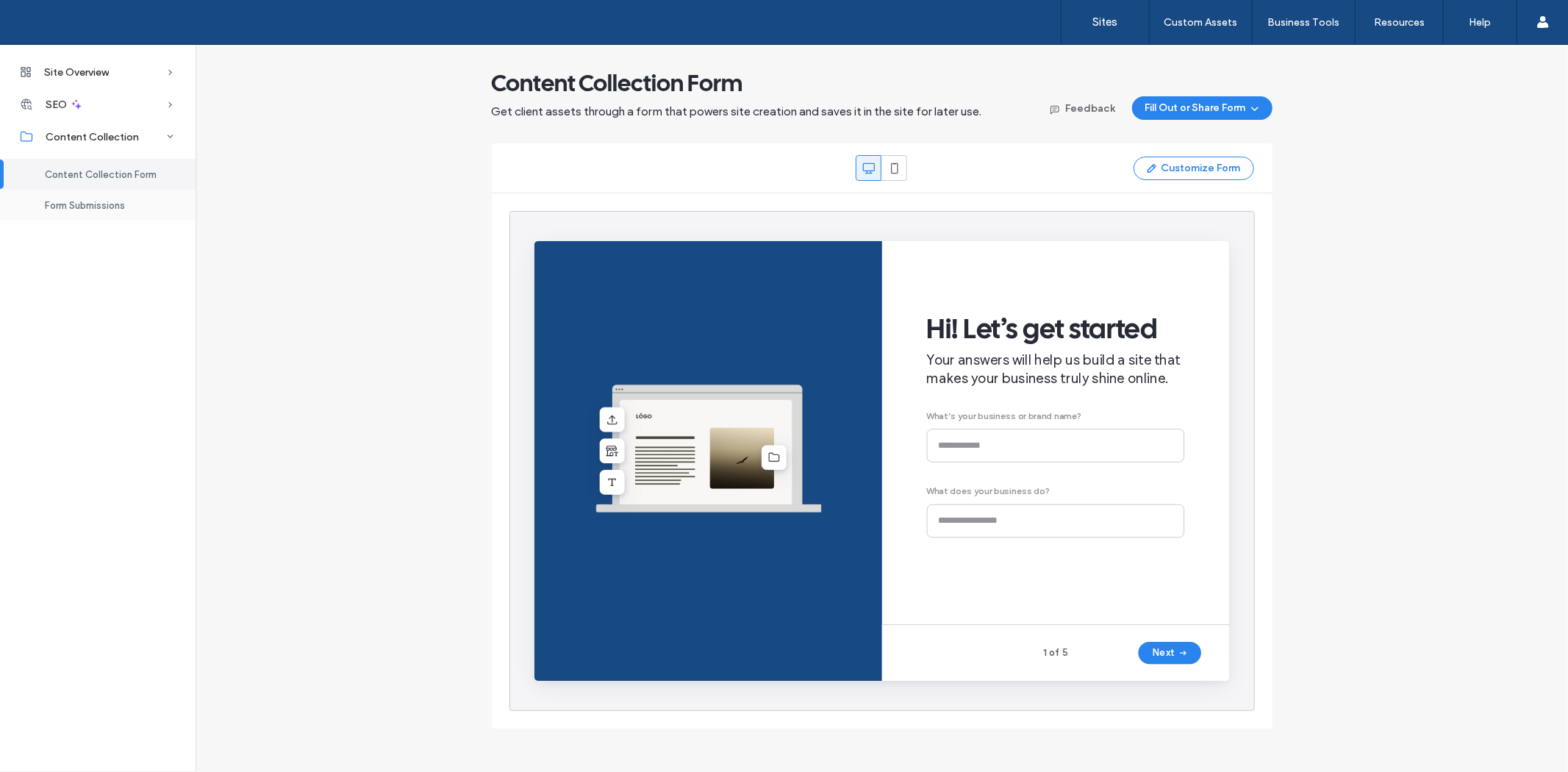
click at [116, 209] on span "Form Submissions" at bounding box center [84, 205] width 80 height 11
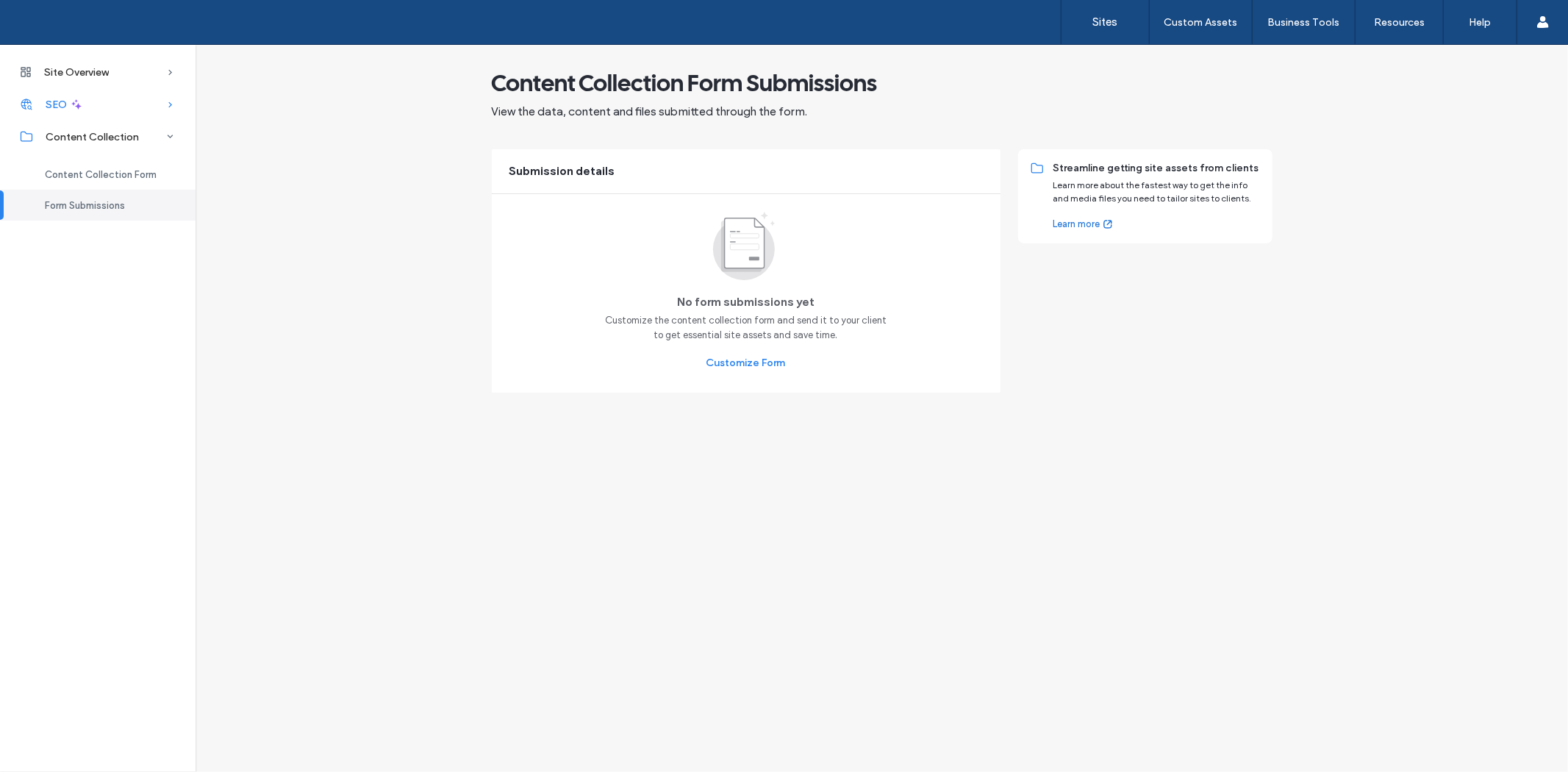
click at [69, 101] on icon at bounding box center [76, 104] width 13 height 13
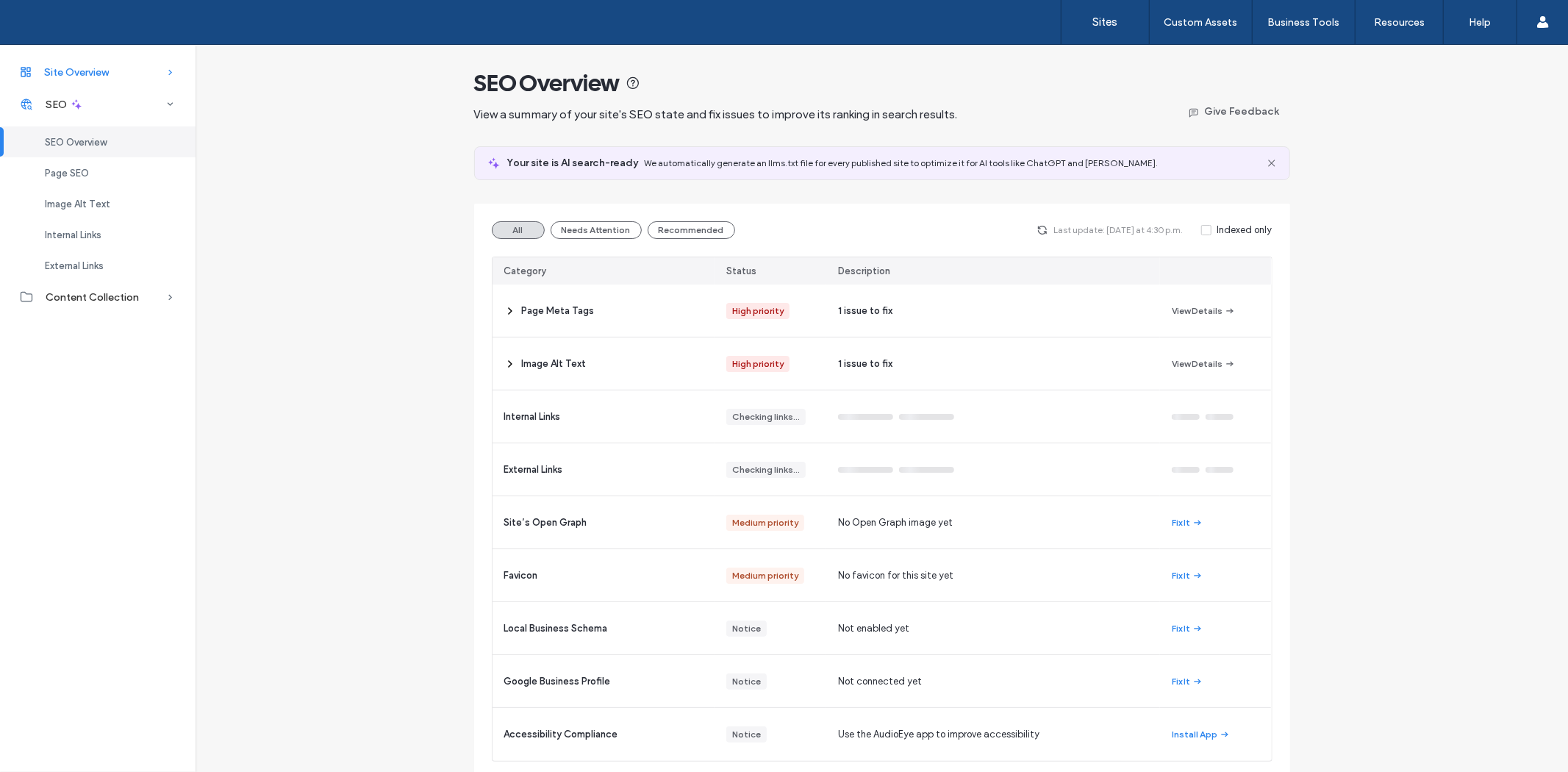
click at [75, 74] on span "Site Overview" at bounding box center [76, 72] width 64 height 12
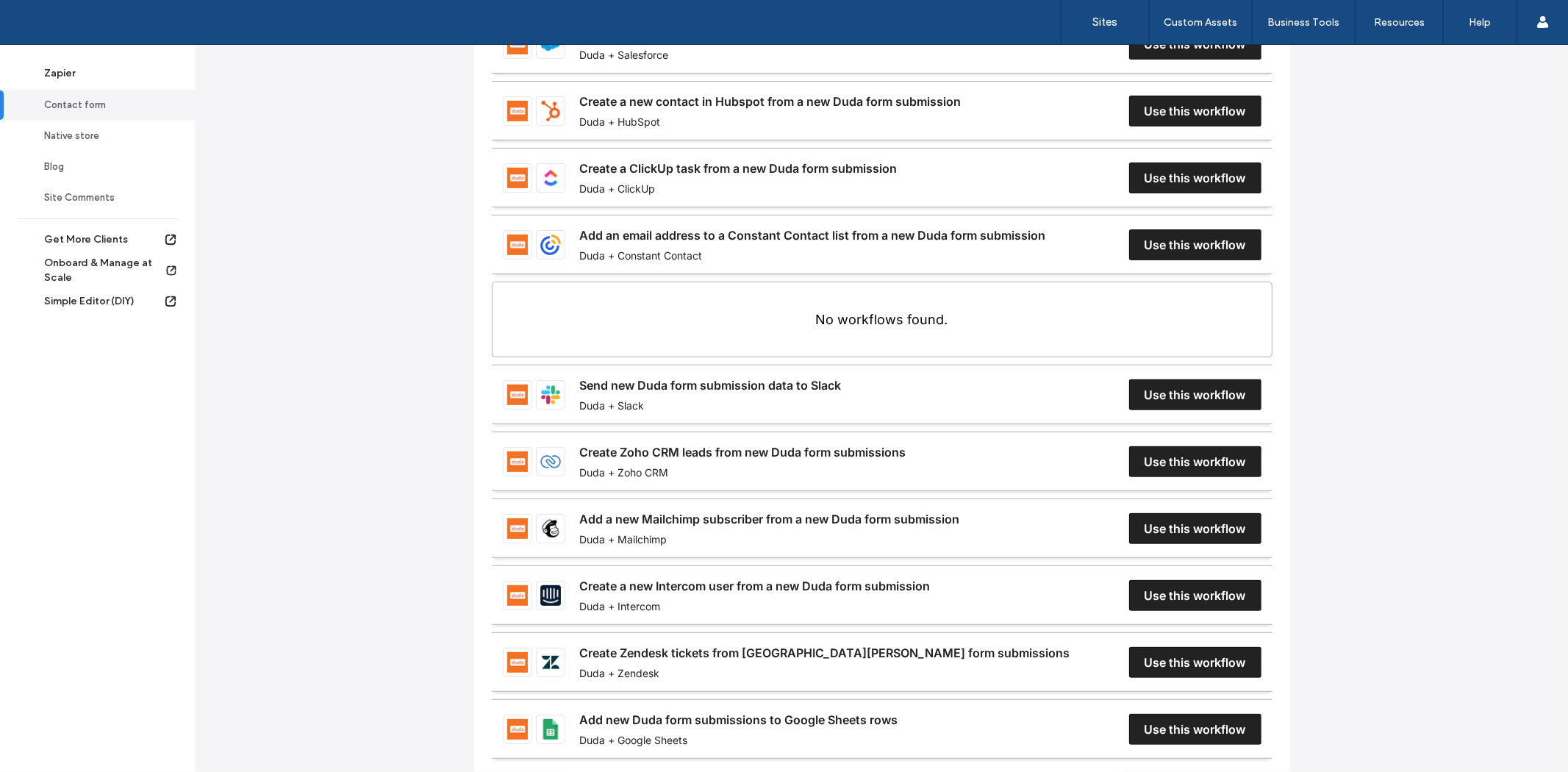
scroll to position [326, 0]
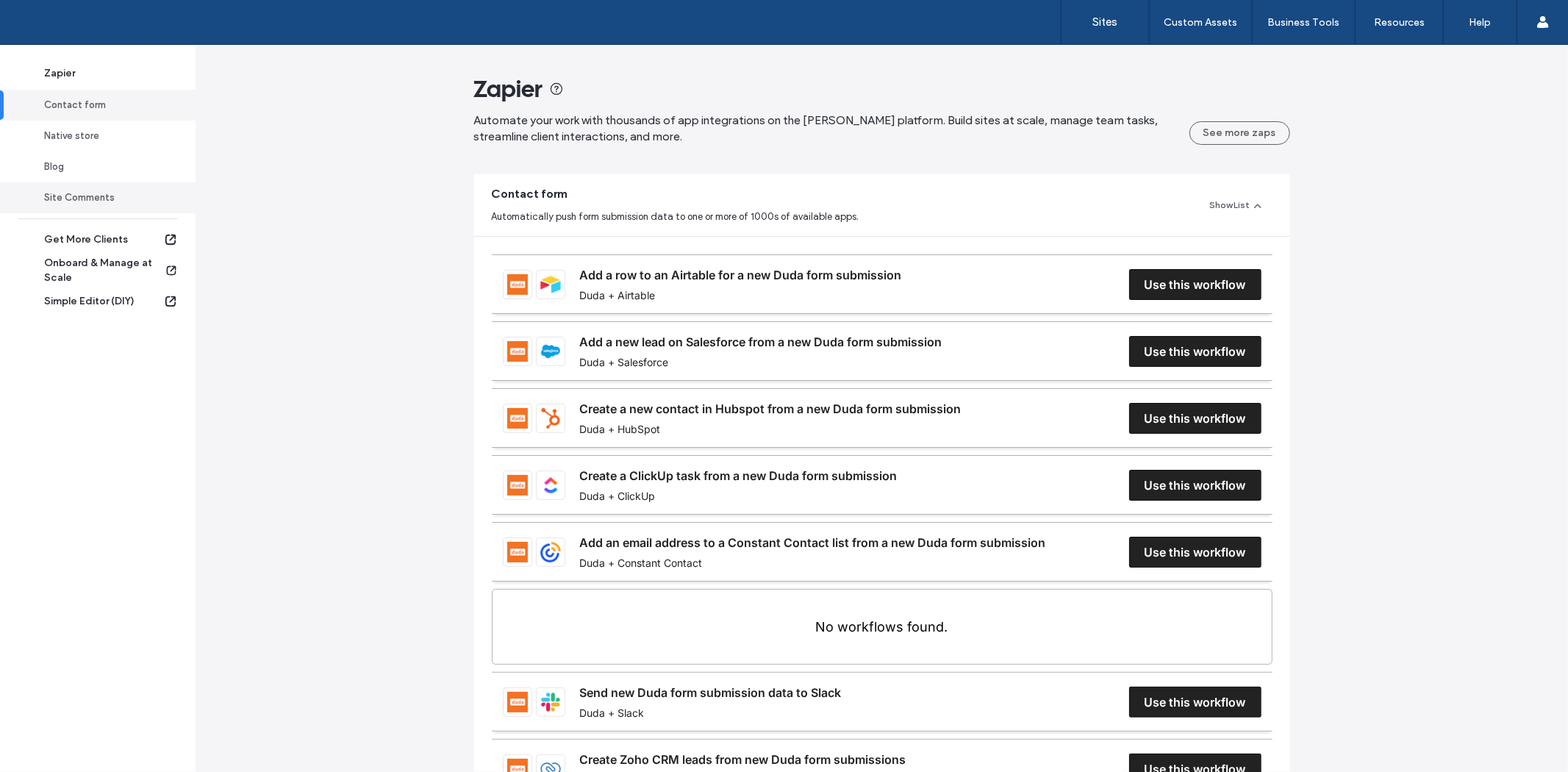
click at [116, 199] on div "Site Comments" at bounding box center [104, 198] width 121 height 15
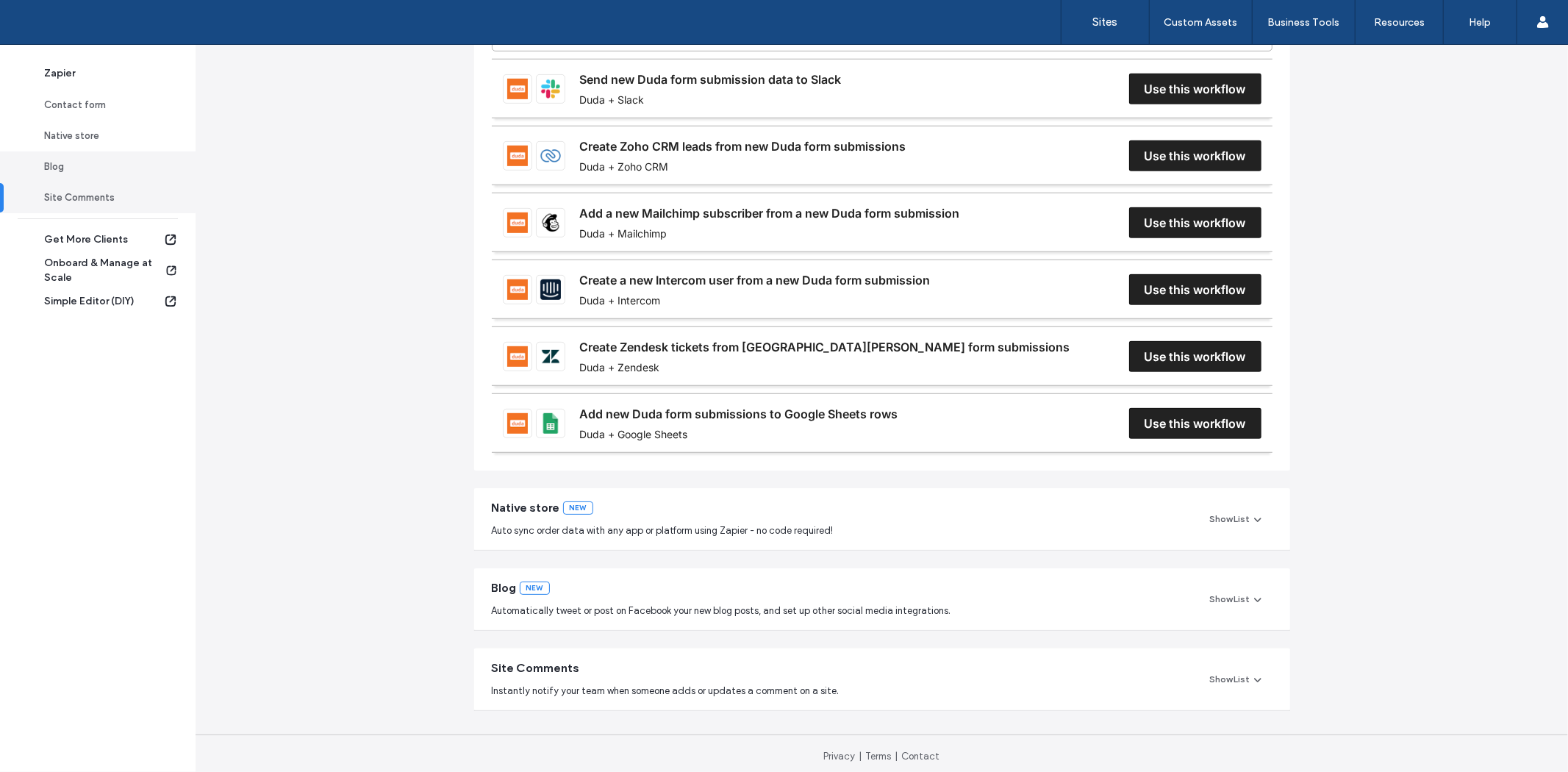
click at [110, 171] on div "Blog" at bounding box center [104, 167] width 121 height 15
click at [102, 133] on div "Native store" at bounding box center [104, 136] width 121 height 15
drag, startPoint x: 94, startPoint y: 113, endPoint x: 83, endPoint y: 81, distance: 33.8
click at [94, 112] on link "Contact form" at bounding box center [98, 104] width 196 height 31
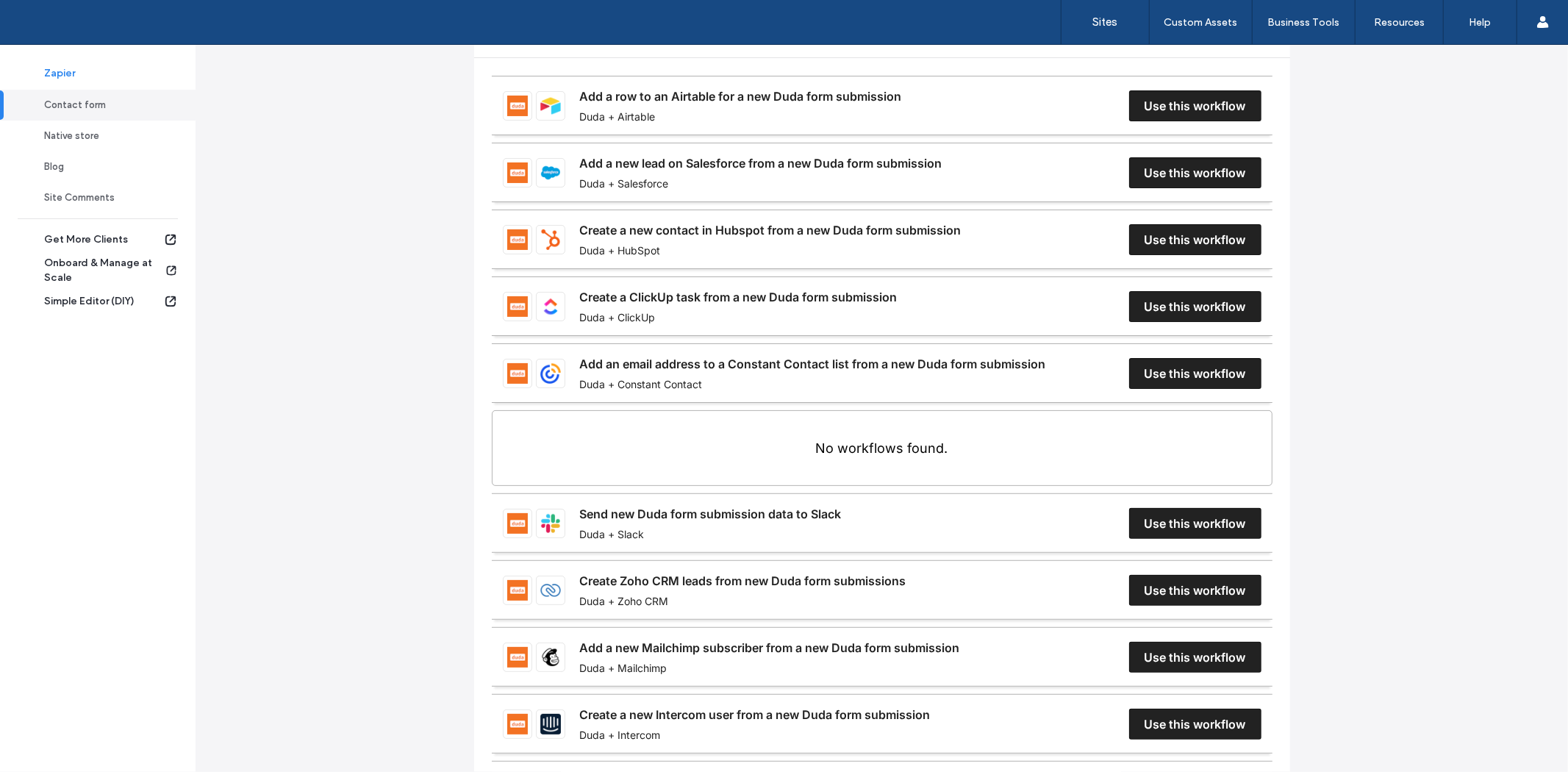
click at [81, 74] on div "Zapier" at bounding box center [104, 74] width 121 height 15
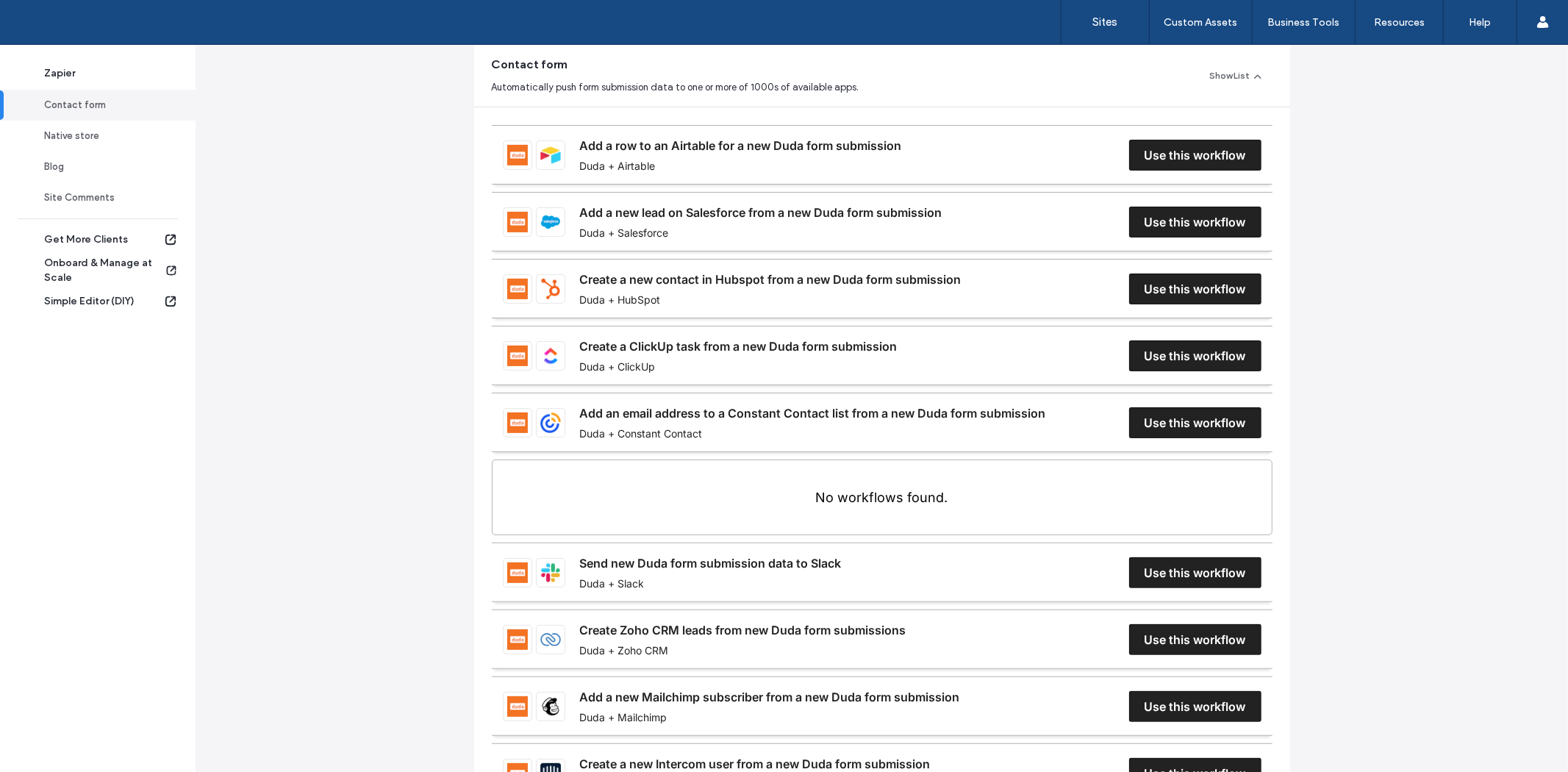
scroll to position [129, 0]
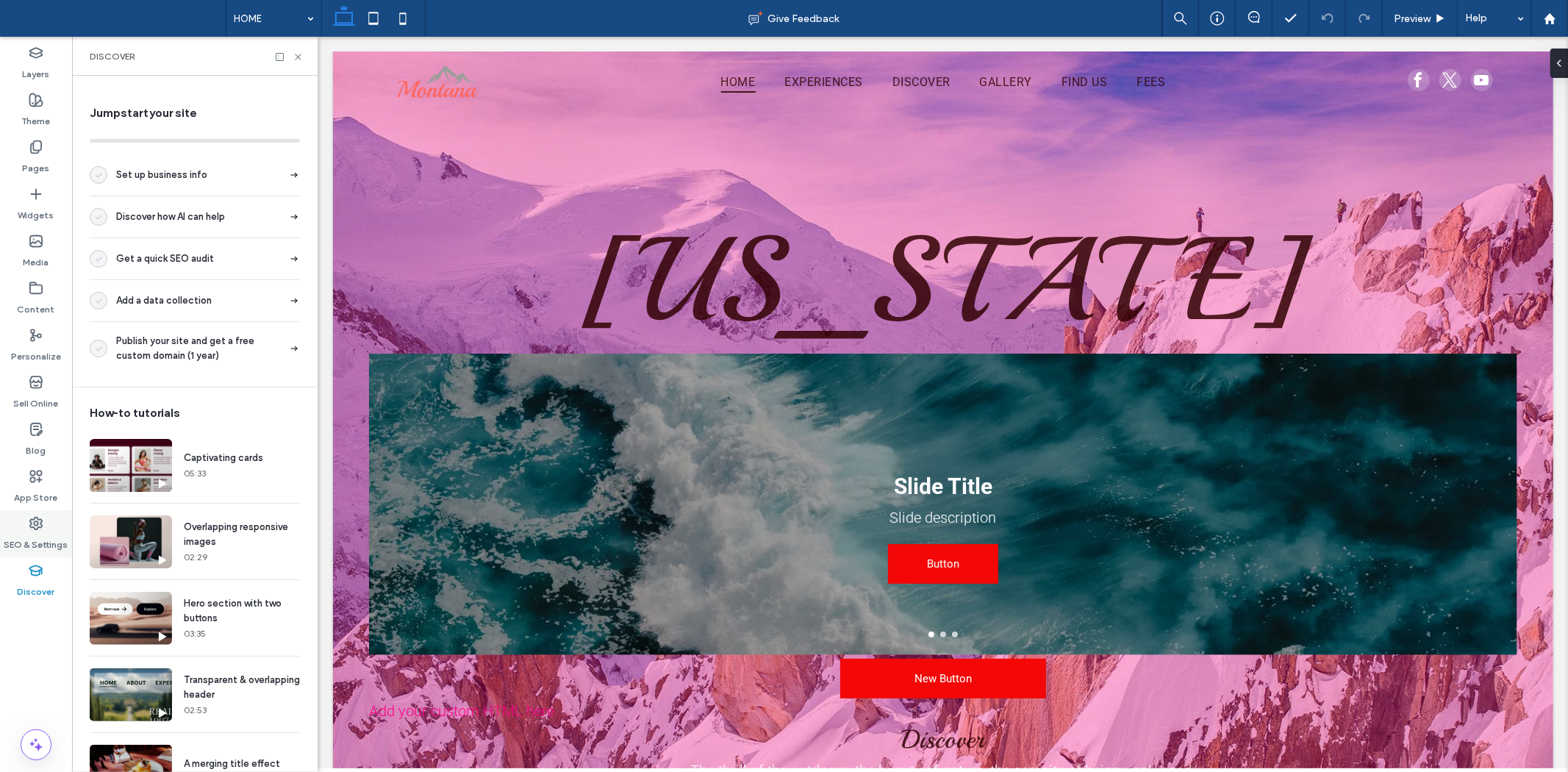
click at [45, 534] on label "SEO & Settings" at bounding box center [36, 541] width 64 height 21
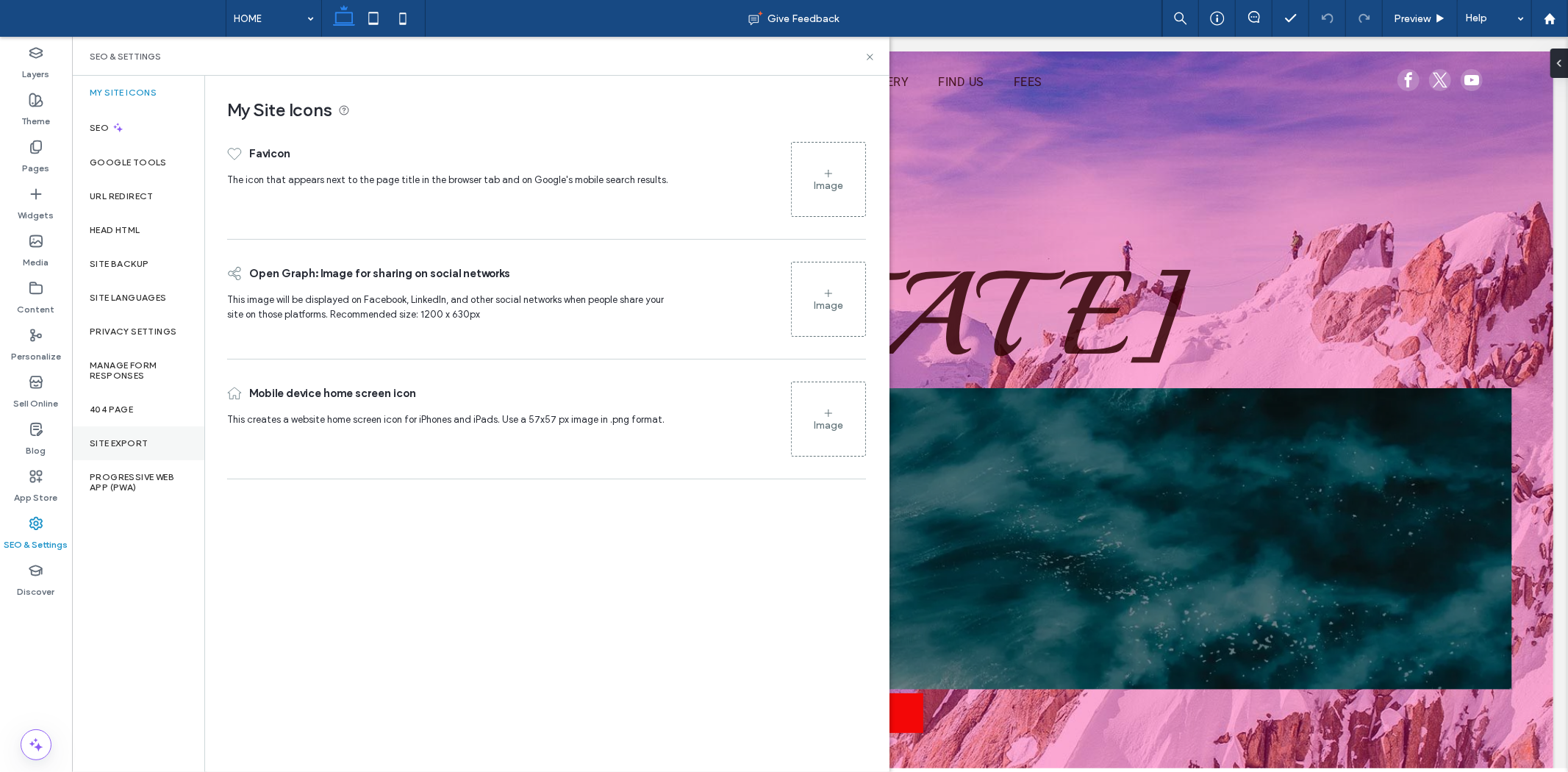
click at [157, 446] on div "Site Export" at bounding box center [138, 443] width 132 height 34
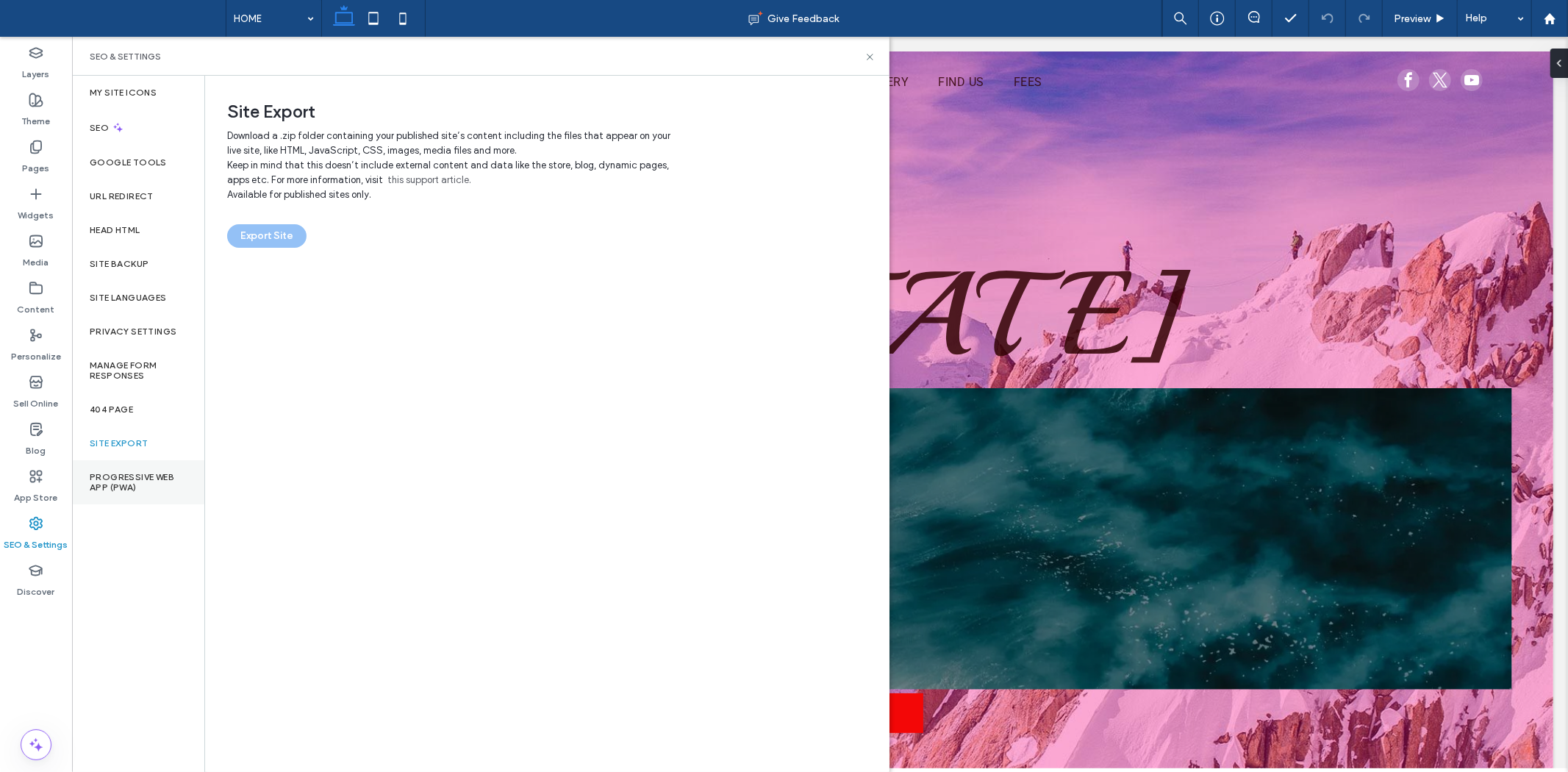
click at [138, 498] on div "Progressive Web App (PWA)" at bounding box center [138, 482] width 132 height 44
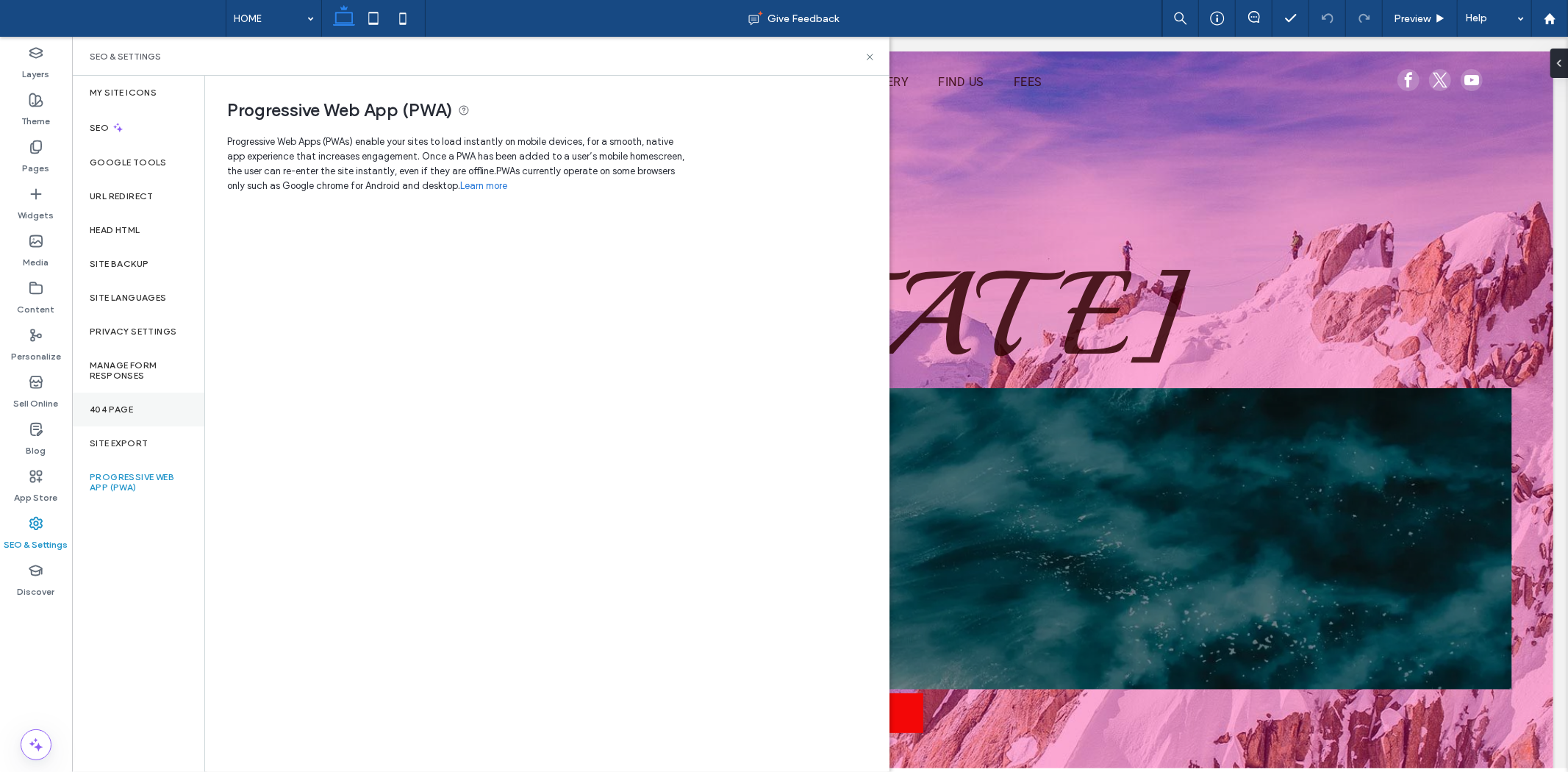
click at [137, 407] on div "404 Page" at bounding box center [138, 409] width 132 height 34
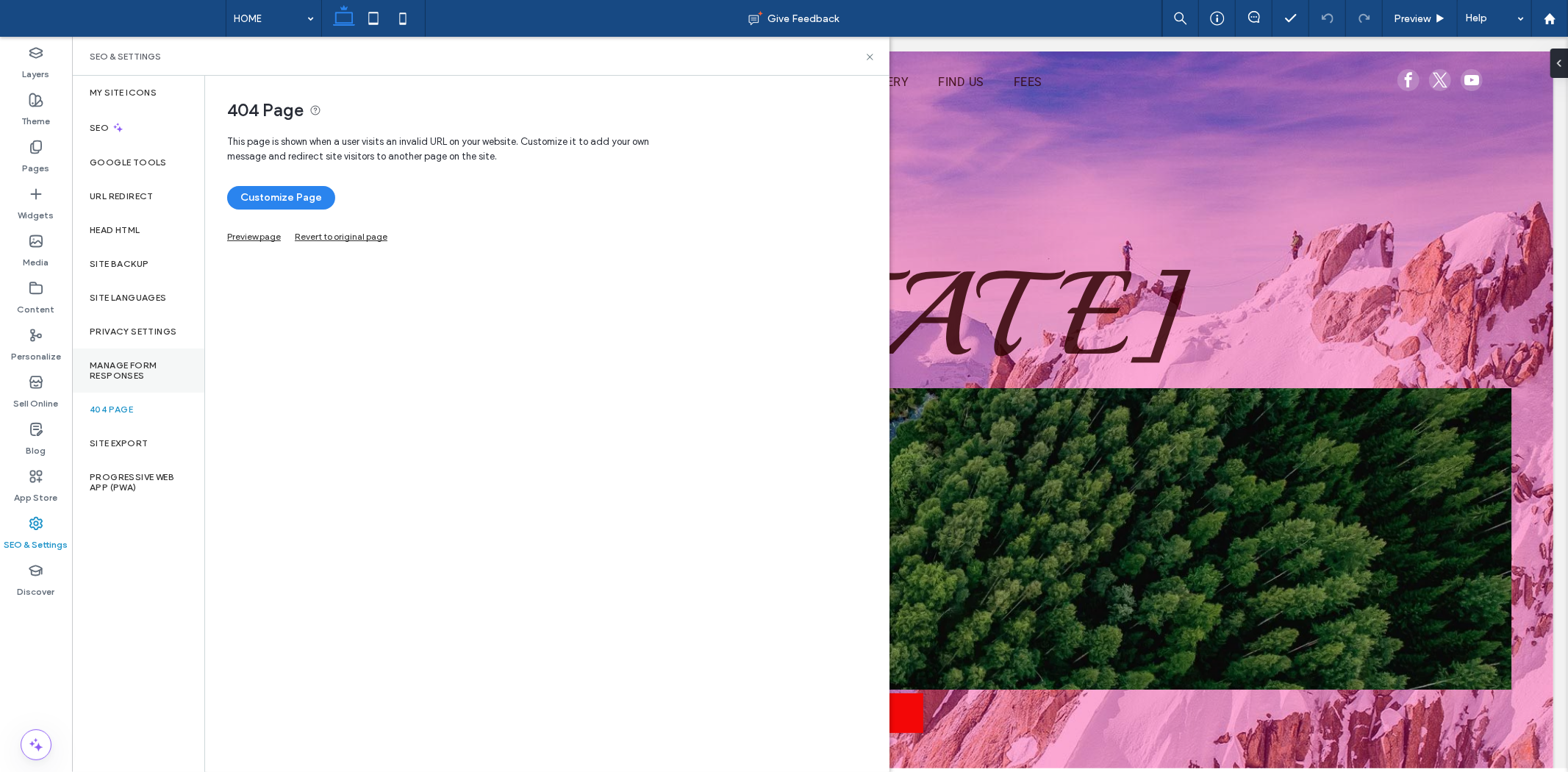
click at [140, 374] on label "Manage Form Responses" at bounding box center [137, 370] width 97 height 21
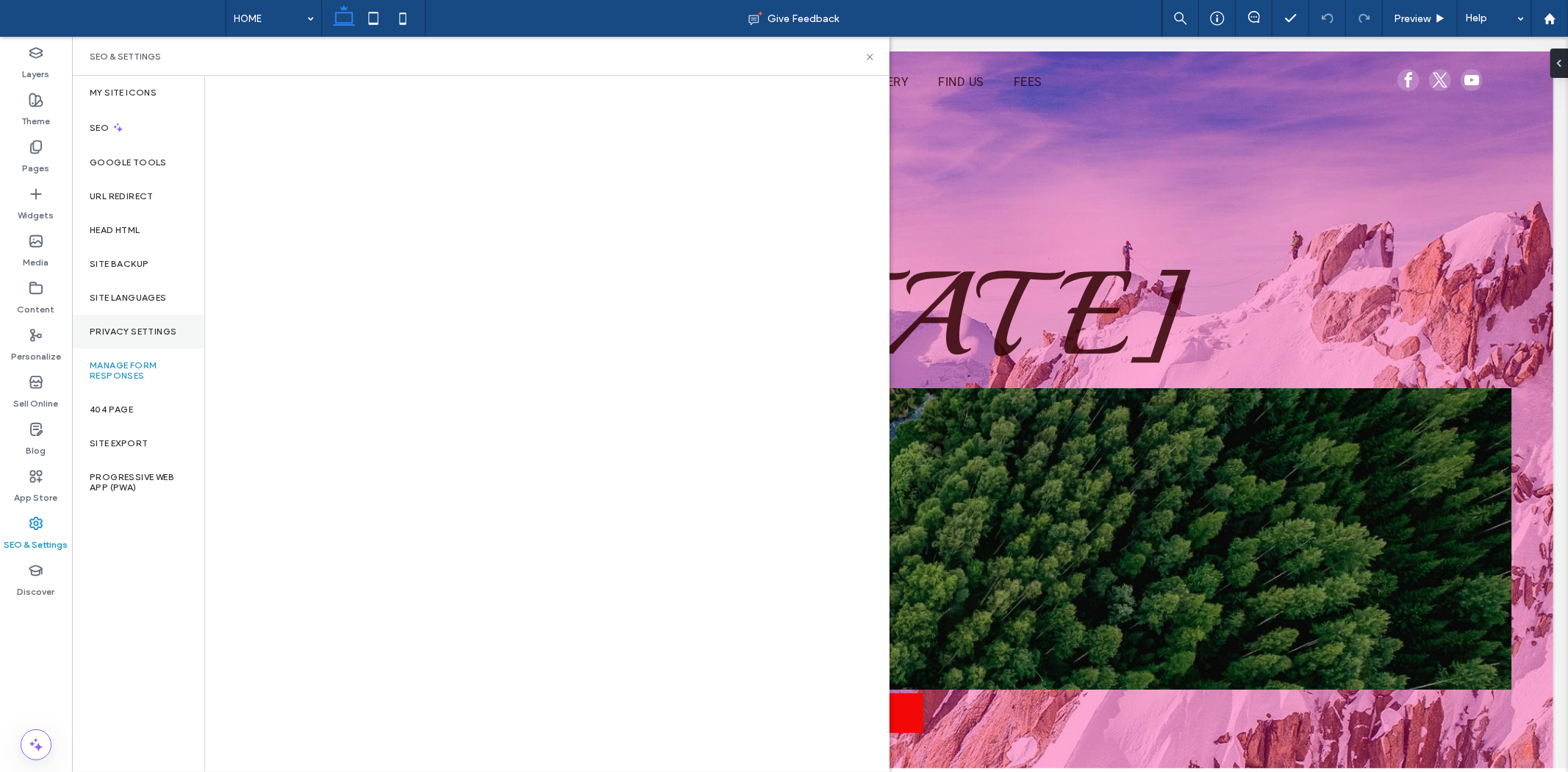
click at [140, 322] on div "Privacy Settings" at bounding box center [138, 331] width 132 height 34
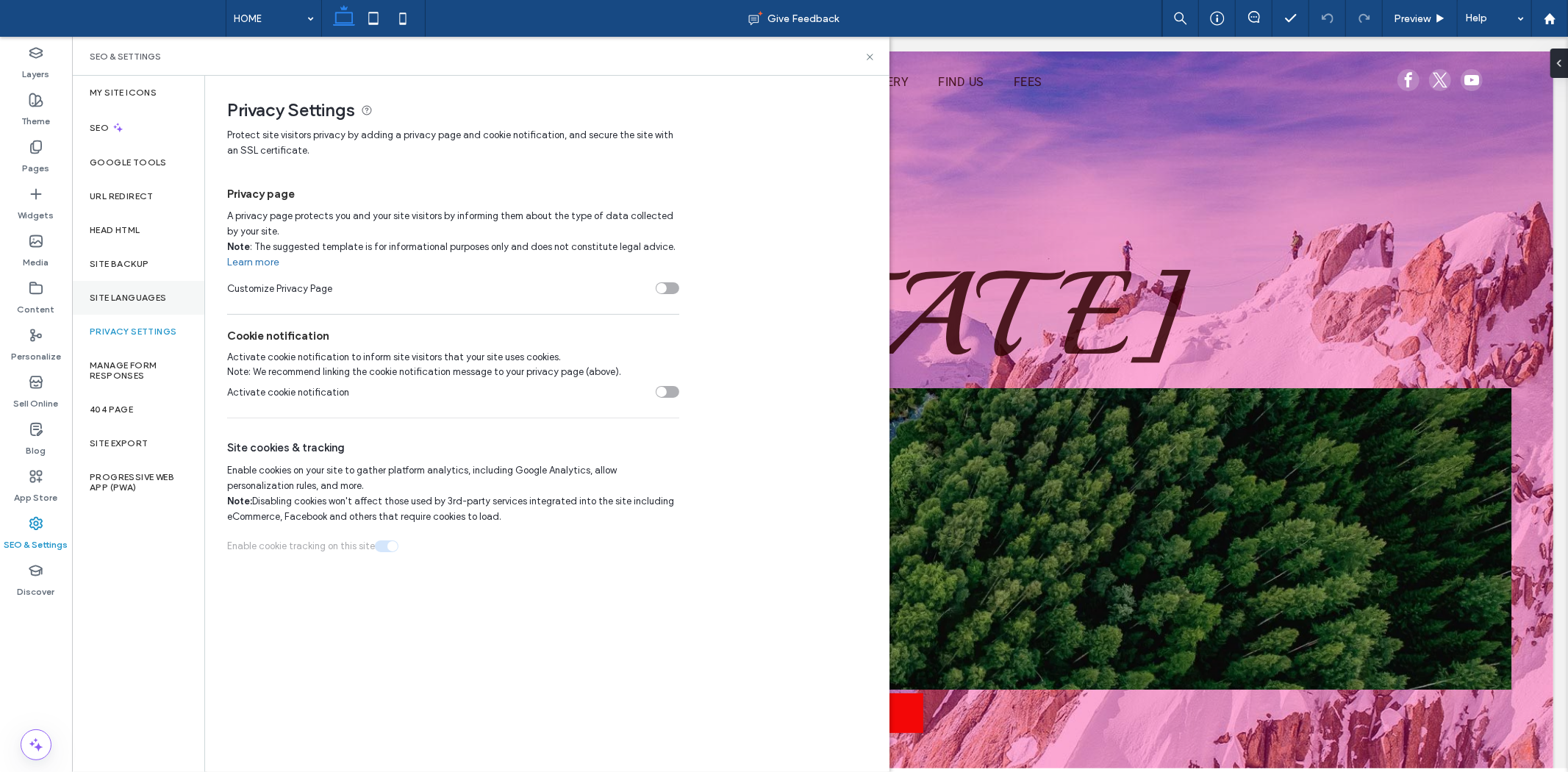
click at [138, 293] on label "Site Languages" at bounding box center [127, 298] width 77 height 10
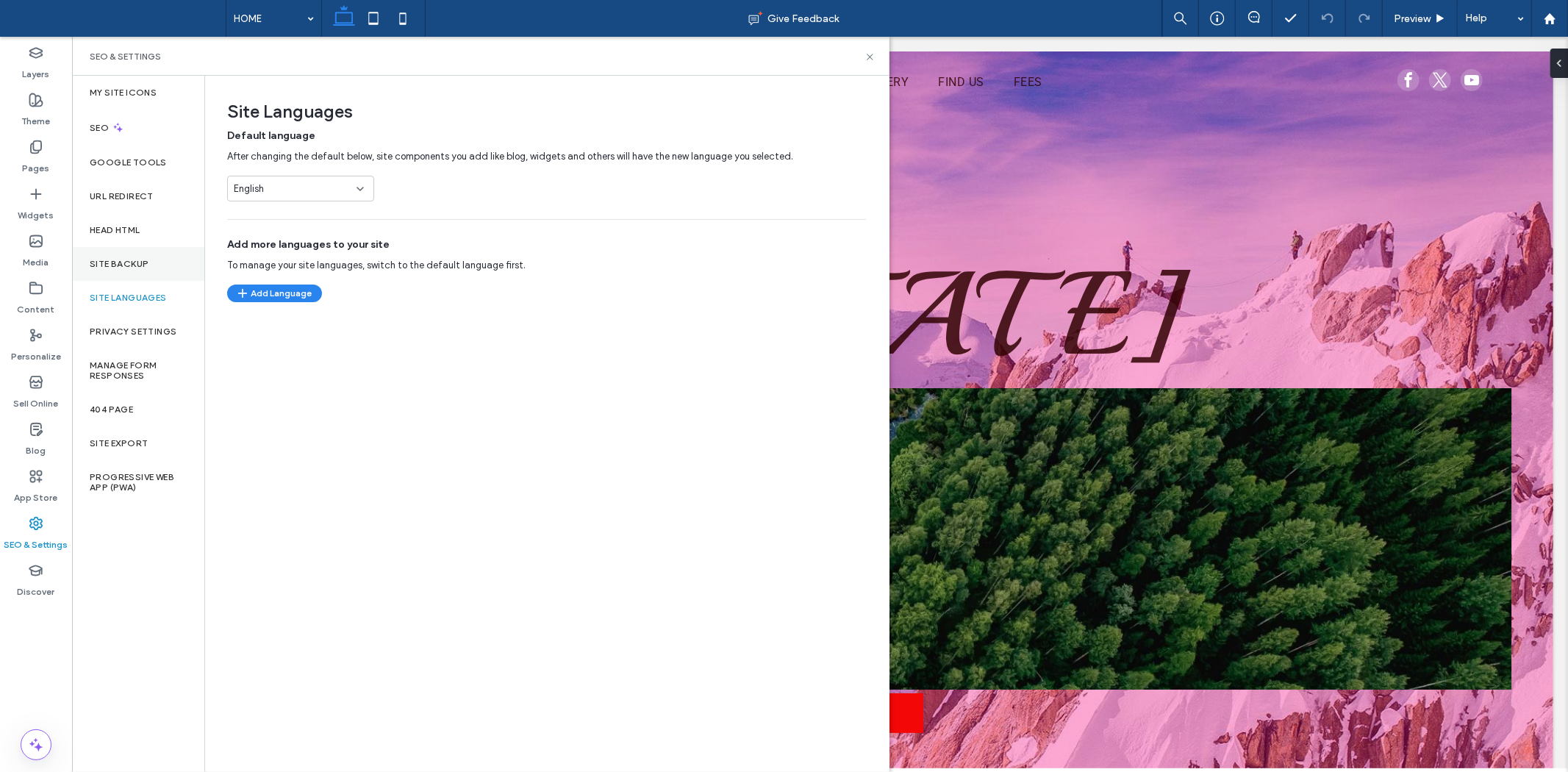
click at [132, 265] on label "Site Backup" at bounding box center [118, 264] width 59 height 10
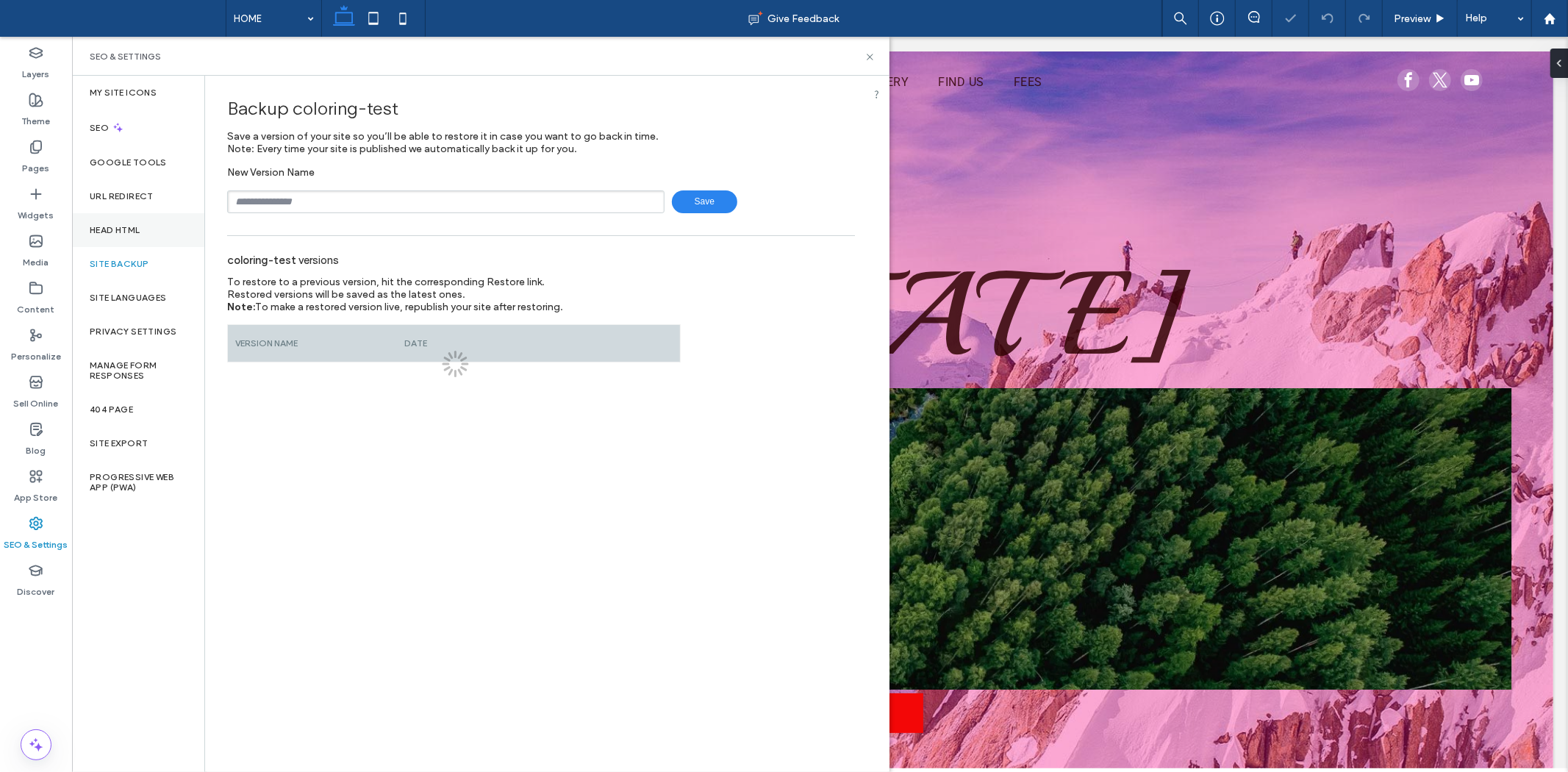
click at [125, 226] on label "Head HTML" at bounding box center [114, 230] width 50 height 10
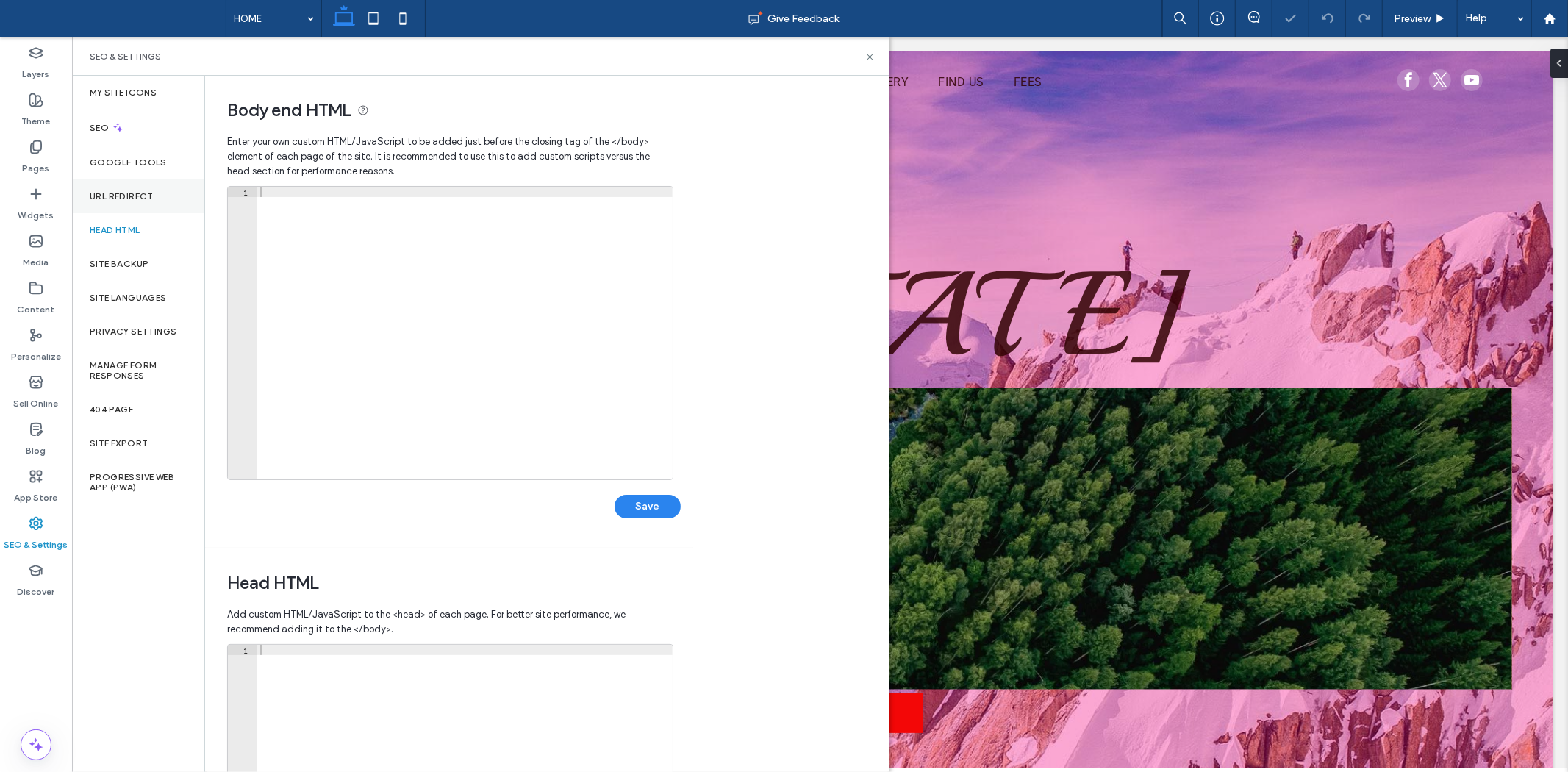
click at [122, 186] on div "URL Redirect" at bounding box center [138, 196] width 132 height 34
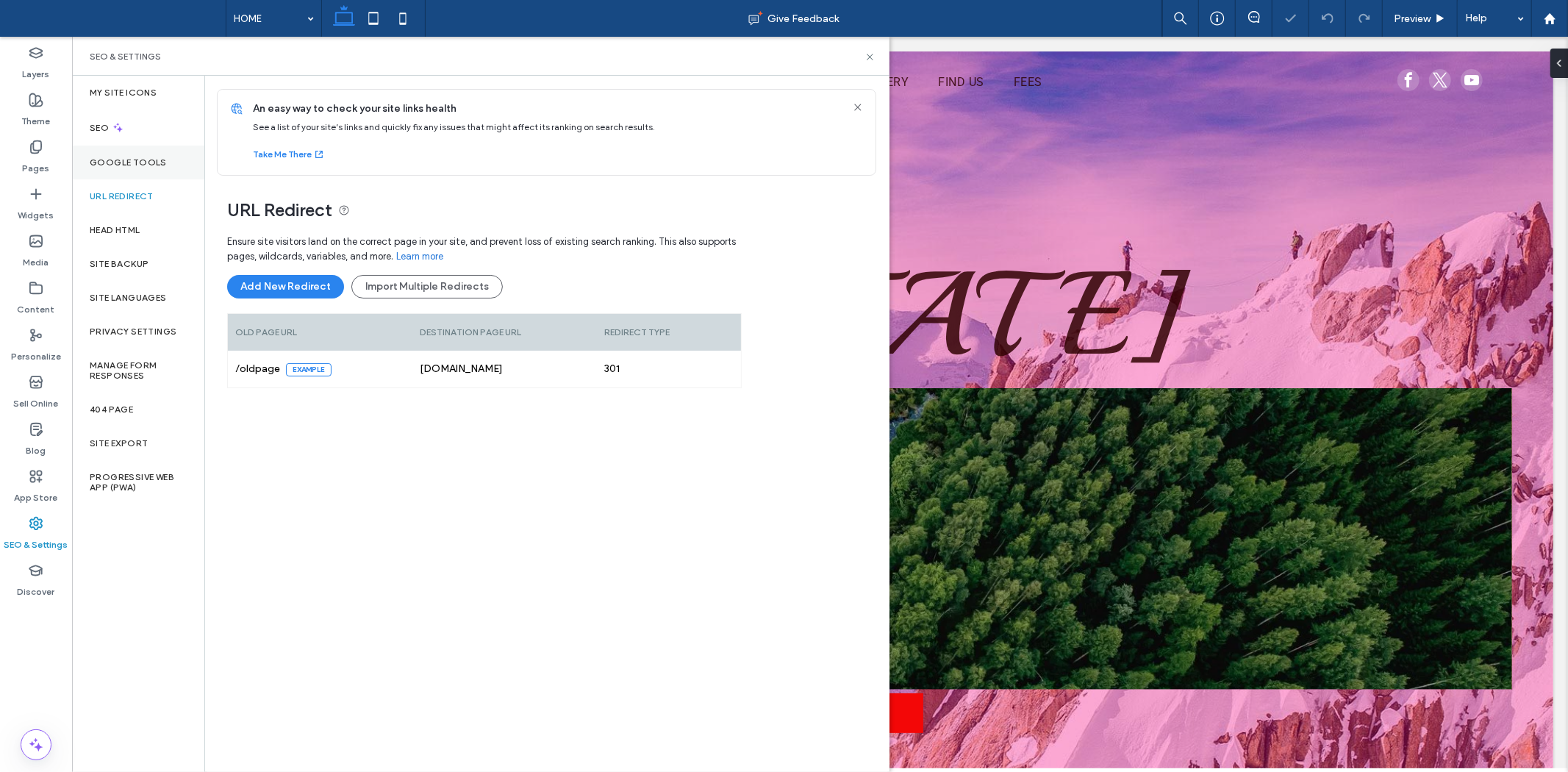
click at [122, 166] on label "Google Tools" at bounding box center [127, 162] width 77 height 10
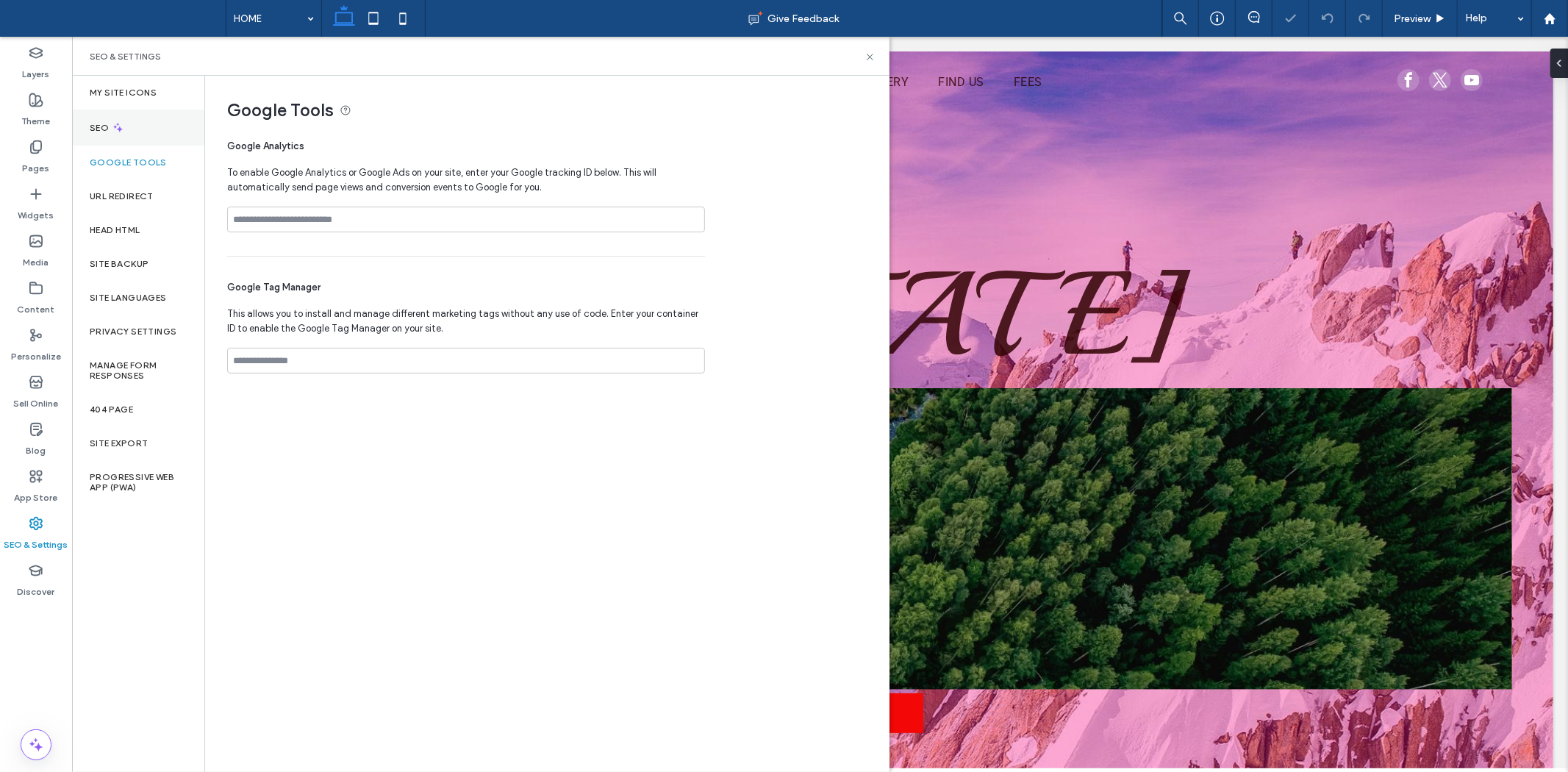
click at [112, 126] on icon at bounding box center [117, 127] width 12 height 12
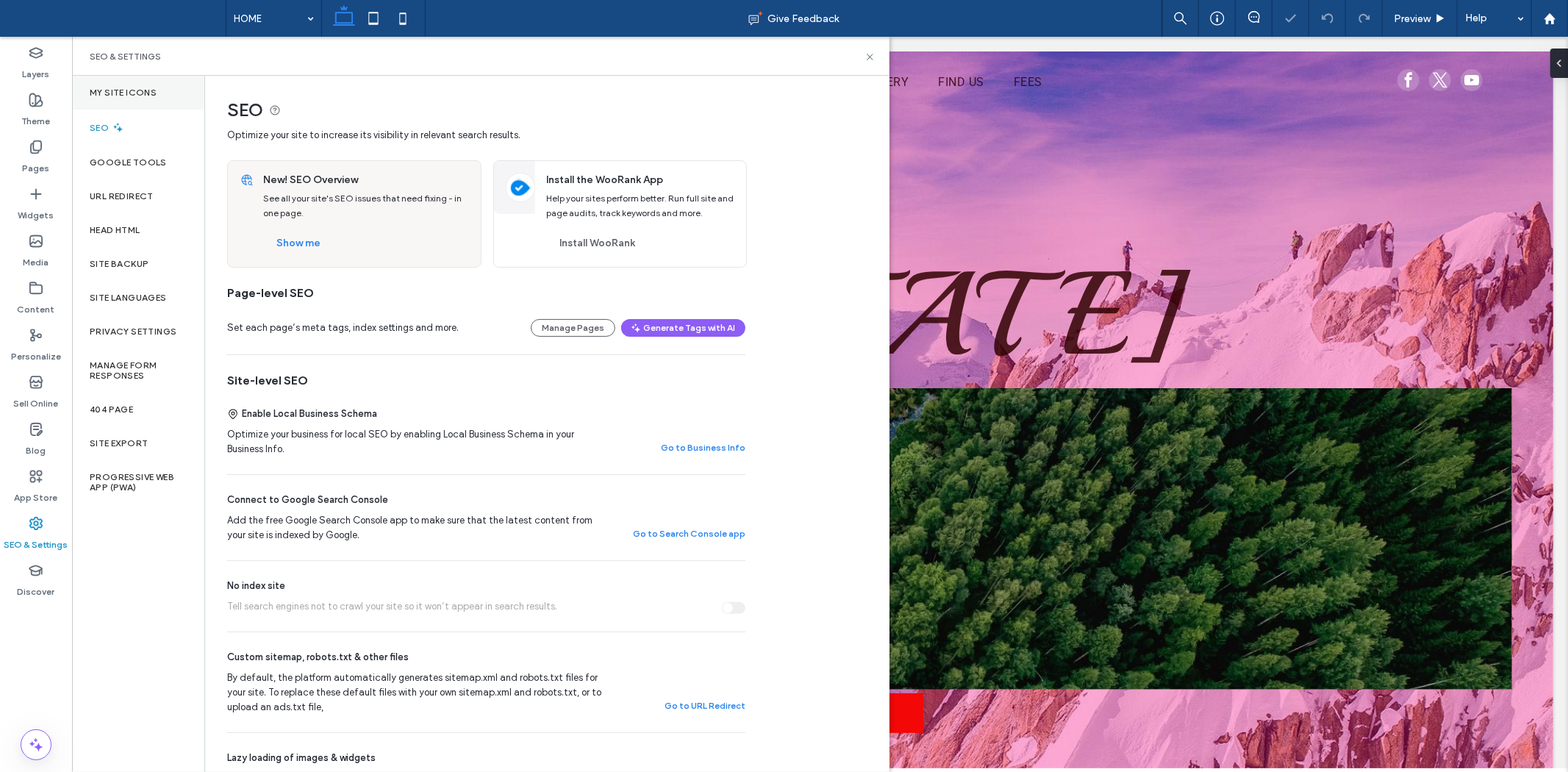
click at [122, 83] on div "My Site Icons" at bounding box center [138, 93] width 132 height 34
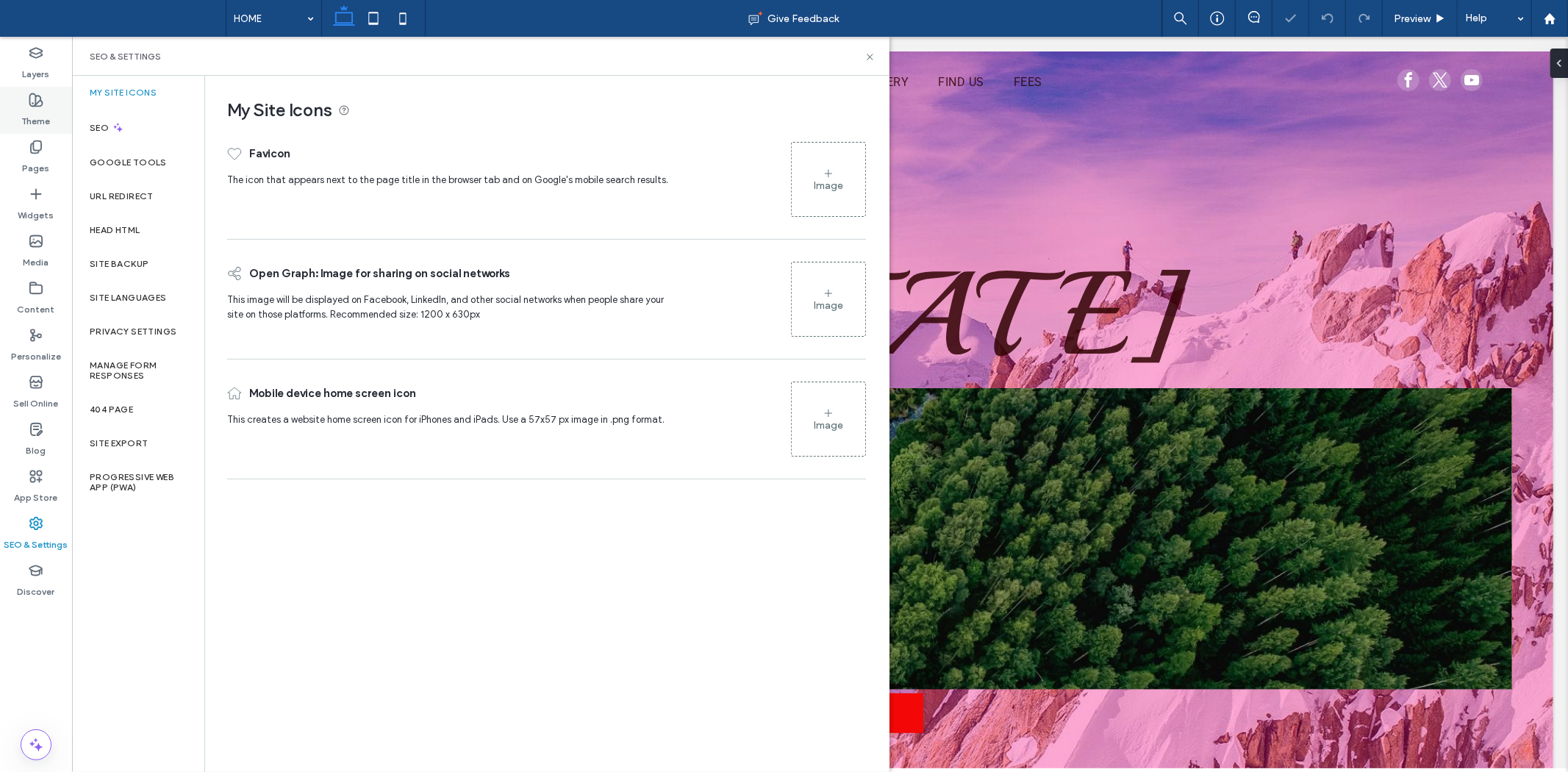
click at [20, 122] on div "Theme" at bounding box center [36, 110] width 72 height 47
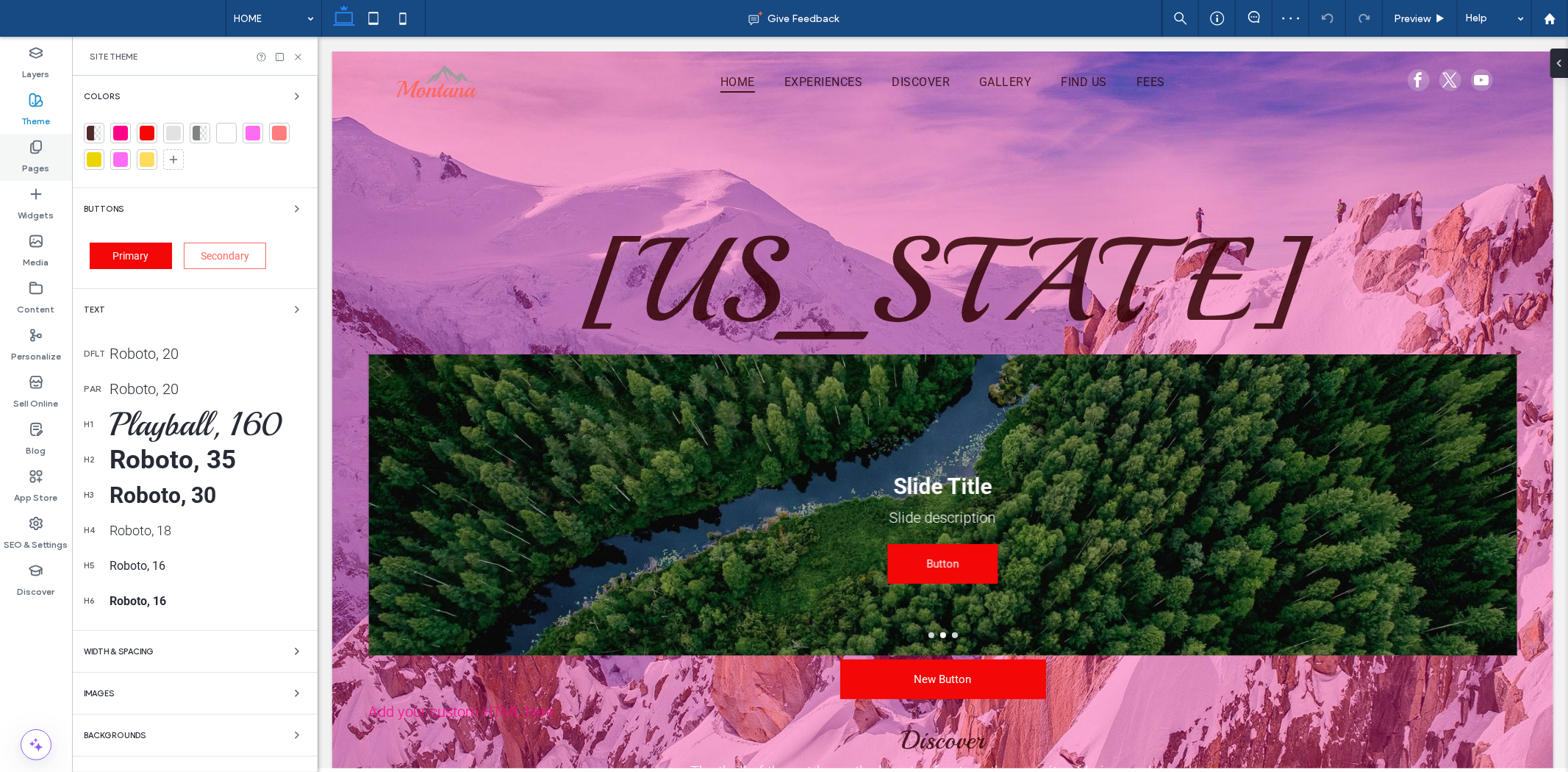
click at [31, 150] on icon at bounding box center [36, 147] width 15 height 15
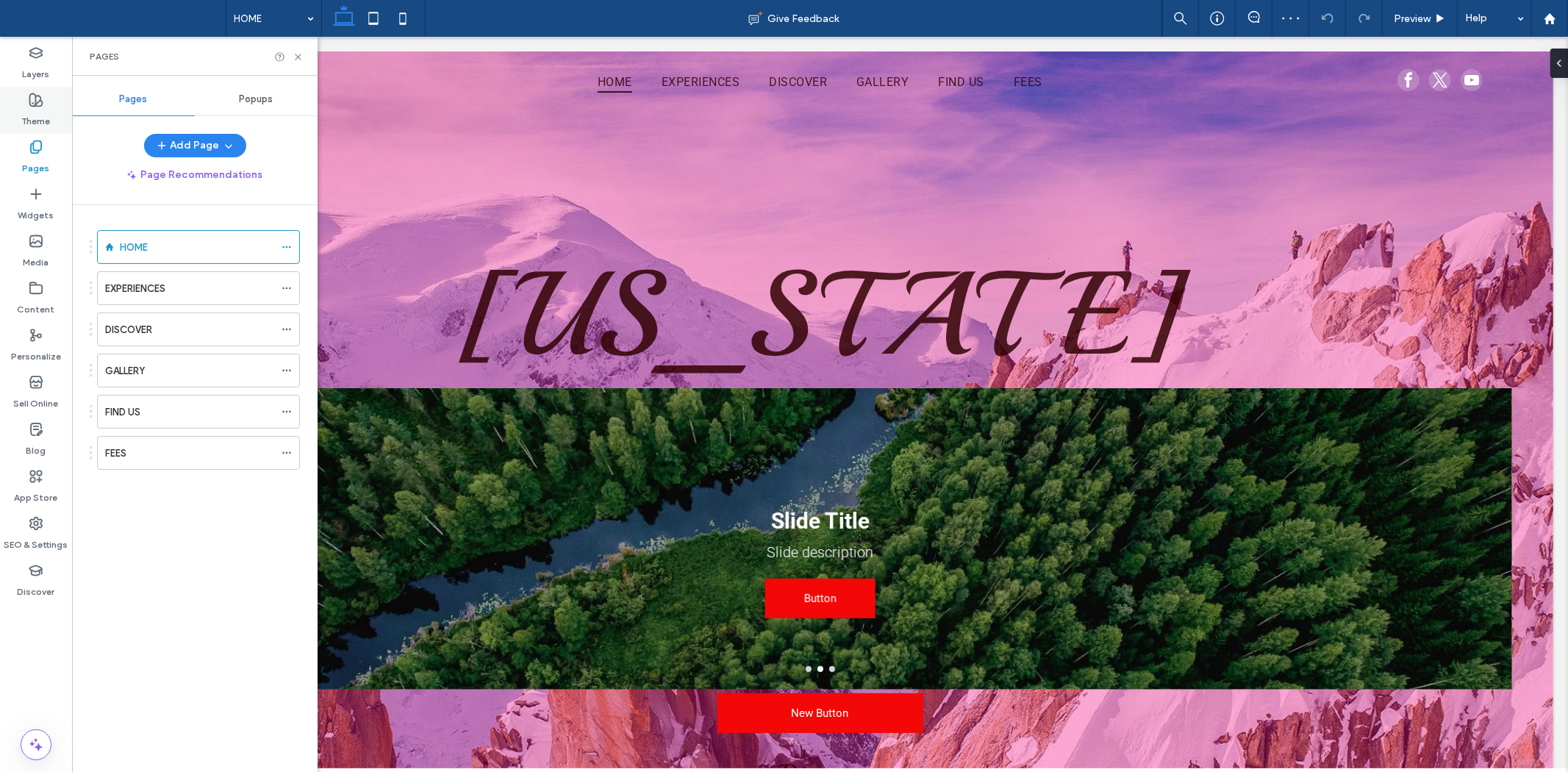
click at [41, 99] on icon at bounding box center [36, 100] width 15 height 15
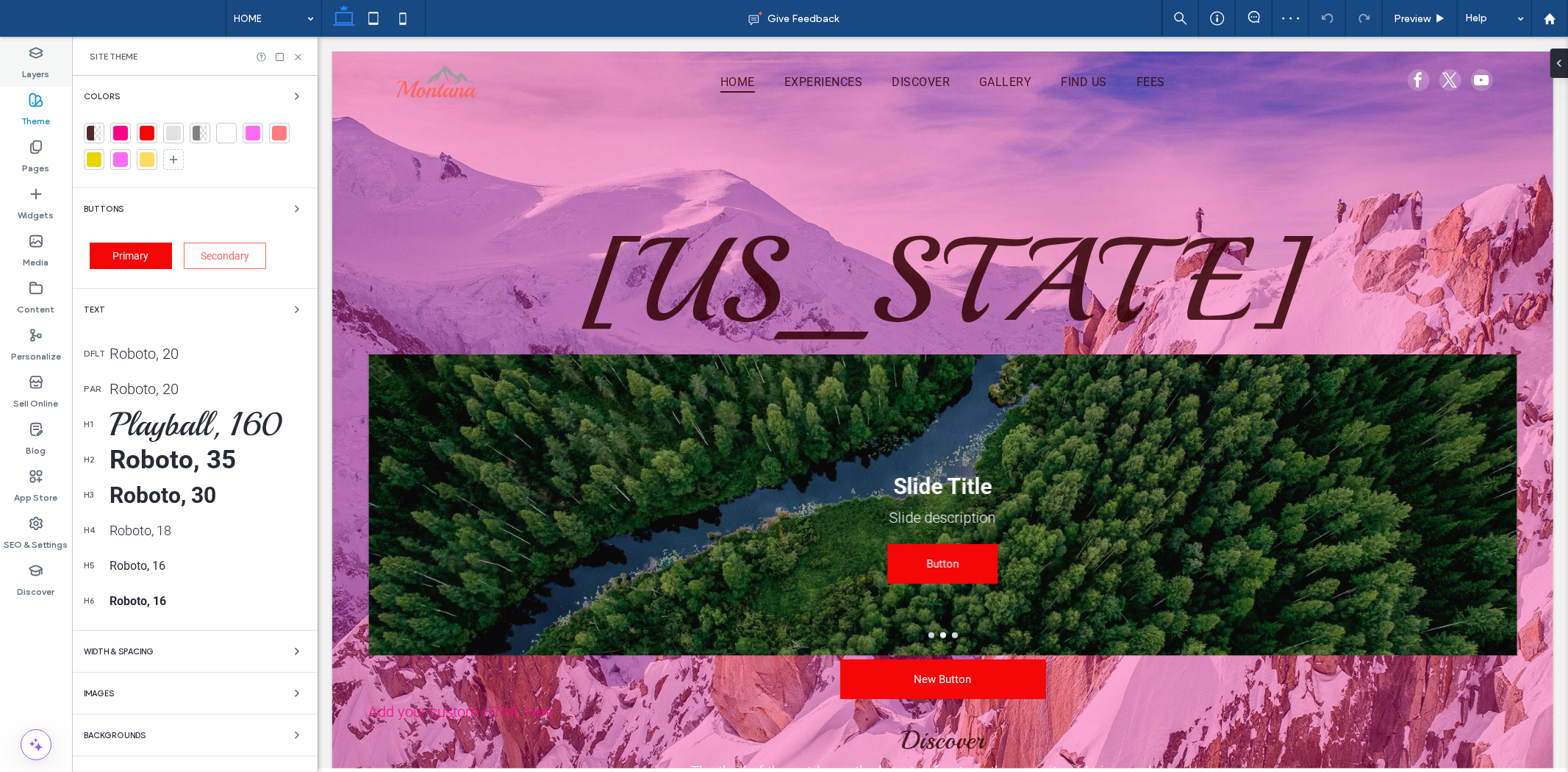
click at [39, 70] on label "Layers" at bounding box center [36, 70] width 27 height 21
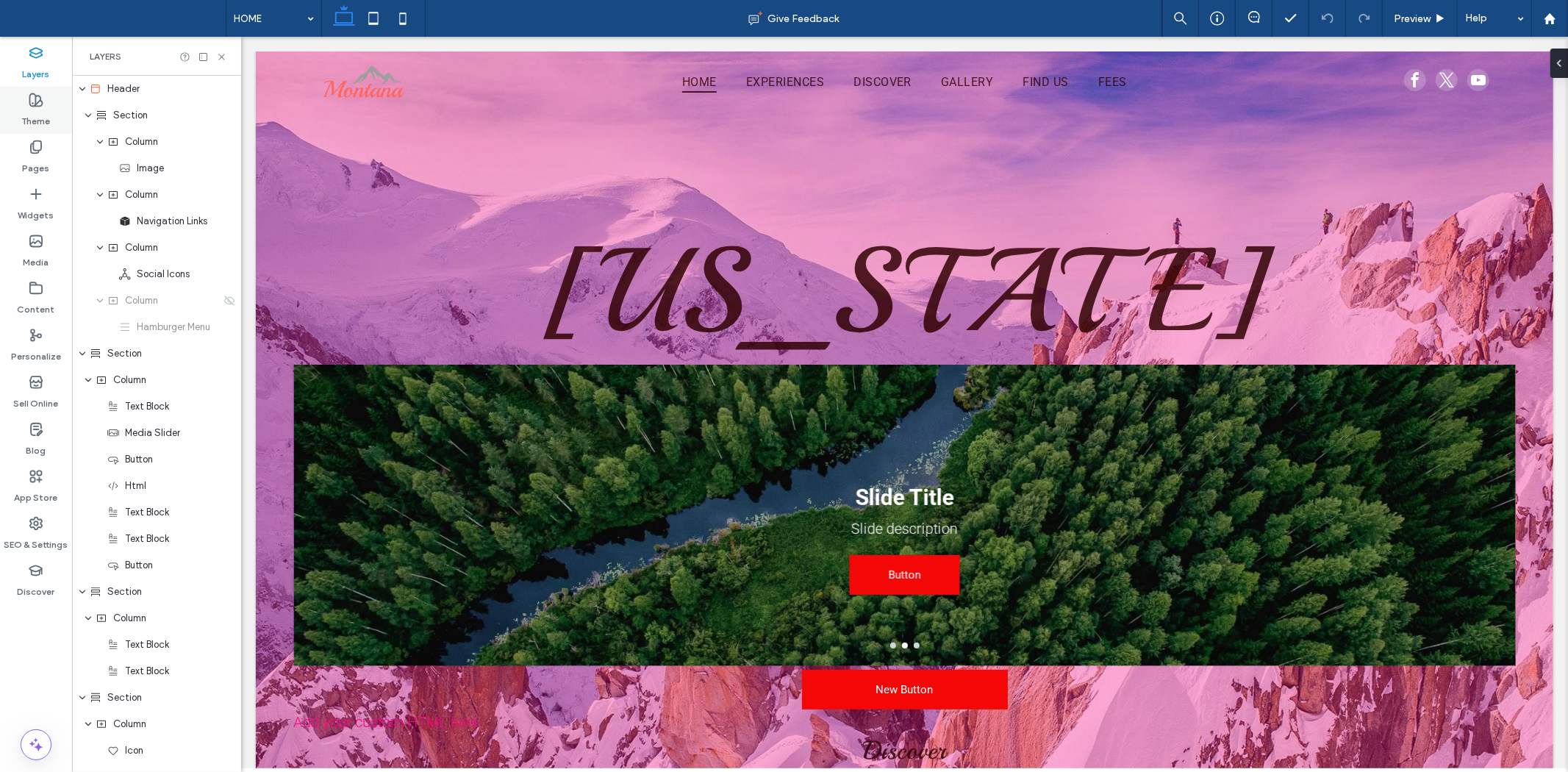
click at [39, 109] on label "Theme" at bounding box center [36, 117] width 29 height 21
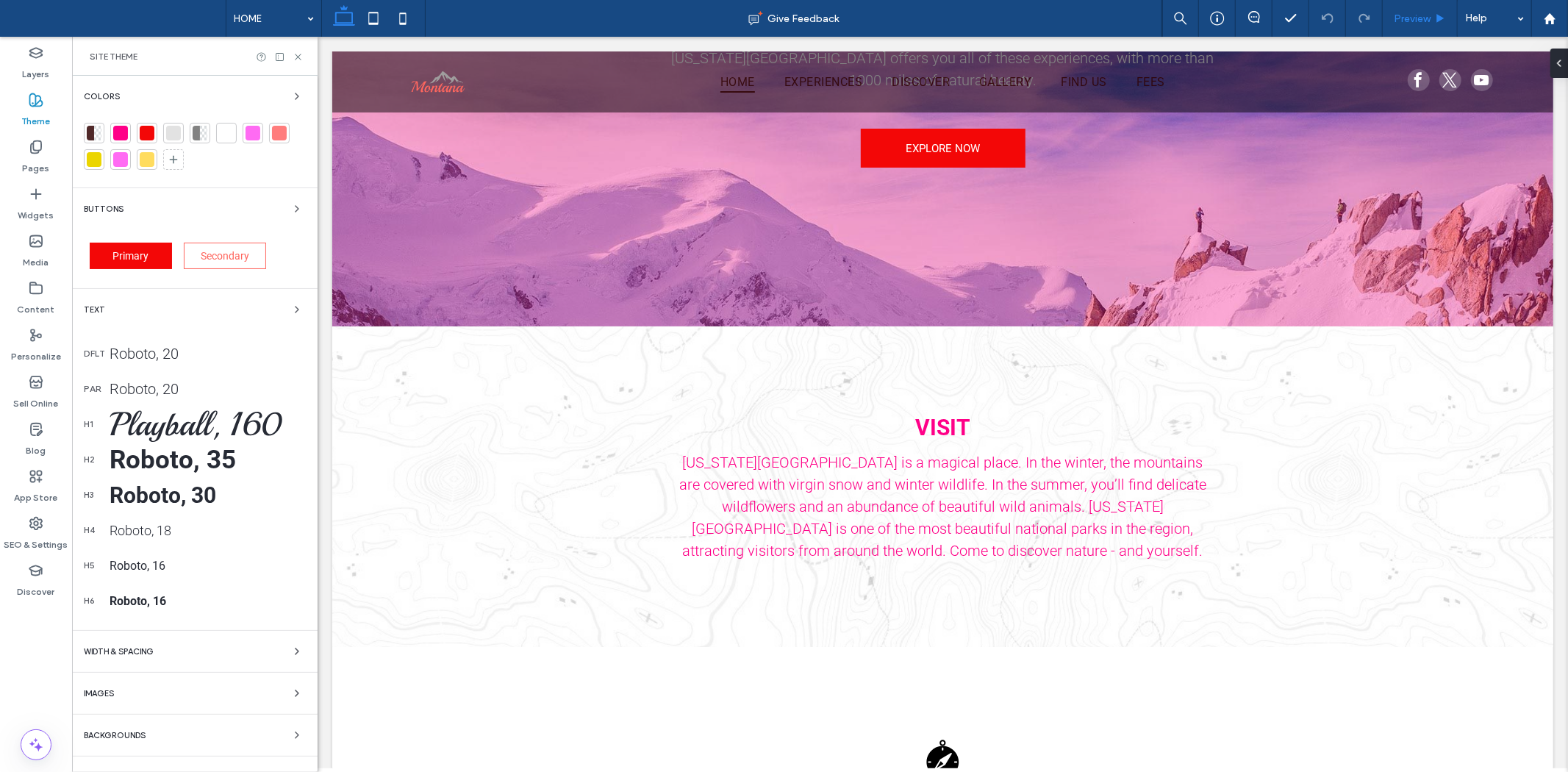
click at [1416, 13] on span "Preview" at bounding box center [1412, 18] width 36 height 12
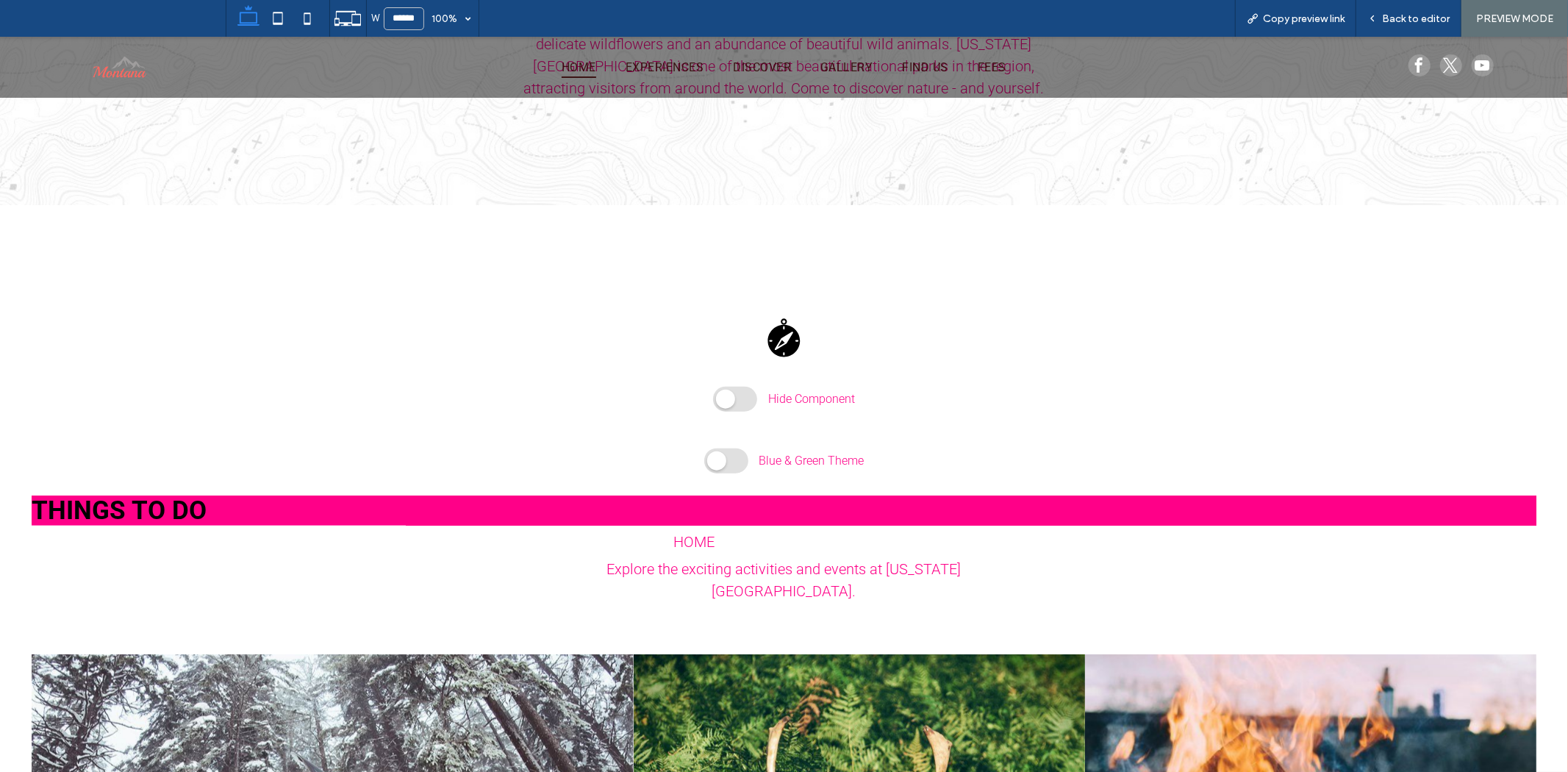
scroll to position [1291, 0]
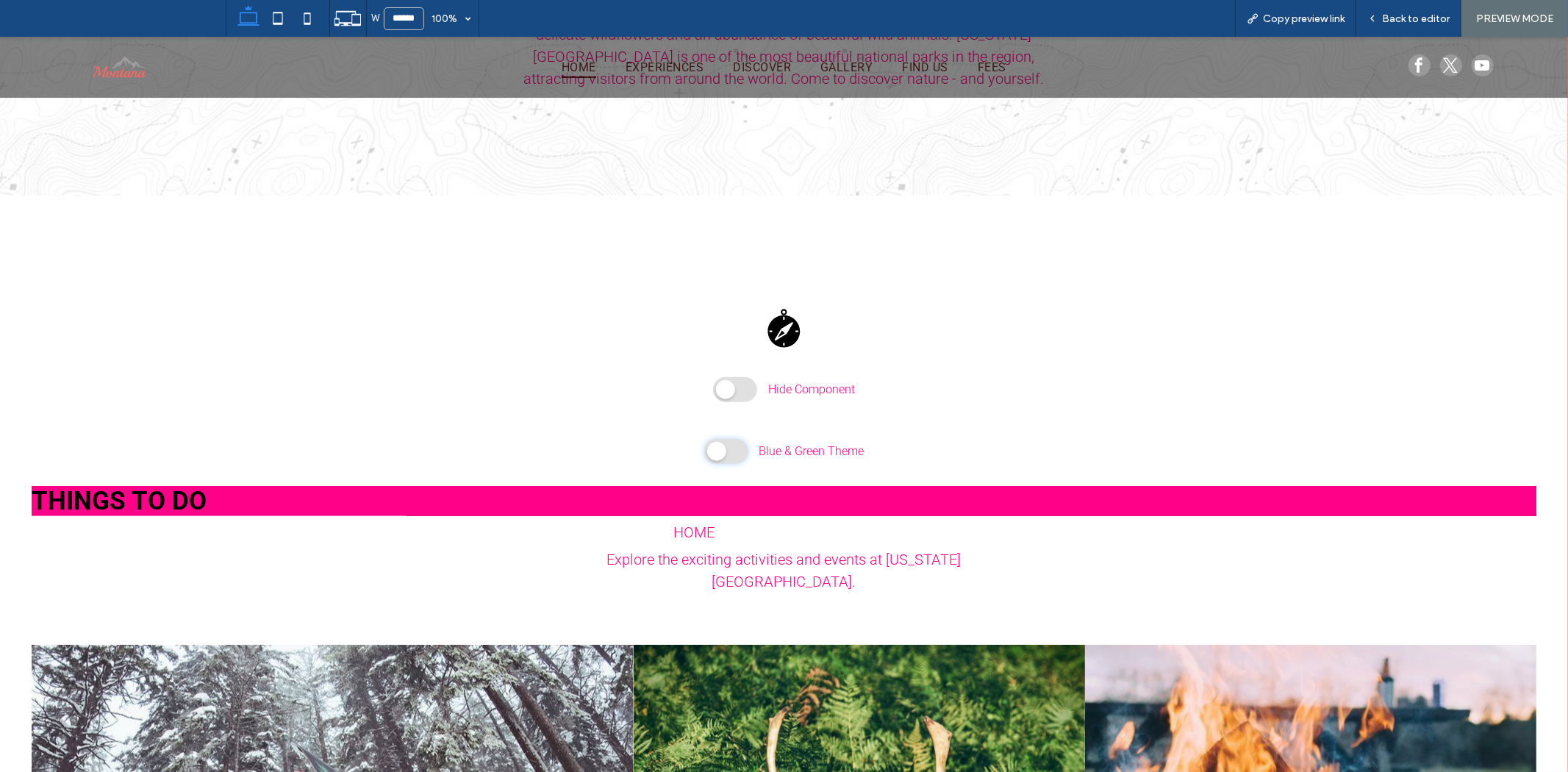
click at [724, 445] on span at bounding box center [726, 450] width 44 height 25
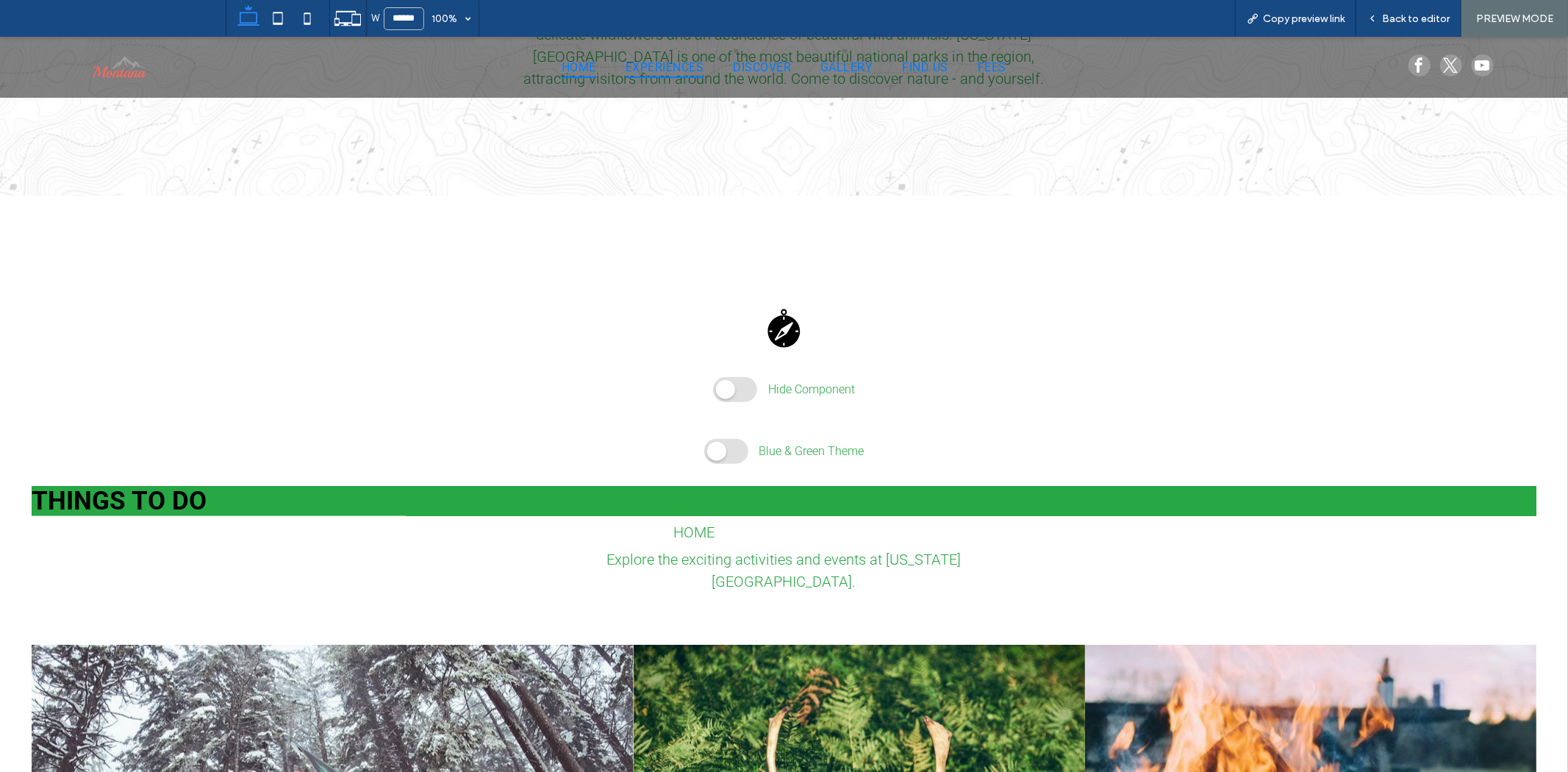
click at [652, 67] on span "EXPERIENCES" at bounding box center [665, 67] width 78 height 21
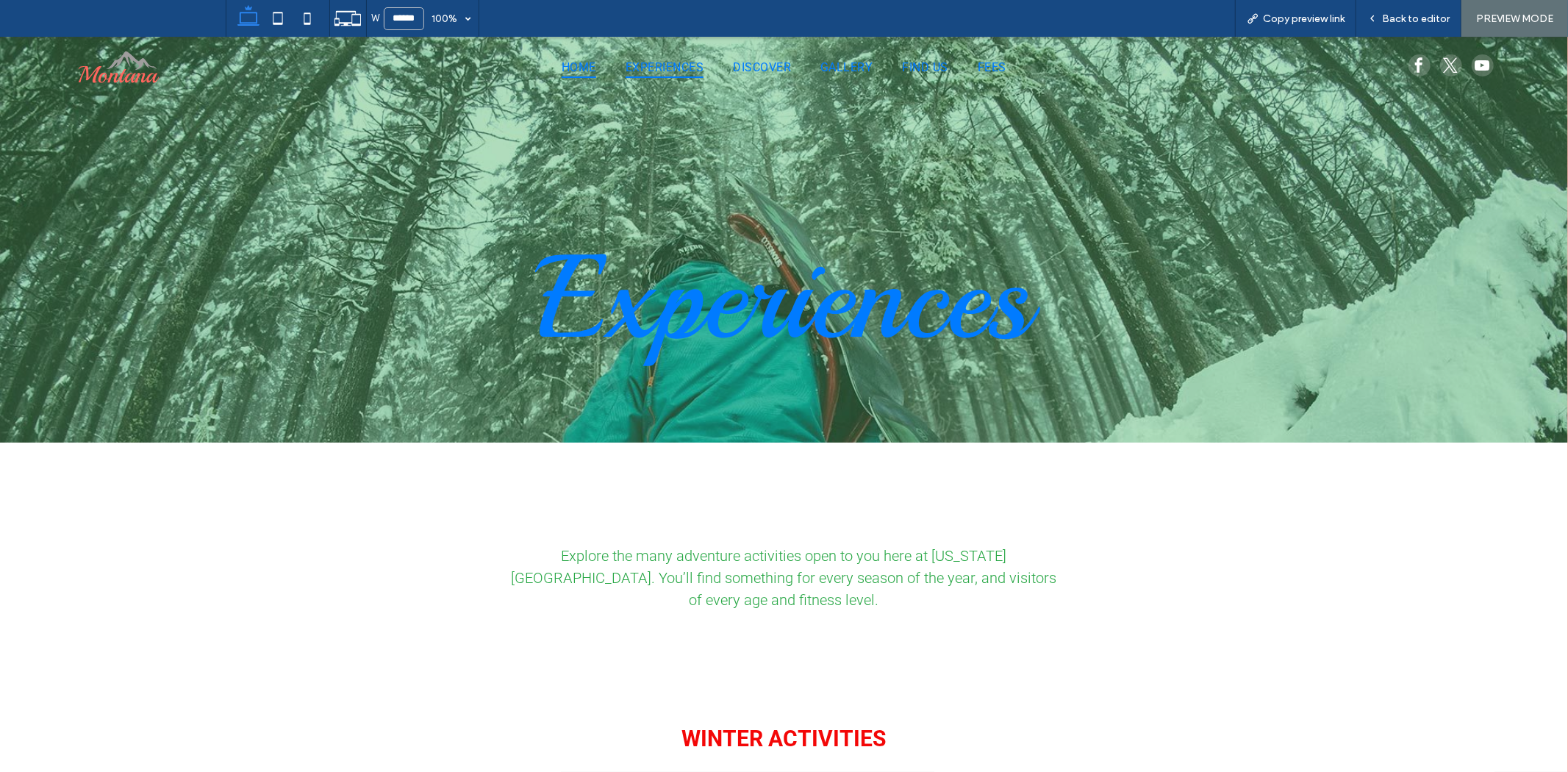
click at [582, 62] on span "HOME" at bounding box center [579, 67] width 35 height 21
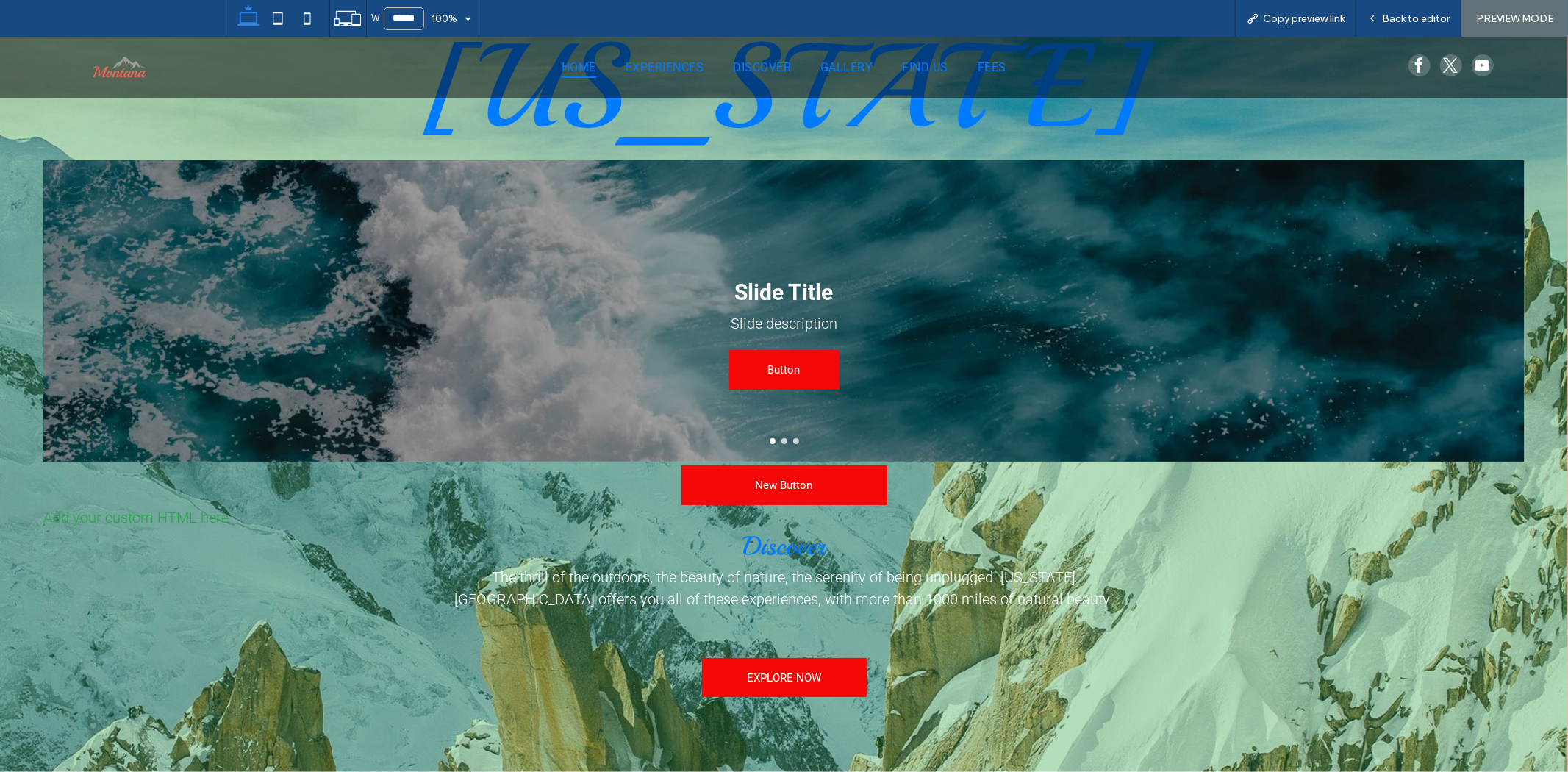
scroll to position [245, 0]
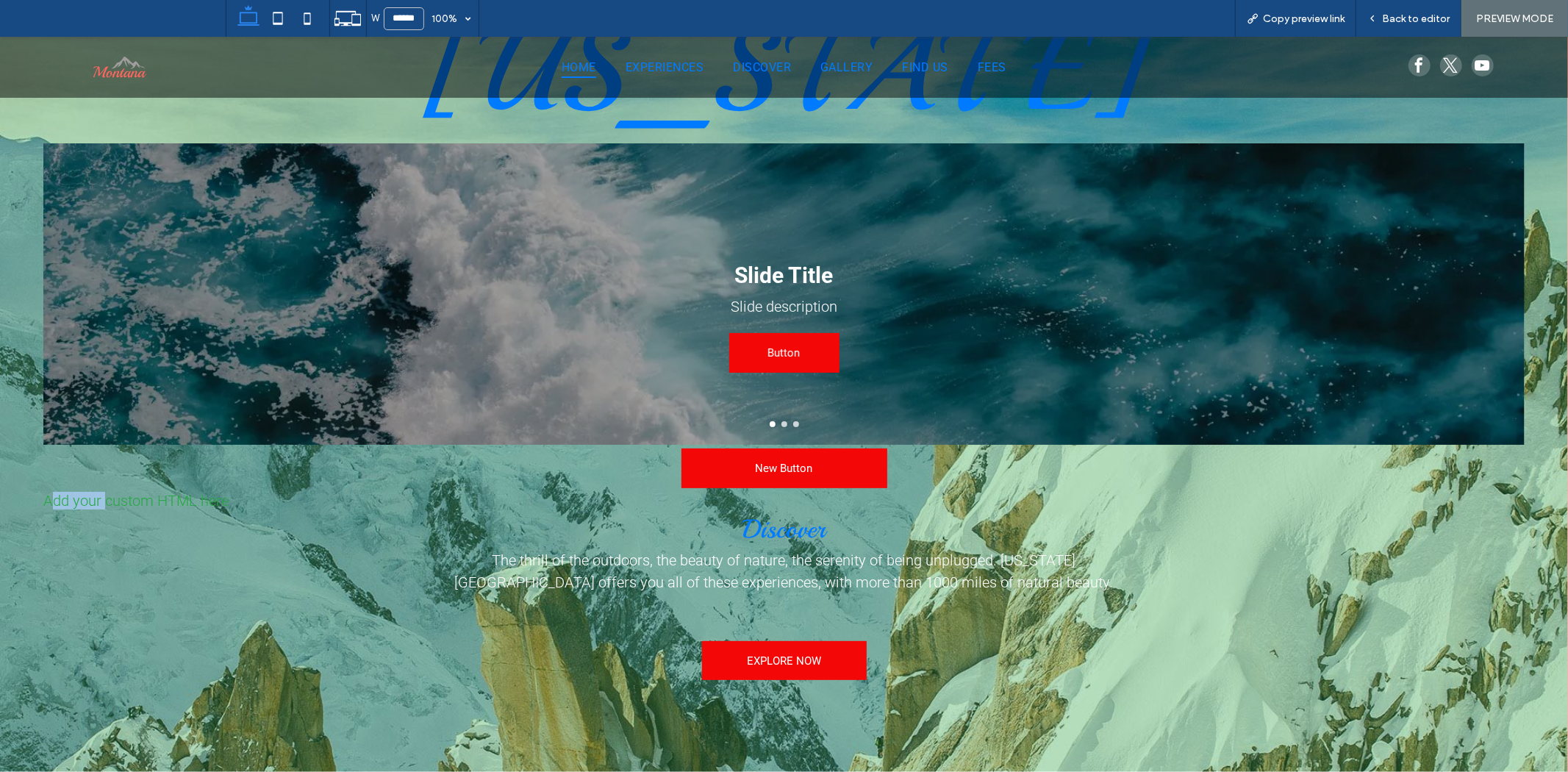
drag, startPoint x: 103, startPoint y: 497, endPoint x: 54, endPoint y: 503, distance: 49.4
click at [54, 503] on div "Add your custom HTML here" at bounding box center [784, 499] width 1482 height 17
click at [69, 494] on div "Add your custom HTML here" at bounding box center [784, 499] width 1482 height 17
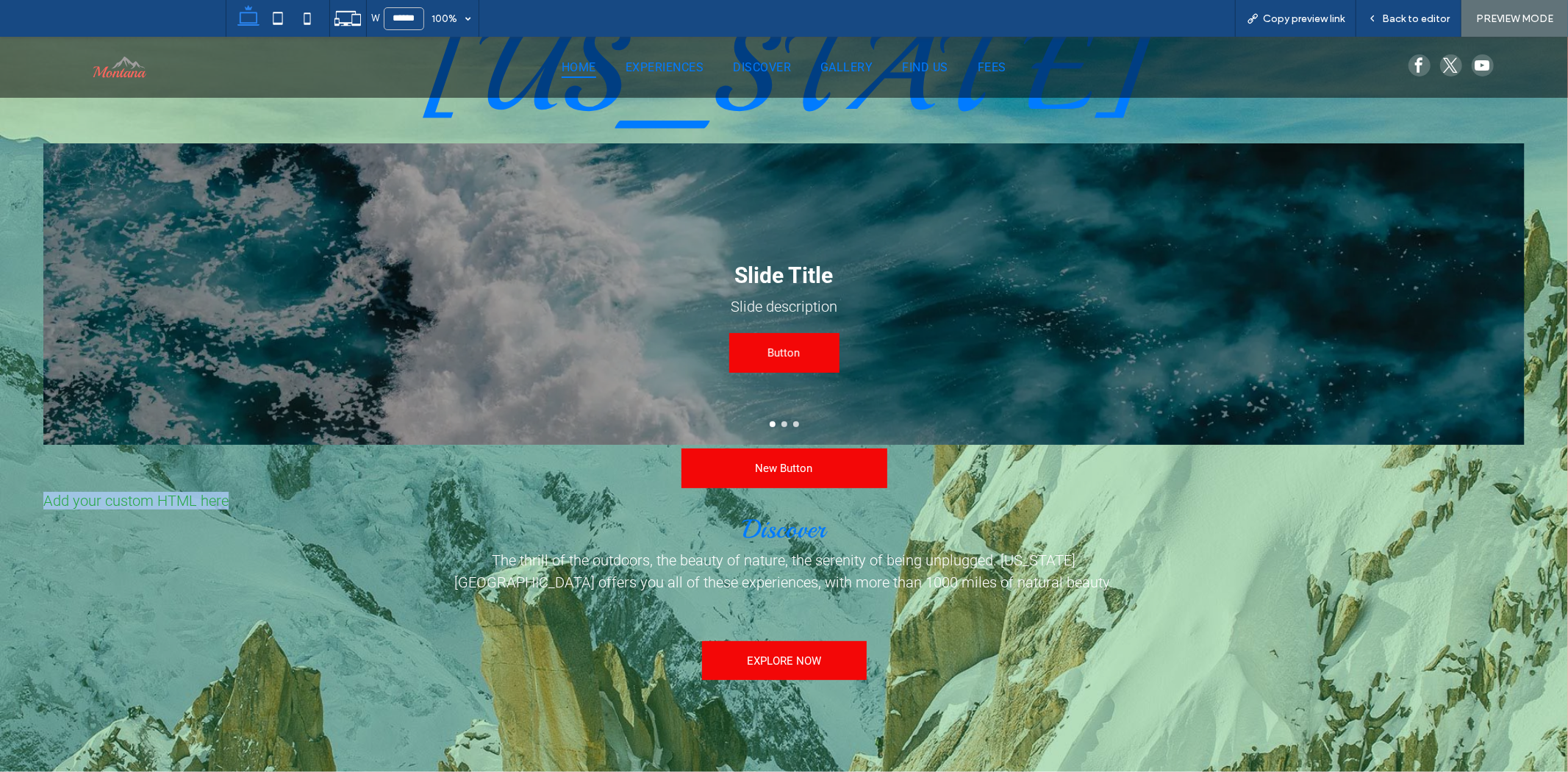
click at [69, 494] on div "Add your custom HTML here" at bounding box center [784, 499] width 1482 height 17
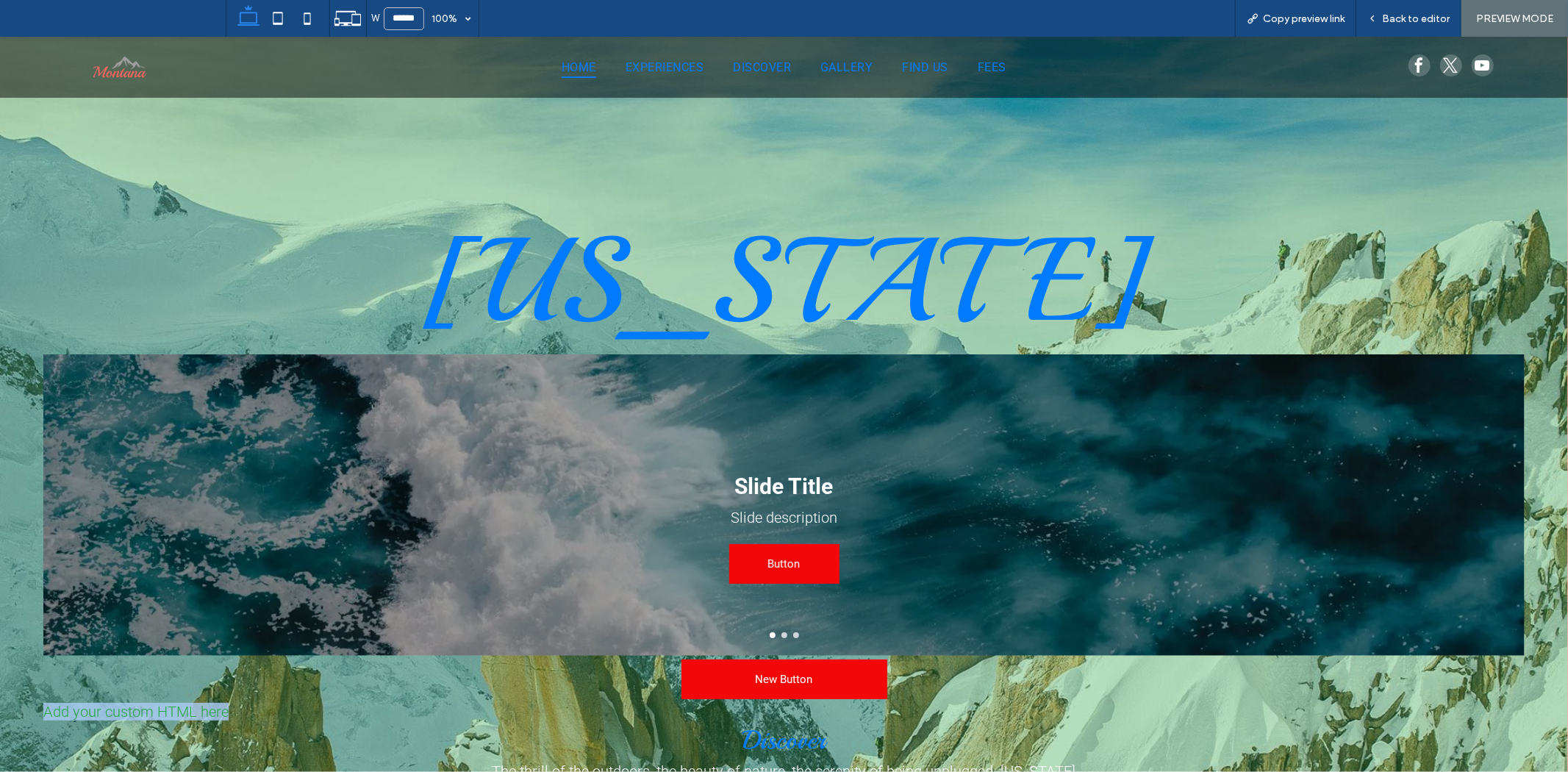
scroll to position [0, 0]
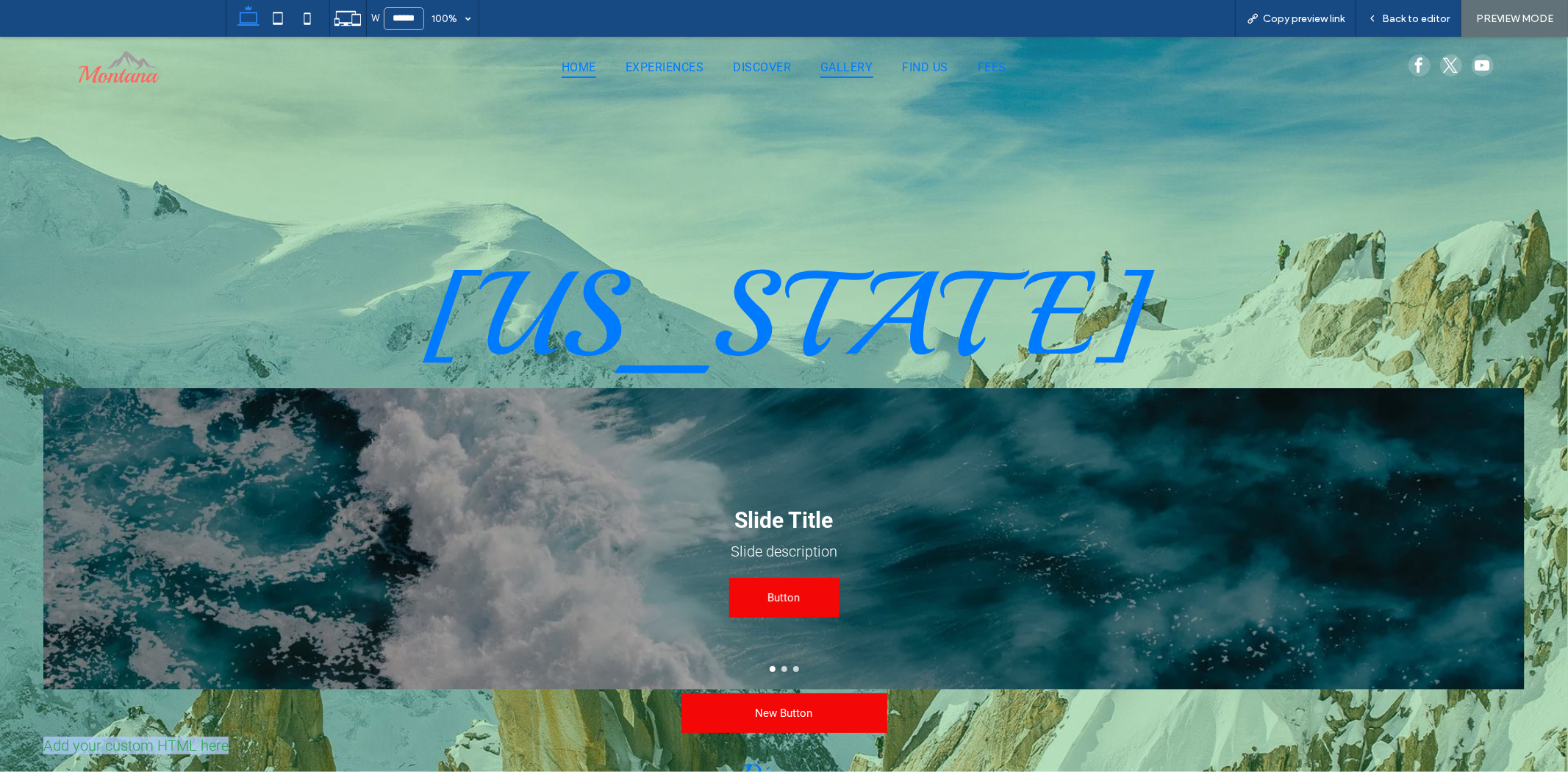
click at [806, 74] on link "GALLERY" at bounding box center [846, 67] width 82 height 21
click at [769, 67] on div at bounding box center [784, 386] width 1568 height 772
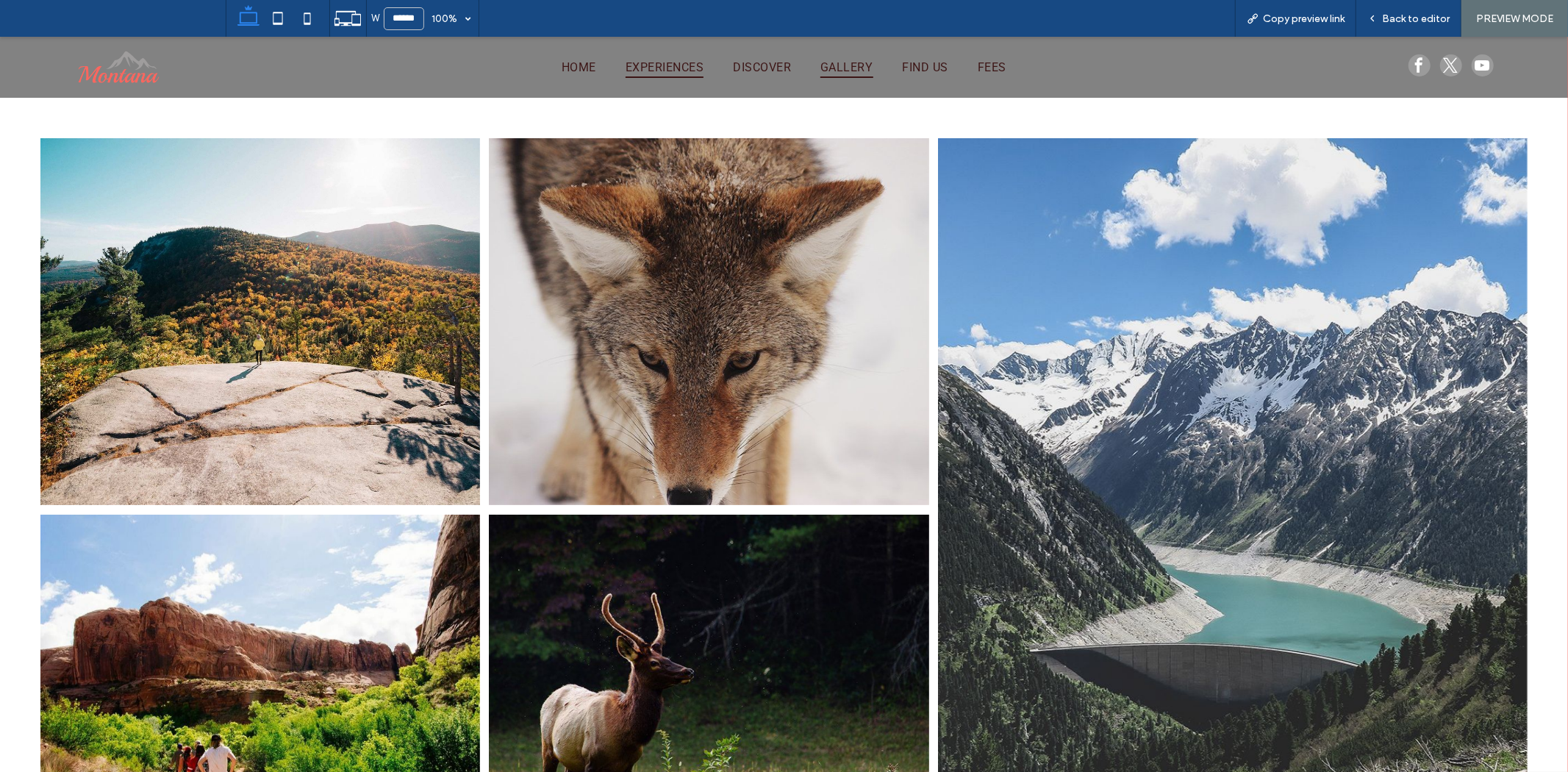
click at [658, 69] on span "EXPERIENCES" at bounding box center [665, 67] width 78 height 21
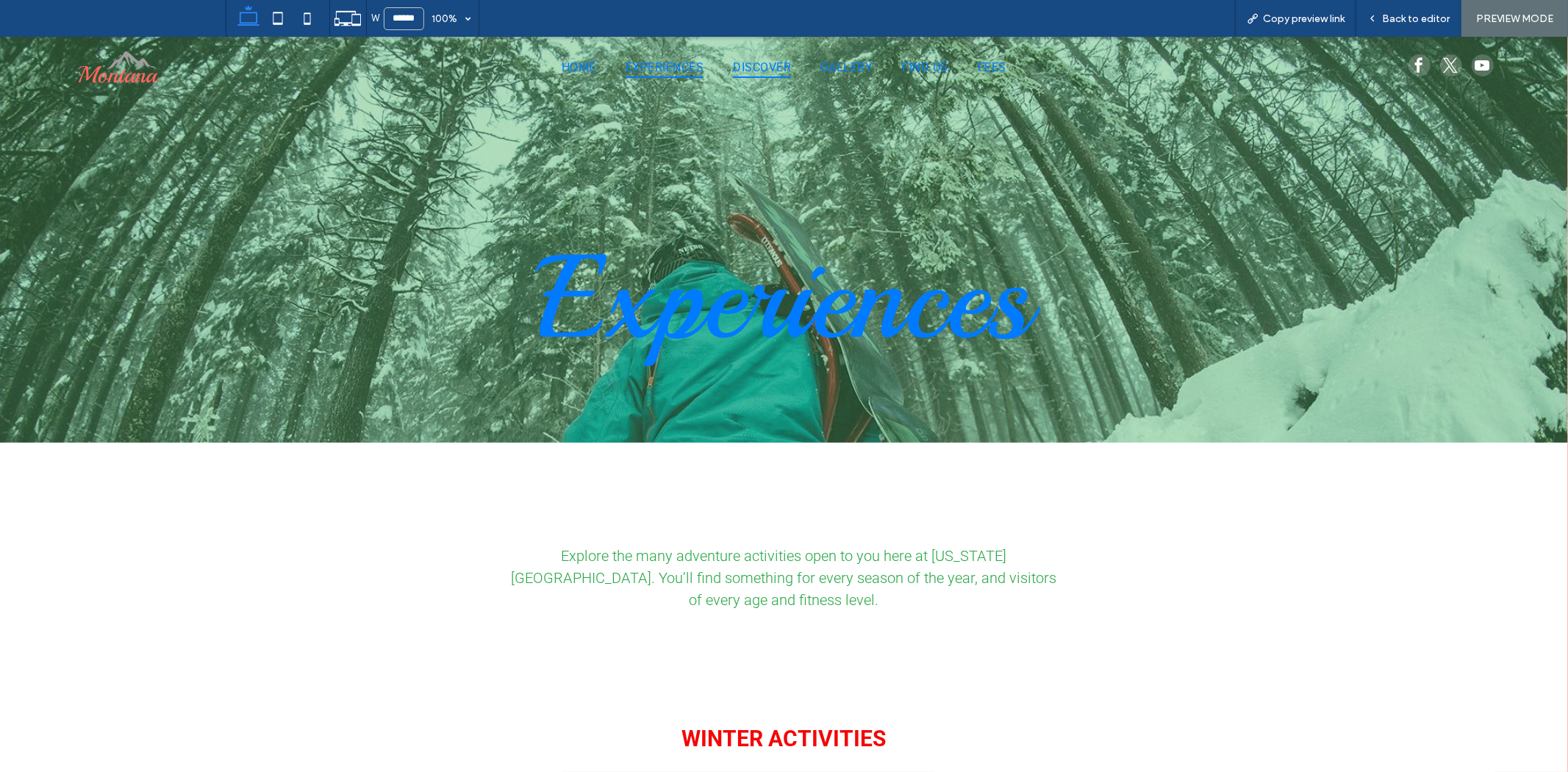
click at [753, 69] on span "DISCOVER" at bounding box center [762, 67] width 58 height 21
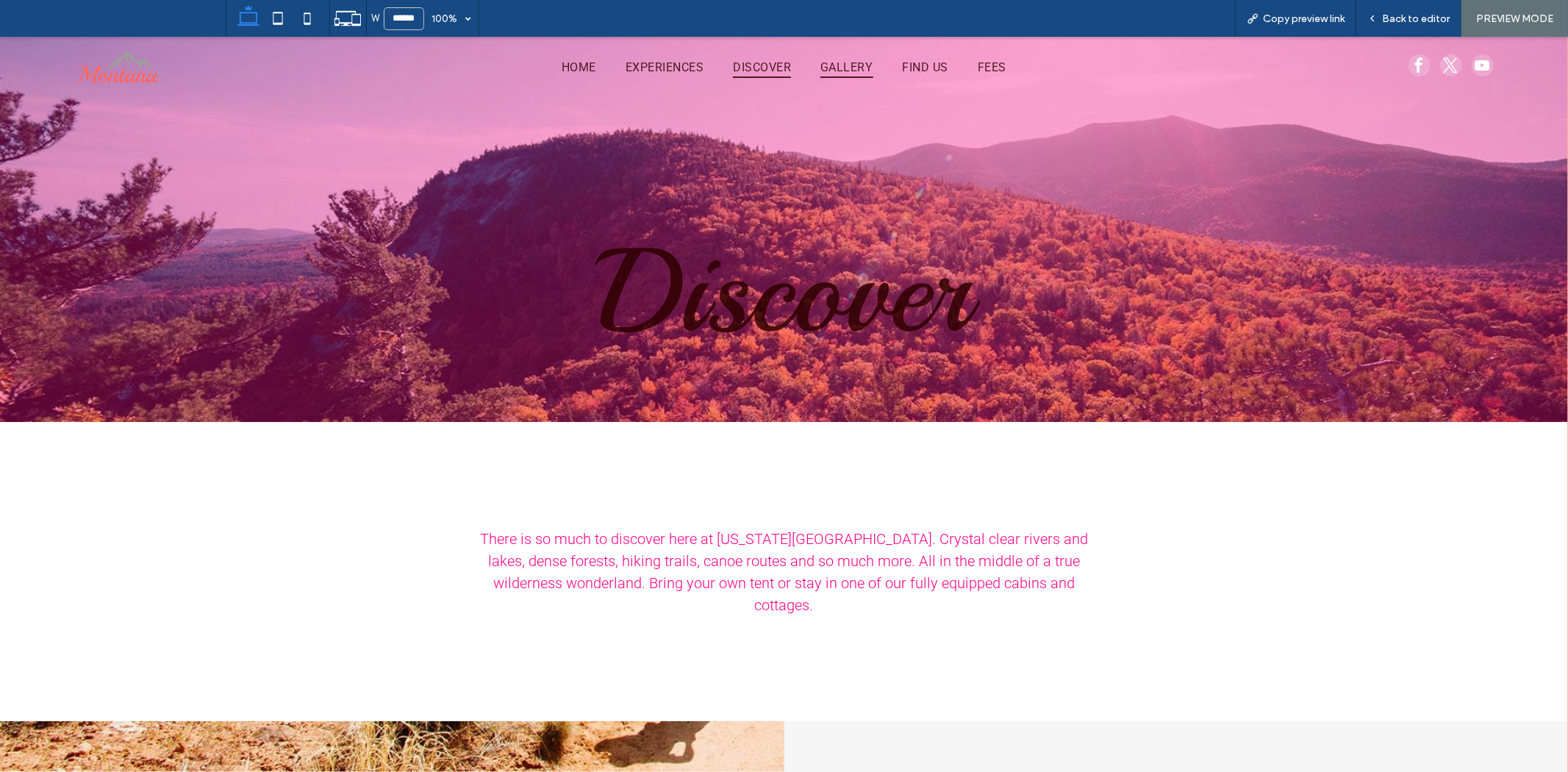
click at [846, 70] on span "GALLERY" at bounding box center [846, 67] width 52 height 21
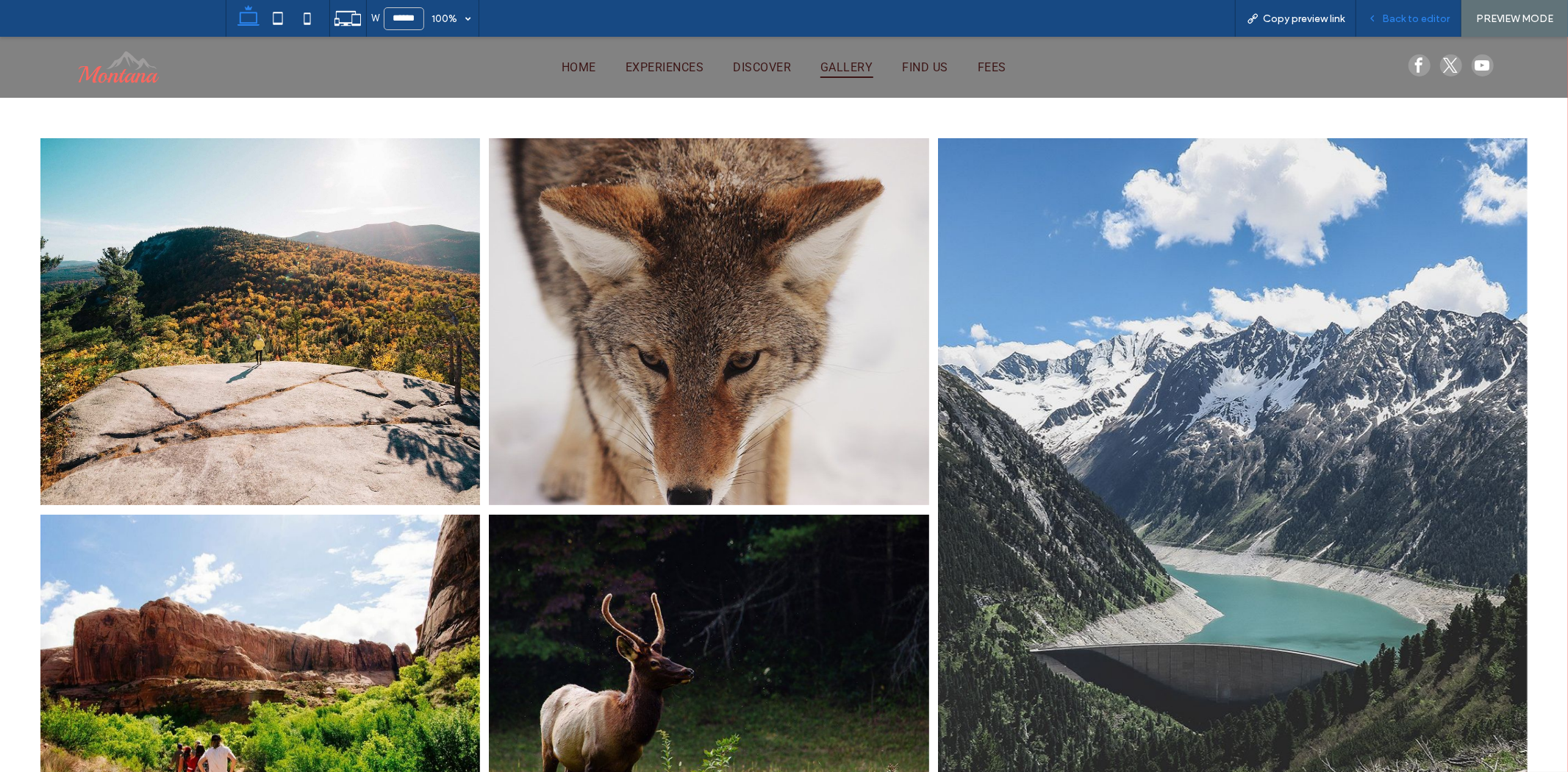
click at [1383, 17] on div "Back to editor" at bounding box center [1408, 18] width 104 height 12
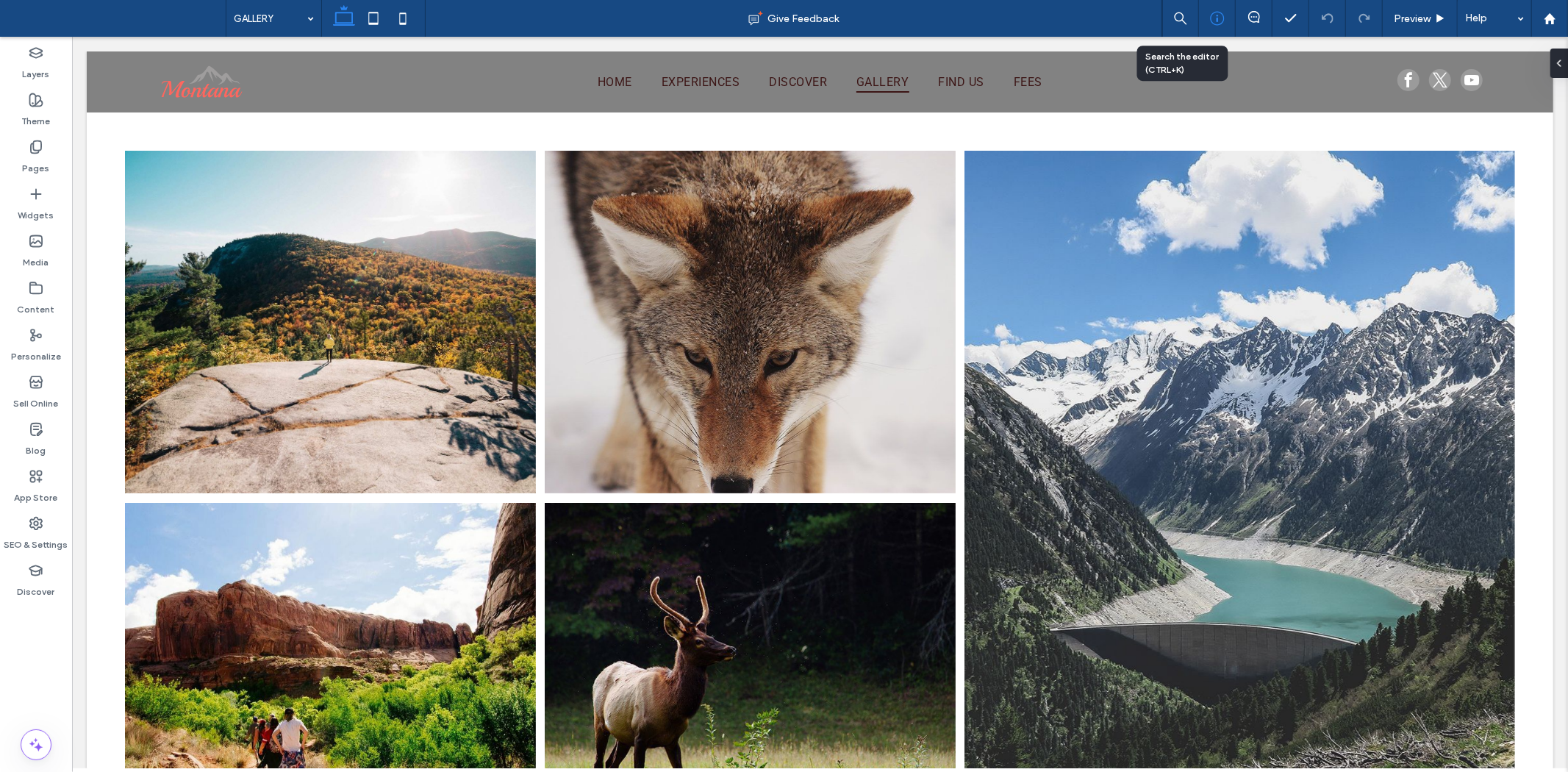
click at [1210, 17] on use at bounding box center [1217, 18] width 14 height 14
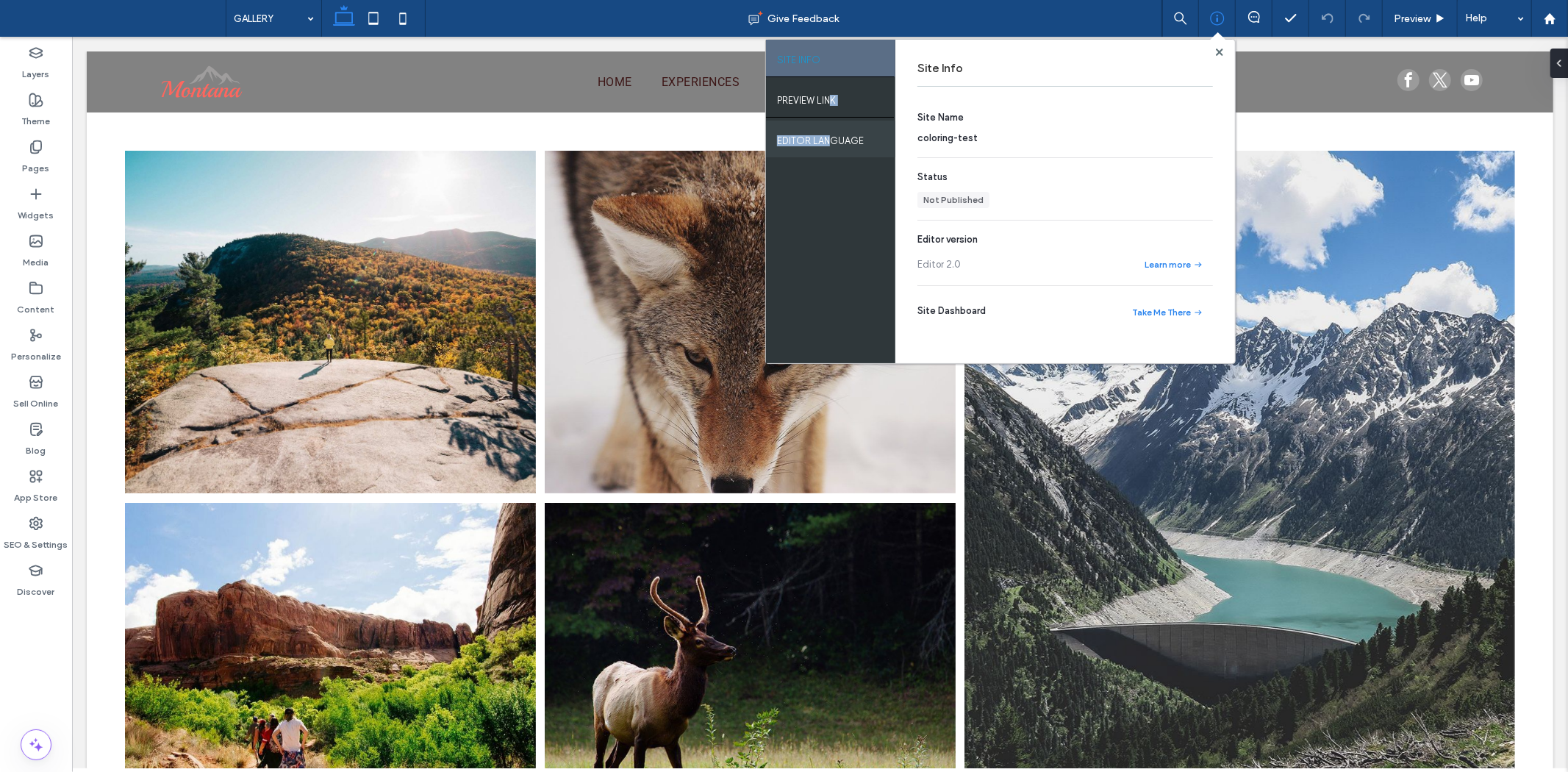
drag, startPoint x: 828, startPoint y: 116, endPoint x: 832, endPoint y: 150, distance: 34.2
click at [828, 122] on div "SITE INFO PREVIEW LINK EDITOR LANGUAGE" at bounding box center [831, 201] width 129 height 323
click at [832, 148] on div "EDITOR LANGUAGE" at bounding box center [831, 139] width 129 height 36
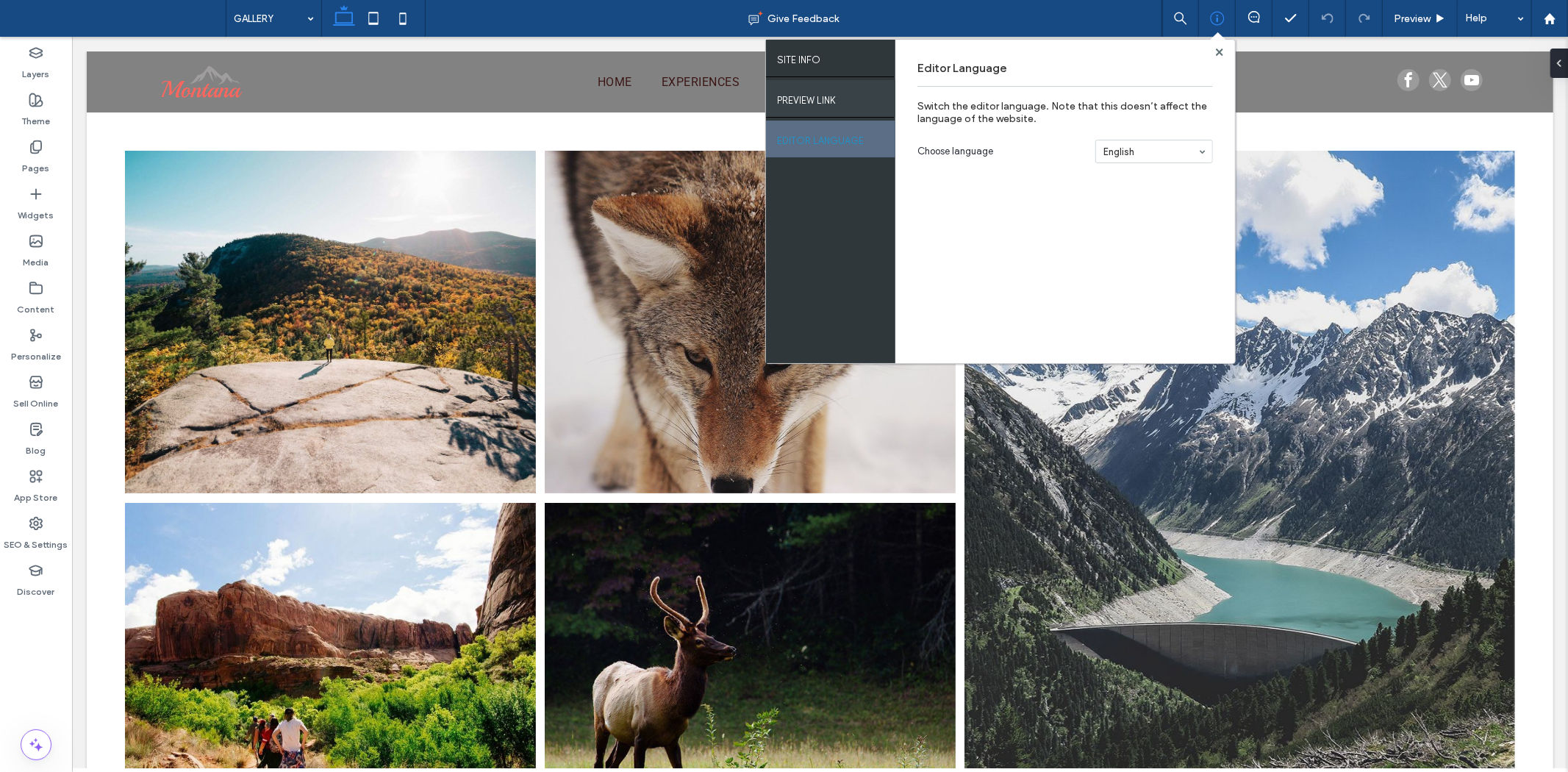
click at [816, 103] on label "PREVIEW LINK" at bounding box center [806, 97] width 59 height 18
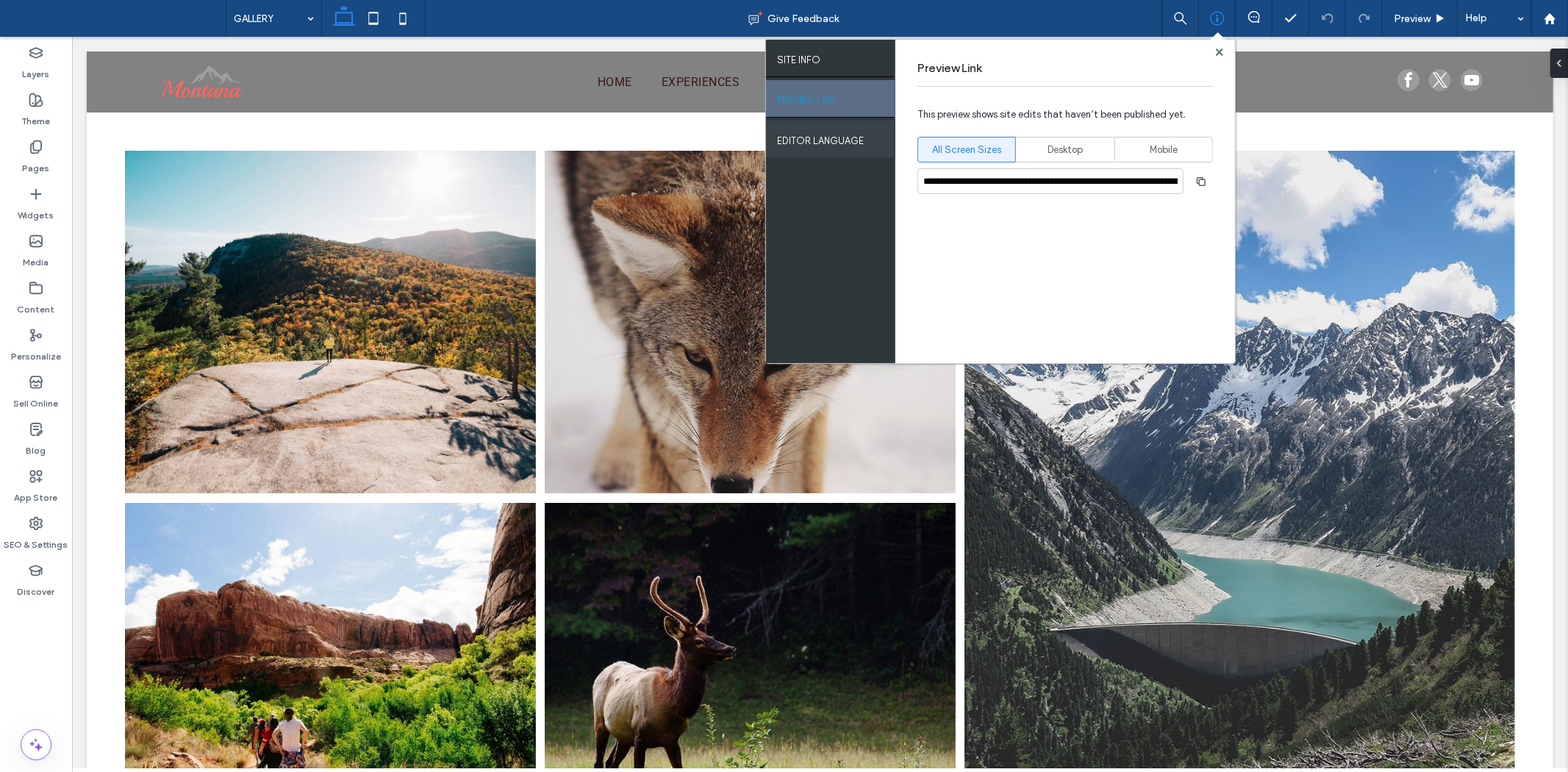
click at [821, 129] on label "EDITOR LANGUAGE" at bounding box center [820, 137] width 87 height 18
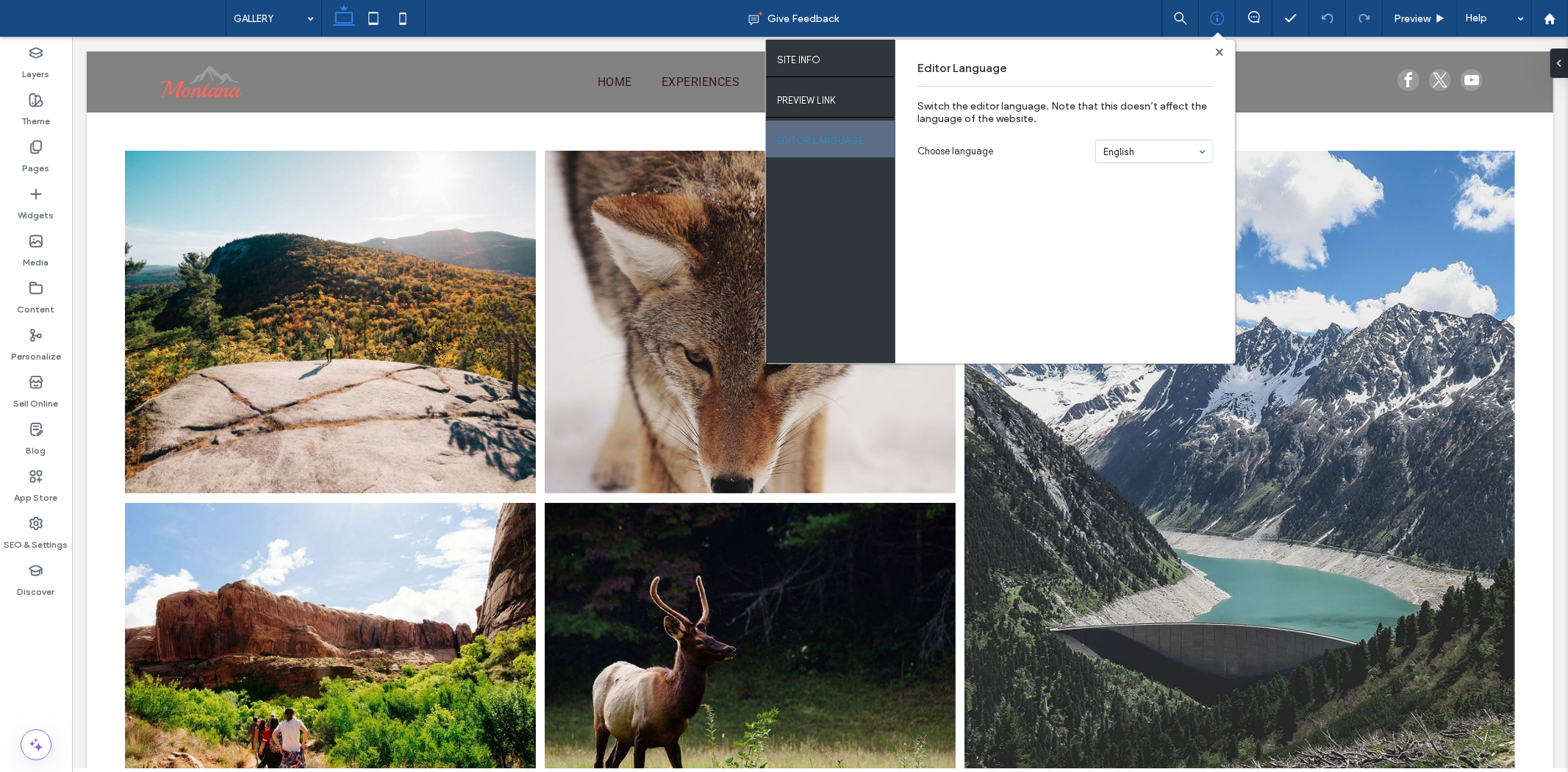
click at [1129, 163] on section "Choose language English" at bounding box center [1065, 151] width 295 height 38
click at [807, 113] on div "PREVIEW LINK" at bounding box center [831, 98] width 129 height 36
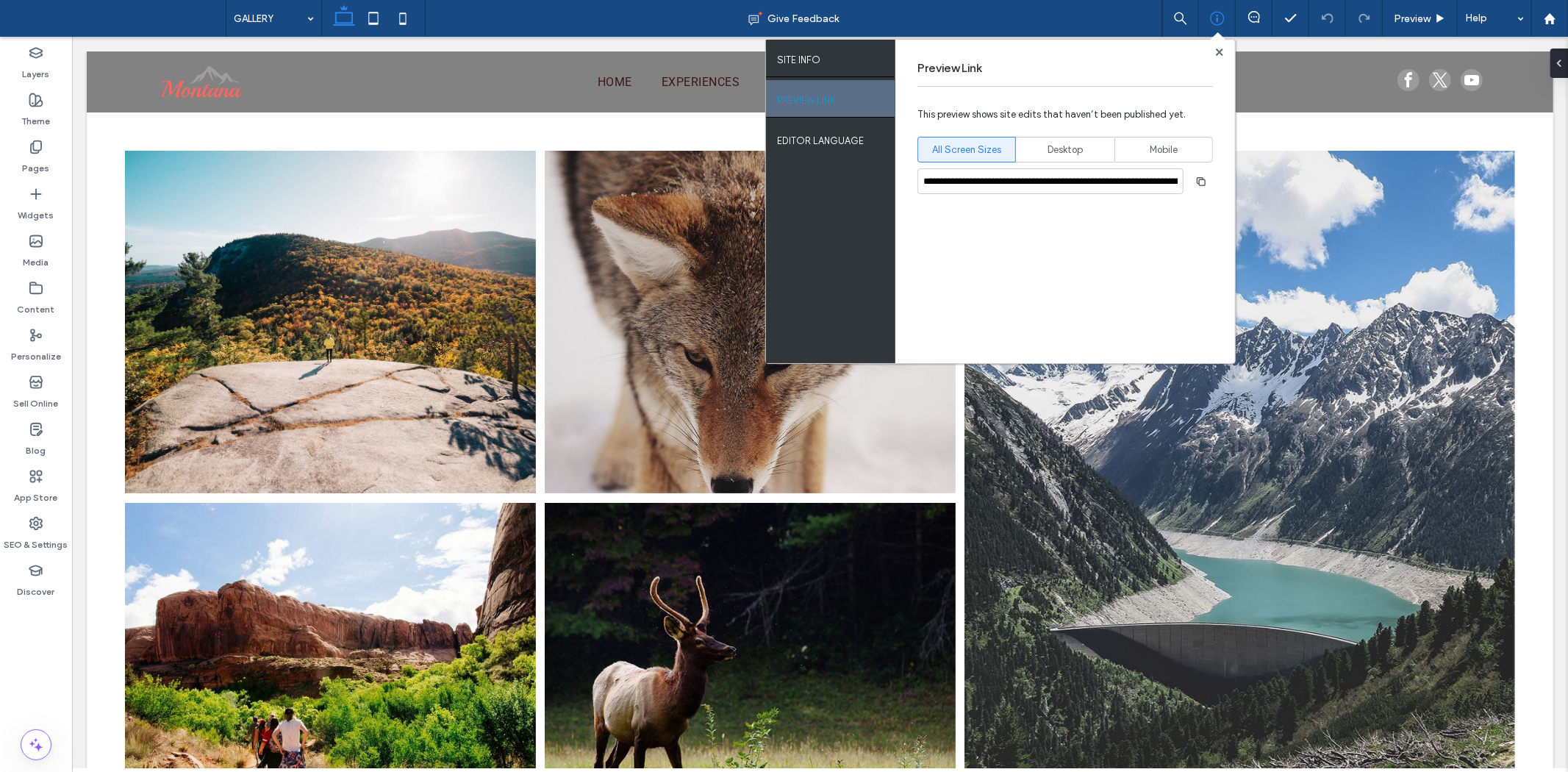
click at [829, 81] on div "PREVIEW LINK" at bounding box center [831, 98] width 129 height 36
click at [822, 66] on div "SITE INFO" at bounding box center [831, 58] width 129 height 36
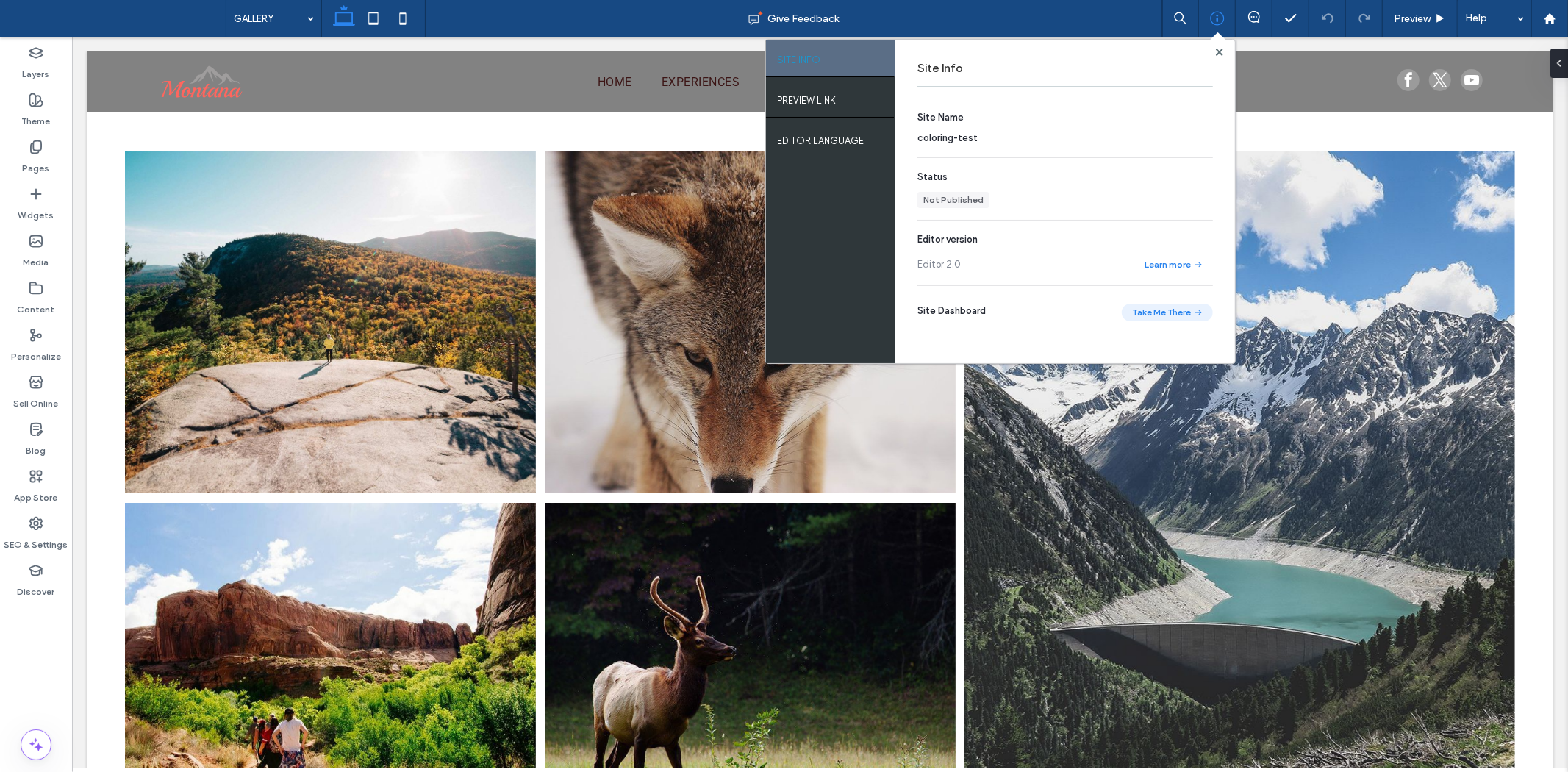
click at [1164, 316] on button "Take Me There" at bounding box center [1167, 312] width 91 height 17
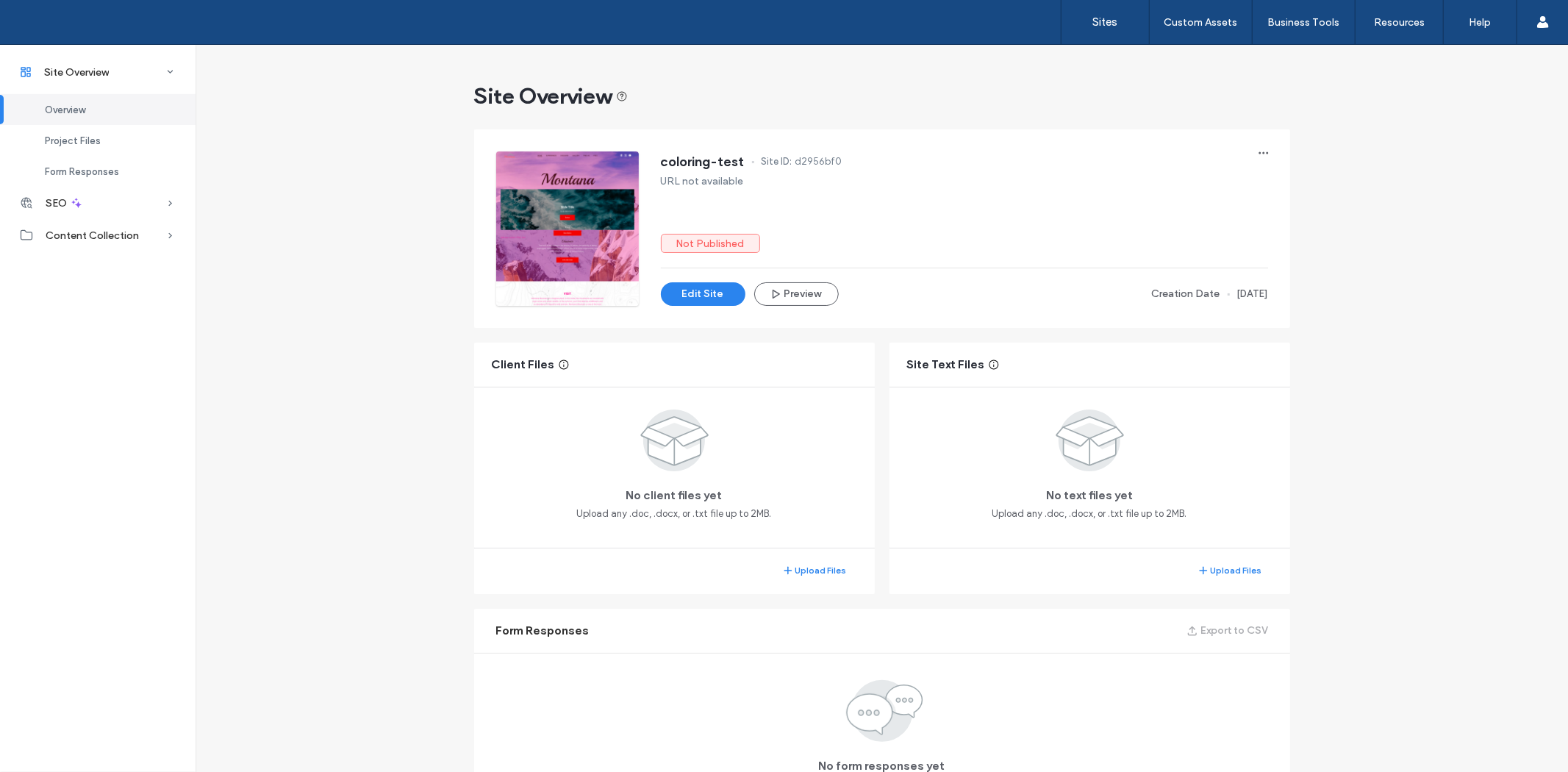
drag, startPoint x: 1075, startPoint y: 292, endPoint x: 1362, endPoint y: 341, distance: 291.2
click at [1350, 303] on div "Site Overview coloring-test Site ID: d2956bf0 URL not available Not Published E…" at bounding box center [882, 449] width 1372 height 809
click at [1363, 345] on div "Site Overview coloring-test Site ID: d2956bf0 URL not available Not Published E…" at bounding box center [882, 449] width 1372 height 809
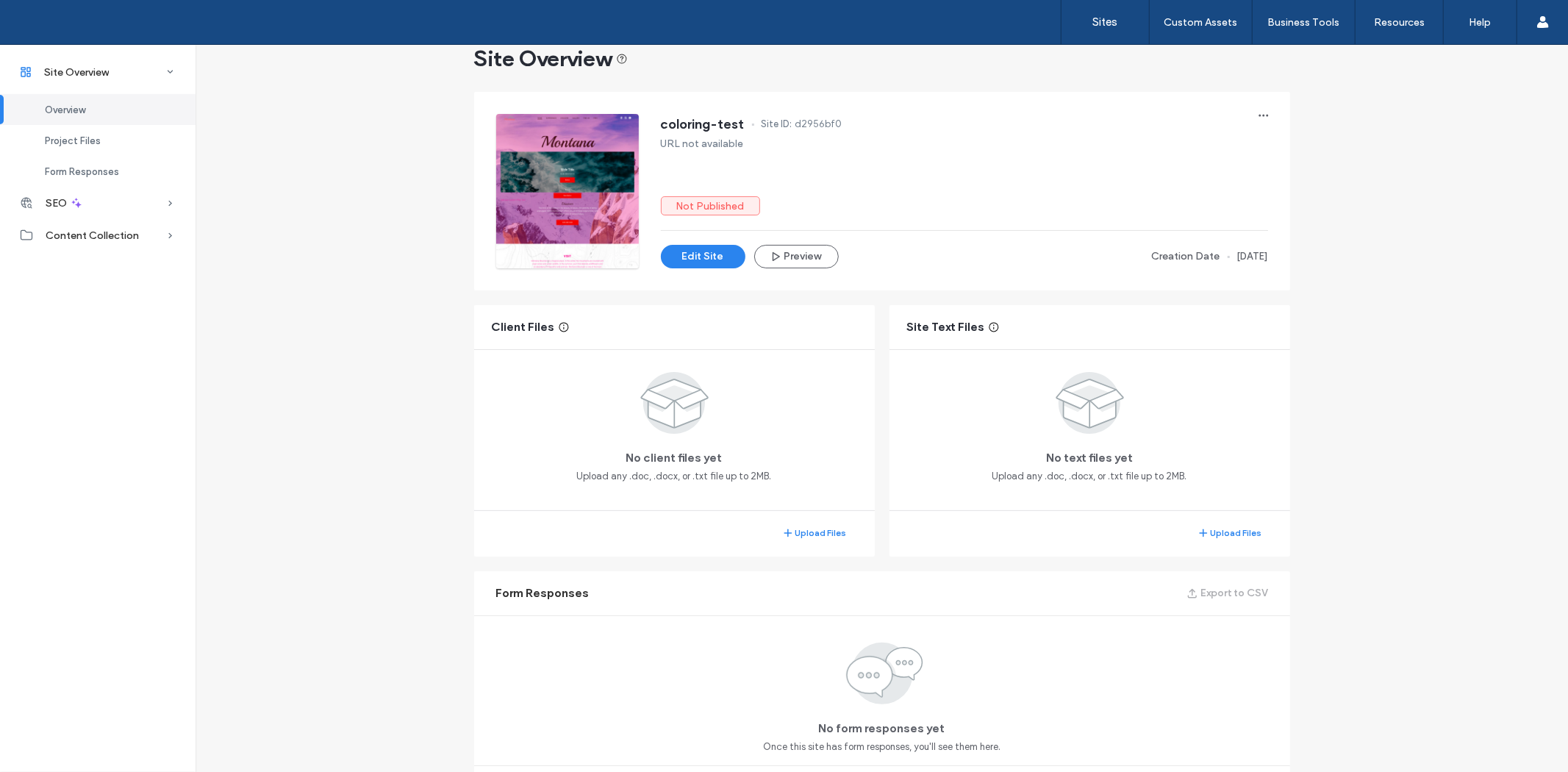
scroll to position [122, 0]
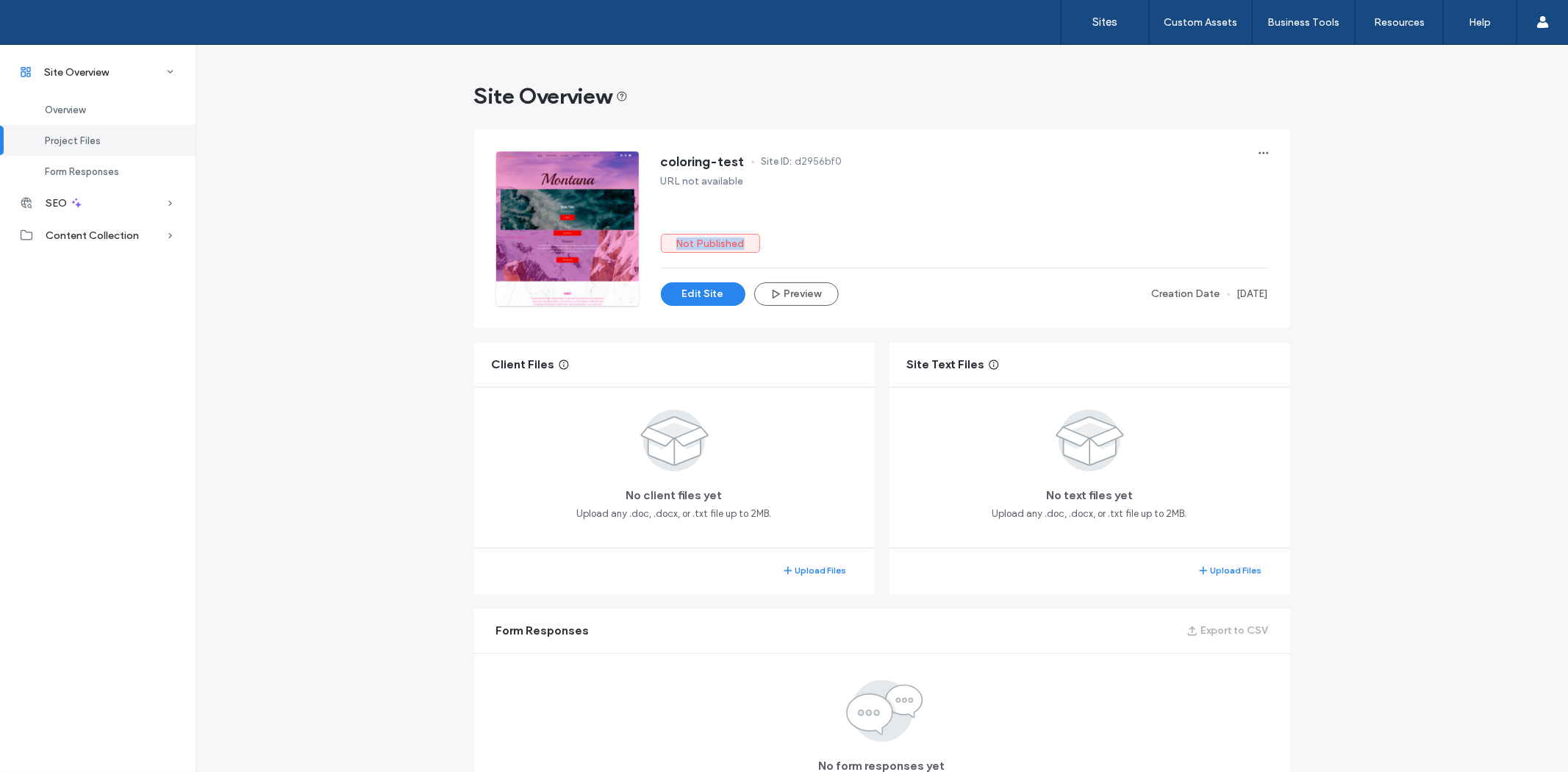
drag, startPoint x: 666, startPoint y: 243, endPoint x: 846, endPoint y: 244, distance: 180.0
click at [818, 244] on div "Not Published" at bounding box center [964, 243] width 607 height 19
click at [851, 244] on div "Not Published" at bounding box center [964, 243] width 607 height 19
drag, startPoint x: 636, startPoint y: 155, endPoint x: 870, endPoint y: 192, distance: 236.9
click at [865, 188] on div "coloring-test Site ID: d2956bf0 URL not available Not Published Edit Site Previ…" at bounding box center [882, 228] width 772 height 155
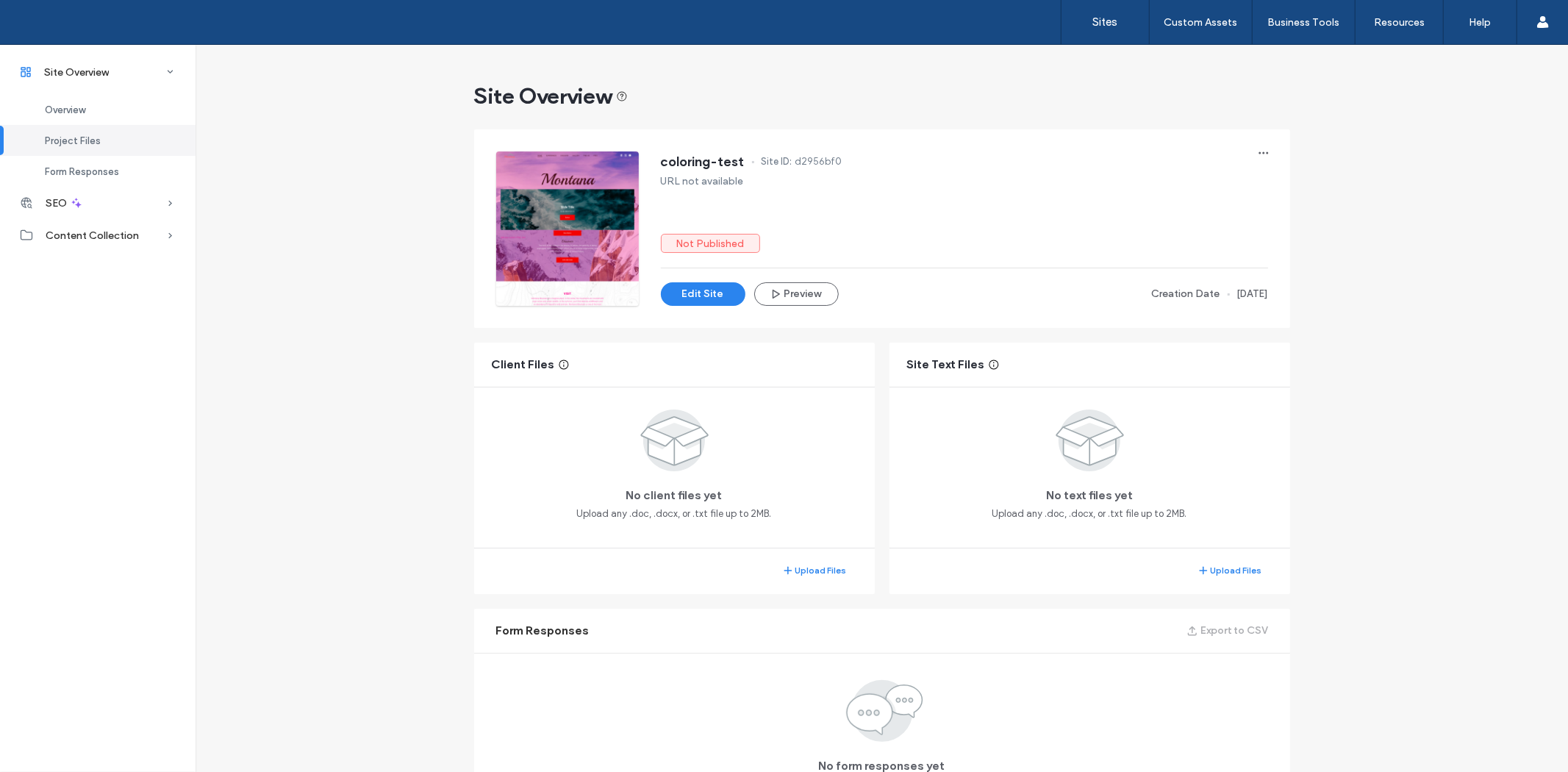
drag, startPoint x: 1172, startPoint y: 236, endPoint x: 1294, endPoint y: 203, distance: 126.4
click at [1217, 239] on div "Not Published" at bounding box center [964, 243] width 607 height 19
click at [1265, 150] on span "button" at bounding box center [1263, 153] width 23 height 23
click at [1151, 257] on div "coloring-test Site ID: d2956bf0 URL not available Not Published Edit Site Previ…" at bounding box center [964, 228] width 607 height 155
click at [1288, 149] on div "coloring-test Site ID: d2956bf0 URL not available Not Published Edit Site Previ…" at bounding box center [882, 229] width 831 height 213
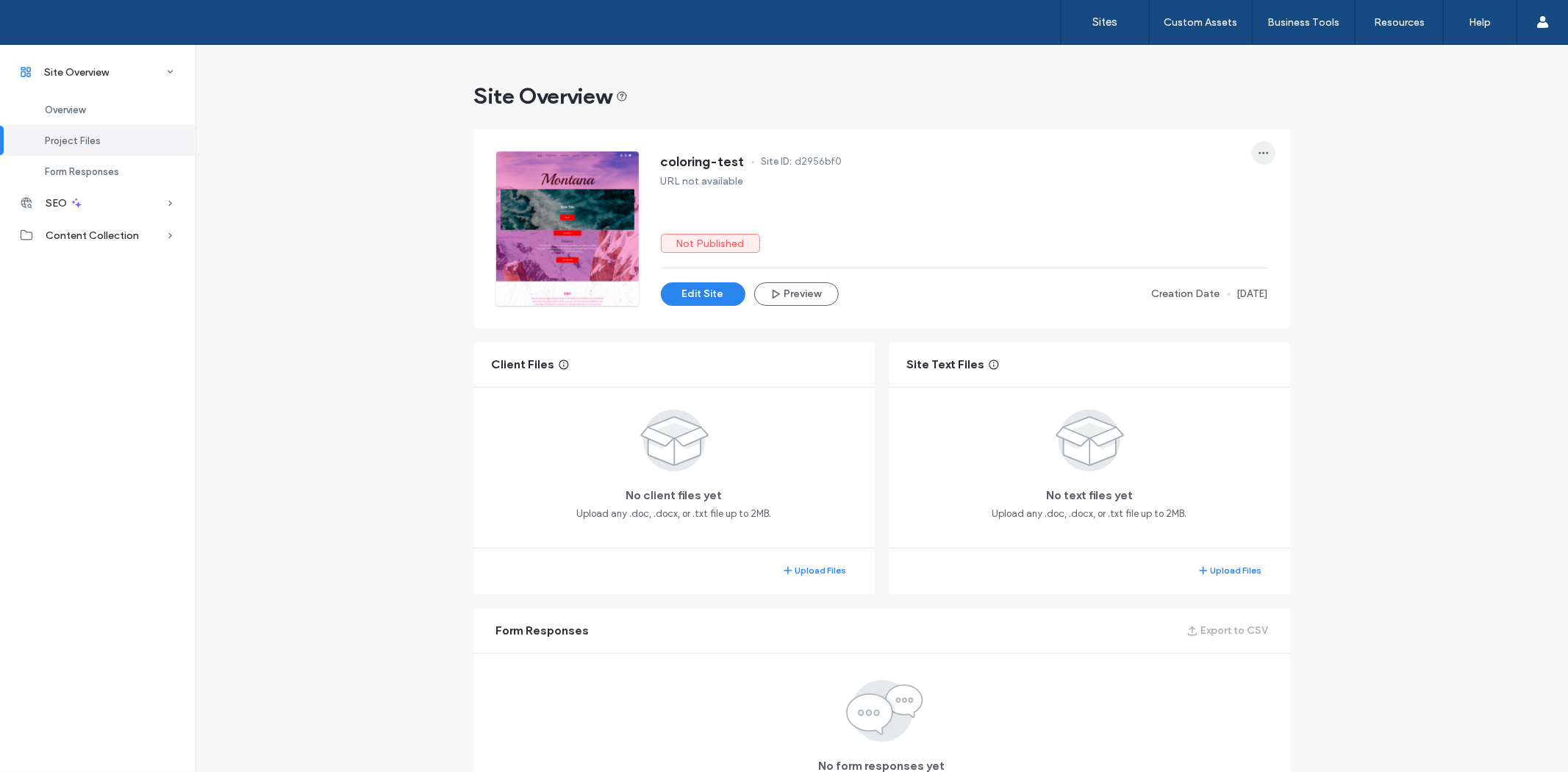
click at [1258, 150] on icon "button" at bounding box center [1263, 153] width 12 height 12
click at [1073, 189] on div "coloring-test Site ID: d2956bf0 URL not available Not Published Edit Site Previ…" at bounding box center [964, 228] width 607 height 155
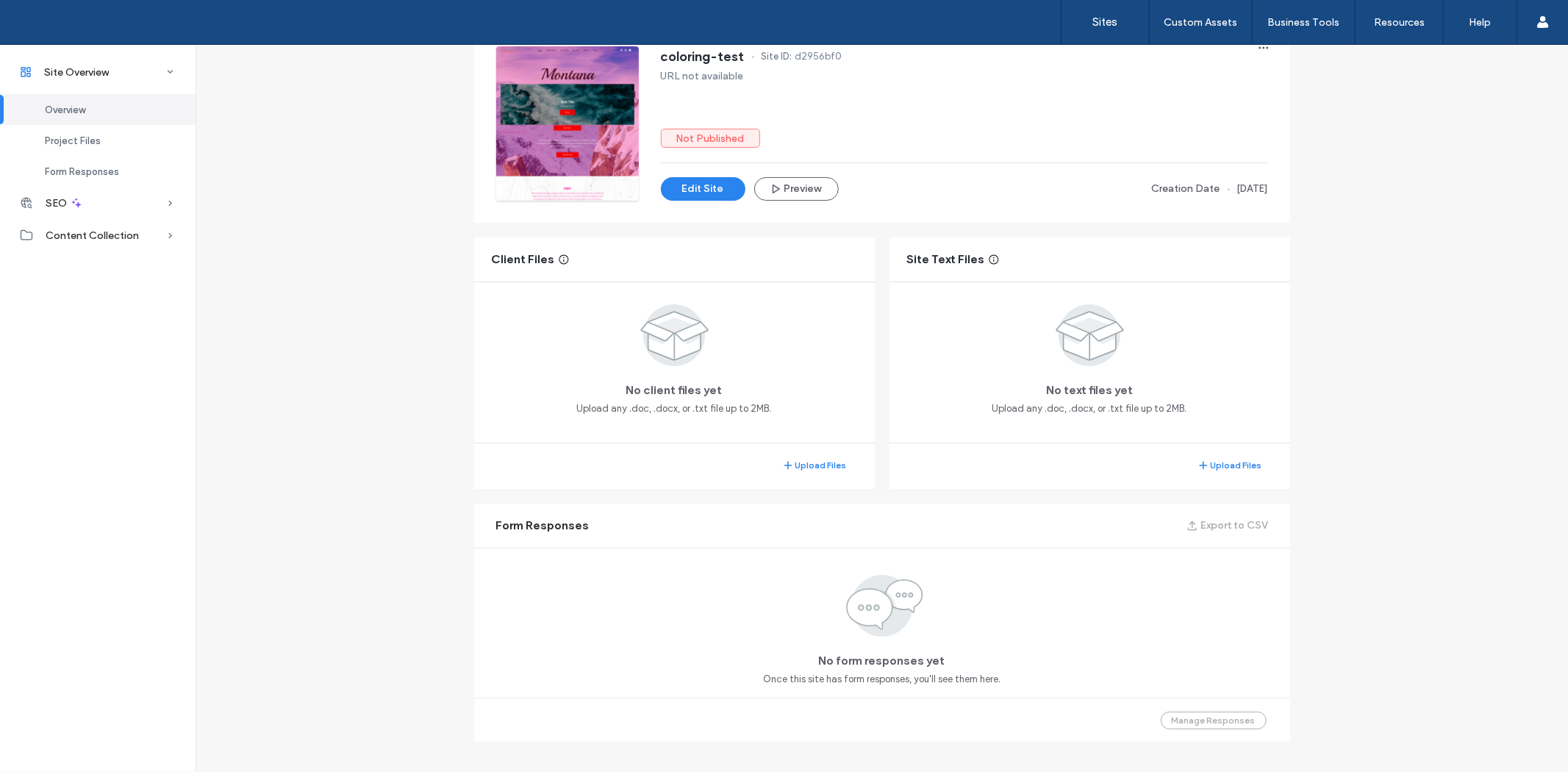
scroll to position [122, 0]
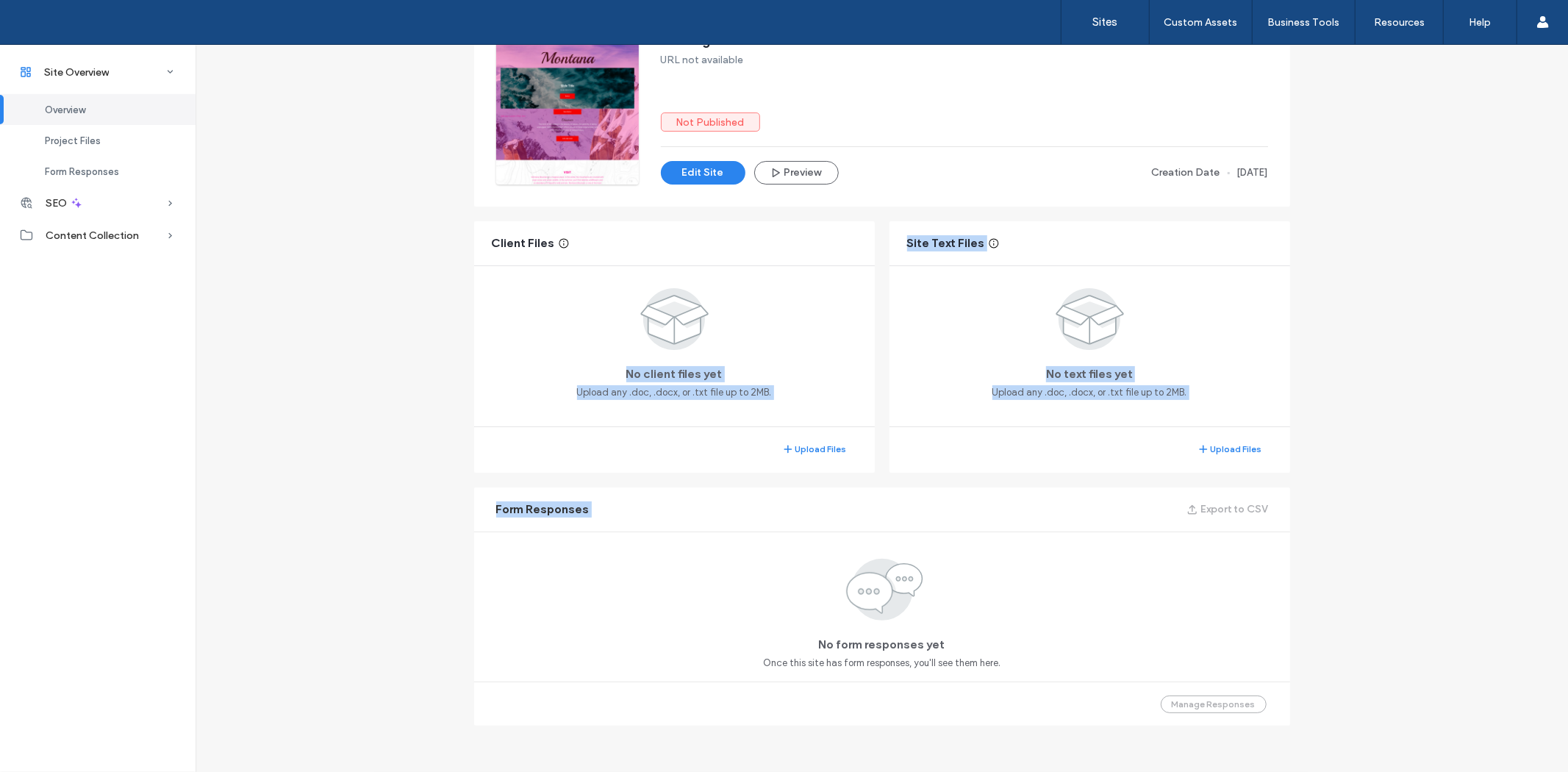
drag, startPoint x: 589, startPoint y: 274, endPoint x: 1086, endPoint y: 498, distance: 545.1
click at [1086, 496] on div "coloring-test Site ID: d2956bf0 URL not available Not Published Edit Site Previ…" at bounding box center [882, 367] width 831 height 732
click at [1080, 520] on div "Form Responses Export to CSV" at bounding box center [882, 509] width 816 height 44
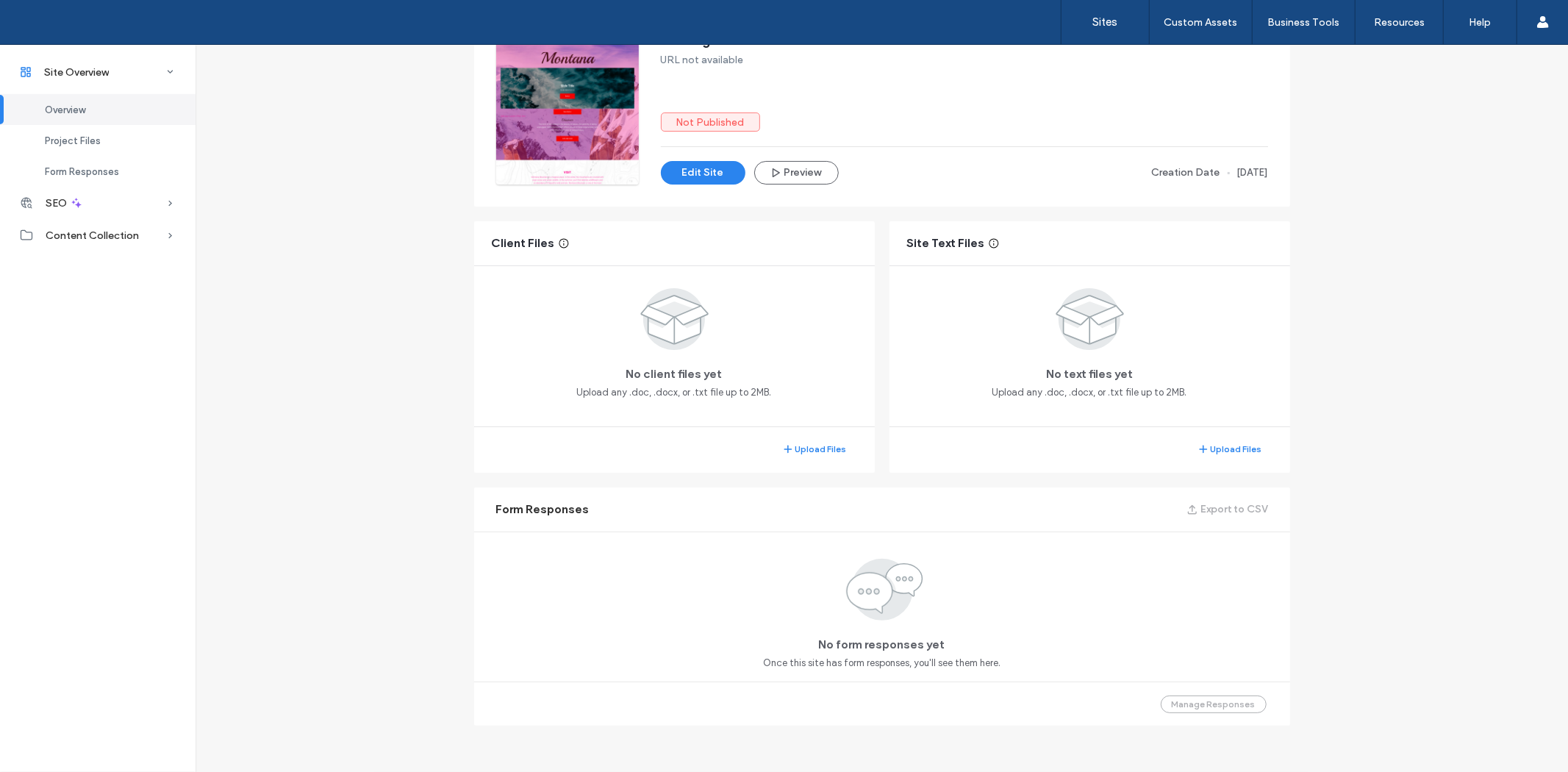
drag, startPoint x: 1101, startPoint y: 674, endPoint x: 1252, endPoint y: 693, distance: 152.2
click at [1205, 696] on div "Form Responses Export to CSV No form responses yet Once this site has form resp…" at bounding box center [882, 607] width 816 height 238
drag, startPoint x: 924, startPoint y: 640, endPoint x: 799, endPoint y: 547, distance: 155.8
click at [846, 568] on div "No form responses yet Once this site has form responses, you'll see them here." at bounding box center [881, 612] width 237 height 116
click at [799, 552] on div "No form responses yet Once this site has form responses, you'll see them here." at bounding box center [882, 606] width 816 height 150
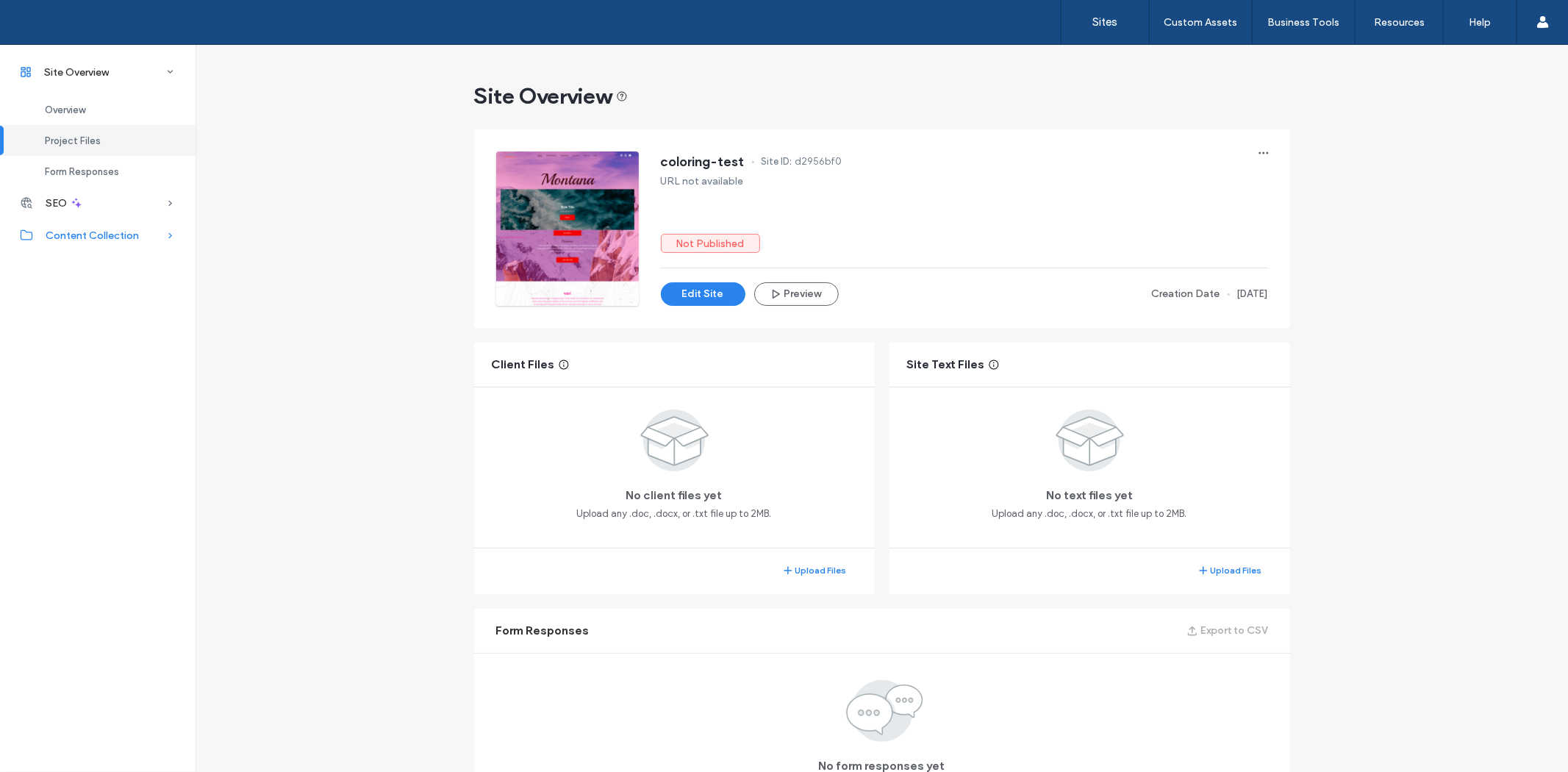
click at [76, 236] on span "Content Collection" at bounding box center [92, 235] width 93 height 12
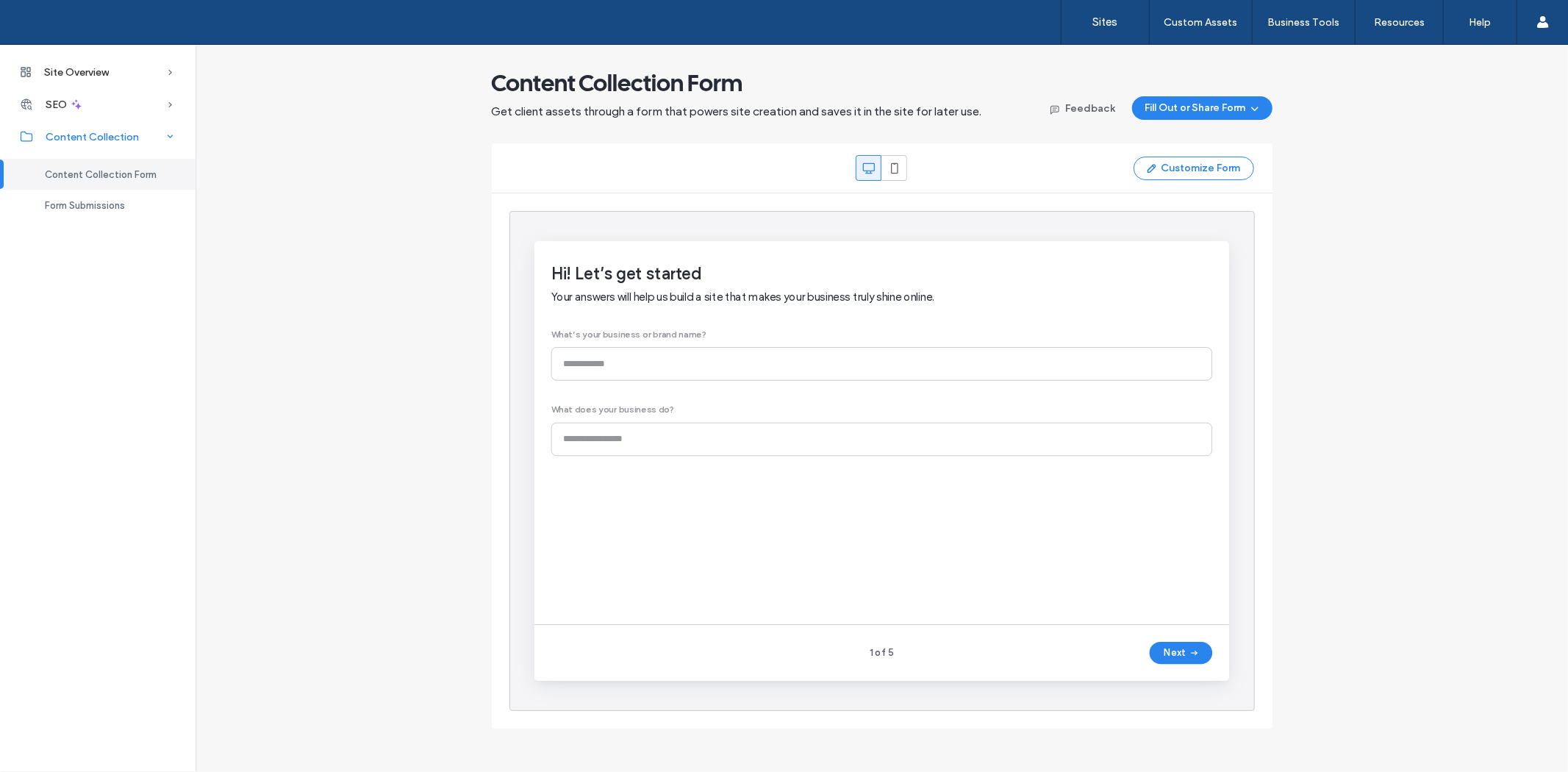
click at [85, 145] on div "Content Collection" at bounding box center [98, 136] width 196 height 32
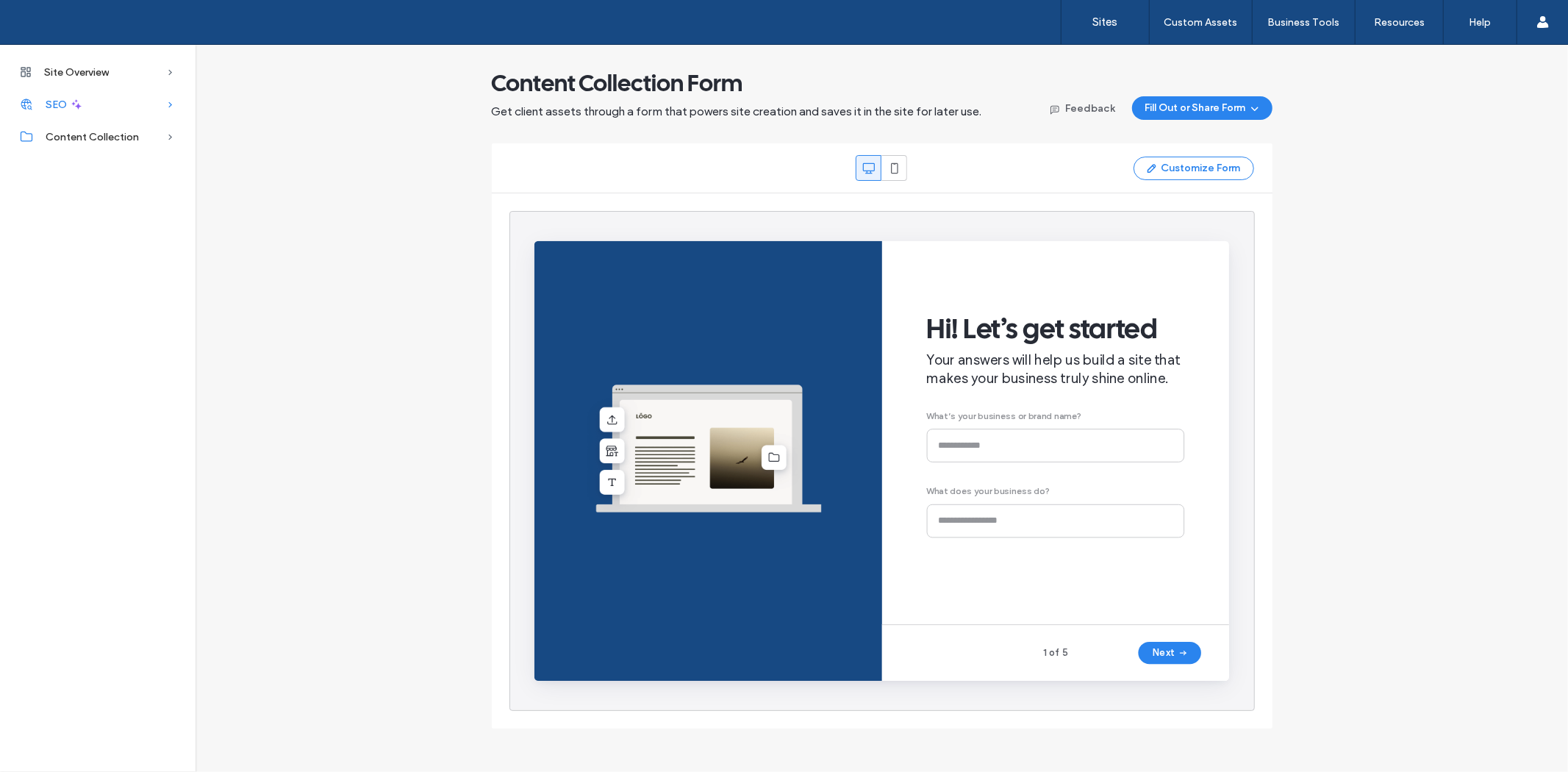
click at [67, 112] on div "SEO" at bounding box center [98, 104] width 196 height 32
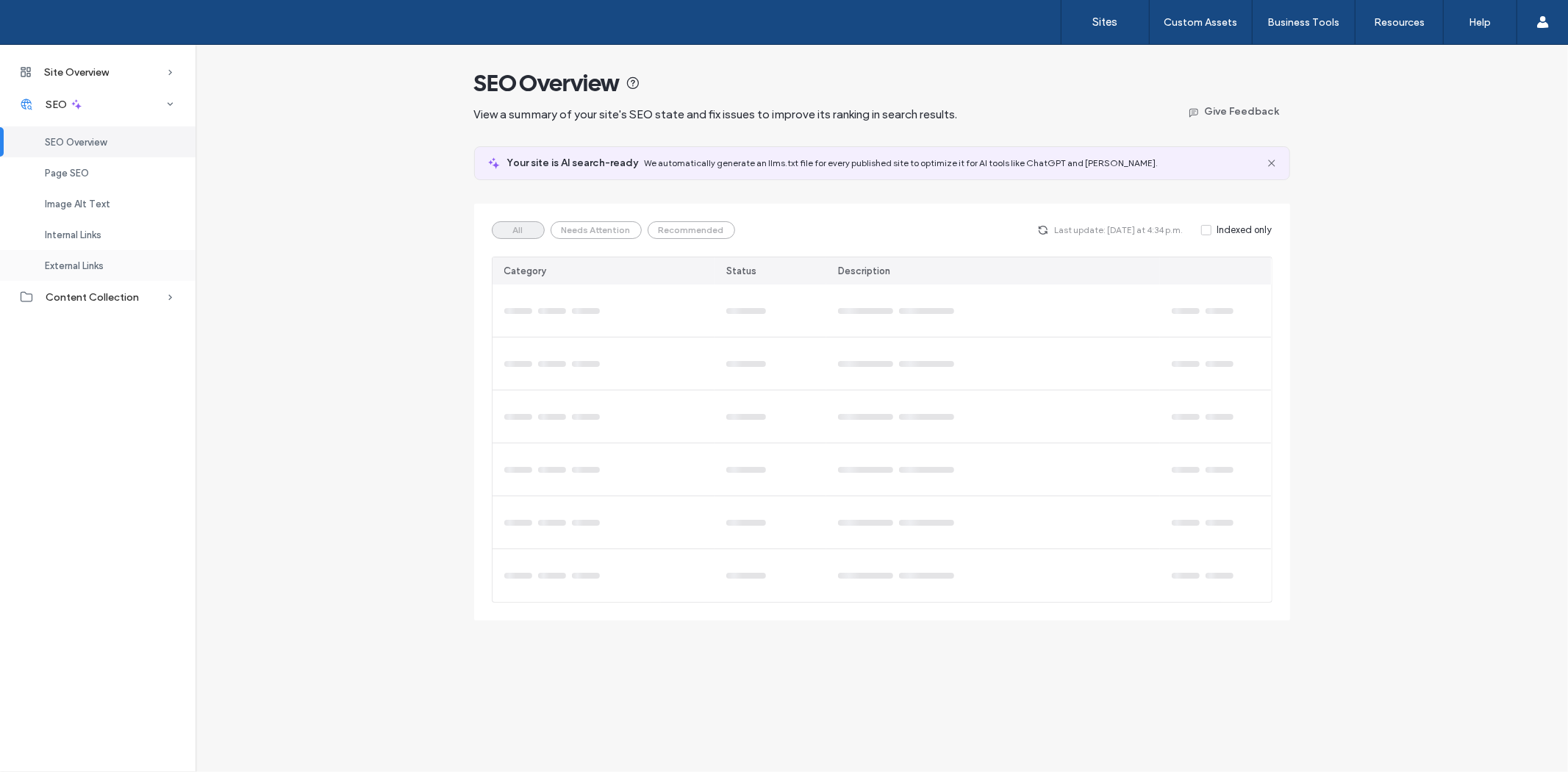
click at [88, 264] on span "External Links" at bounding box center [74, 265] width 59 height 11
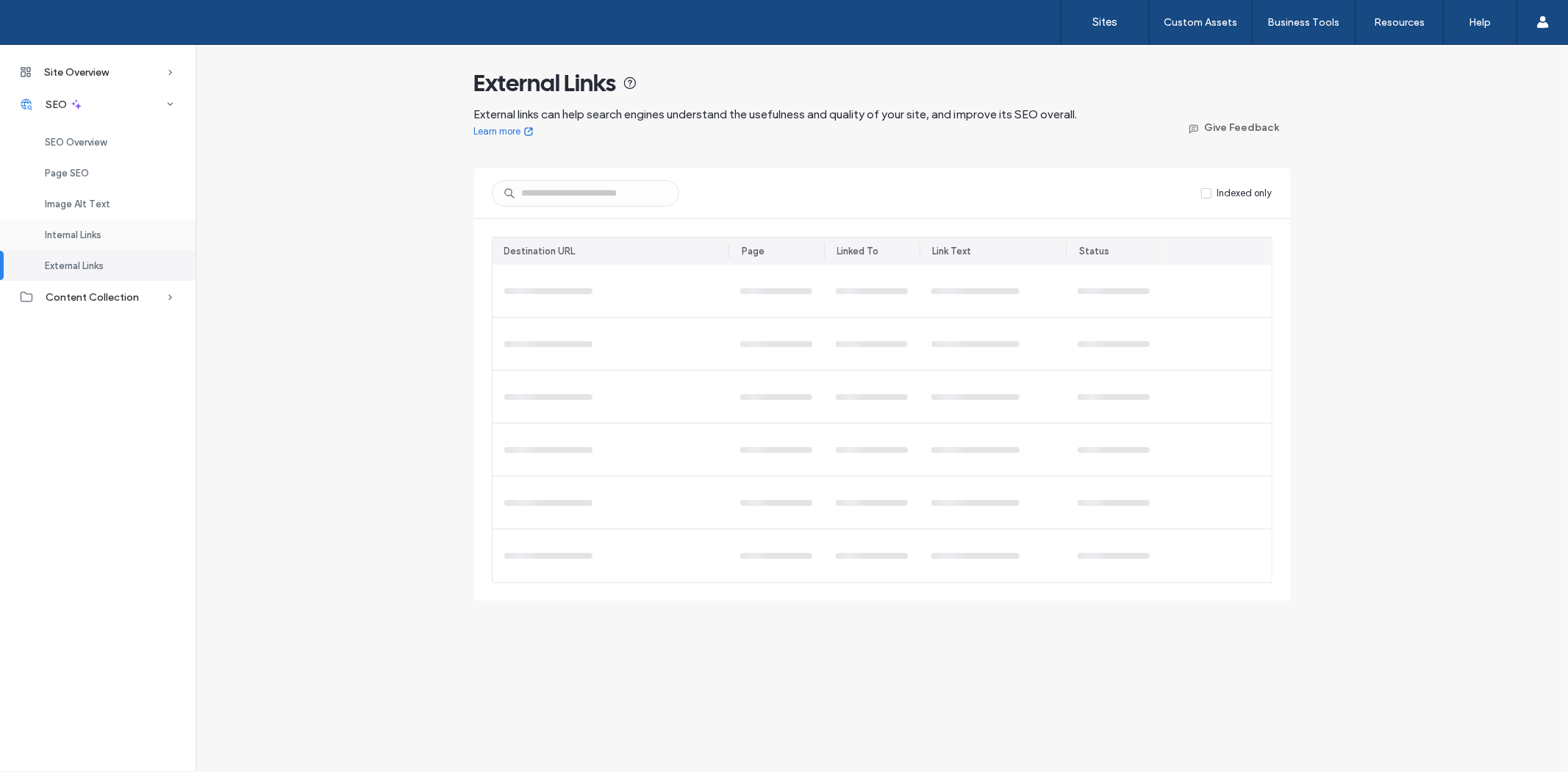
click at [83, 230] on span "Internal Links" at bounding box center [73, 234] width 56 height 11
click at [71, 203] on span "Image Alt Text" at bounding box center [77, 203] width 65 height 11
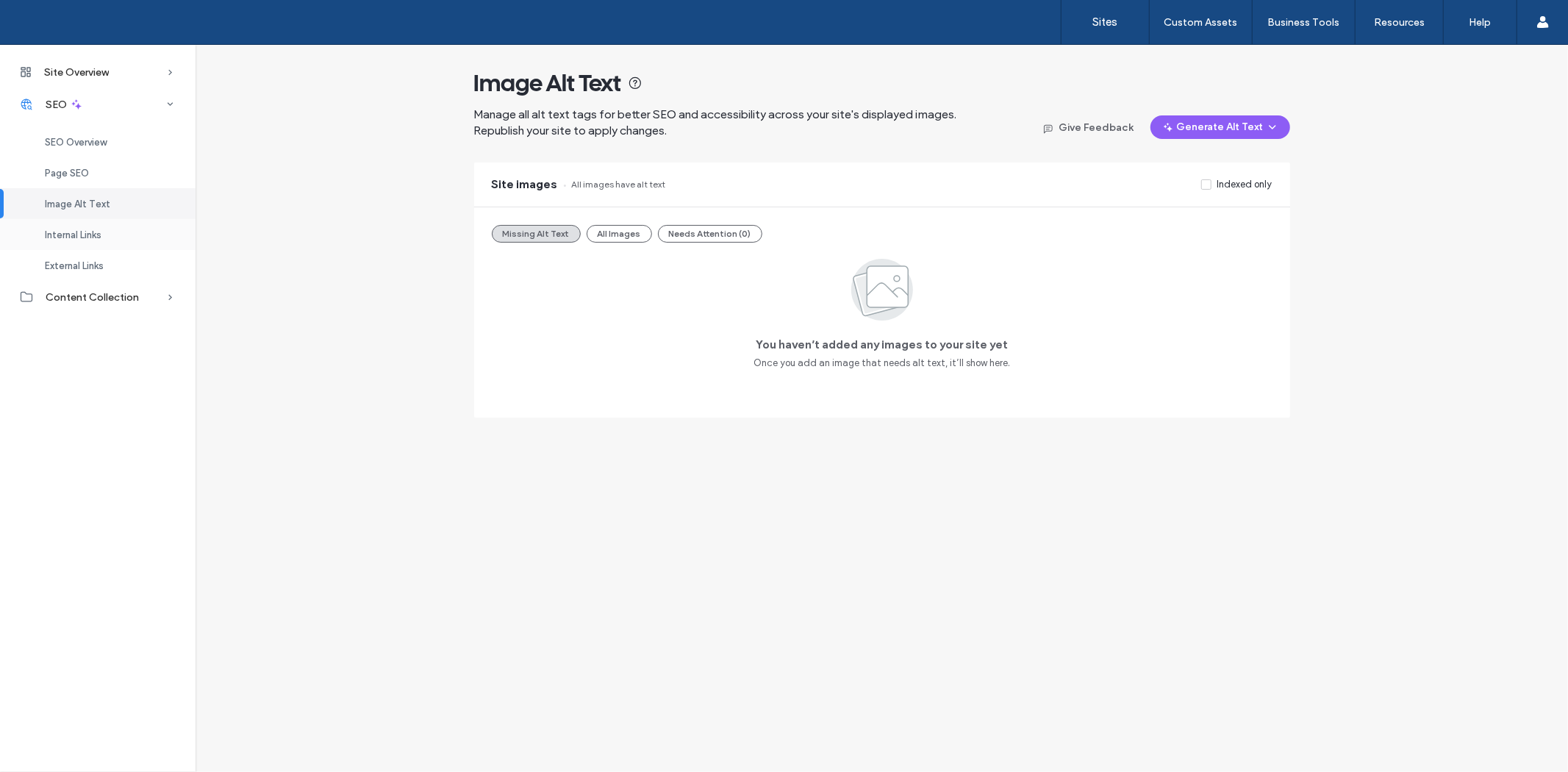
click at [81, 236] on span "Internal Links" at bounding box center [73, 234] width 56 height 11
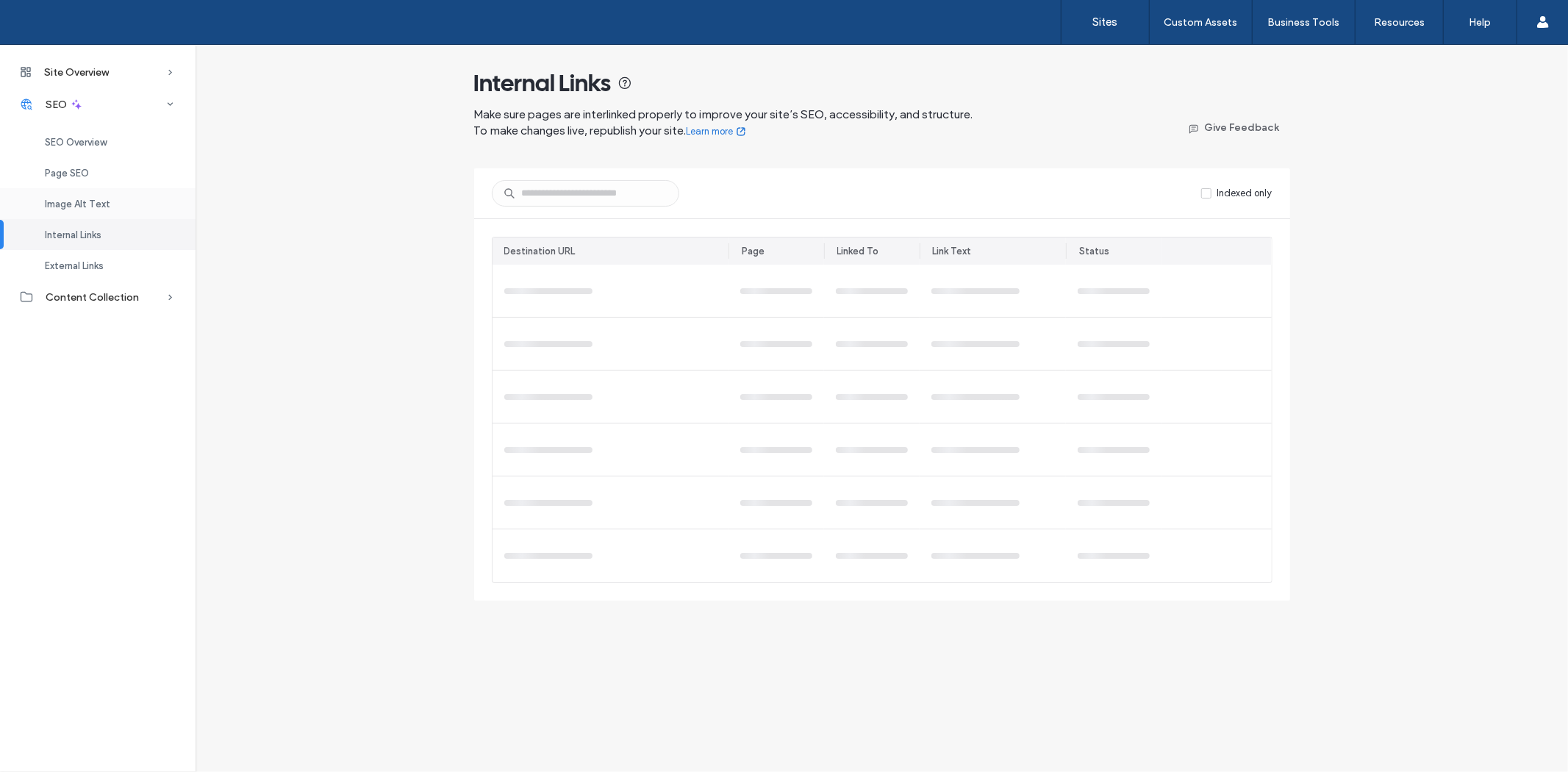
click at [69, 193] on div "Image Alt Text" at bounding box center [98, 203] width 196 height 31
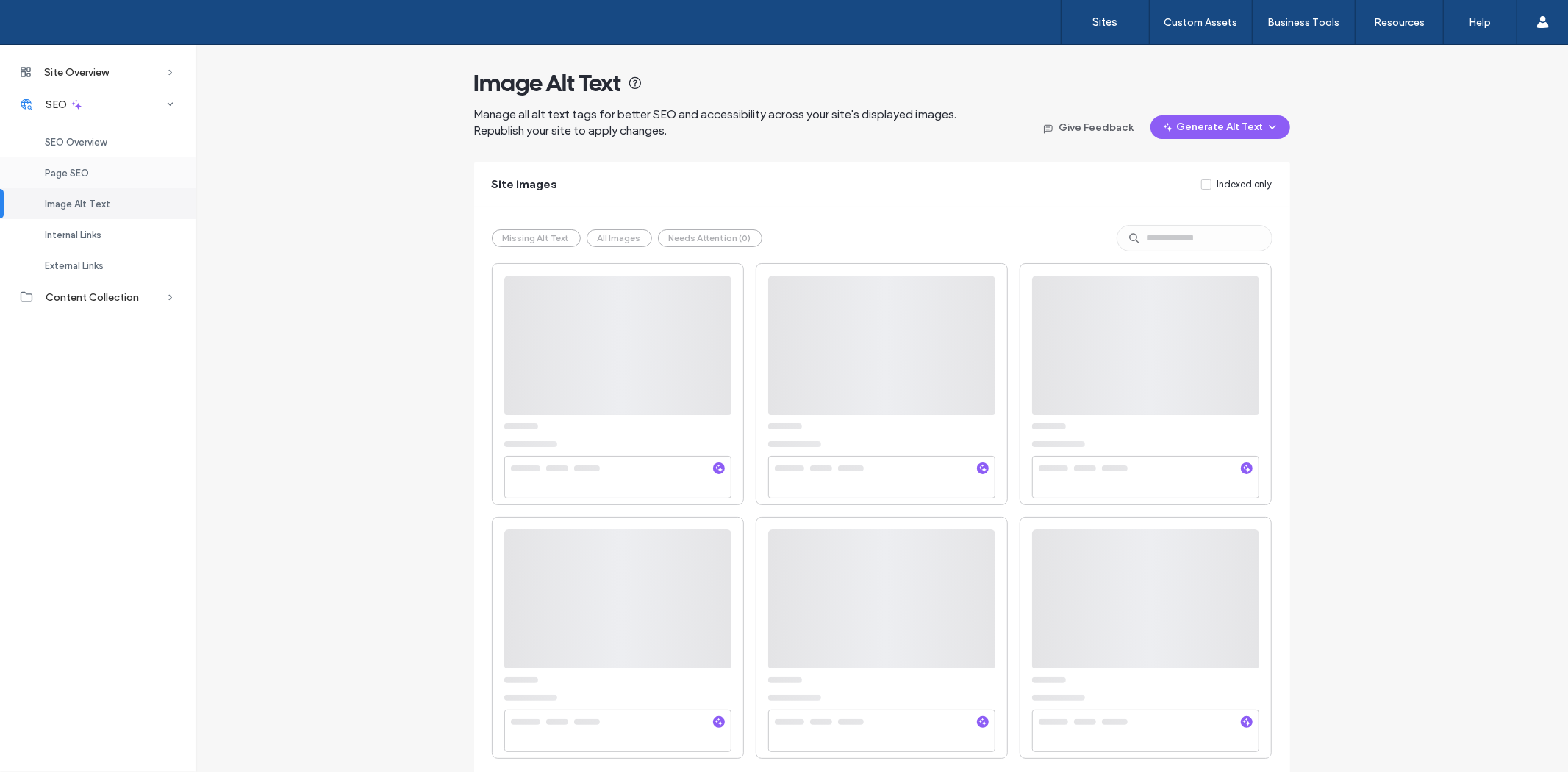
click at [67, 174] on span "Page SEO" at bounding box center [66, 173] width 44 height 11
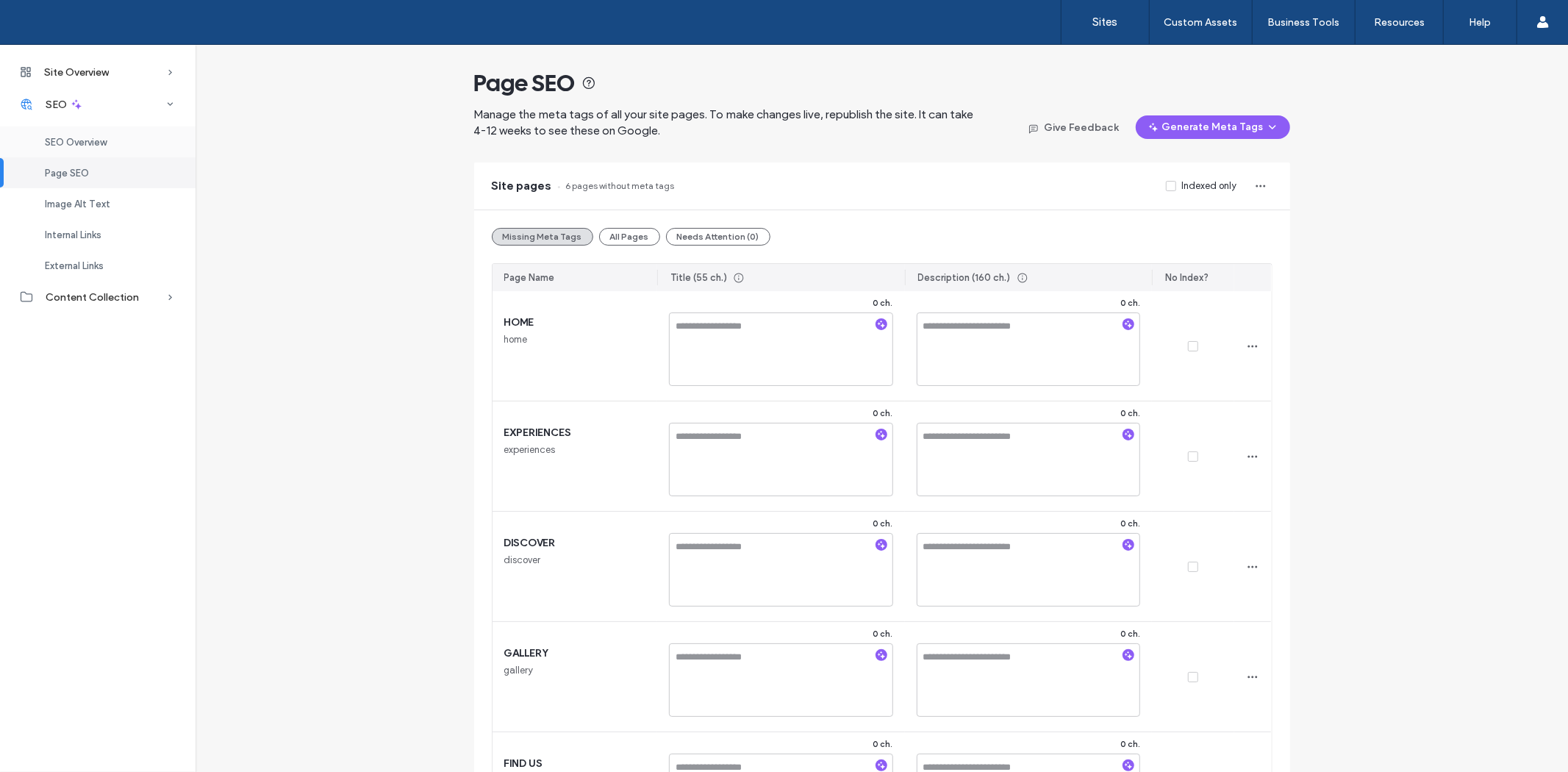
click at [64, 149] on div "SEO Overview" at bounding box center [98, 141] width 196 height 31
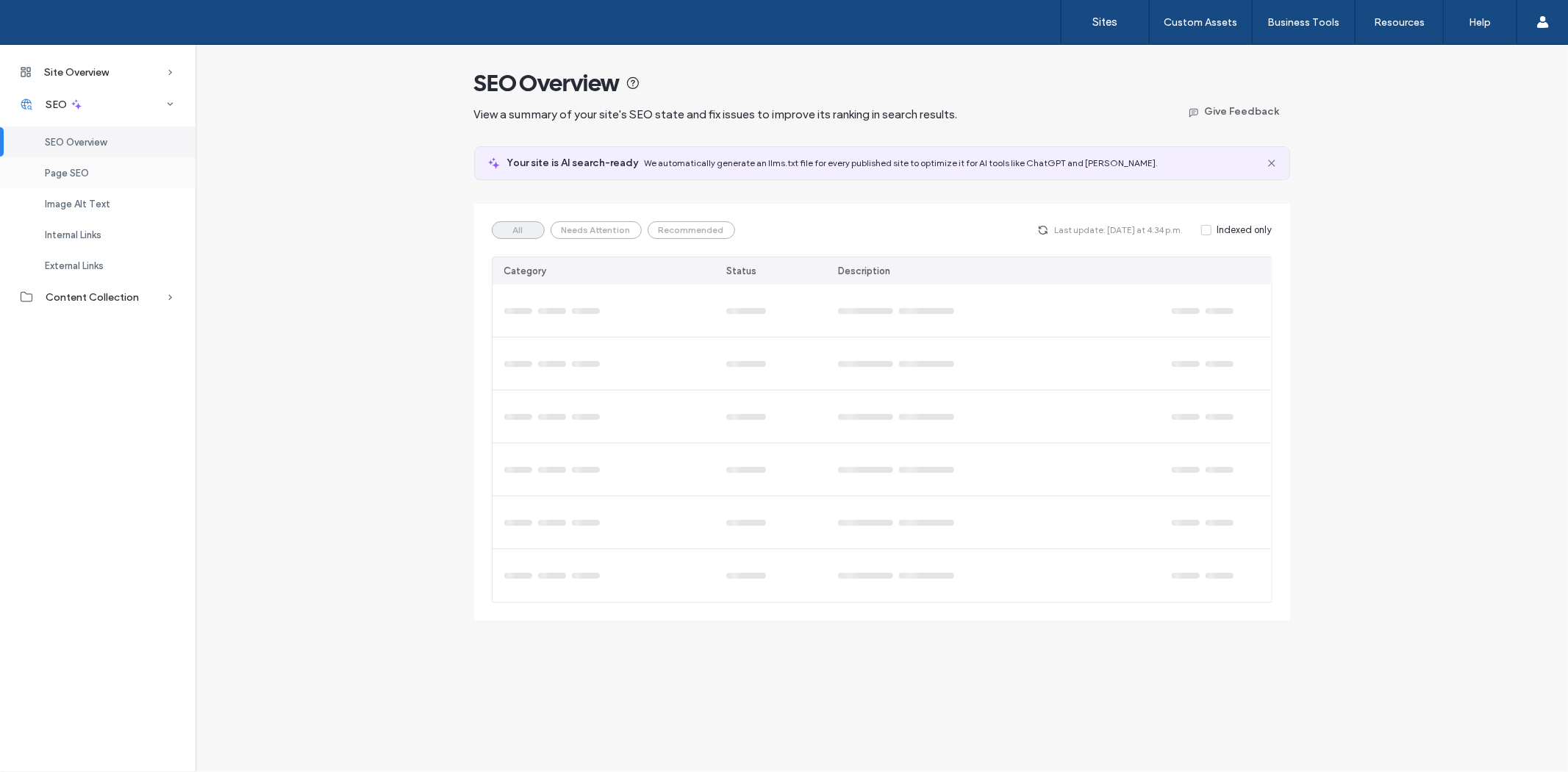
click at [64, 179] on div "Page SEO" at bounding box center [98, 172] width 196 height 31
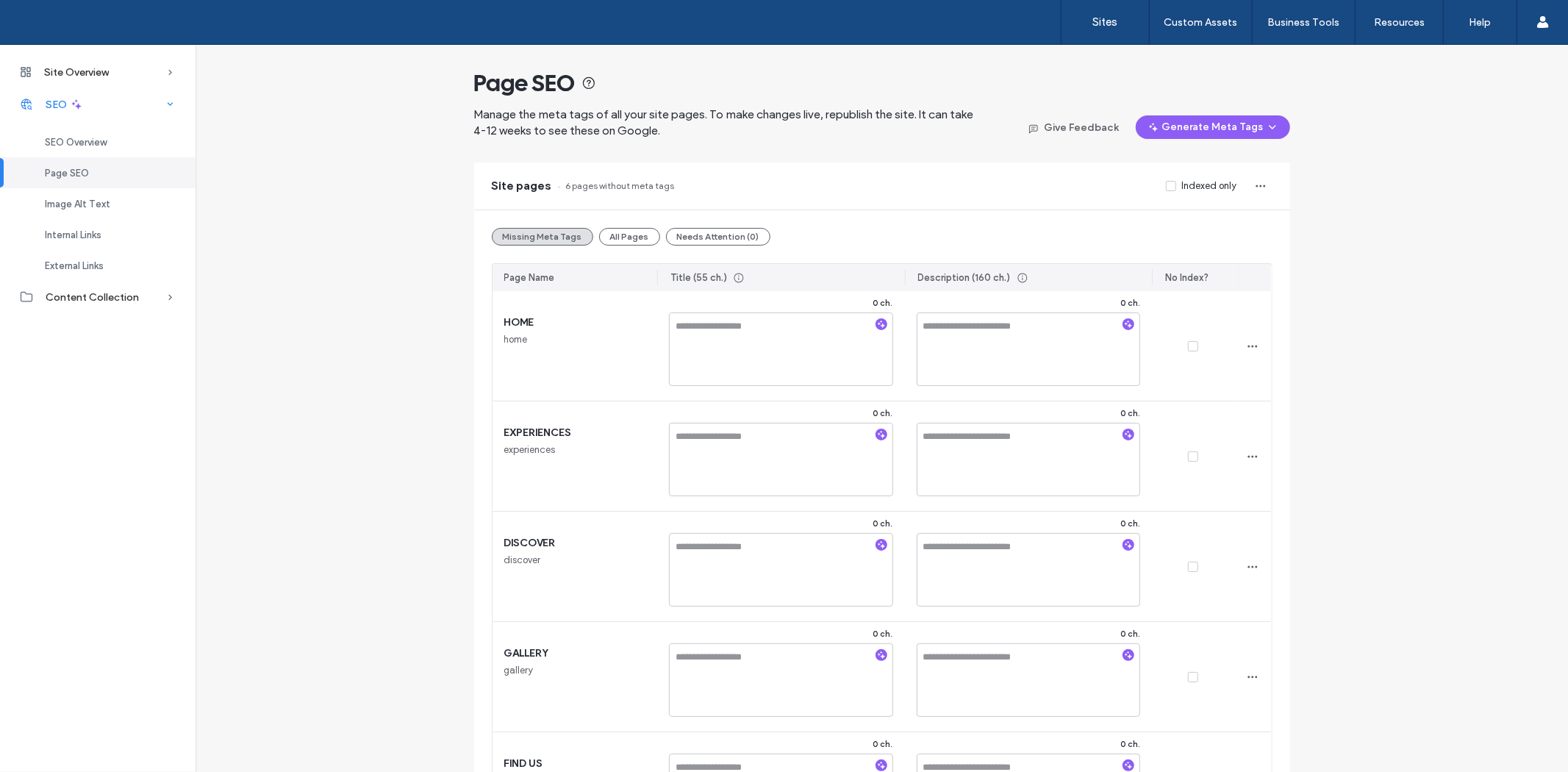
click at [36, 111] on div "SEO" at bounding box center [98, 104] width 196 height 32
click at [59, 81] on div "Site Overview" at bounding box center [98, 72] width 196 height 32
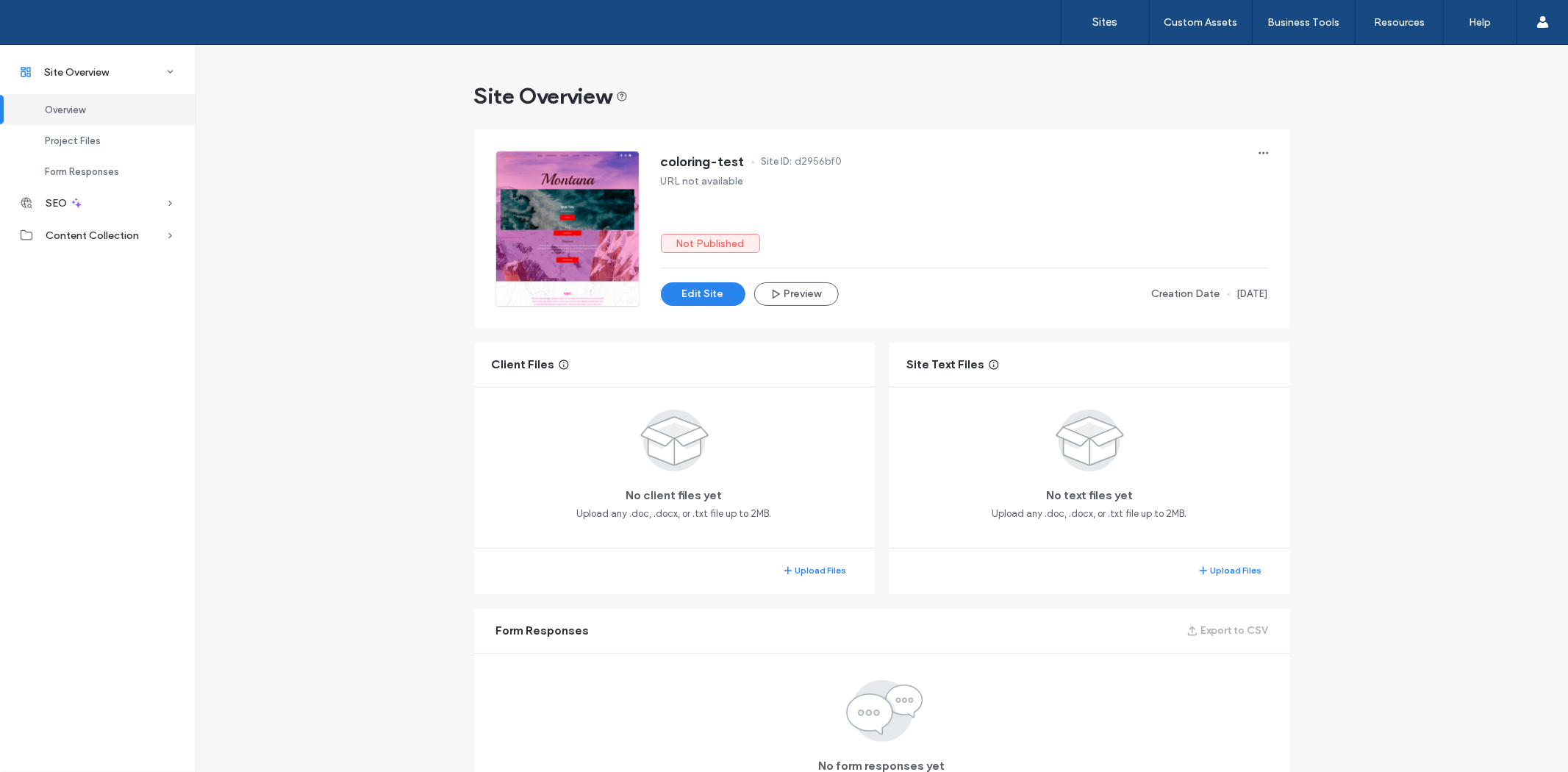
click at [1029, 70] on div "Site Overview coloring-test Site ID: d2956bf0 URL not available Not Published E…" at bounding box center [882, 449] width 1372 height 809
click at [1009, 102] on div "Site Overview" at bounding box center [882, 97] width 816 height 30
drag, startPoint x: 967, startPoint y: 266, endPoint x: 1347, endPoint y: 289, distance: 380.7
click at [1347, 289] on div "Site Overview coloring-test Site ID: d2956bf0 URL not available Not Published E…" at bounding box center [882, 449] width 1372 height 809
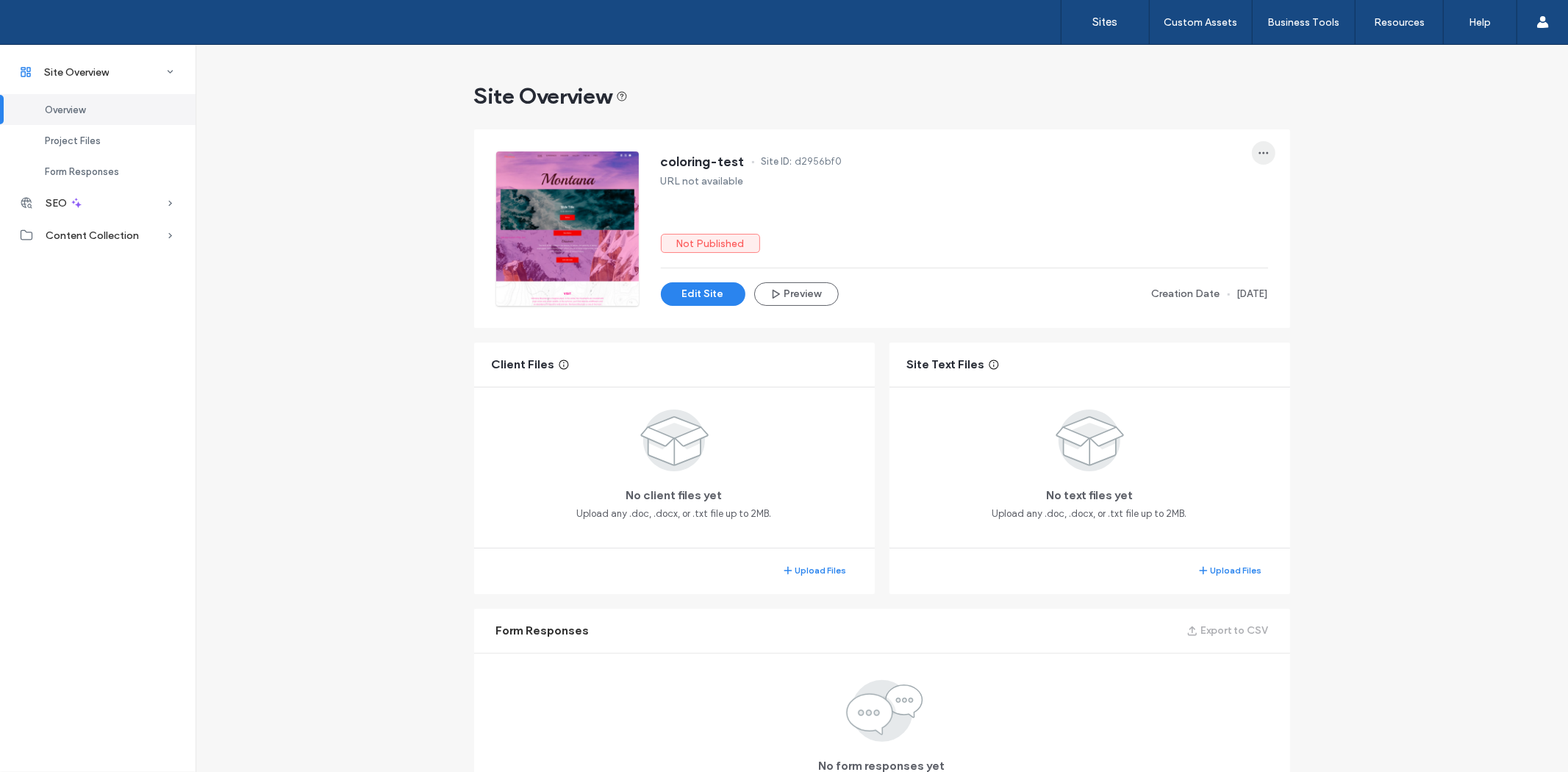
click at [1265, 157] on span "button" at bounding box center [1263, 153] width 23 height 23
click at [1151, 286] on span "Creation Date" at bounding box center [1185, 294] width 69 height 17
drag, startPoint x: 1103, startPoint y: 302, endPoint x: 1345, endPoint y: 307, distance: 242.1
click at [1345, 307] on div "Site Overview coloring-test Site ID: d2956bf0 URL not available Not Published E…" at bounding box center [882, 449] width 1372 height 809
click at [854, 304] on div "Edit Site Preview Creation Date 12 Sep, 2025" at bounding box center [964, 293] width 607 height 23
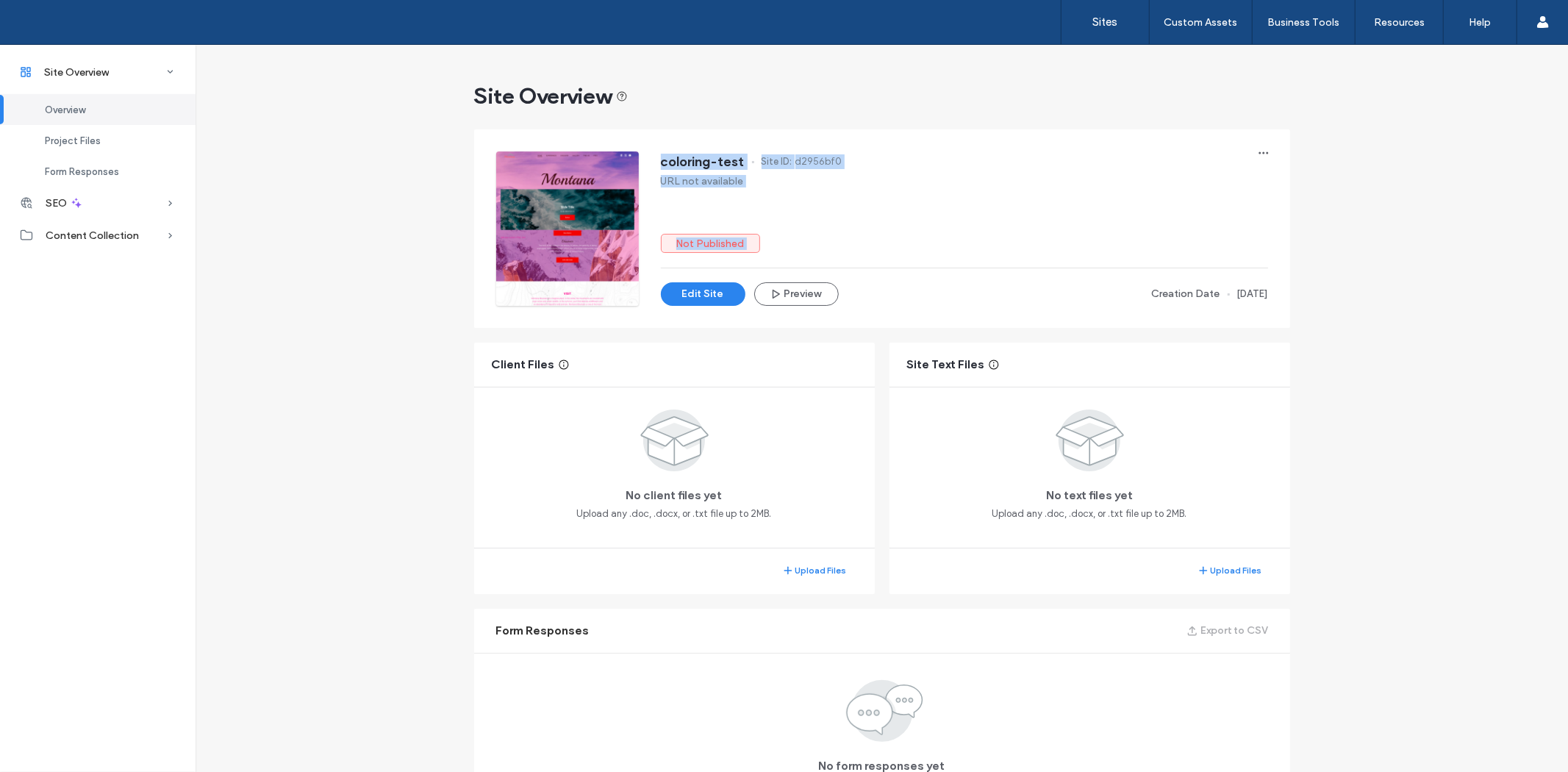
drag, startPoint x: 876, startPoint y: 255, endPoint x: 693, endPoint y: 151, distance: 210.5
click at [631, 133] on div "coloring-test Site ID: d2956bf0 URL not available Not Published Edit Site Previ…" at bounding box center [893, 217] width 794 height 176
click at [736, 169] on div "coloring-test Site ID: d2956bf0" at bounding box center [964, 163] width 607 height 23
drag, startPoint x: 754, startPoint y: 215, endPoint x: 1306, endPoint y: 319, distance: 561.7
click at [1306, 319] on div "Site Overview coloring-test Site ID: d2956bf0 URL not available Not Published E…" at bounding box center [882, 449] width 1372 height 809
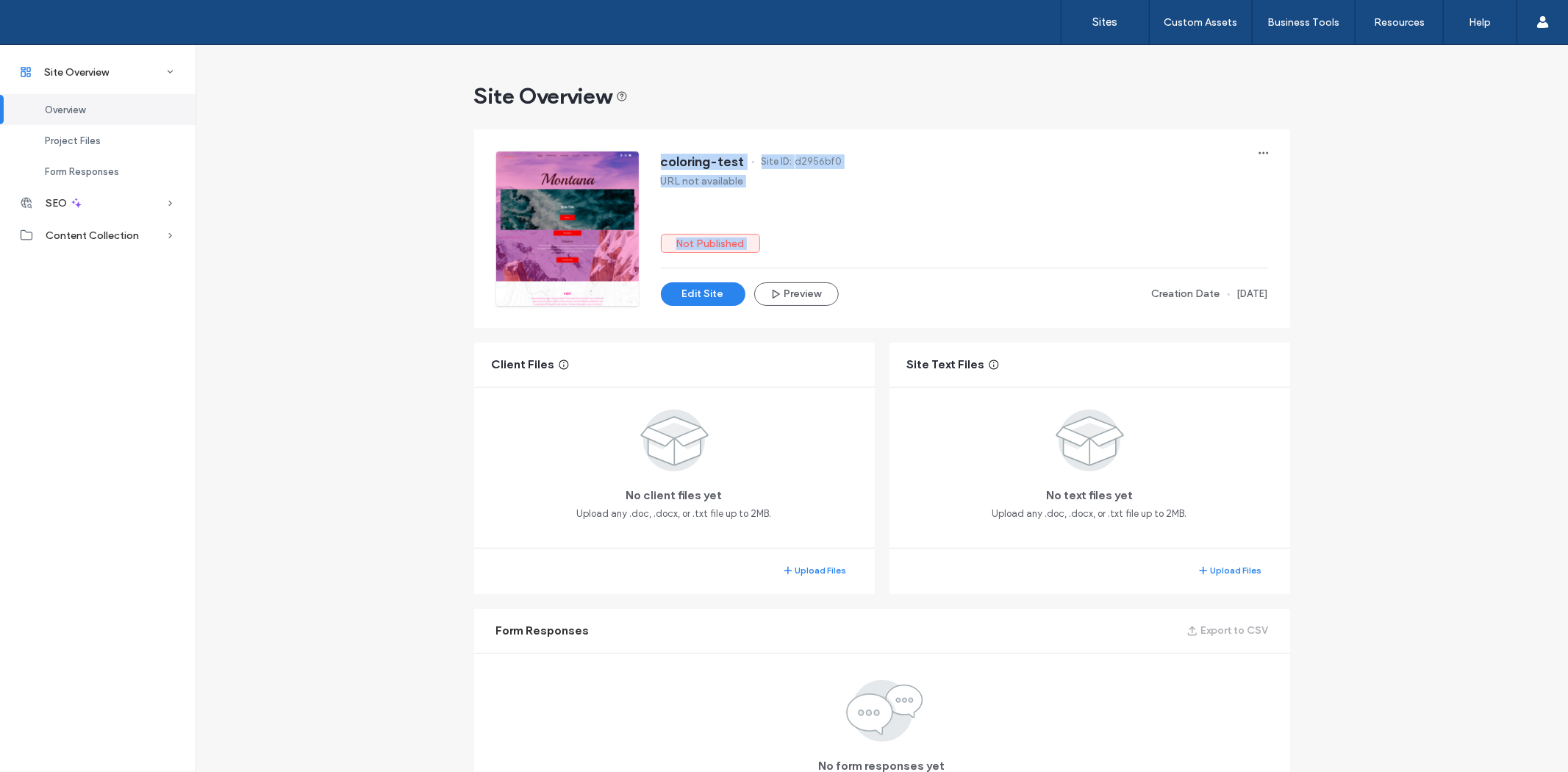
click at [1244, 313] on div "coloring-test Site ID: d2956bf0 URL not available Not Published Edit Site Previ…" at bounding box center [882, 228] width 816 height 198
click at [1275, 314] on div "coloring-test Site ID: d2956bf0 URL not available Not Published Edit Site Previ…" at bounding box center [882, 228] width 816 height 198
drag, startPoint x: 1275, startPoint y: 307, endPoint x: 990, endPoint y: 236, distance: 293.7
click at [482, 96] on div "Site Overview coloring-test Site ID: d2956bf0 URL not available Not Published E…" at bounding box center [882, 449] width 1372 height 809
click at [1024, 247] on div "Not Published" at bounding box center [964, 243] width 607 height 19
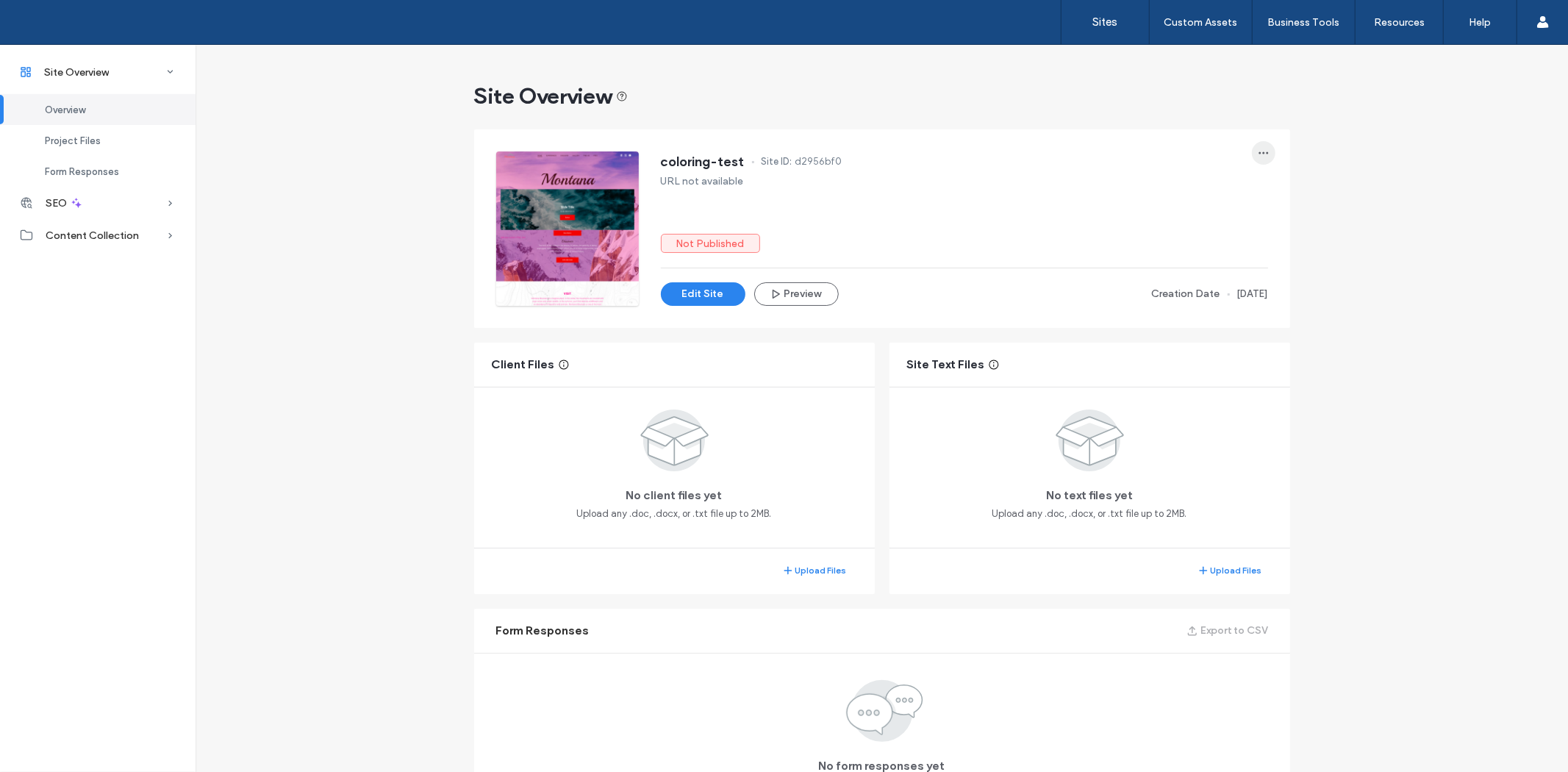
click at [1257, 144] on span "button" at bounding box center [1263, 153] width 23 height 23
click at [1199, 277] on div "coloring-test Site ID: d2956bf0 URL not available Not Published Edit Site Previ…" at bounding box center [964, 228] width 607 height 155
click at [1205, 132] on div "coloring-test Site ID: d2956bf0 URL not available Not Published Edit Site Previ…" at bounding box center [882, 229] width 831 height 213
drag, startPoint x: 1301, startPoint y: 163, endPoint x: 1331, endPoint y: 147, distance: 34.0
click at [1316, 165] on div "Site Overview coloring-test Site ID: d2956bf0 URL not available Not Published E…" at bounding box center [882, 449] width 1372 height 809
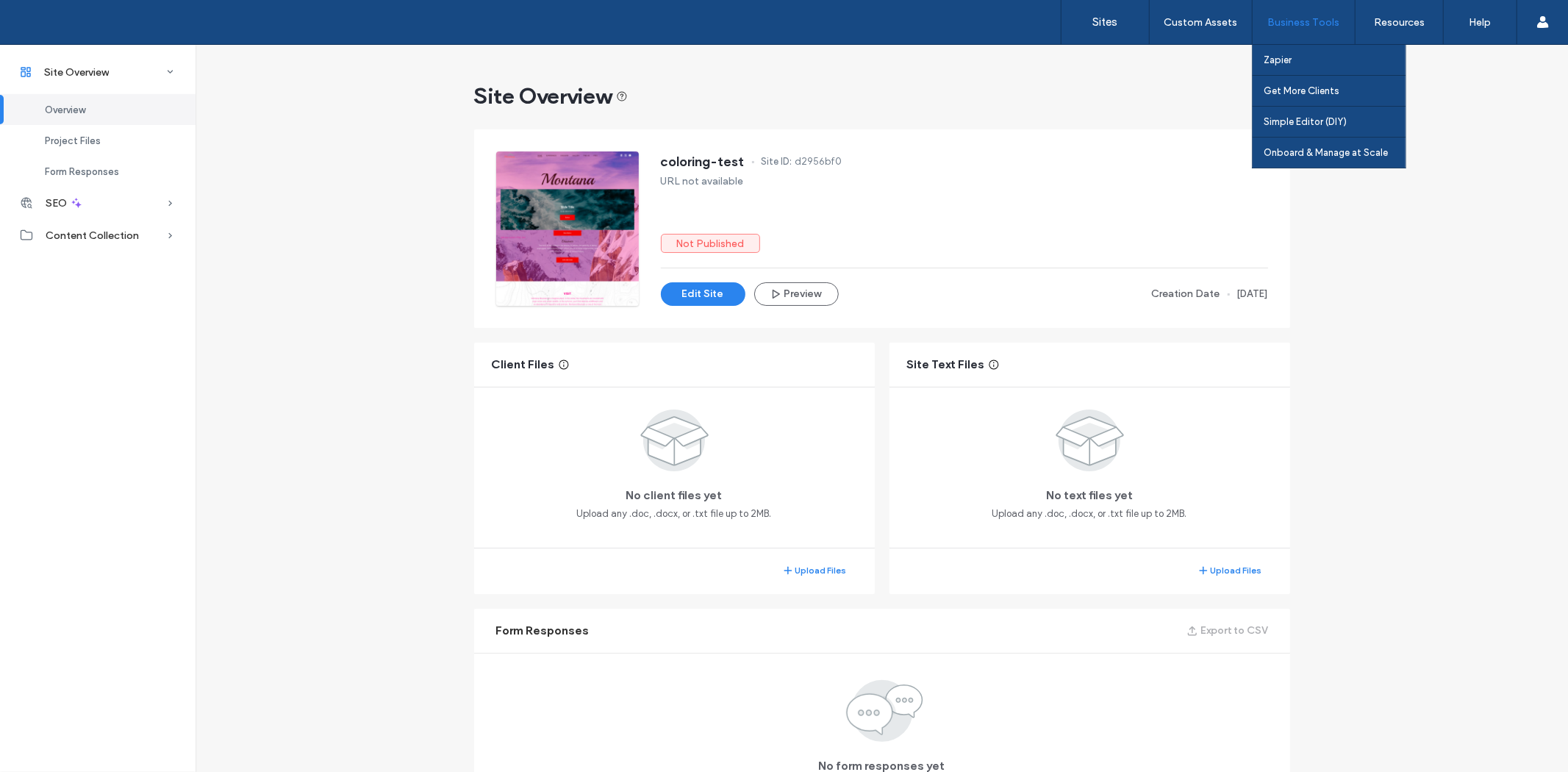
click at [1322, 30] on div "Business Tools" at bounding box center [1303, 21] width 102 height 44
click at [1329, 160] on link "Onboard & Manage at Scale" at bounding box center [1335, 152] width 142 height 30
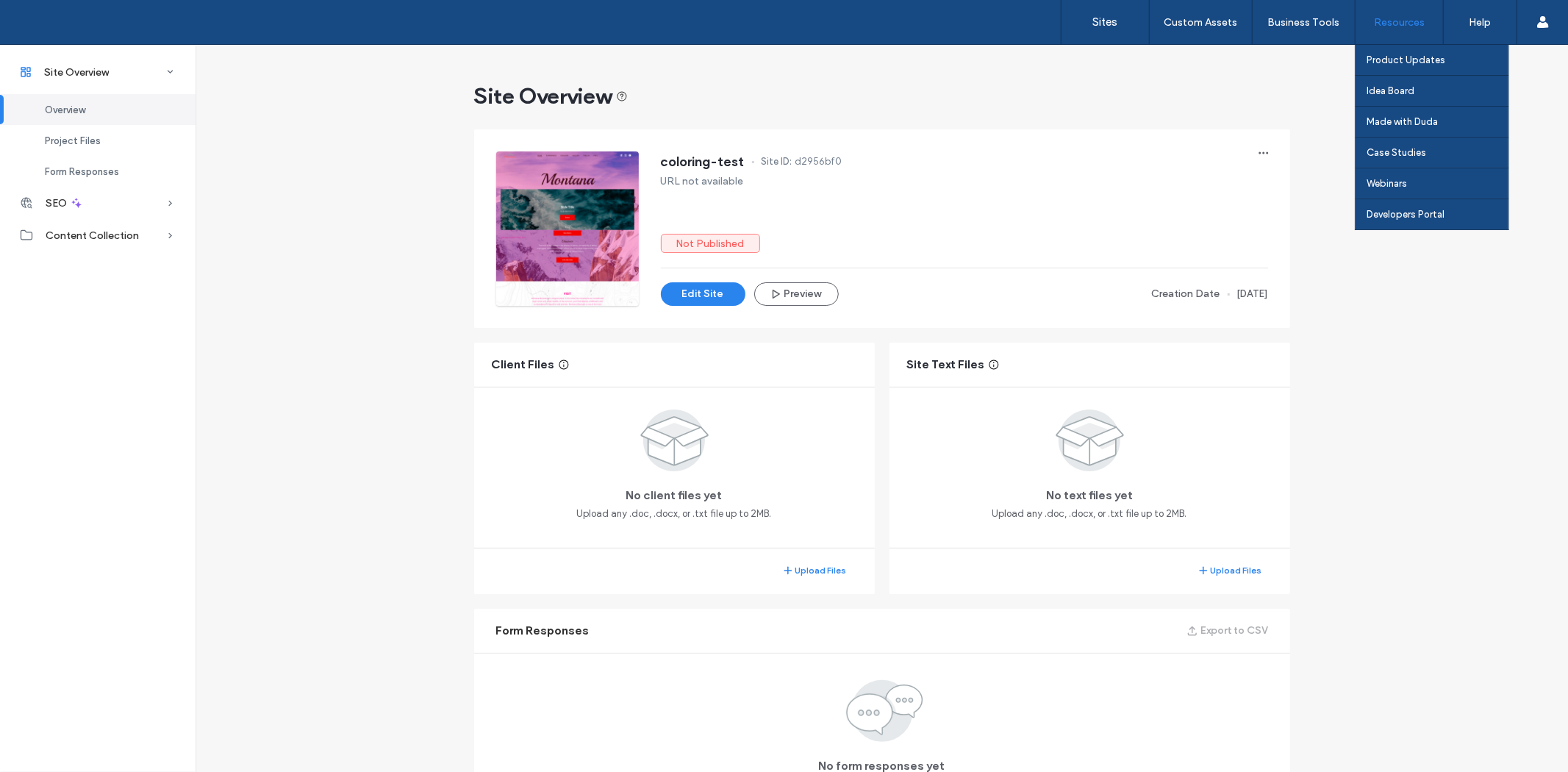
click at [1434, 26] on div "Resources" at bounding box center [1399, 21] width 88 height 44
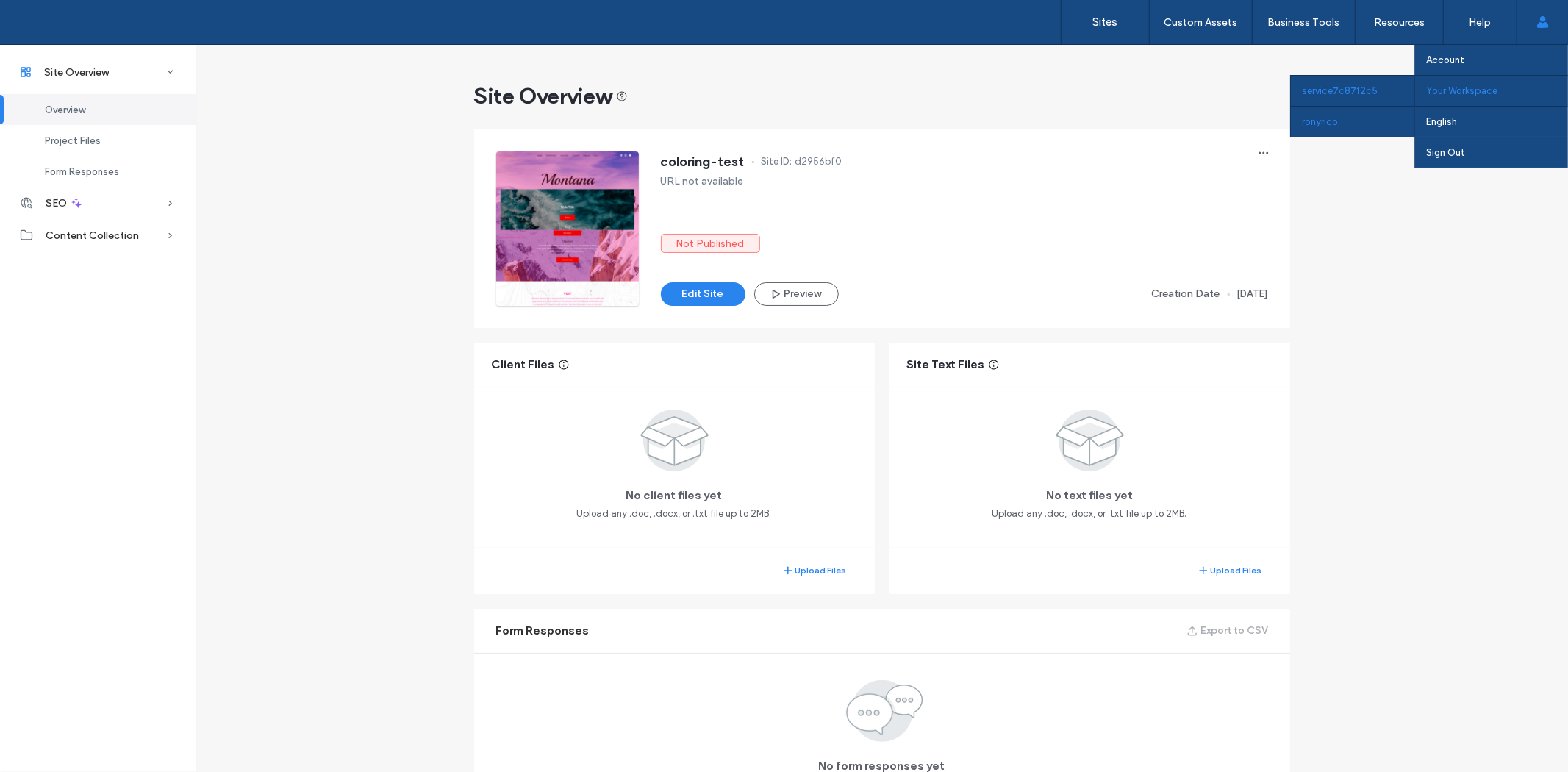
click at [1310, 122] on div "ronyrico" at bounding box center [1351, 121] width 123 height 31
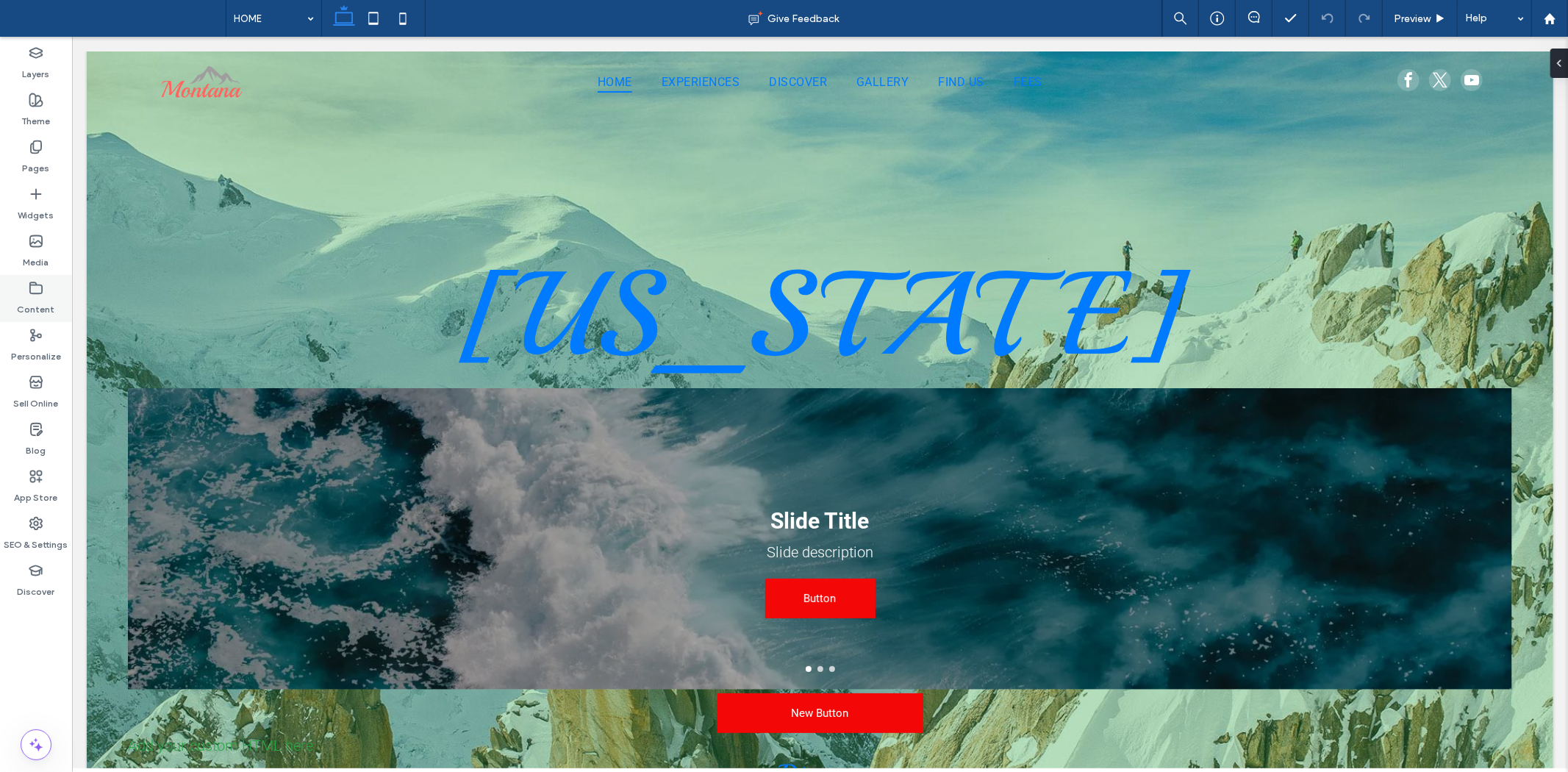
click at [44, 307] on label "Content" at bounding box center [36, 305] width 37 height 21
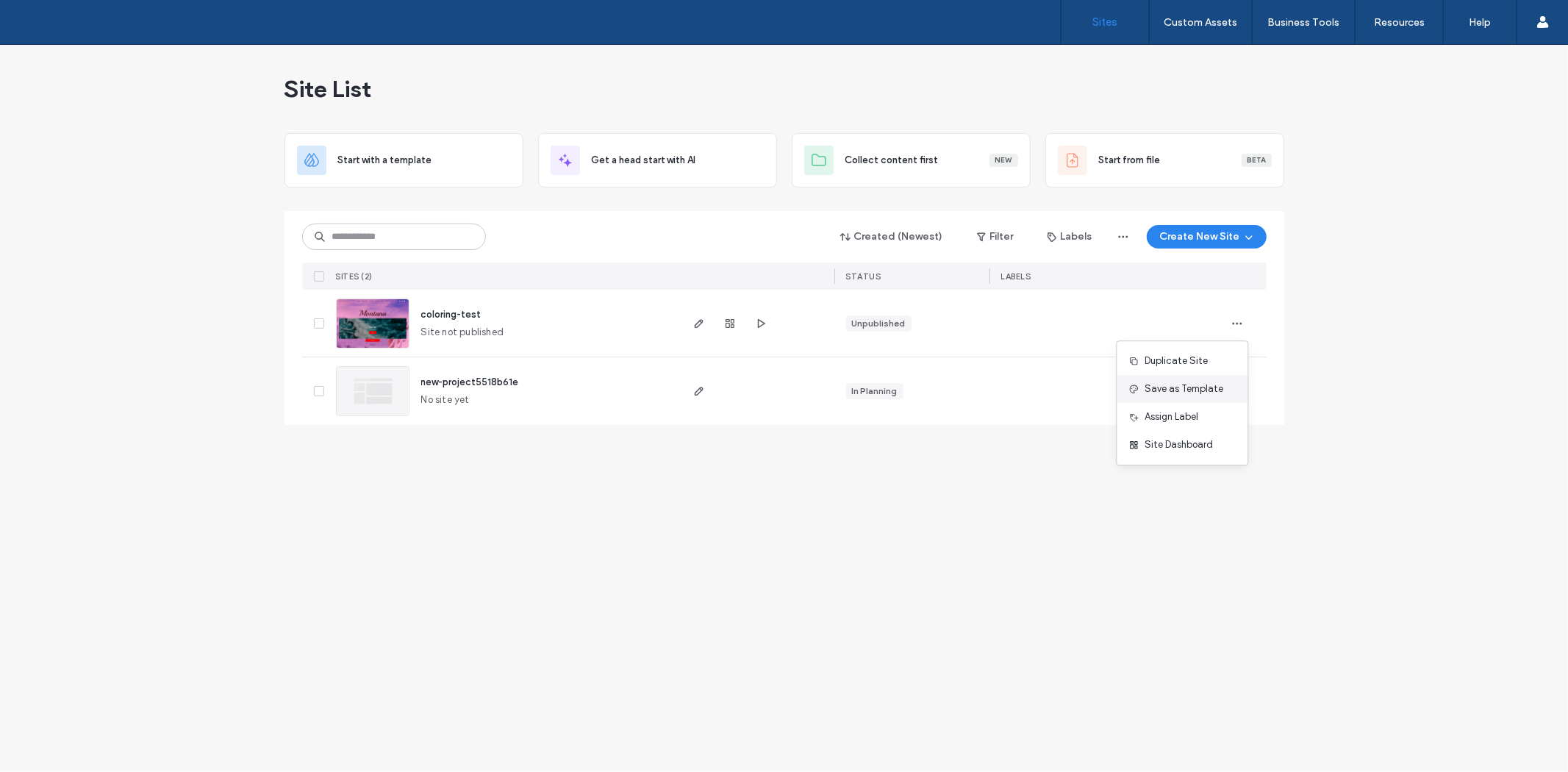
click at [1189, 388] on span "Save as Template" at bounding box center [1184, 388] width 79 height 15
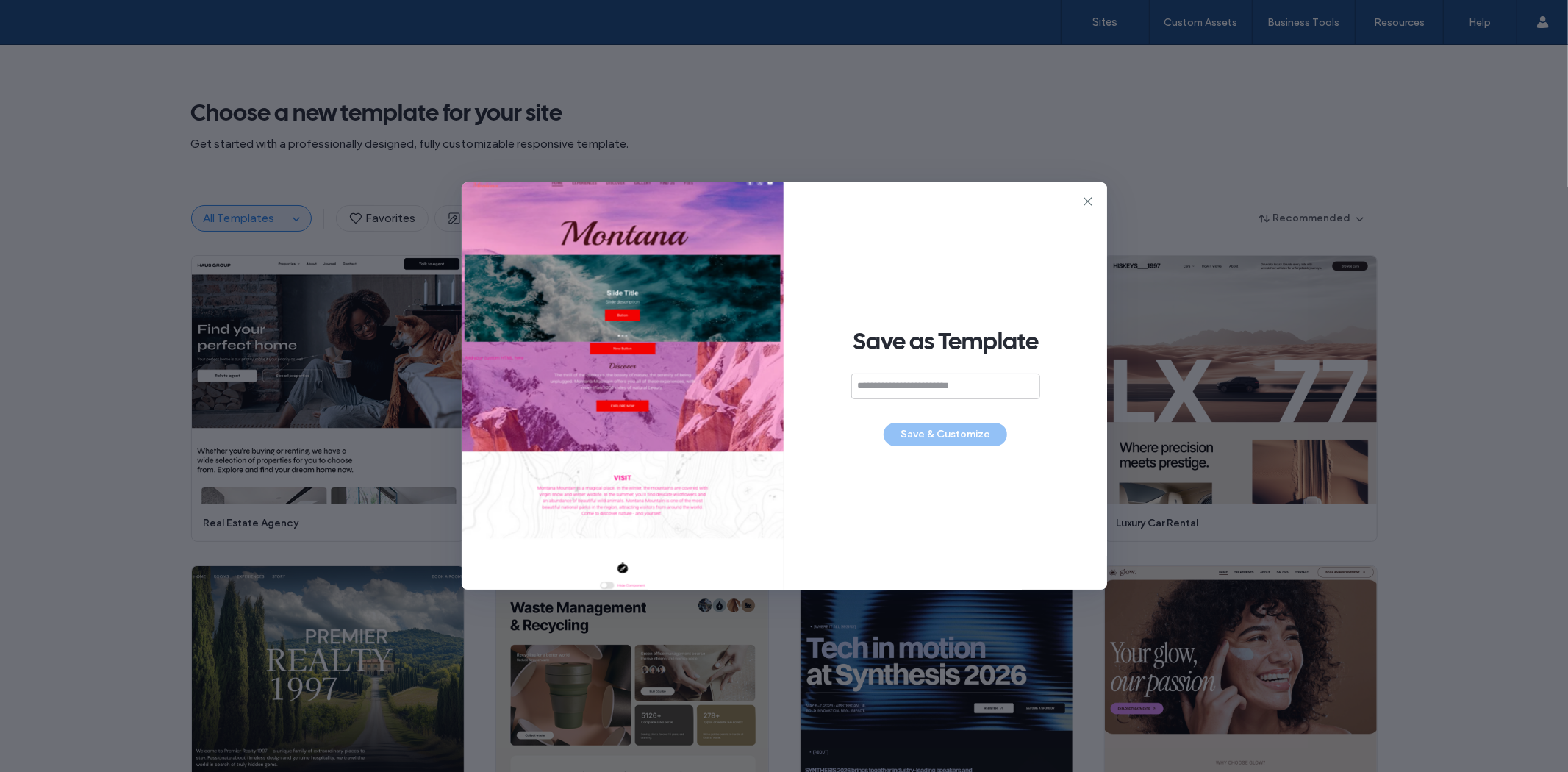
click at [961, 390] on input at bounding box center [946, 386] width 189 height 26
type input "*"
click at [968, 432] on button "Save & Customize" at bounding box center [945, 434] width 123 height 23
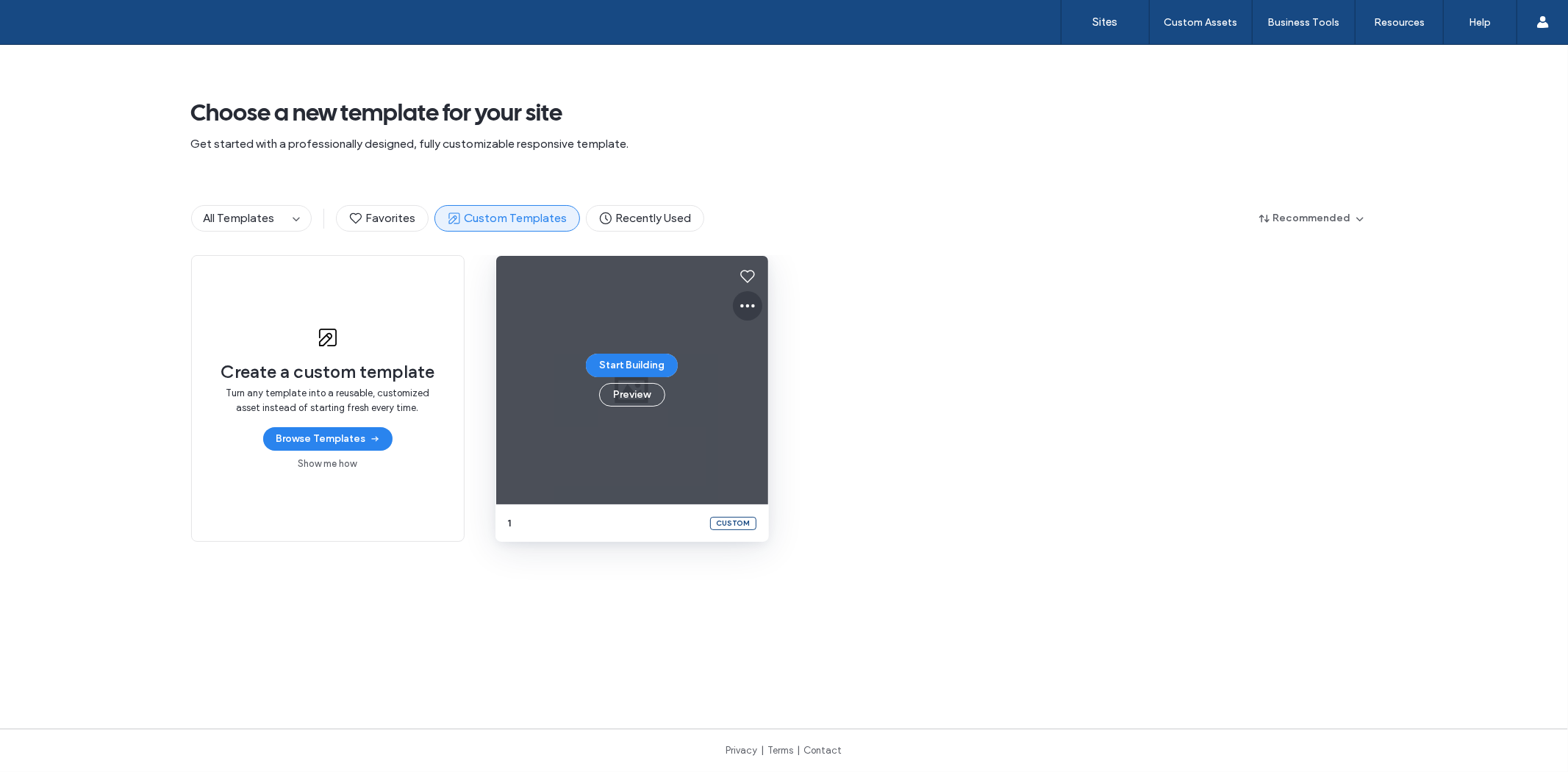
click at [751, 298] on button at bounding box center [748, 306] width 30 height 30
click at [758, 436] on span "Delete" at bounding box center [772, 431] width 28 height 15
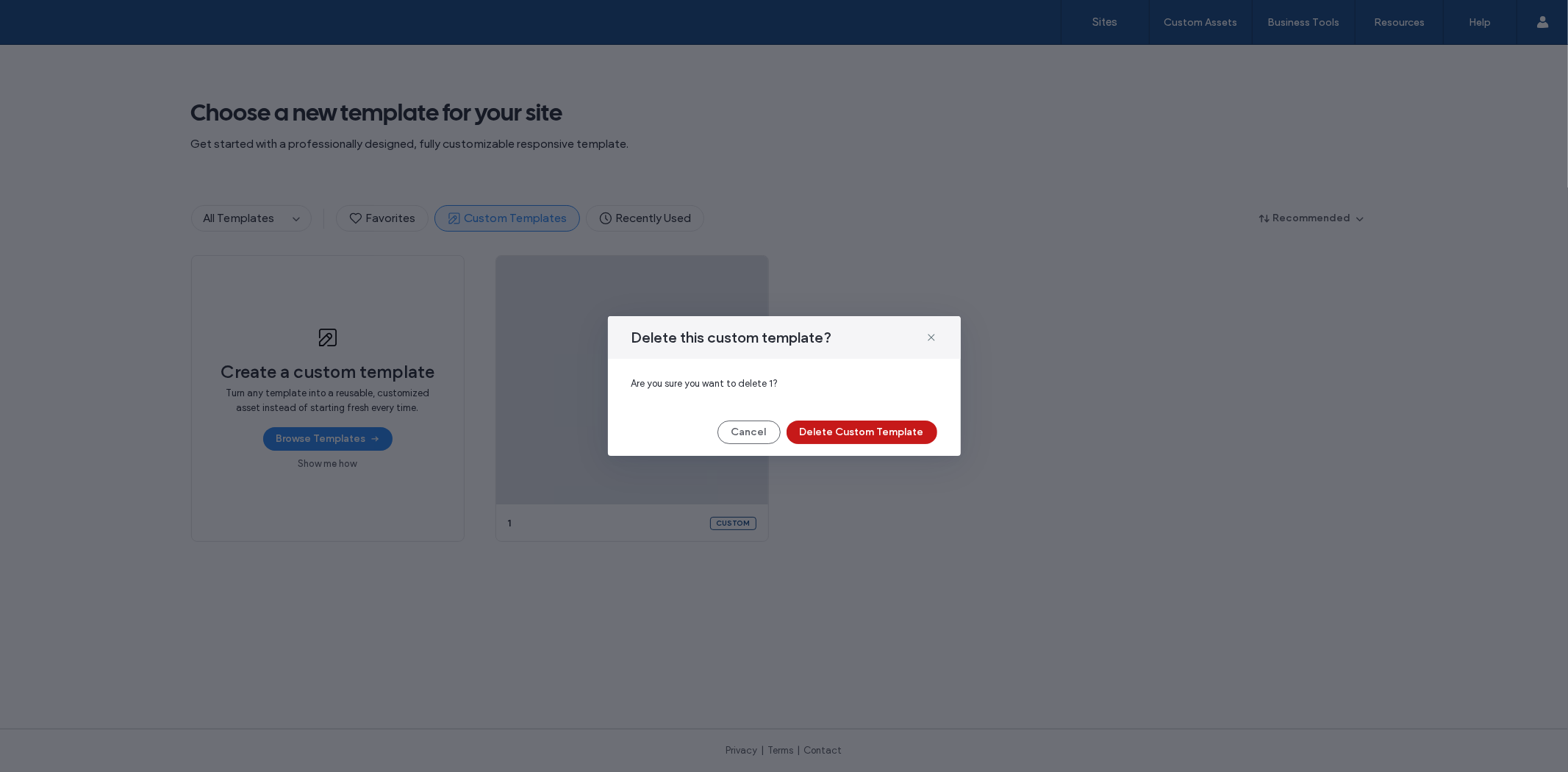
click at [887, 432] on button "Delete Custom Template" at bounding box center [861, 432] width 150 height 23
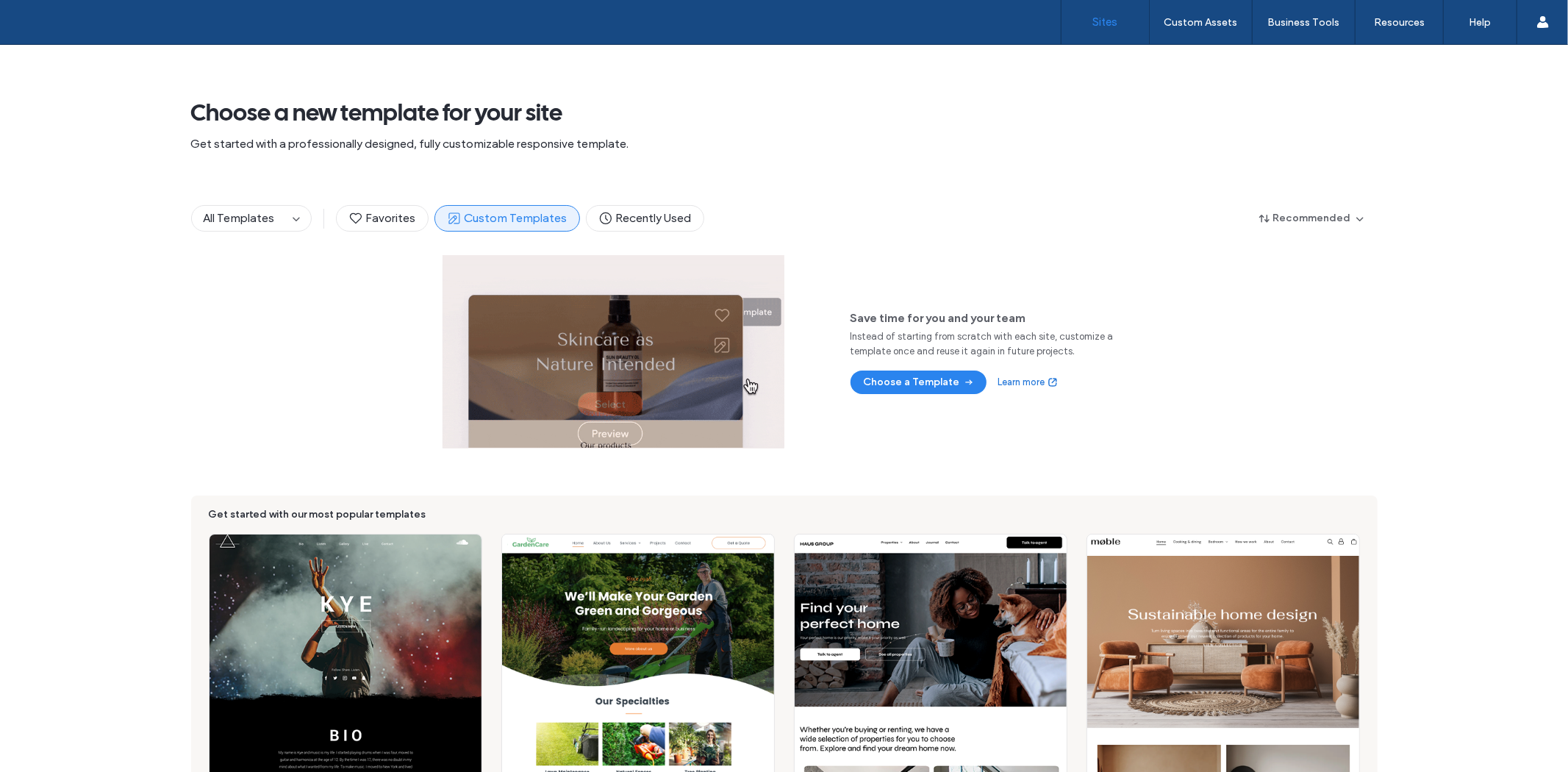
click at [1086, 26] on link "Sites" at bounding box center [1105, 21] width 88 height 44
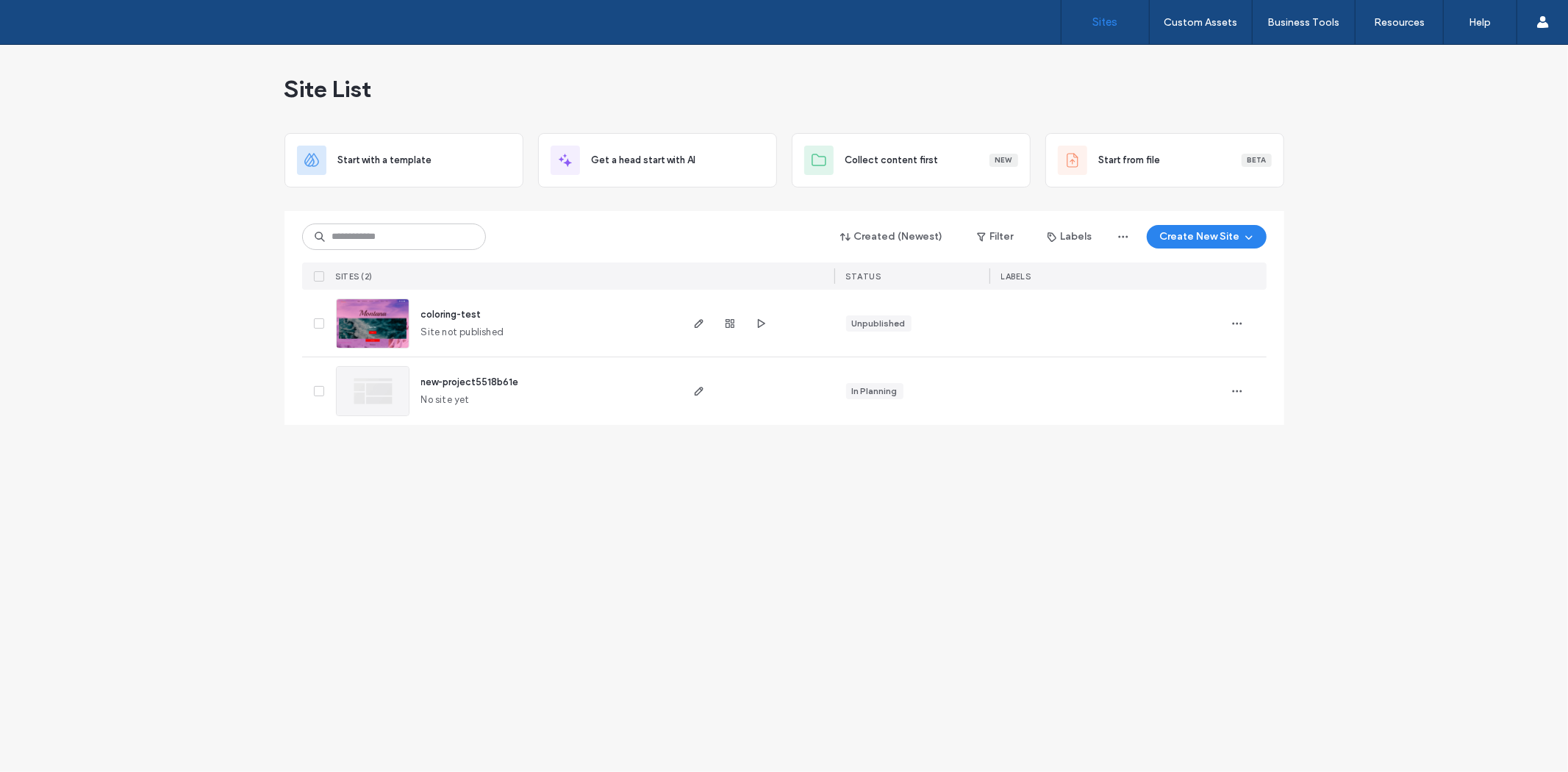
click at [303, 328] on div at bounding box center [316, 322] width 28 height 67
click at [316, 328] on div at bounding box center [316, 322] width 28 height 67
click at [318, 323] on icon at bounding box center [318, 323] width 5 height 4
drag, startPoint x: 346, startPoint y: 226, endPoint x: 556, endPoint y: 236, distance: 210.2
click at [556, 236] on div "Assign Labels" at bounding box center [784, 236] width 965 height 28
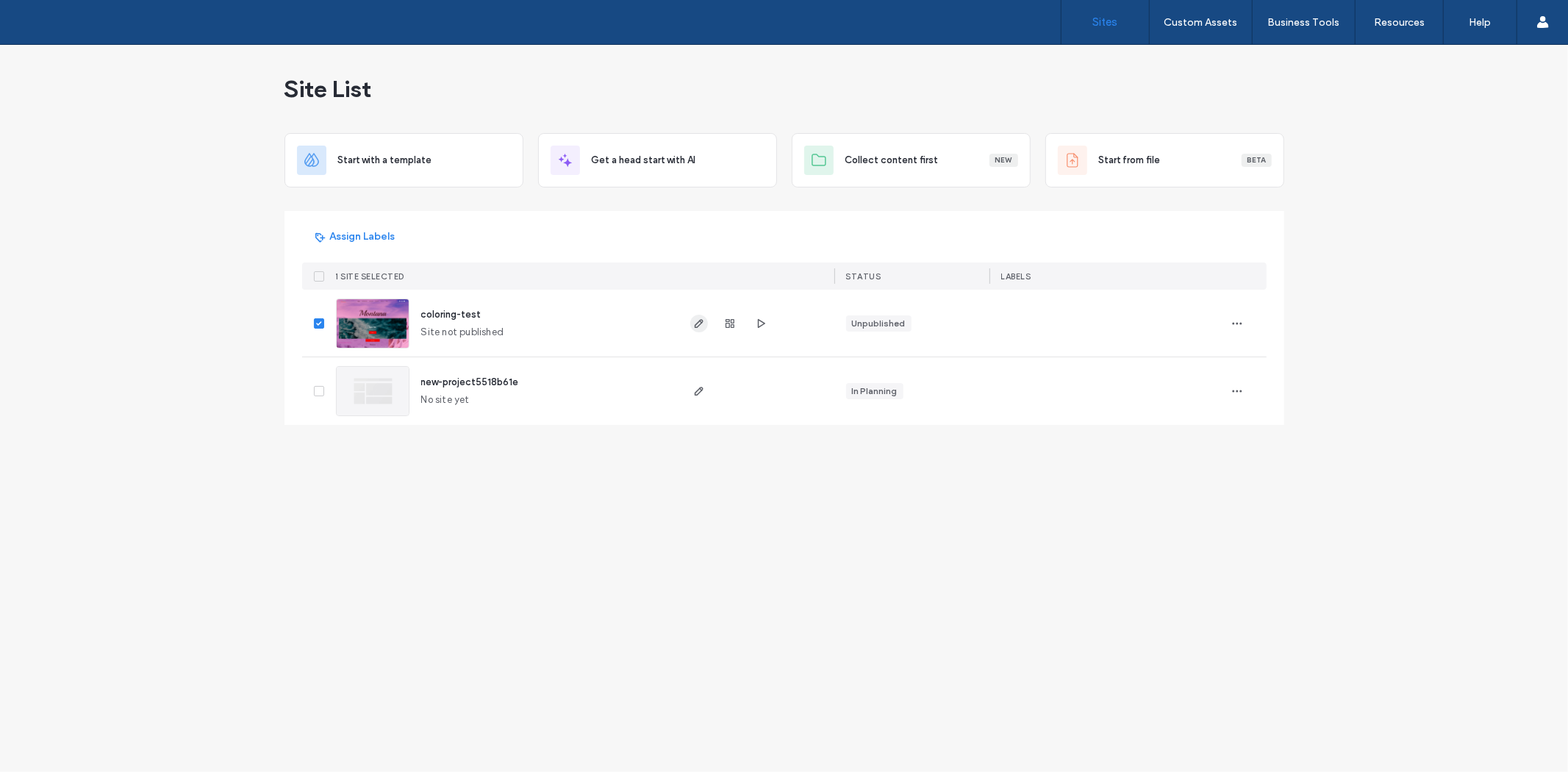
click at [697, 323] on icon "button" at bounding box center [699, 323] width 12 height 12
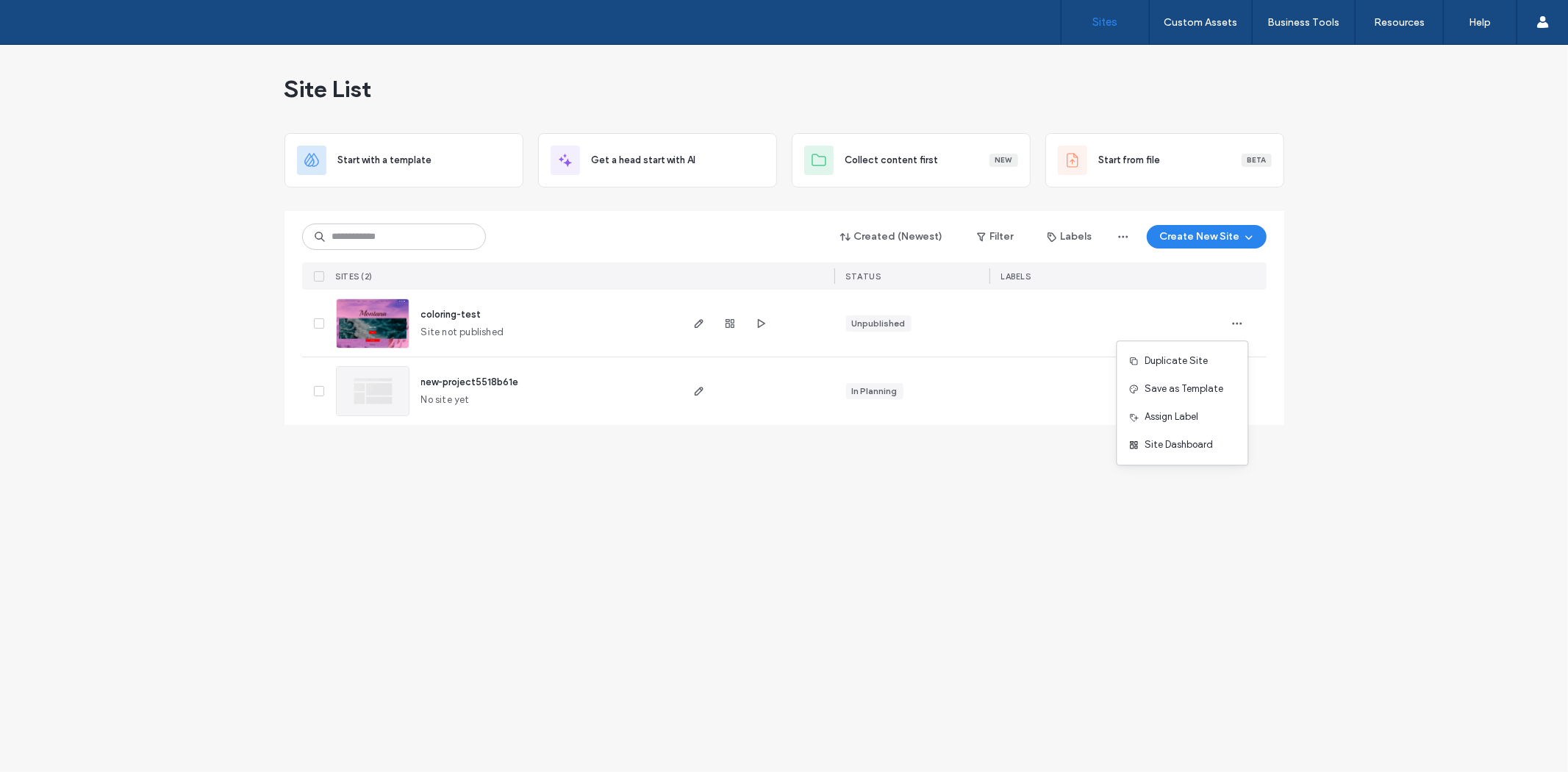
click at [1187, 535] on div "Site List Start with a template Get a head start with AI Collect content first …" at bounding box center [784, 407] width 1568 height 727
click at [1229, 324] on span "button" at bounding box center [1237, 323] width 23 height 23
click at [1184, 546] on div "Site List Start with a template Get a head start with AI Collect content first …" at bounding box center [784, 407] width 1568 height 727
